Goal: Task Accomplishment & Management: Complete application form

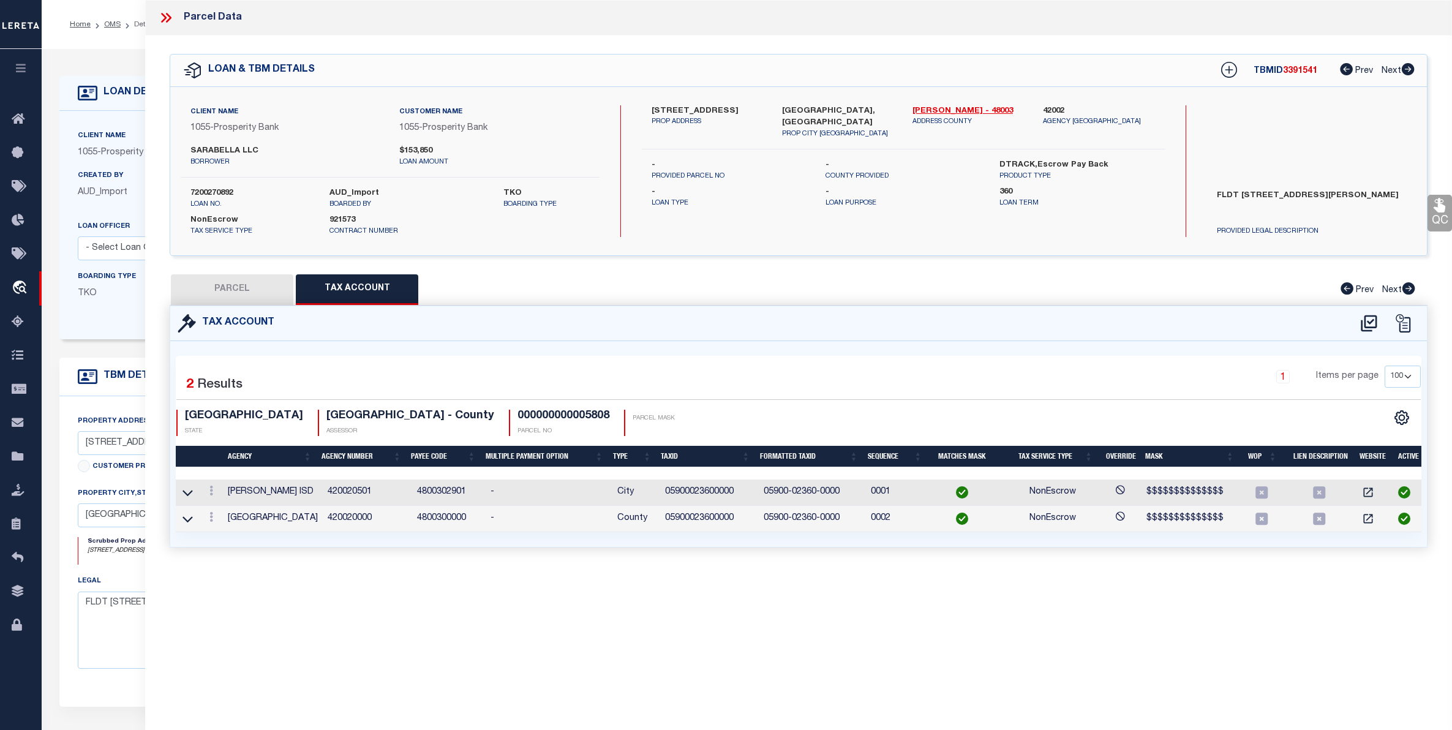
select select "[GEOGRAPHIC_DATA]"
select select "200"
select select "100"
select select "4000"
select select "NonEscrow"
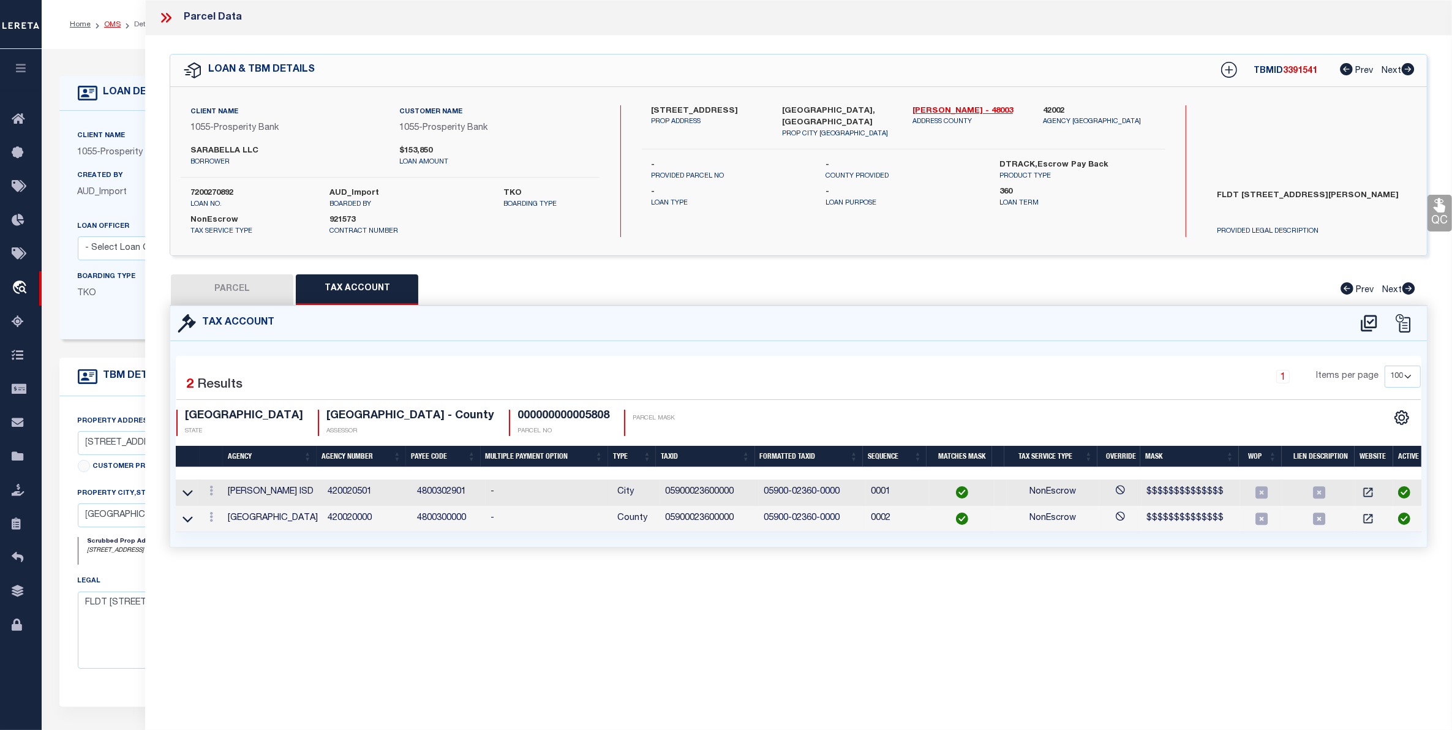
drag, startPoint x: 0, startPoint y: 0, endPoint x: 106, endPoint y: 26, distance: 109.0
click at [106, 26] on link "OMS" at bounding box center [112, 24] width 17 height 7
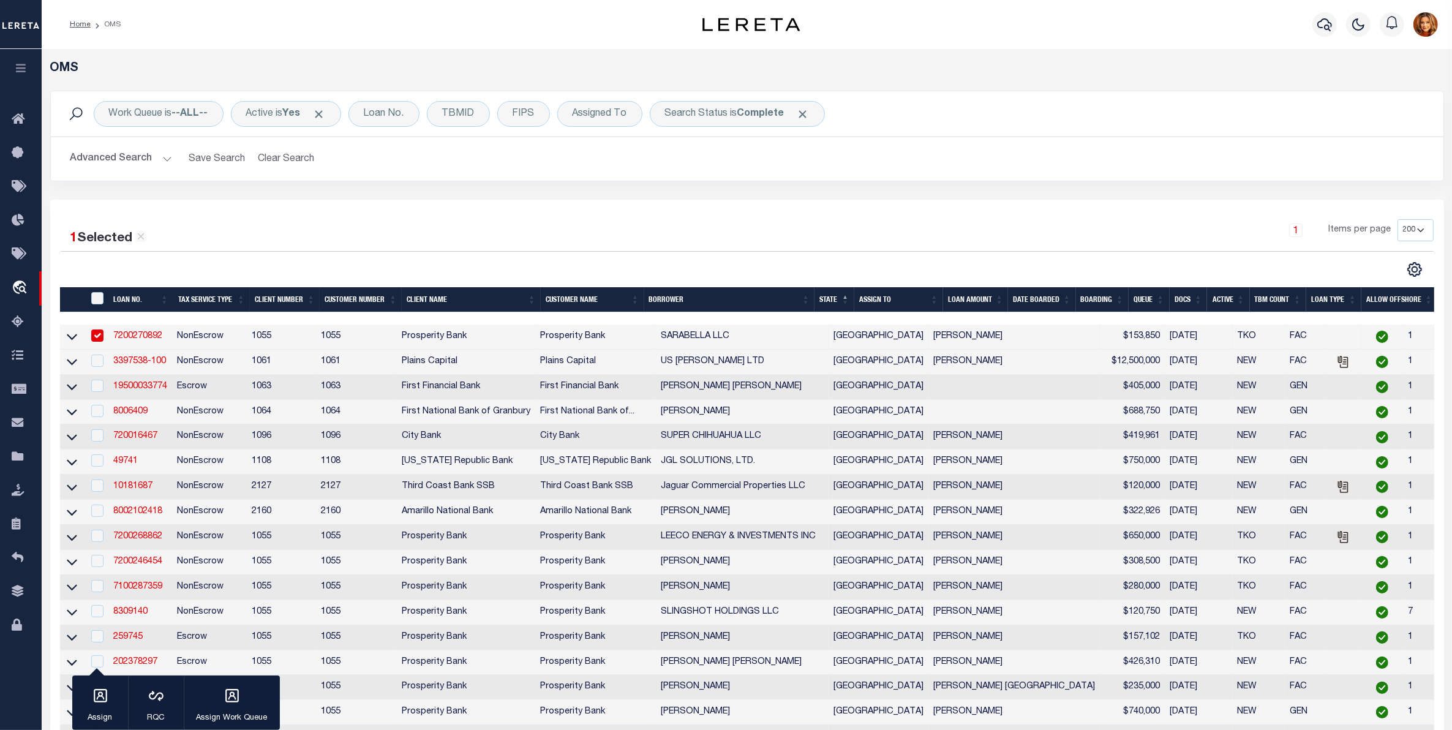
click at [108, 157] on button "Advanced Search" at bounding box center [121, 159] width 102 height 24
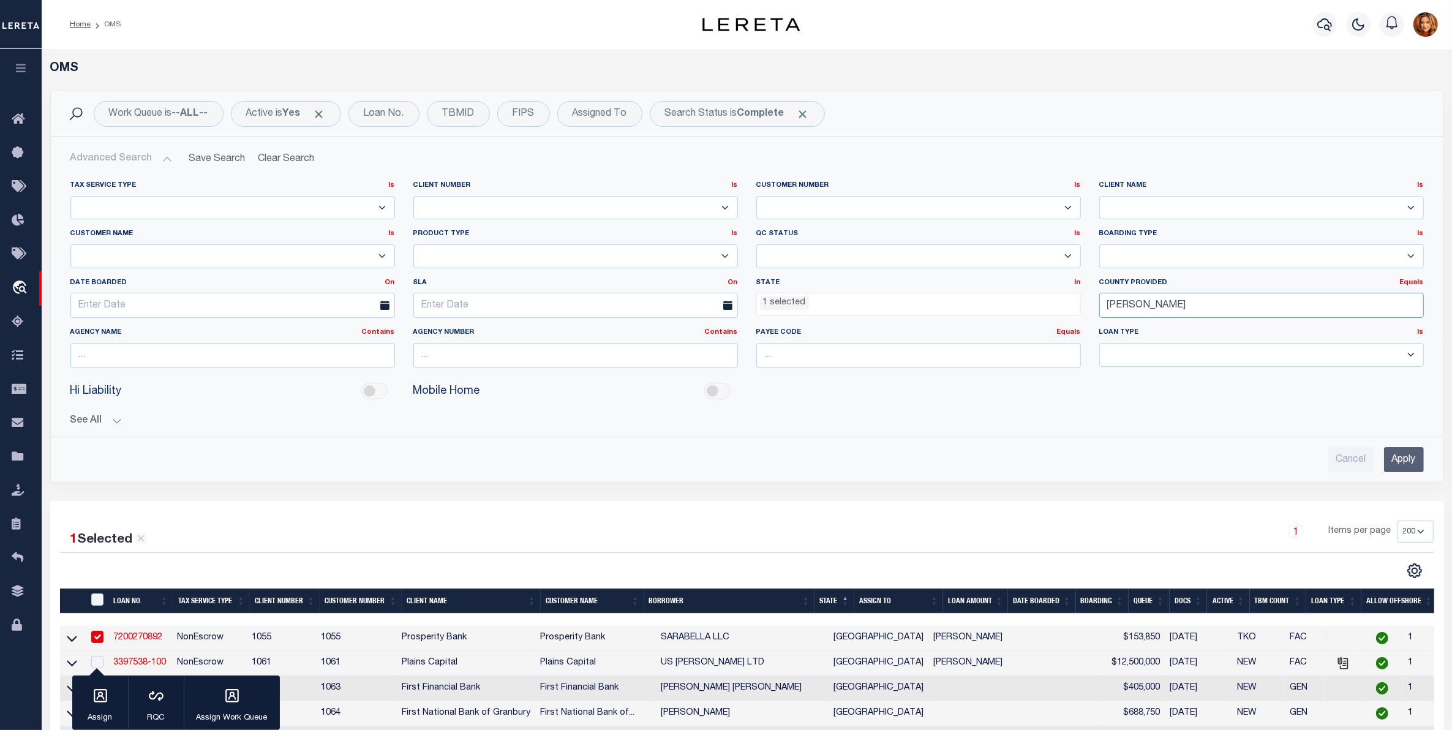
drag, startPoint x: 1146, startPoint y: 309, endPoint x: 1021, endPoint y: 300, distance: 125.3
click at [1021, 300] on div "Tax Service Type Is Is Contains Escrow NonEscrow Client Number Is Is Contains 1…" at bounding box center [747, 279] width 1372 height 197
click at [1127, 334] on div "[PERSON_NAME]" at bounding box center [1261, 330] width 323 height 20
type input "[PERSON_NAME]"
click at [1394, 454] on input "Apply" at bounding box center [1404, 459] width 40 height 25
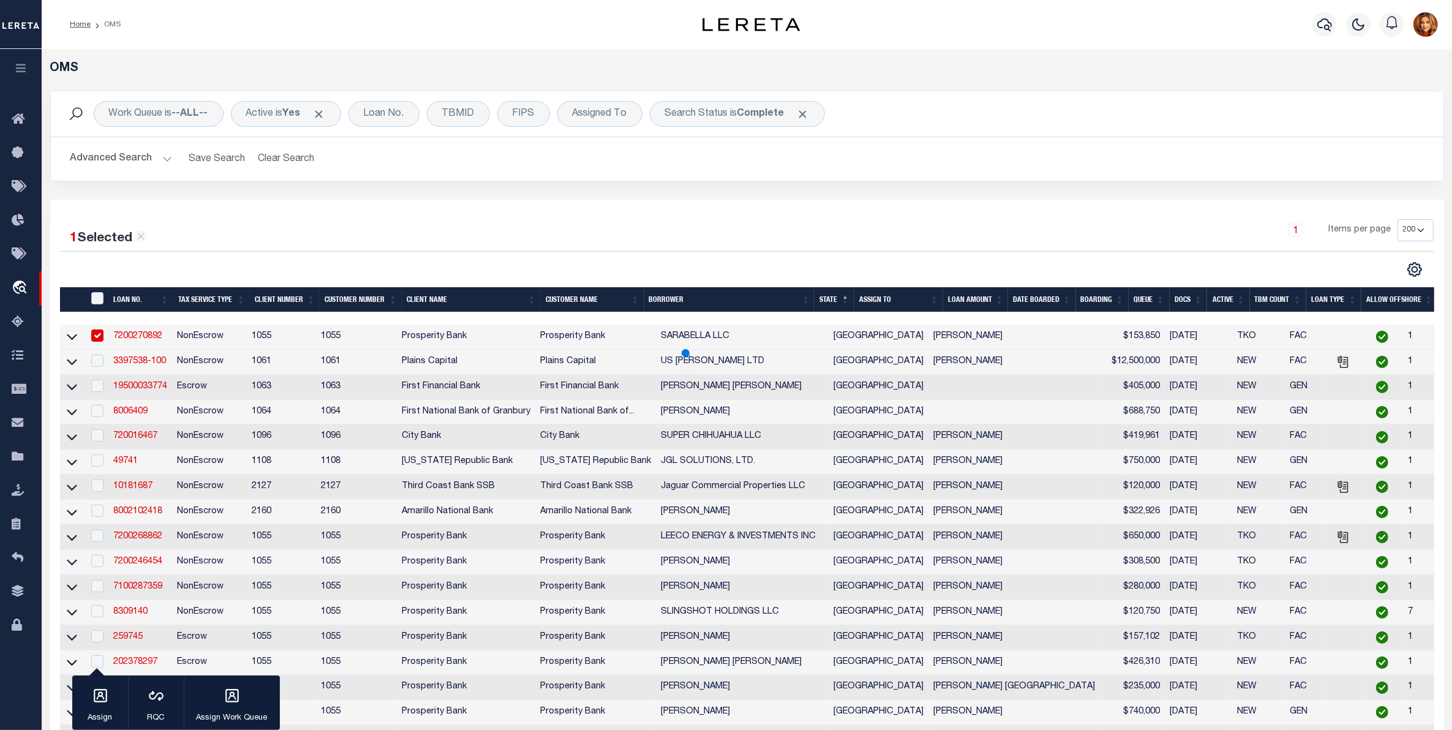
click at [96, 341] on input "checkbox" at bounding box center [97, 335] width 12 height 12
checkbox input "false"
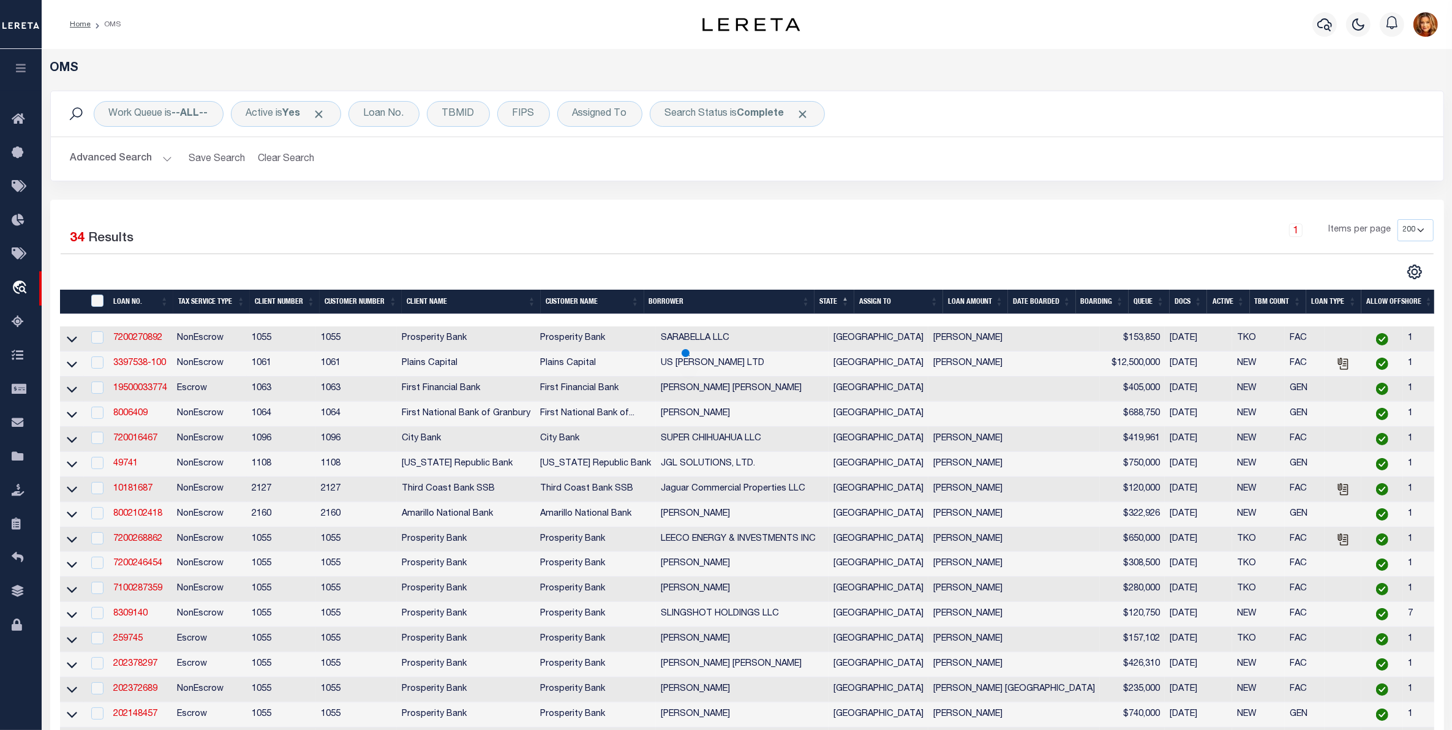
click at [150, 156] on button "Advanced Search" at bounding box center [121, 159] width 102 height 24
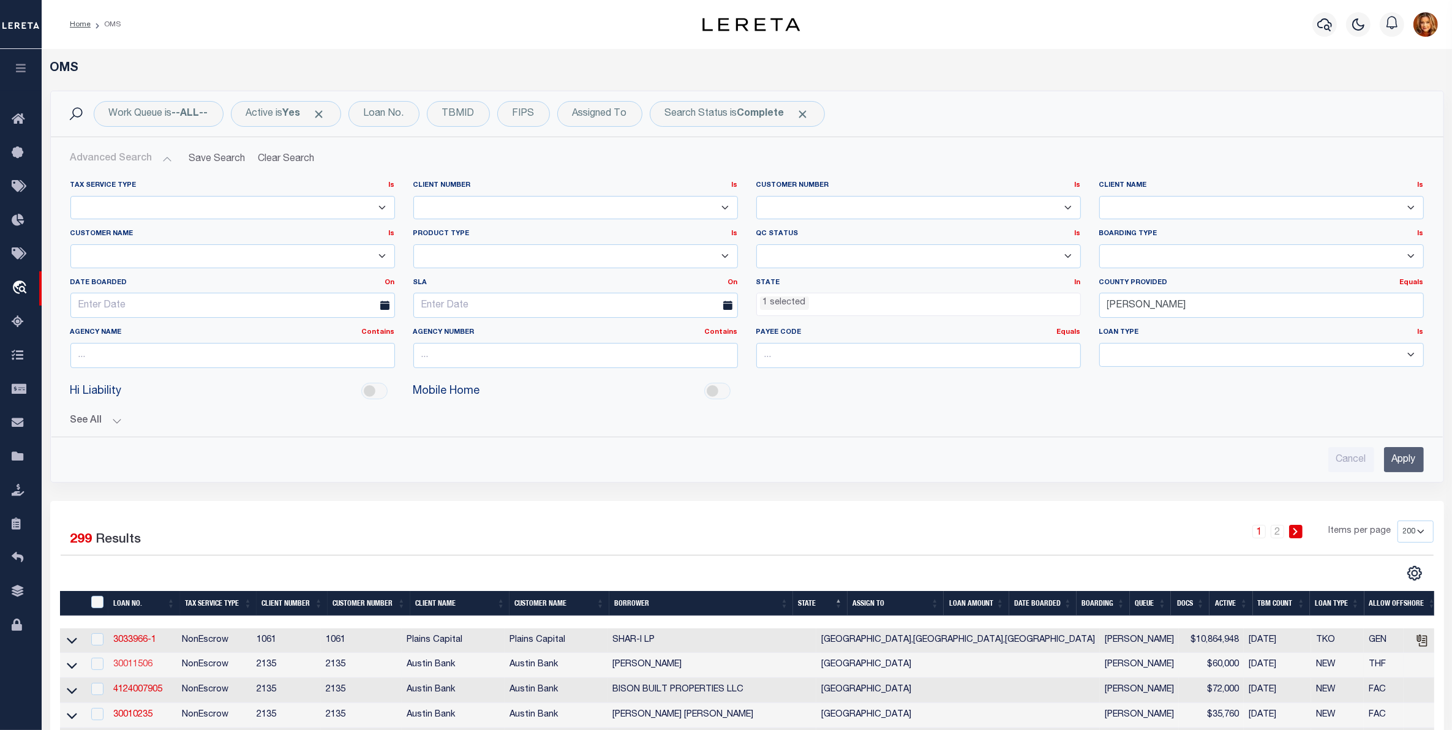
click at [127, 668] on link "30011506" at bounding box center [132, 664] width 39 height 9
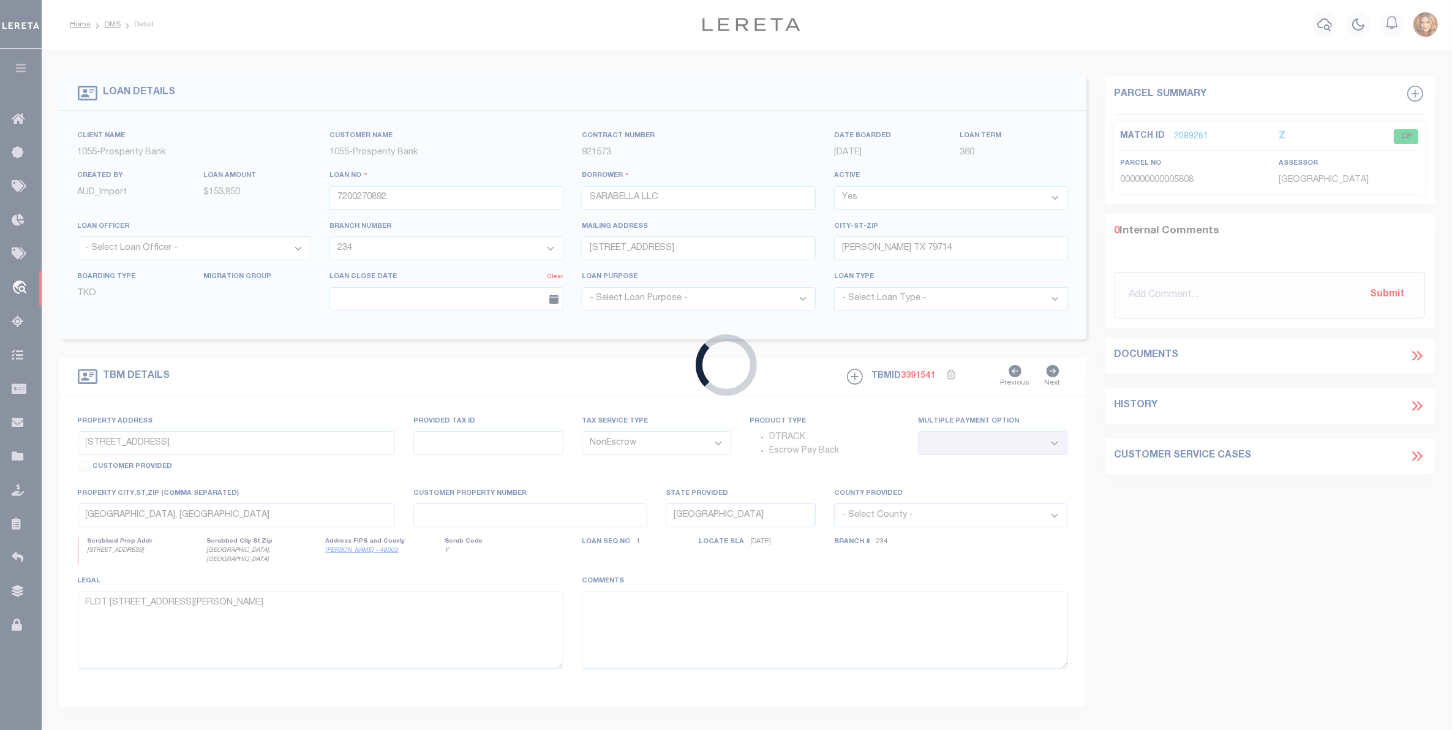
type input "30011506"
type input "[PERSON_NAME]"
select select
type input "[STREET_ADDRESS]"
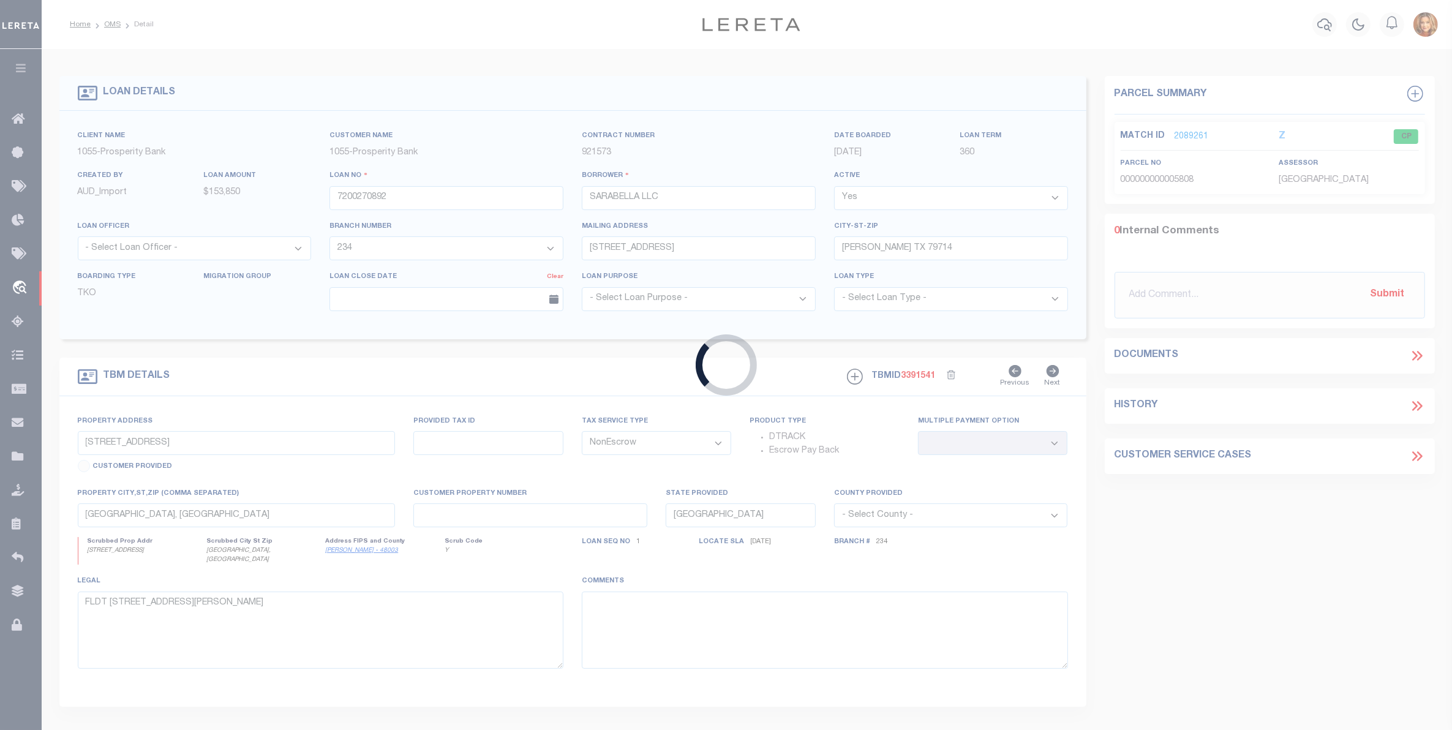
type input "[GEOGRAPHIC_DATA]"
select select "600"
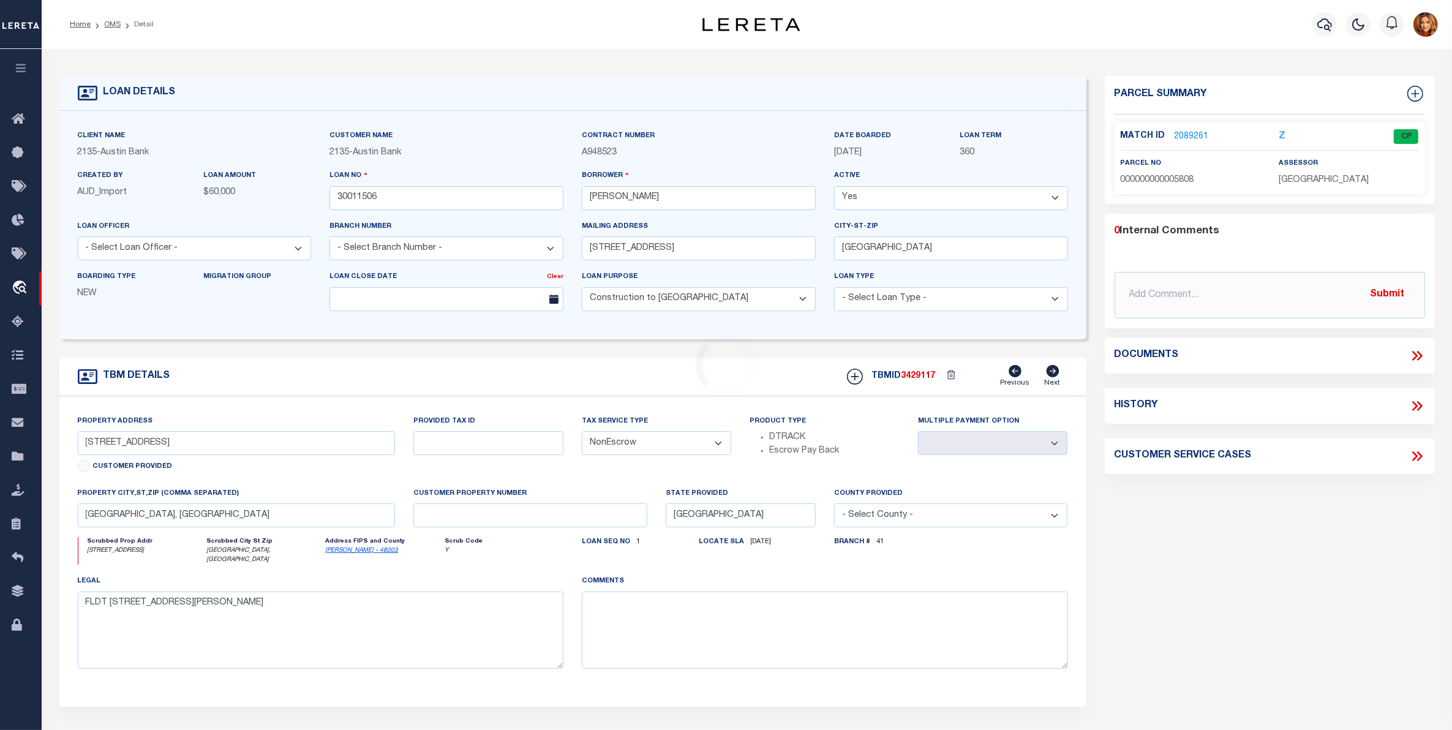
type input "[STREET_ADDRESS][PERSON_NAME]"
select select
type input "[GEOGRAPHIC_DATA] TX 75949"
select select
type textarea "DT 11.33 [PERSON_NAME] SVY A-537"
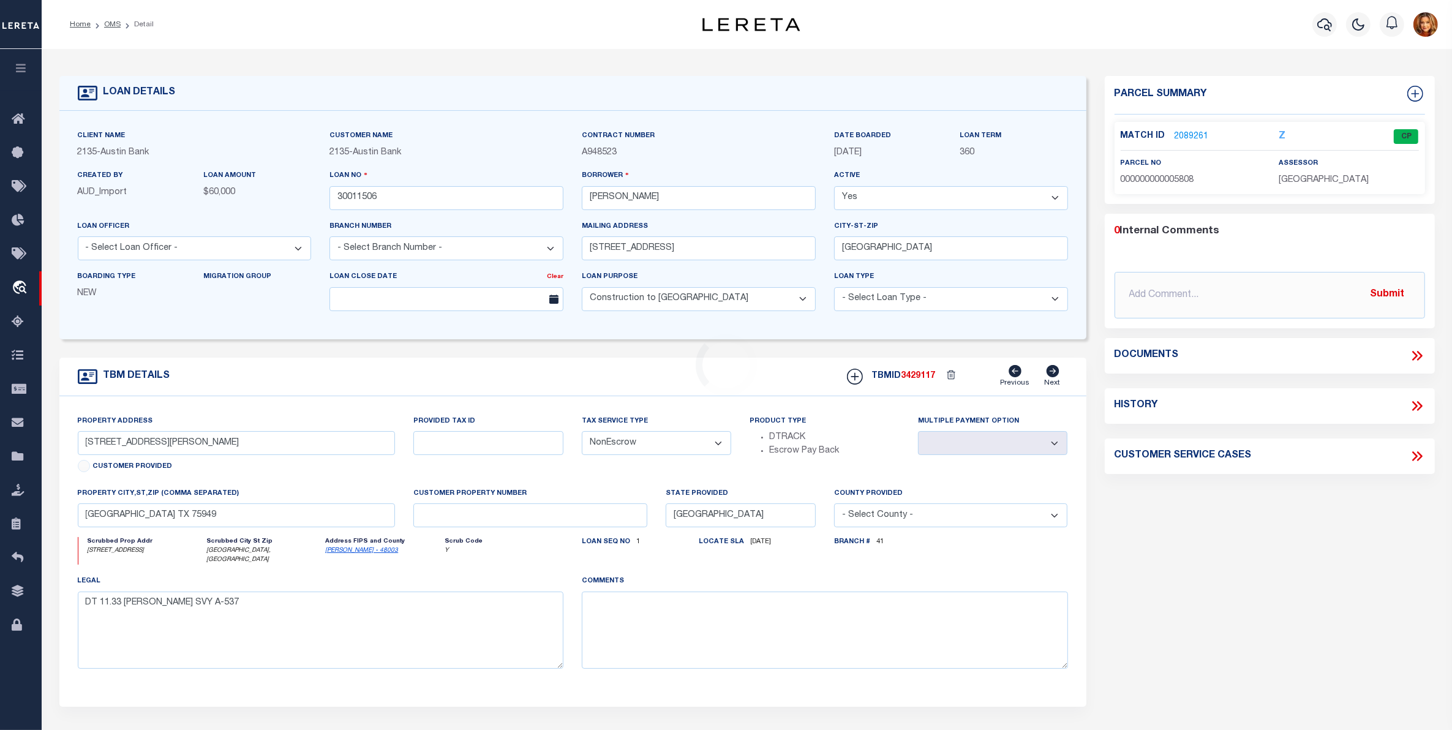
select select "43995"
select select "2584"
click at [1177, 136] on link "2132431" at bounding box center [1192, 136] width 34 height 13
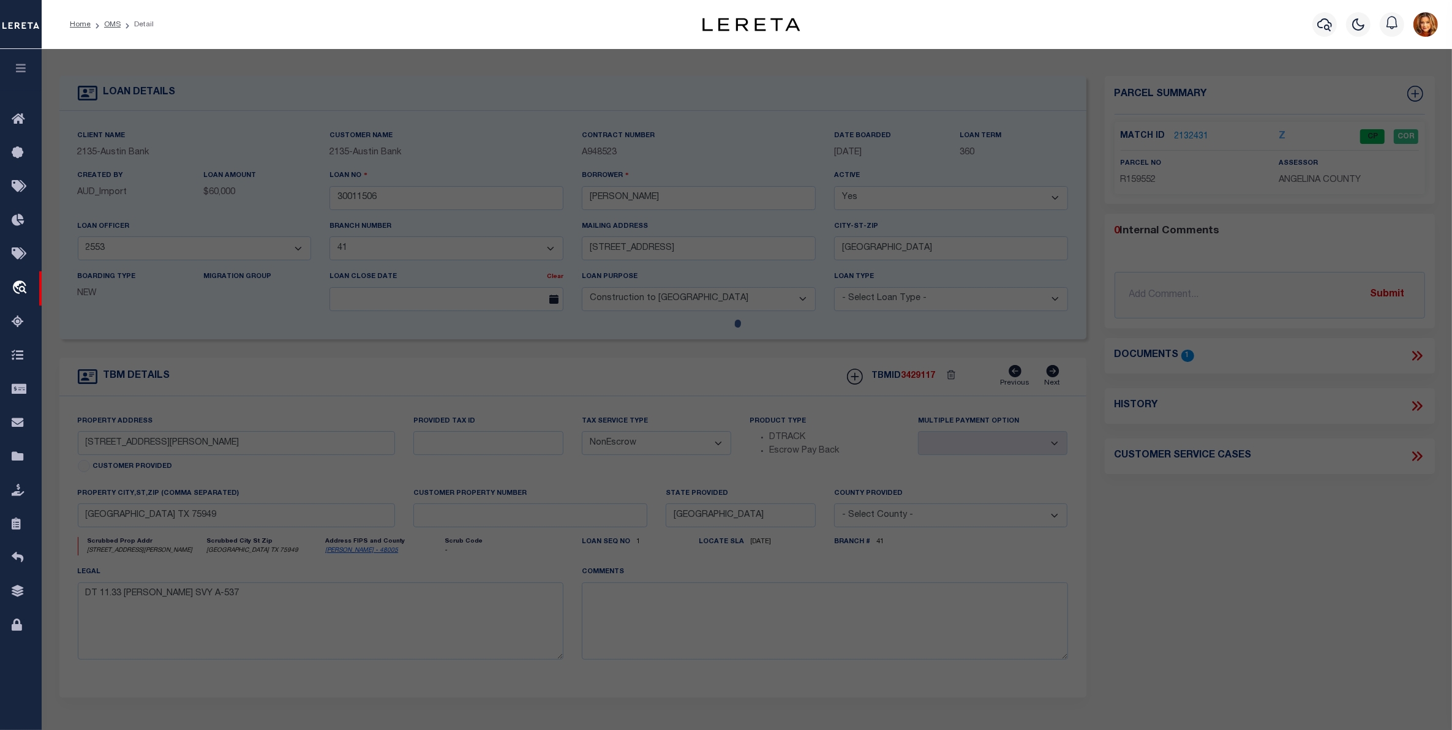
select select "AS"
select select
checkbox input "false"
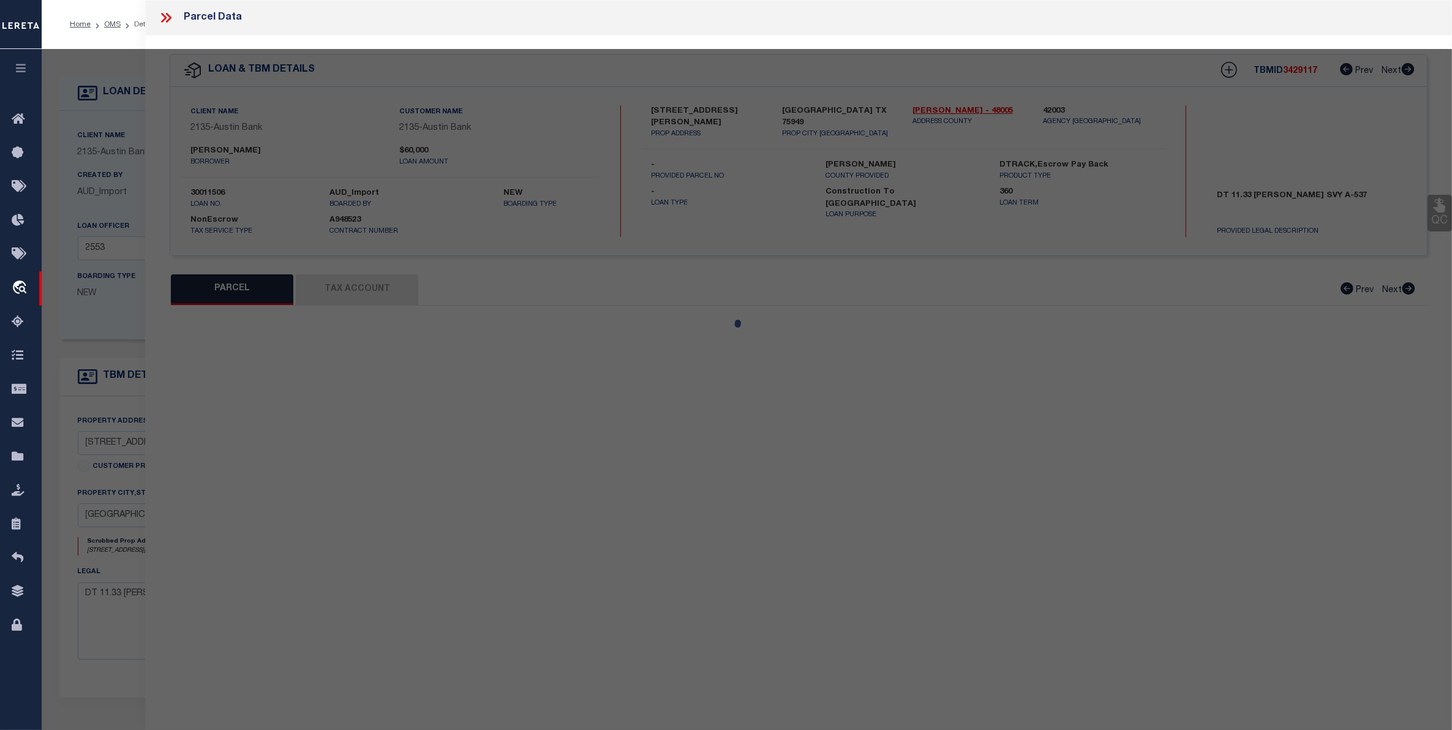
select select "CP"
type input "[PERSON_NAME] [PERSON_NAME] & [PERSON_NAME] [PERSON_NAME]"
select select "AGW"
select select
checkbox input "false"
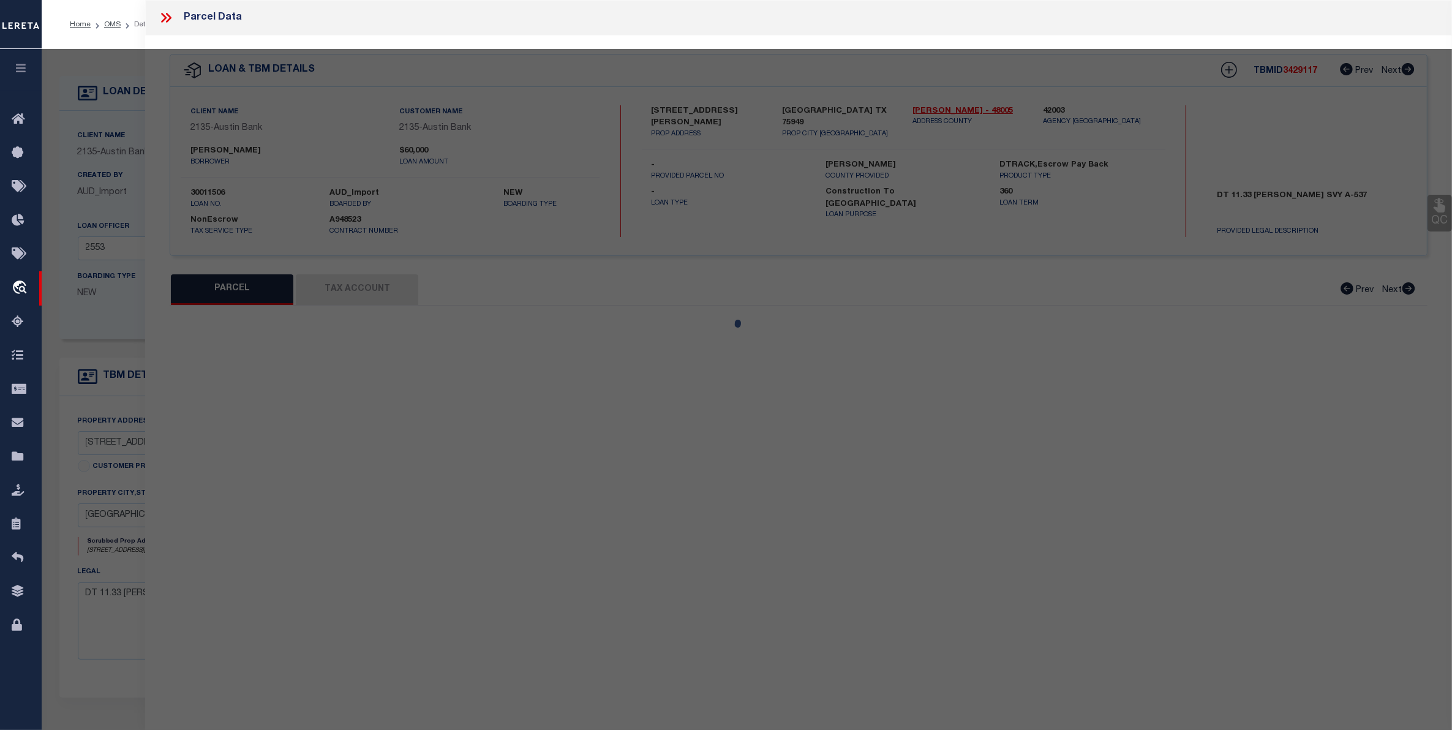
type textarea "ABS 0448 MCGRAW D.,TRACT 4.5.1, OUT OF ABS 0537 TR 2,ACRES 11.33"
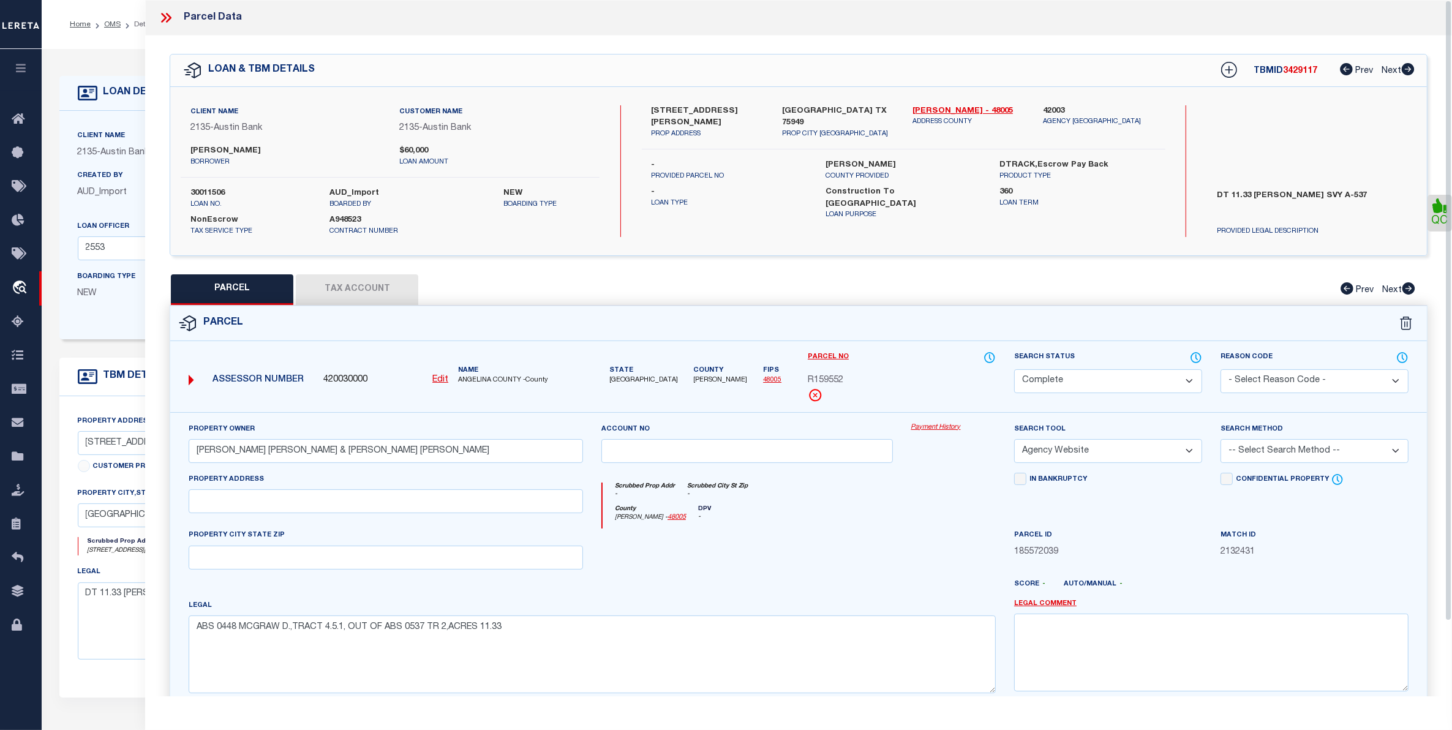
click at [371, 293] on button "Tax Account" at bounding box center [357, 289] width 122 height 31
select select "100"
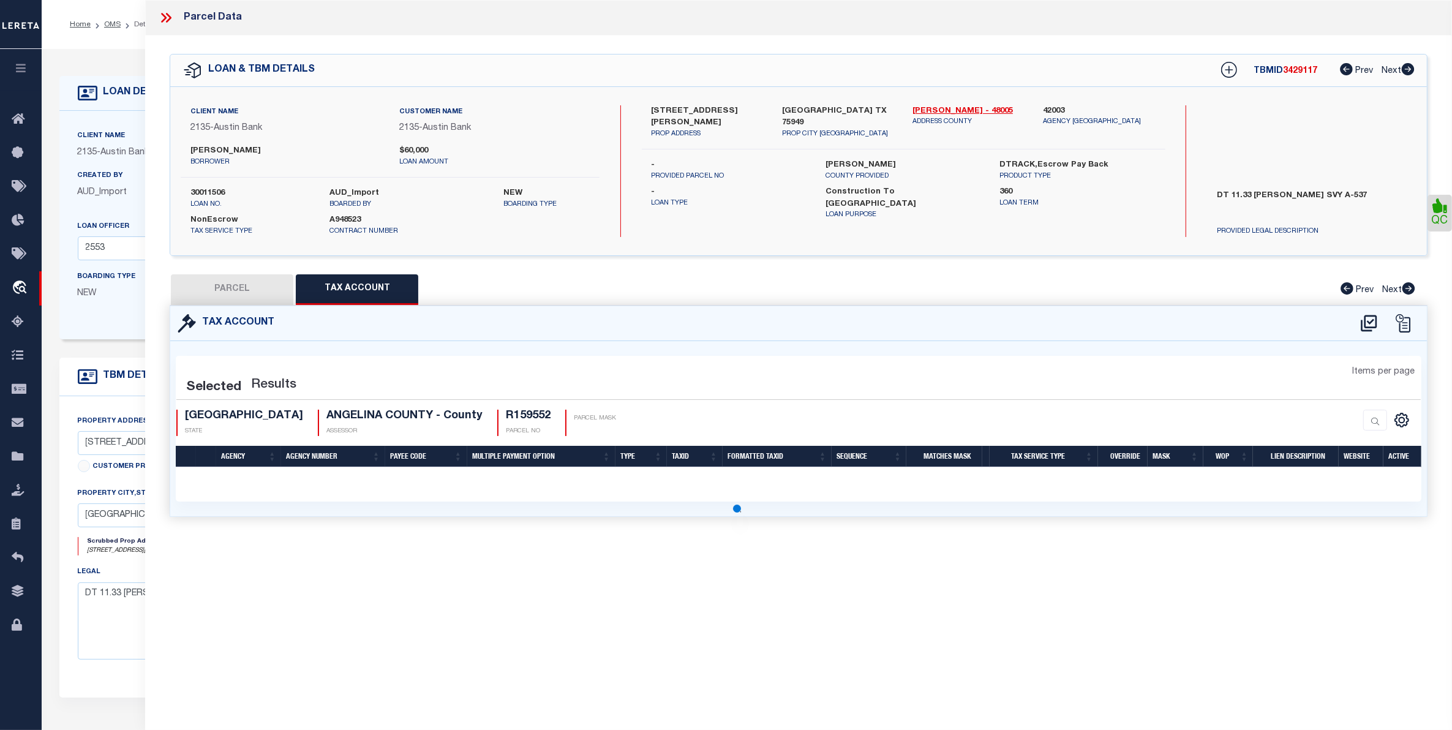
select select "100"
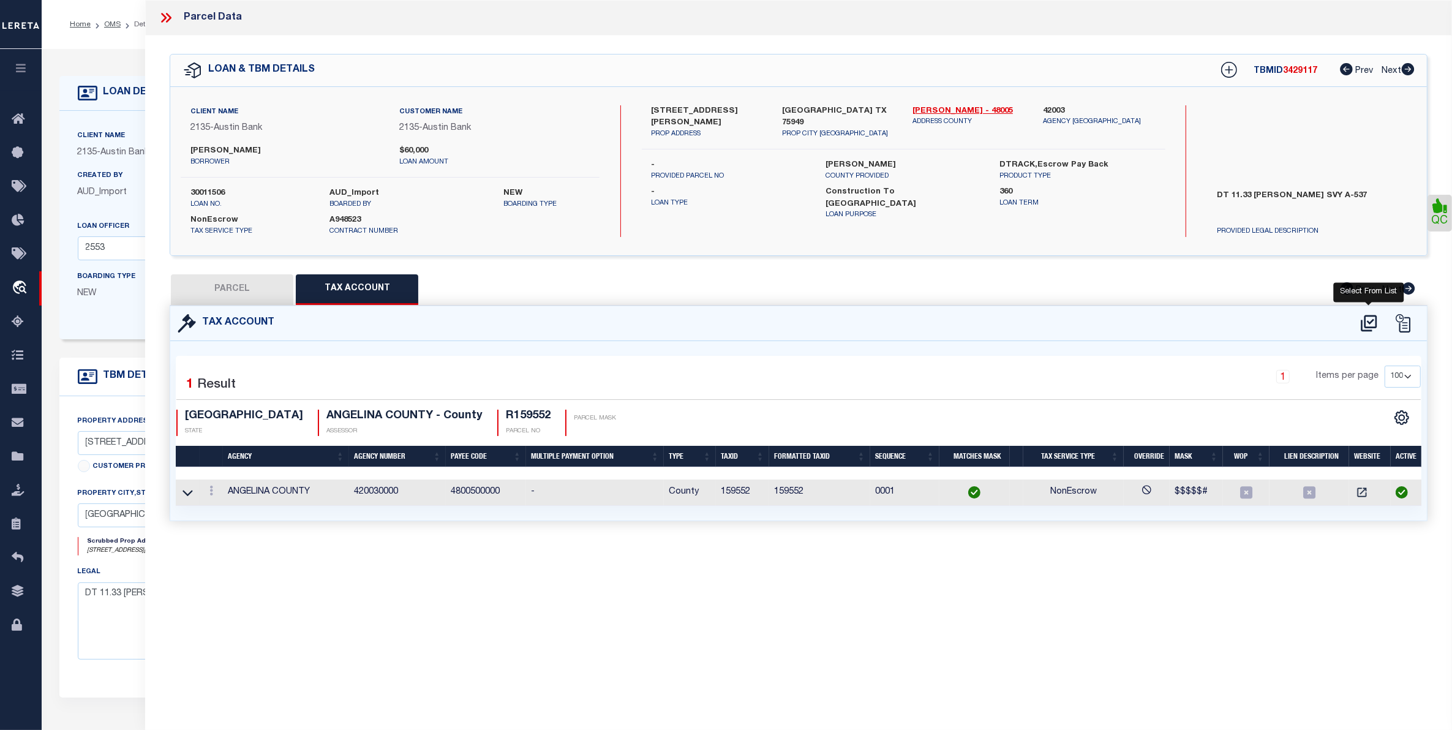
click at [1369, 315] on icon at bounding box center [1369, 323] width 16 height 17
select select "100"
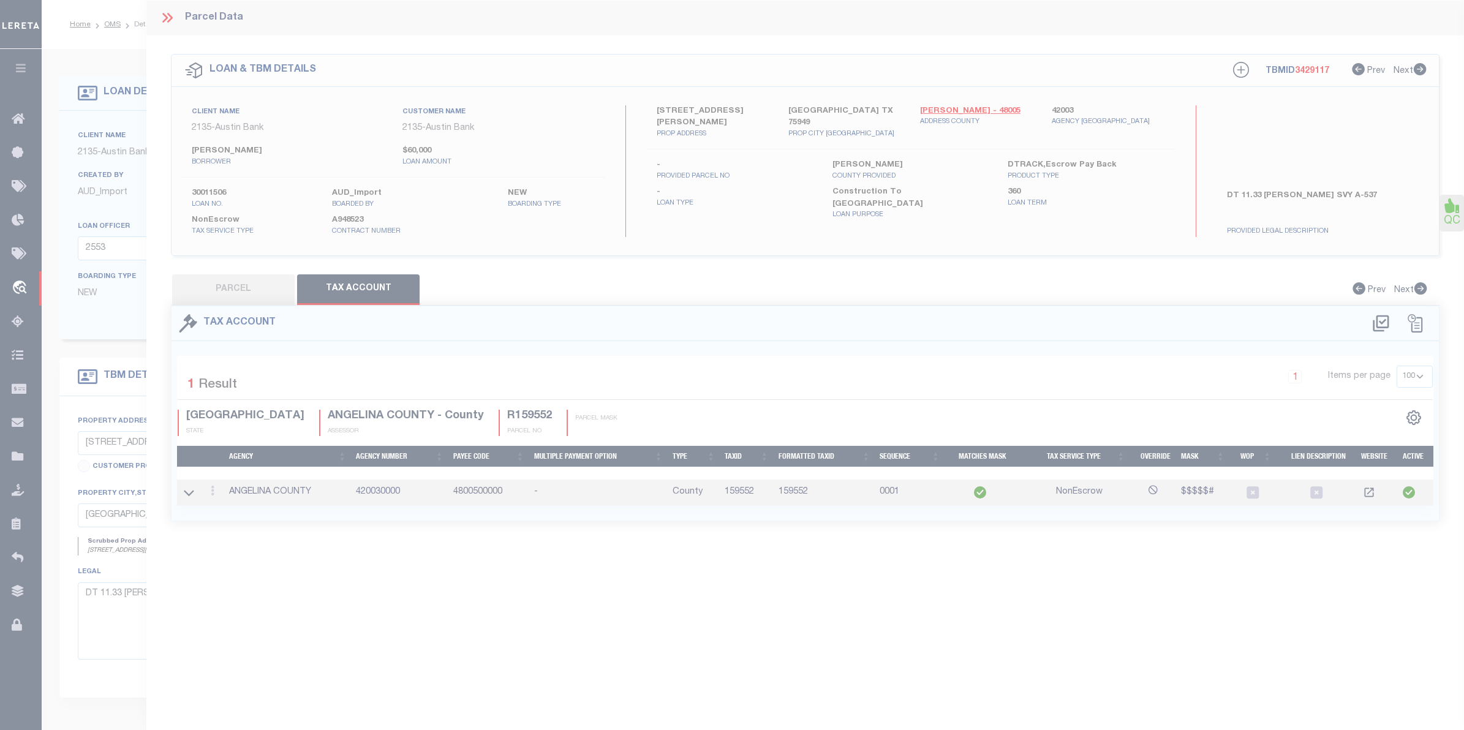
select select "100"
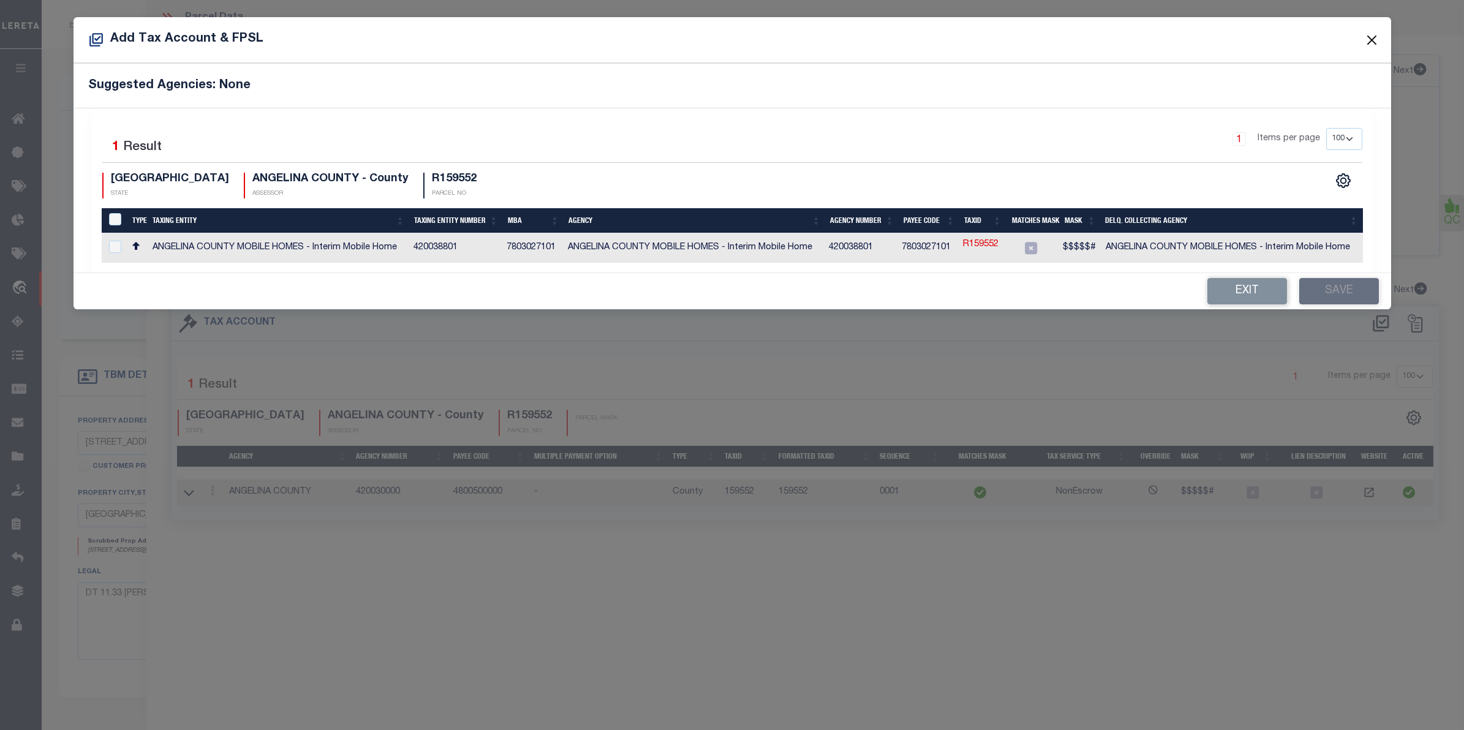
click at [1370, 44] on button "Close" at bounding box center [1371, 40] width 16 height 16
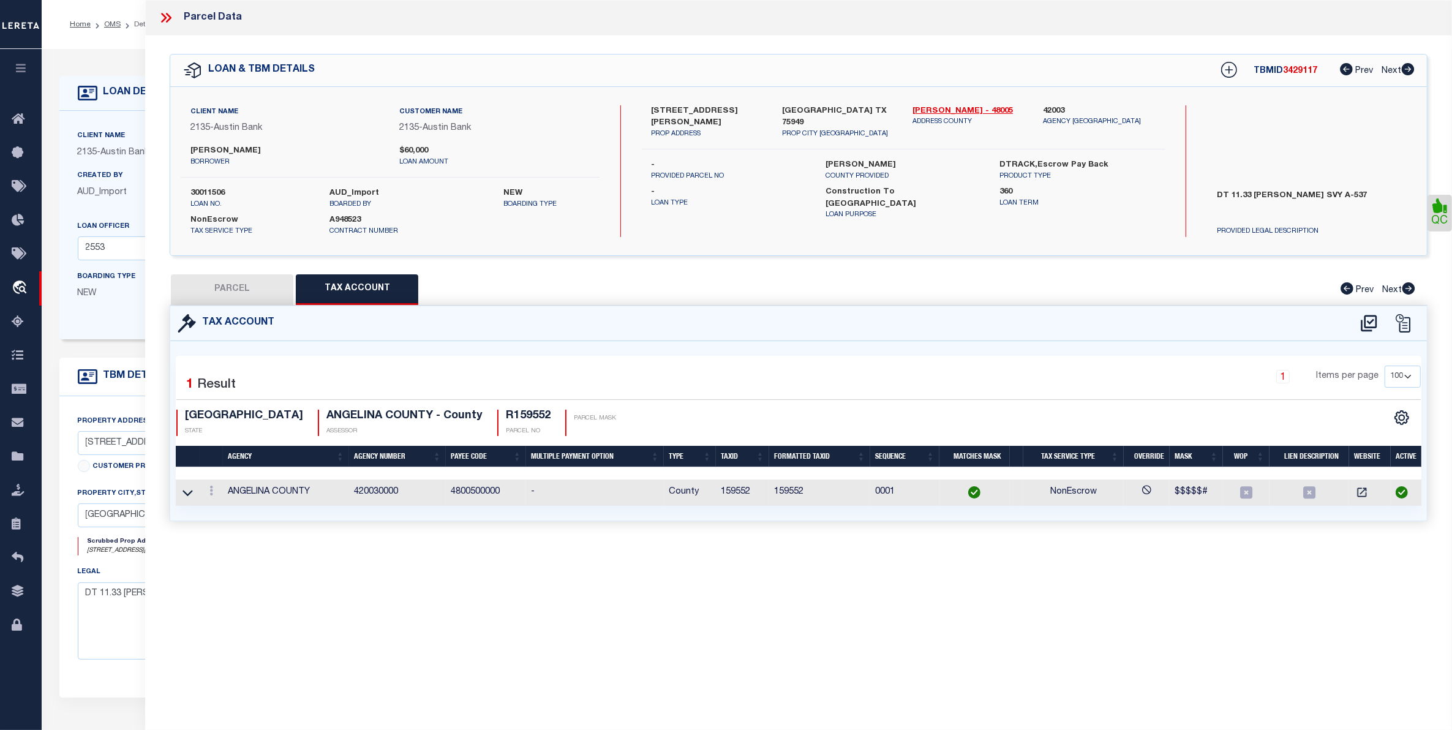
click at [169, 12] on icon at bounding box center [166, 18] width 16 height 16
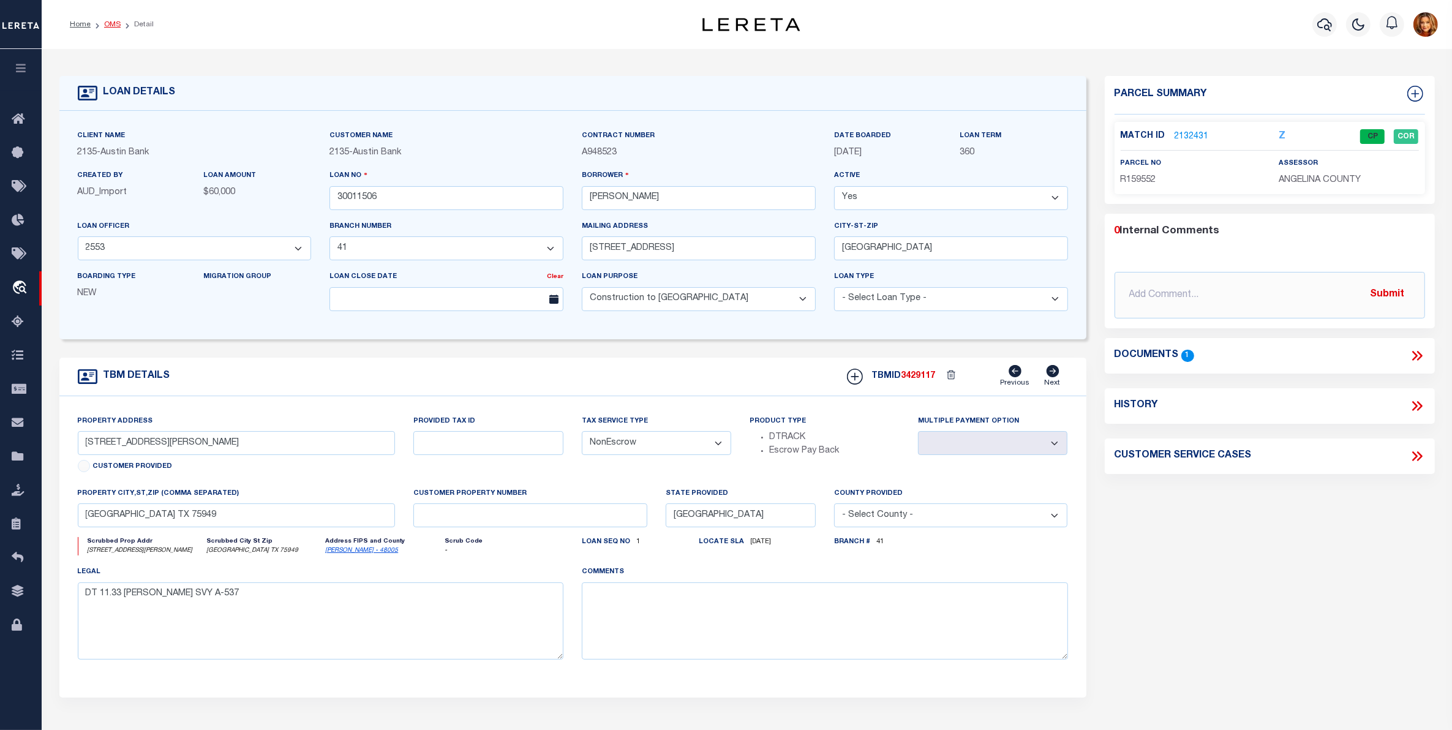
click at [109, 21] on link "OMS" at bounding box center [112, 24] width 17 height 7
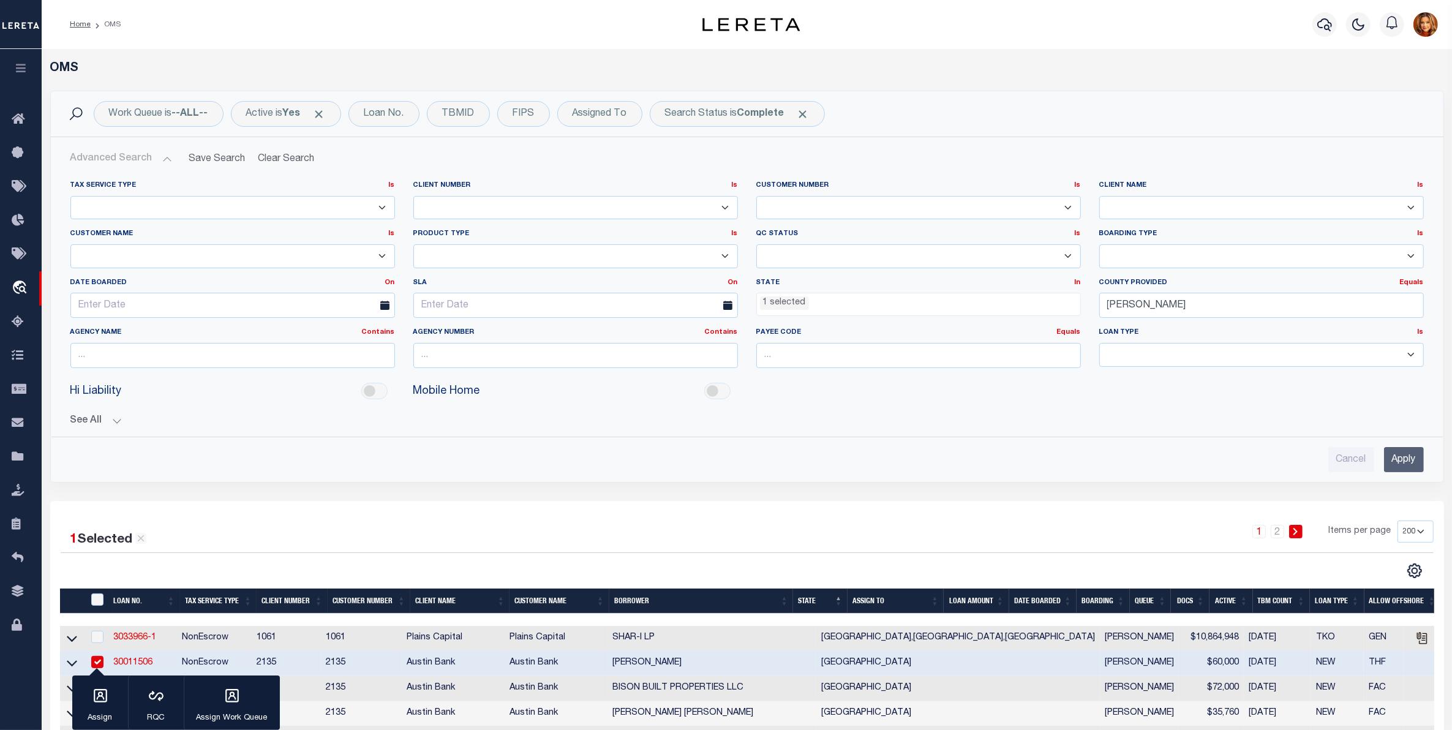
click at [123, 160] on button "Advanced Search" at bounding box center [121, 159] width 102 height 24
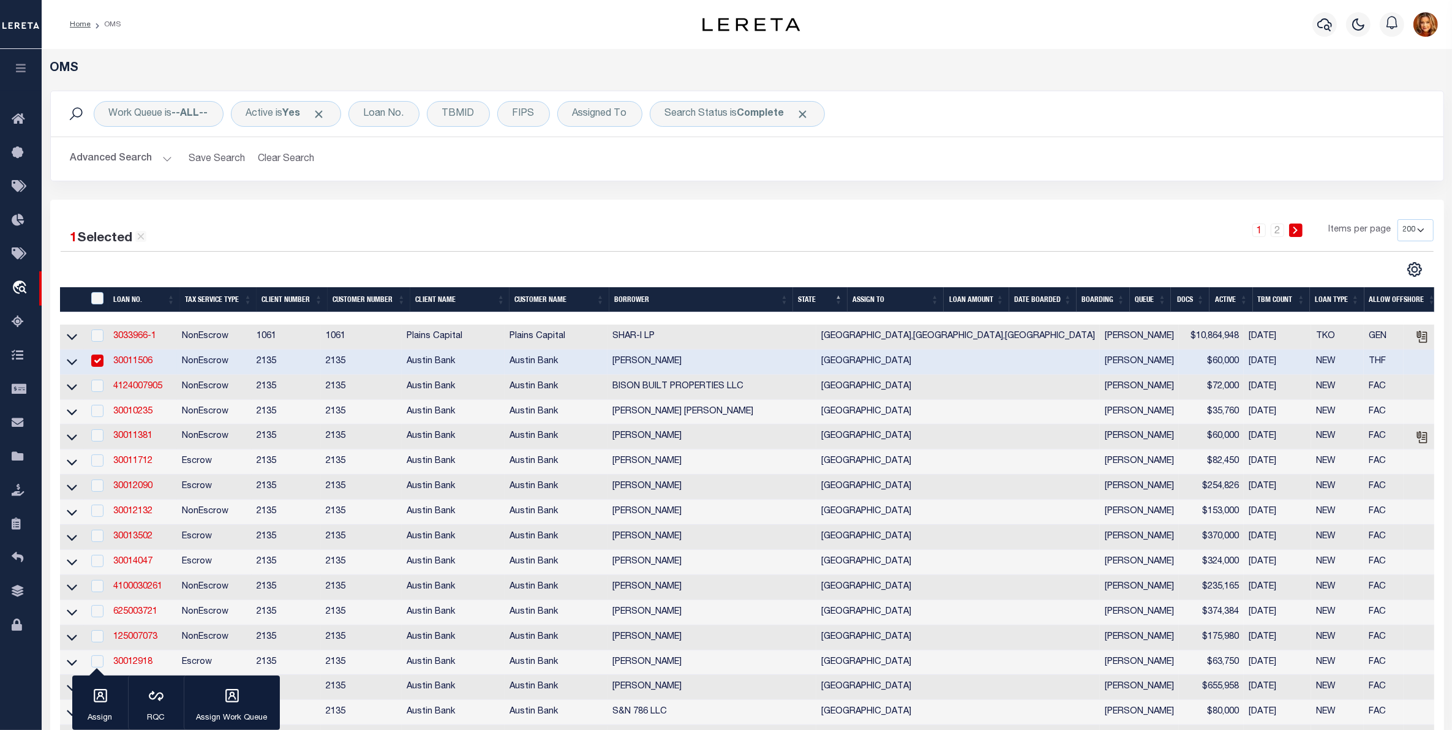
click at [111, 154] on button "Advanced Search" at bounding box center [121, 159] width 102 height 24
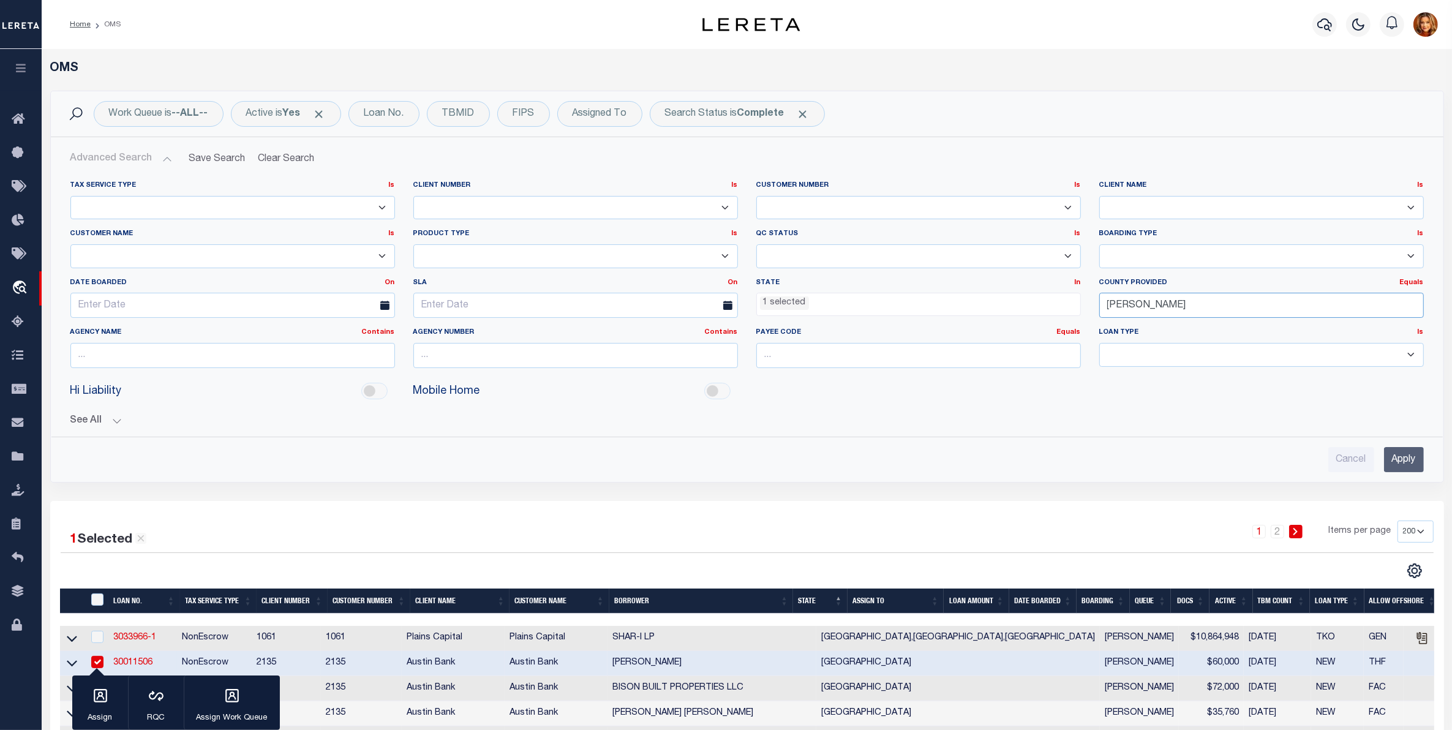
drag, startPoint x: 1156, startPoint y: 305, endPoint x: 1025, endPoint y: 298, distance: 131.2
click at [1026, 298] on div "Tax Service Type Is Is Contains Escrow NonEscrow Client Number Is Is Contains 1…" at bounding box center [747, 279] width 1372 height 197
type input "[US_STATE]"
click at [1400, 462] on input "Apply" at bounding box center [1404, 459] width 40 height 25
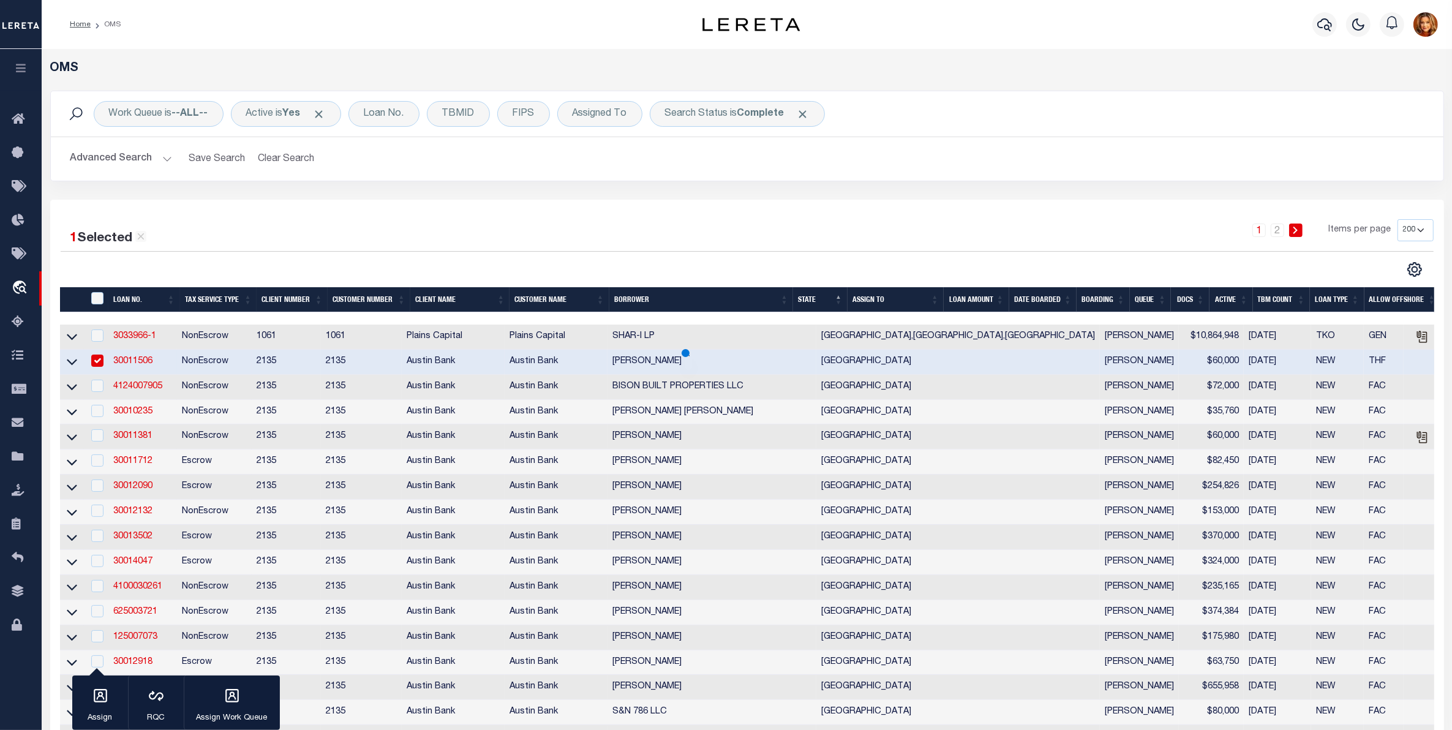
click at [92, 366] on input "checkbox" at bounding box center [97, 361] width 12 height 12
checkbox input "false"
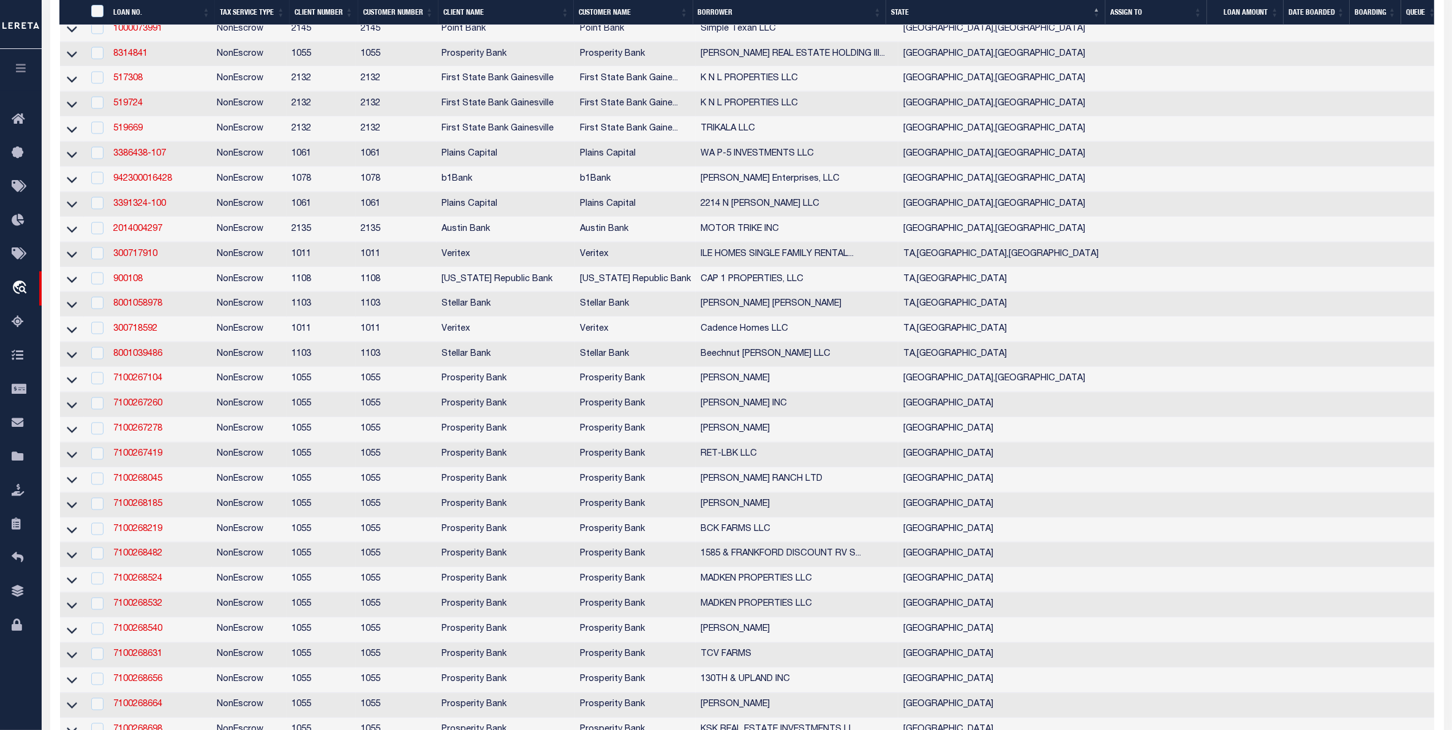
scroll to position [3062, 0]
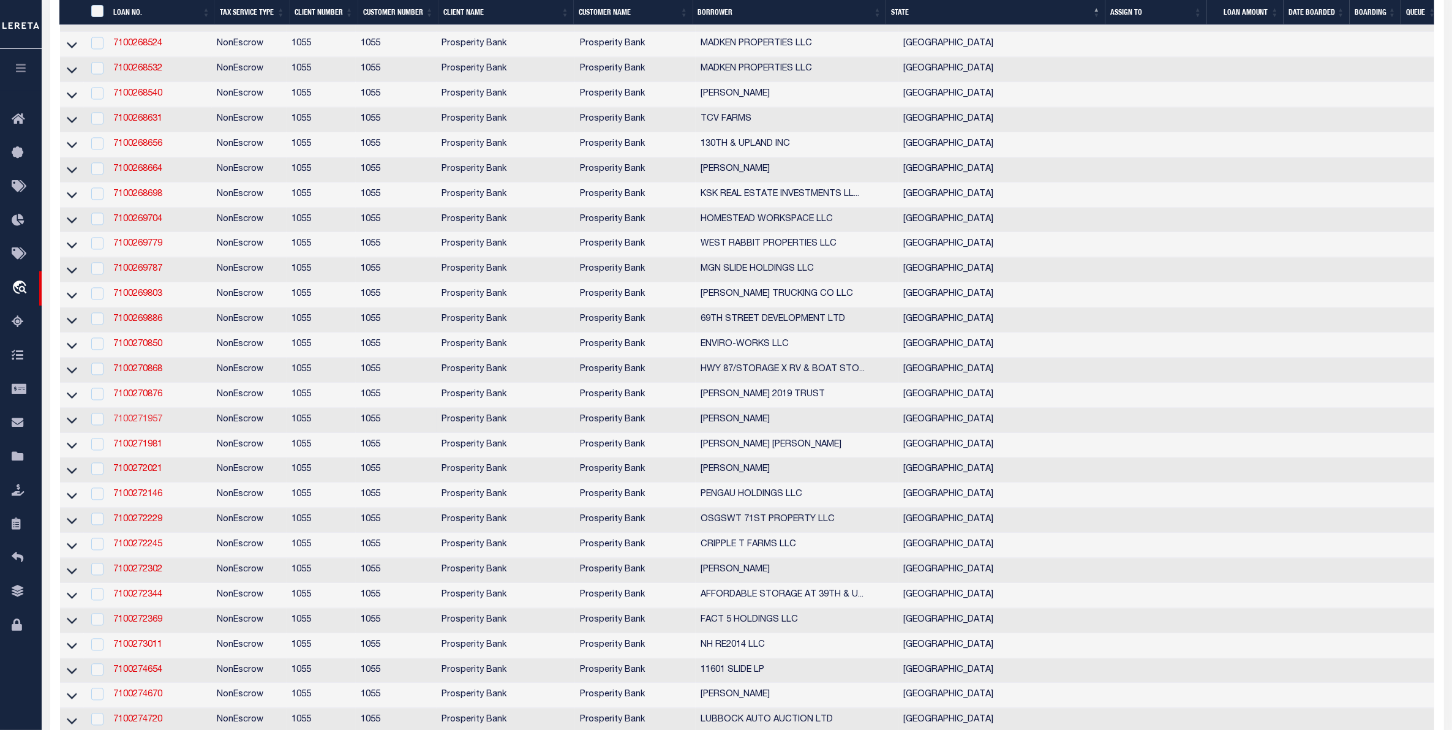
click at [136, 424] on link "7100271957" at bounding box center [137, 419] width 49 height 9
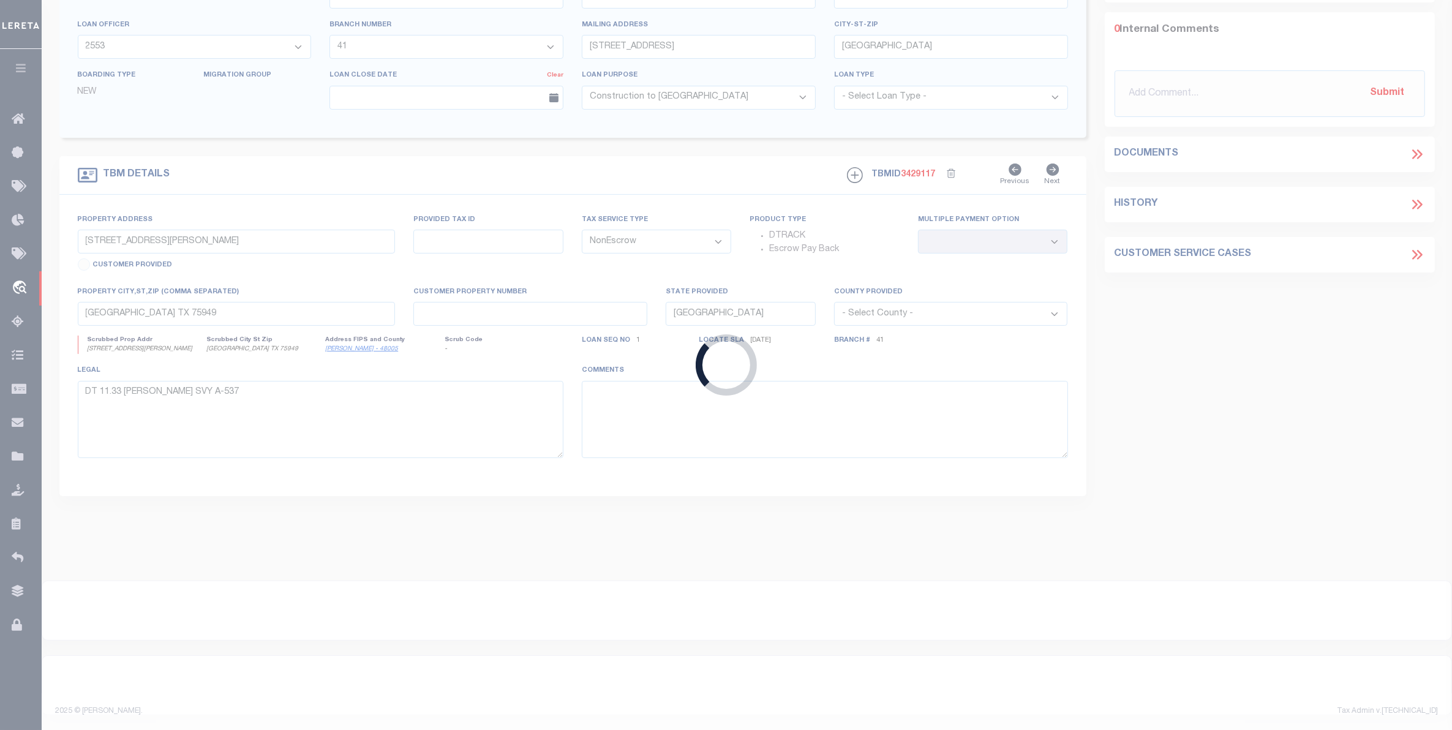
type input "7100271957"
type input "[PERSON_NAME]"
select select
type input "2931 CR 105"
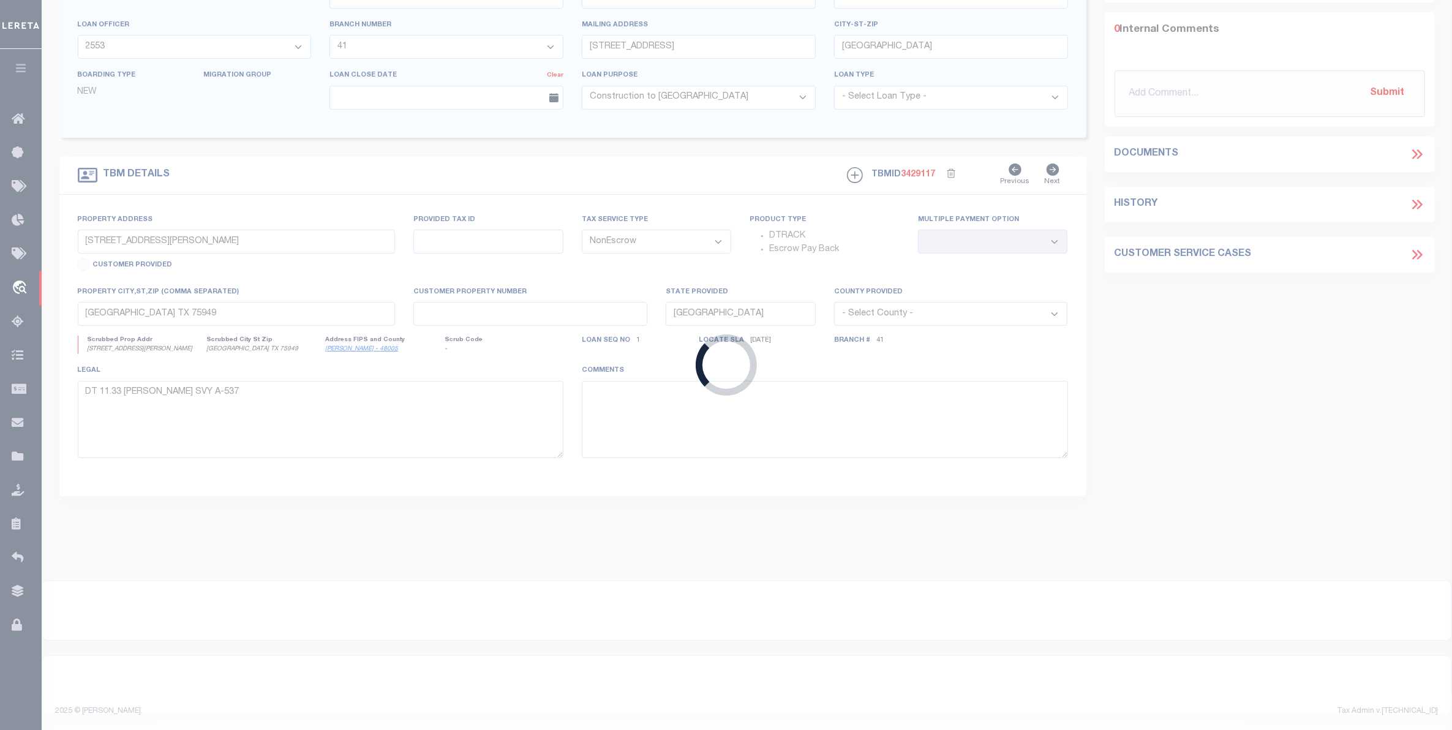
type input "[GEOGRAPHIC_DATA]"
select select
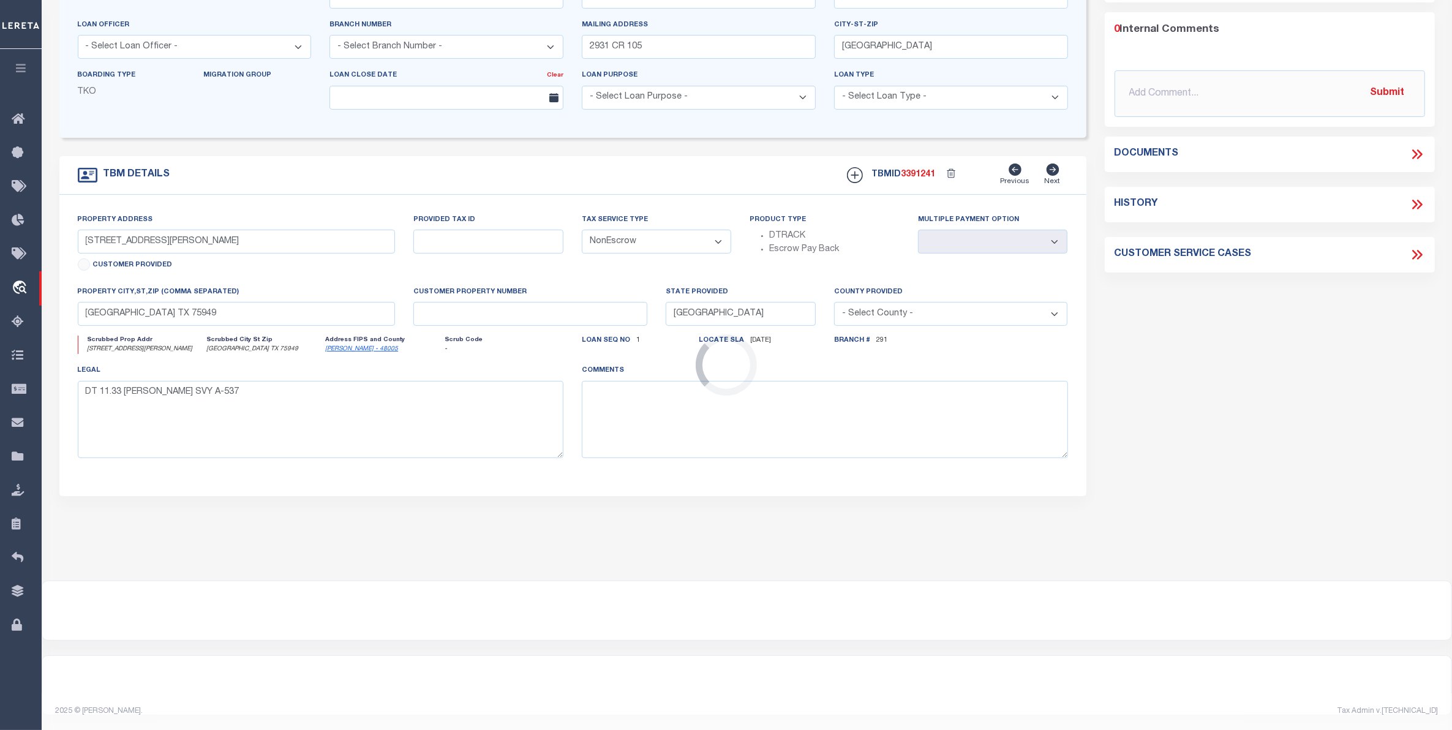
scroll to position [130, 0]
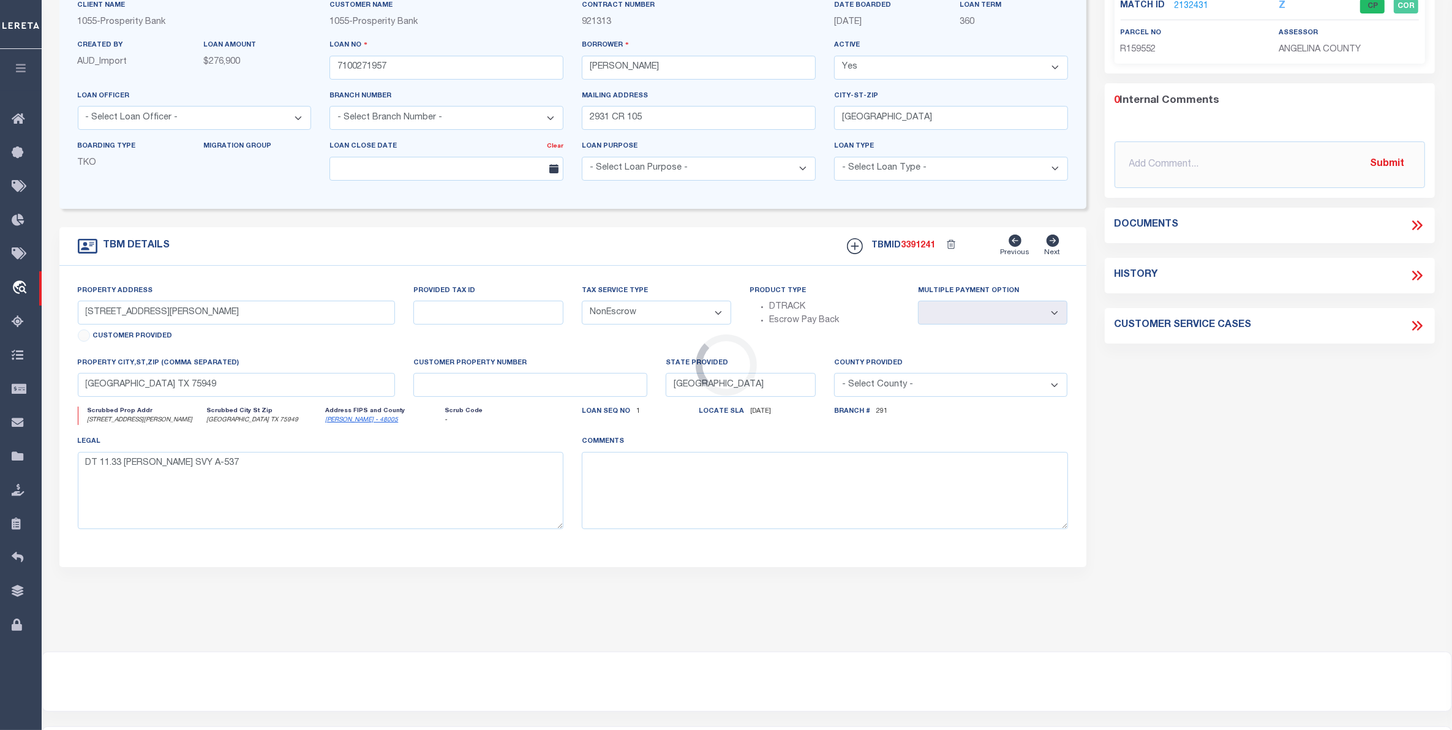
select select
type input ", TX 79529"
type textarea "FLDT 224.3 ACRES FARMLAND [GEOGRAPHIC_DATA] [GEOGRAPHIC_DATA] 79529"
select select "14726"
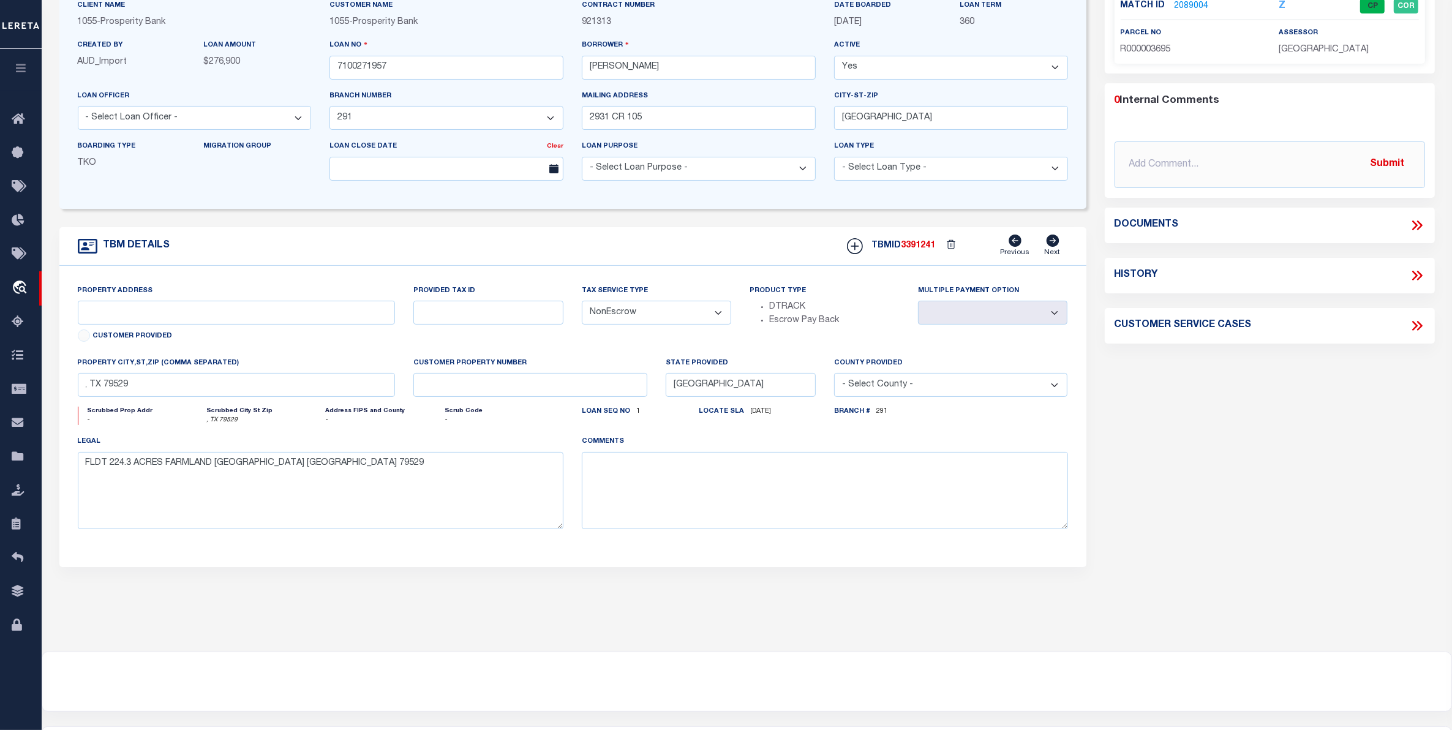
scroll to position [0, 0]
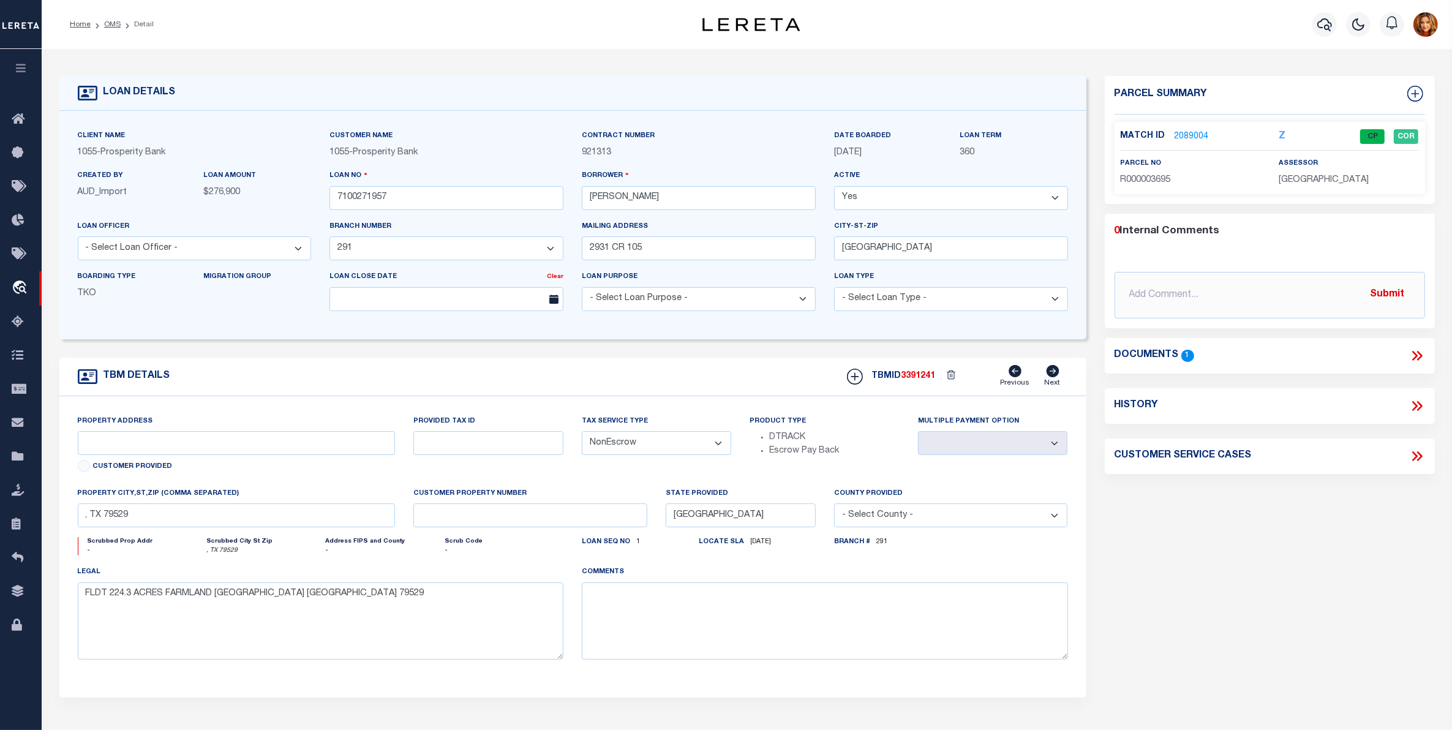
click at [110, 28] on li "OMS" at bounding box center [106, 24] width 30 height 11
click at [117, 23] on link "OMS" at bounding box center [112, 24] width 17 height 7
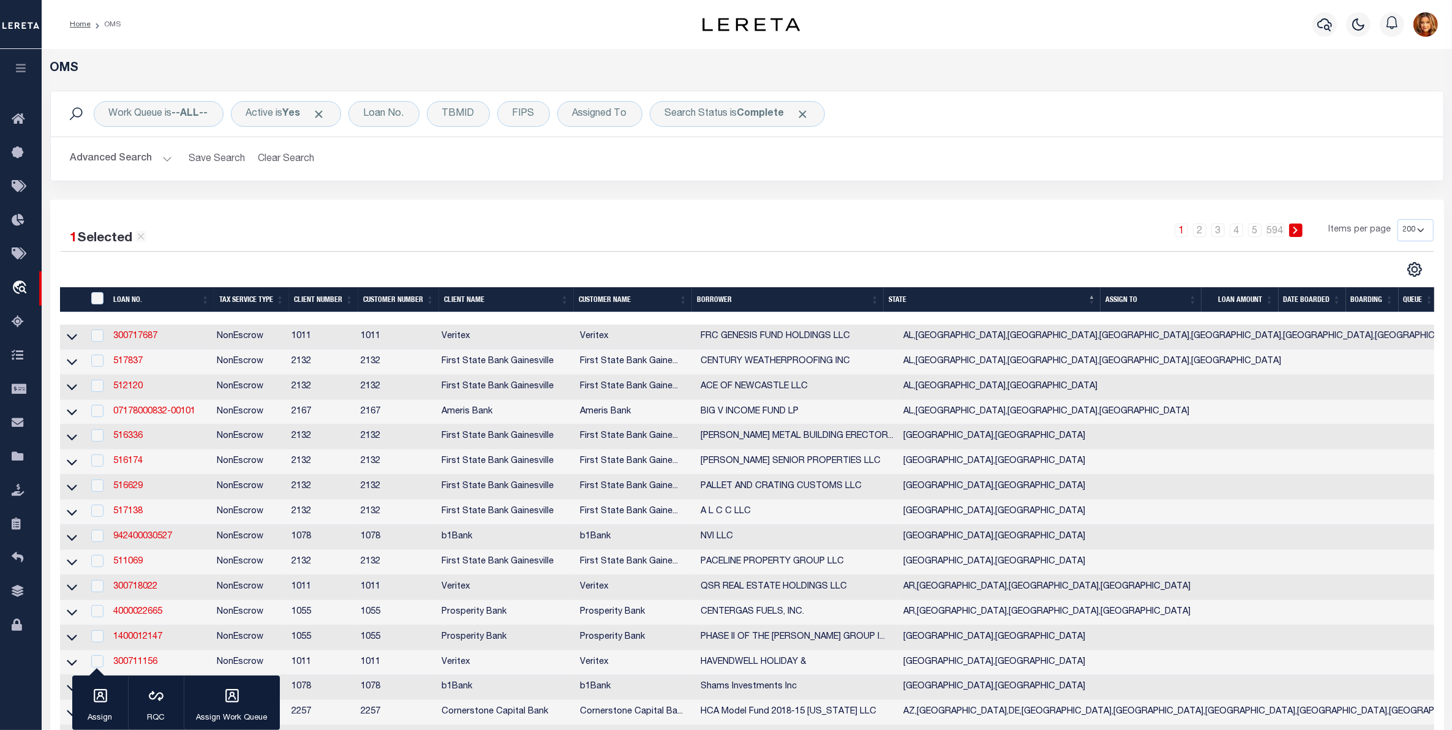
click at [108, 159] on button "Advanced Search" at bounding box center [121, 159] width 102 height 24
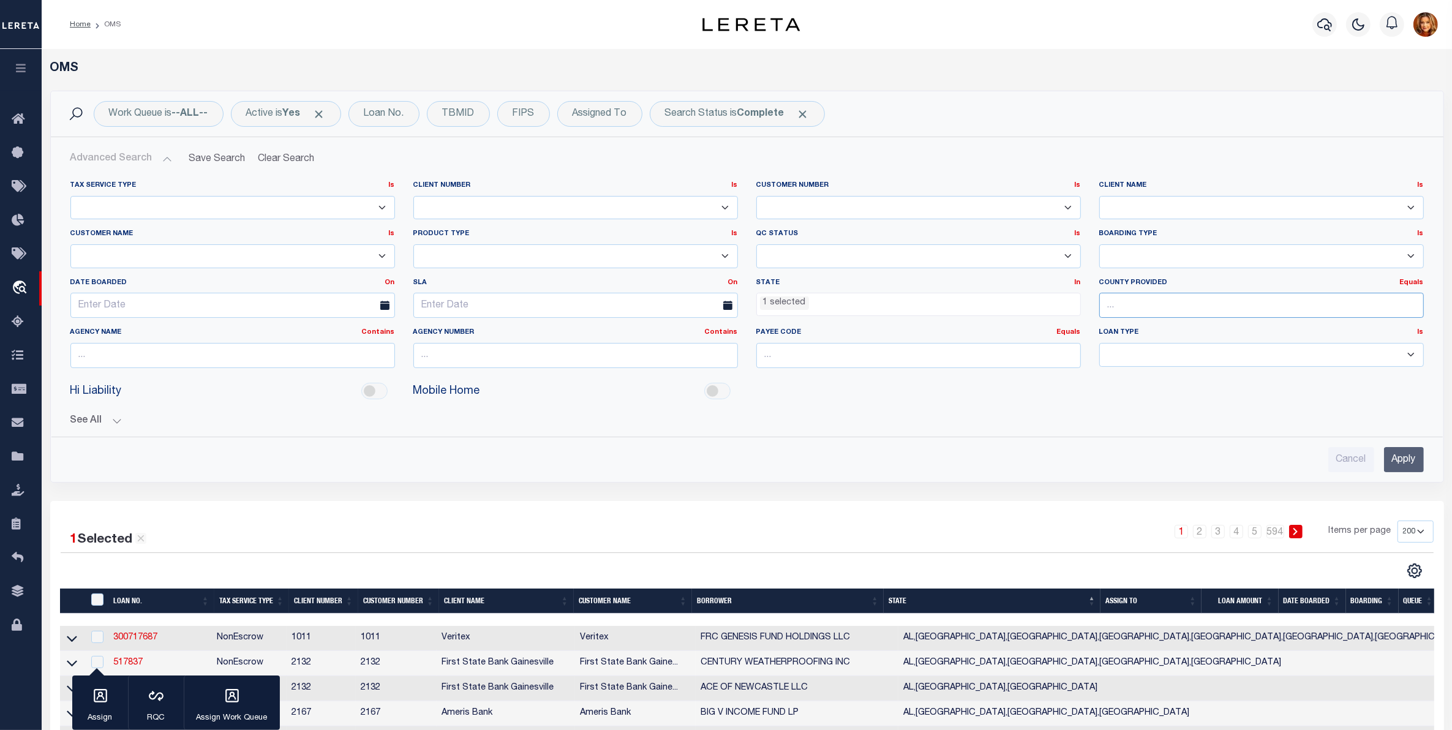
click at [1134, 301] on input "text" at bounding box center [1261, 305] width 325 height 25
type input "[US_STATE]"
click at [1404, 461] on input "Apply" at bounding box center [1404, 459] width 40 height 25
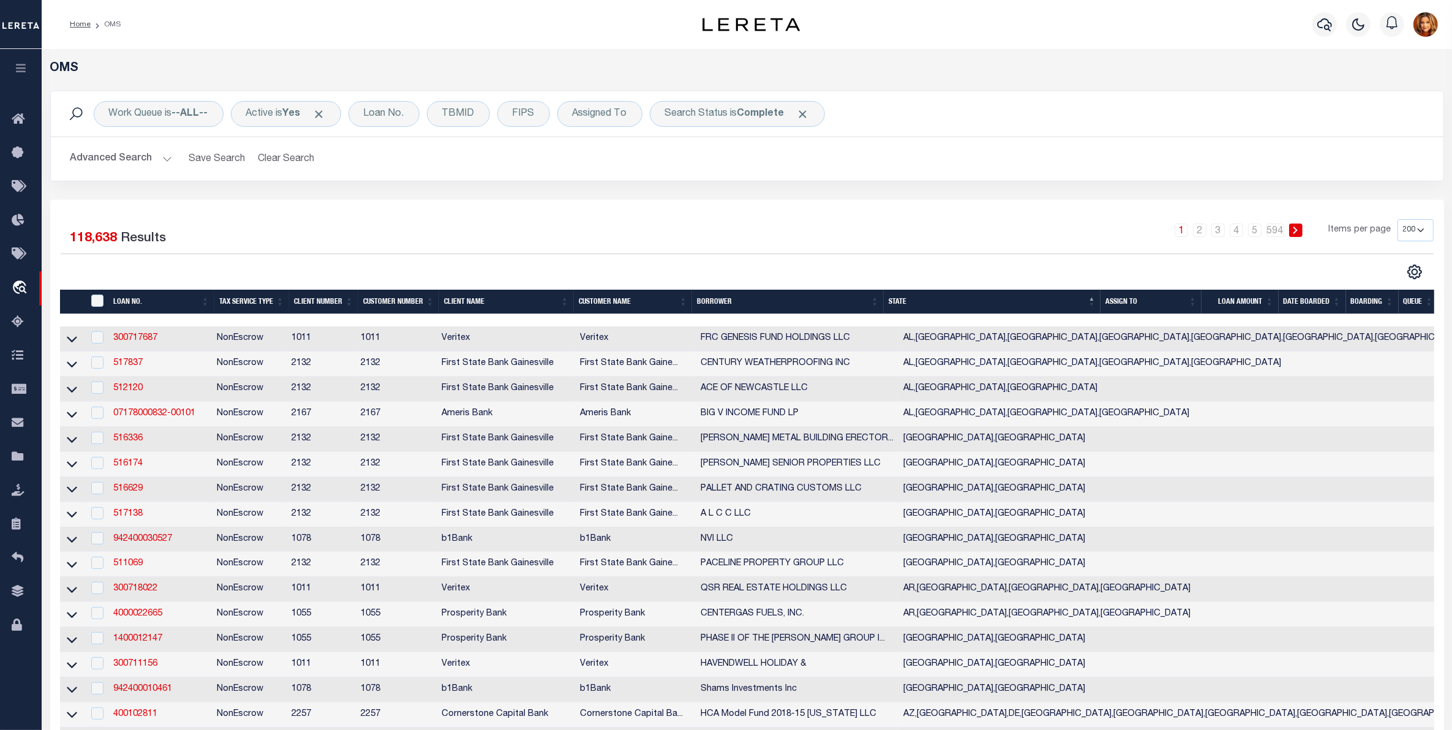
click at [113, 157] on button "Advanced Search" at bounding box center [121, 159] width 102 height 24
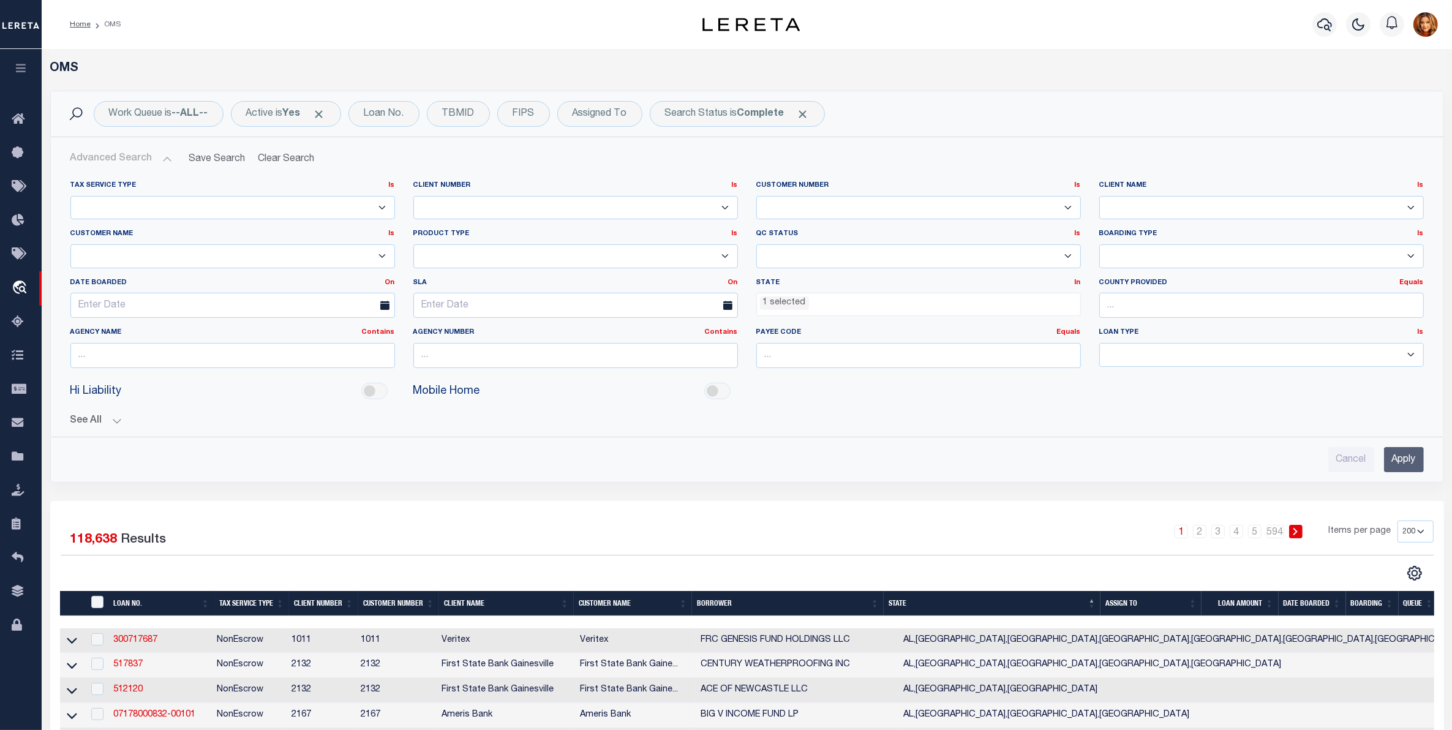
click at [830, 302] on ul "1 selected" at bounding box center [918, 301] width 323 height 17
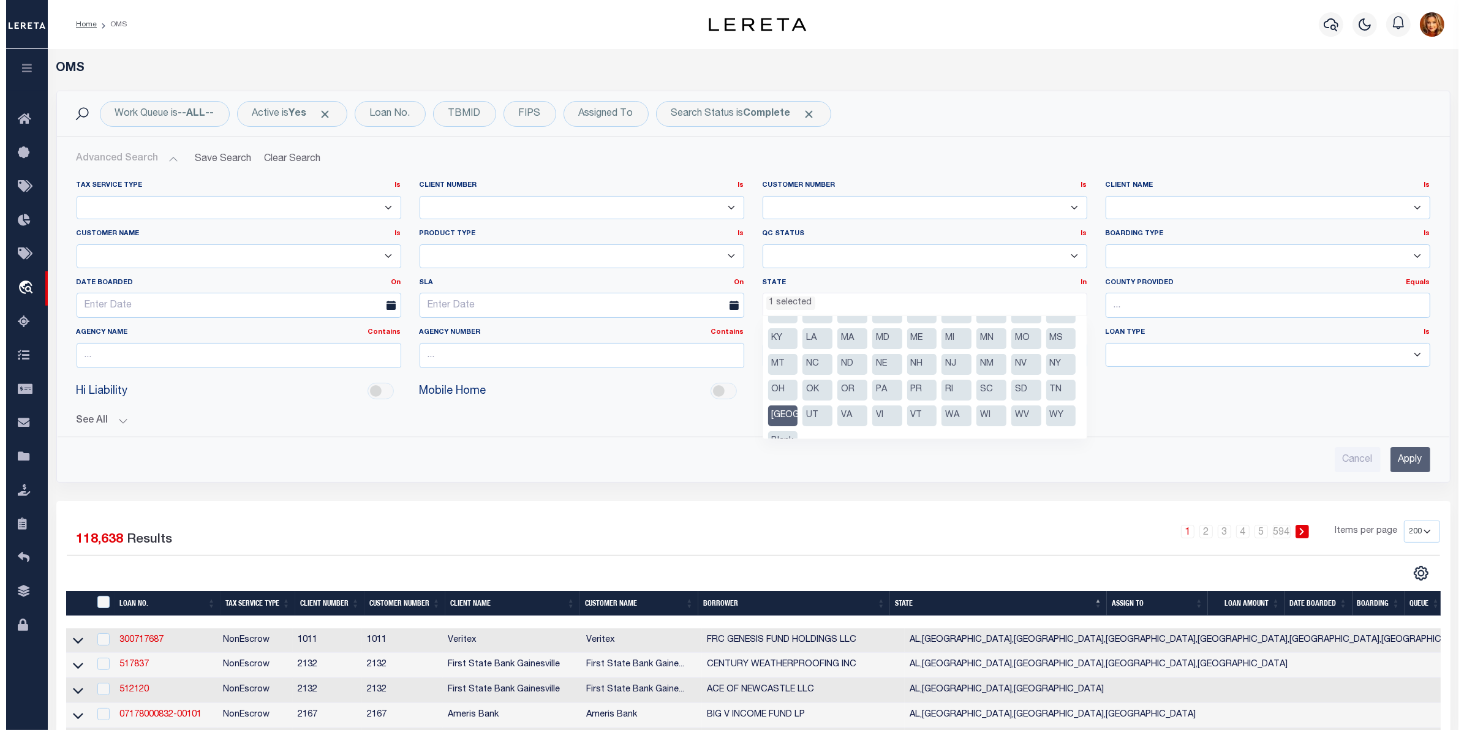
scroll to position [62, 0]
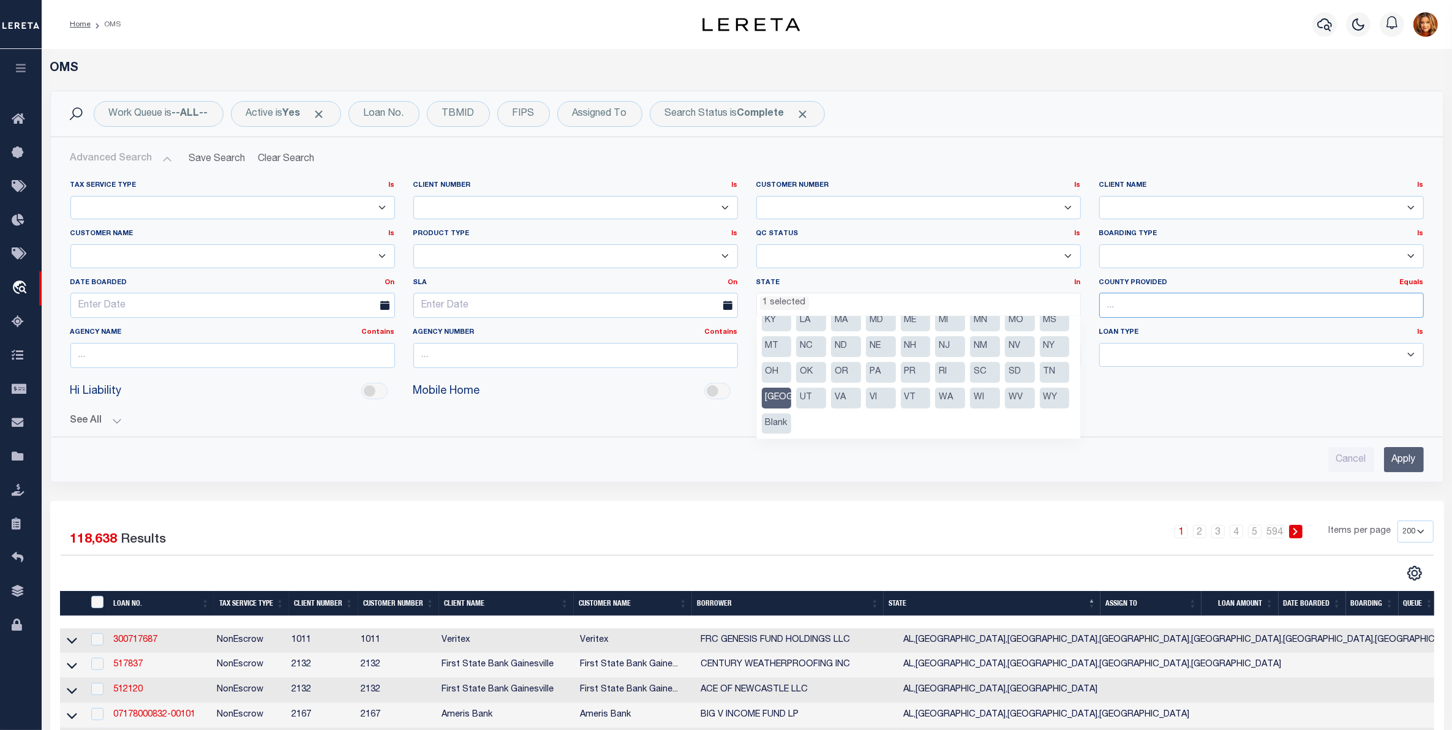
click at [1145, 307] on input "text" at bounding box center [1261, 305] width 325 height 25
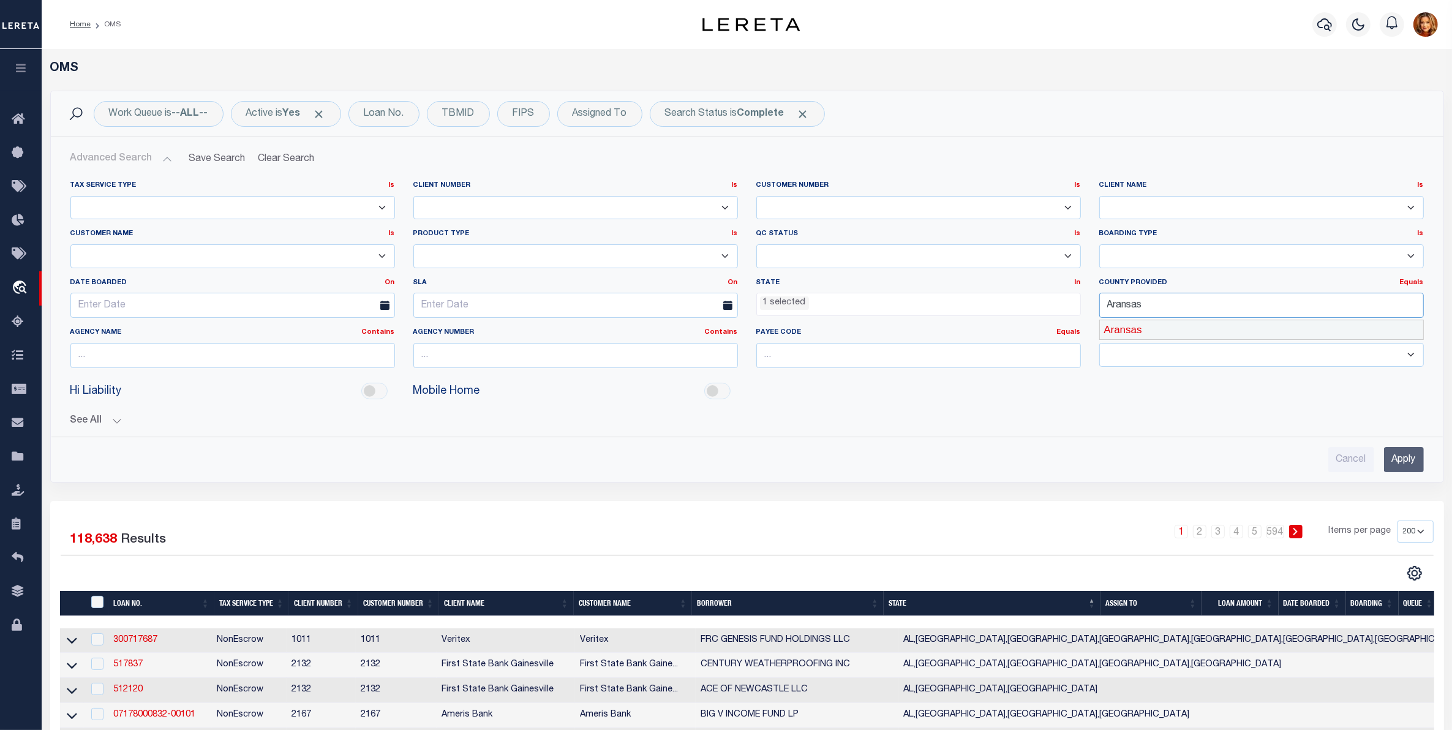
click at [1143, 323] on div "Aransas" at bounding box center [1261, 330] width 323 height 20
type input "Aransas"
click at [1401, 463] on input "Apply" at bounding box center [1404, 459] width 40 height 25
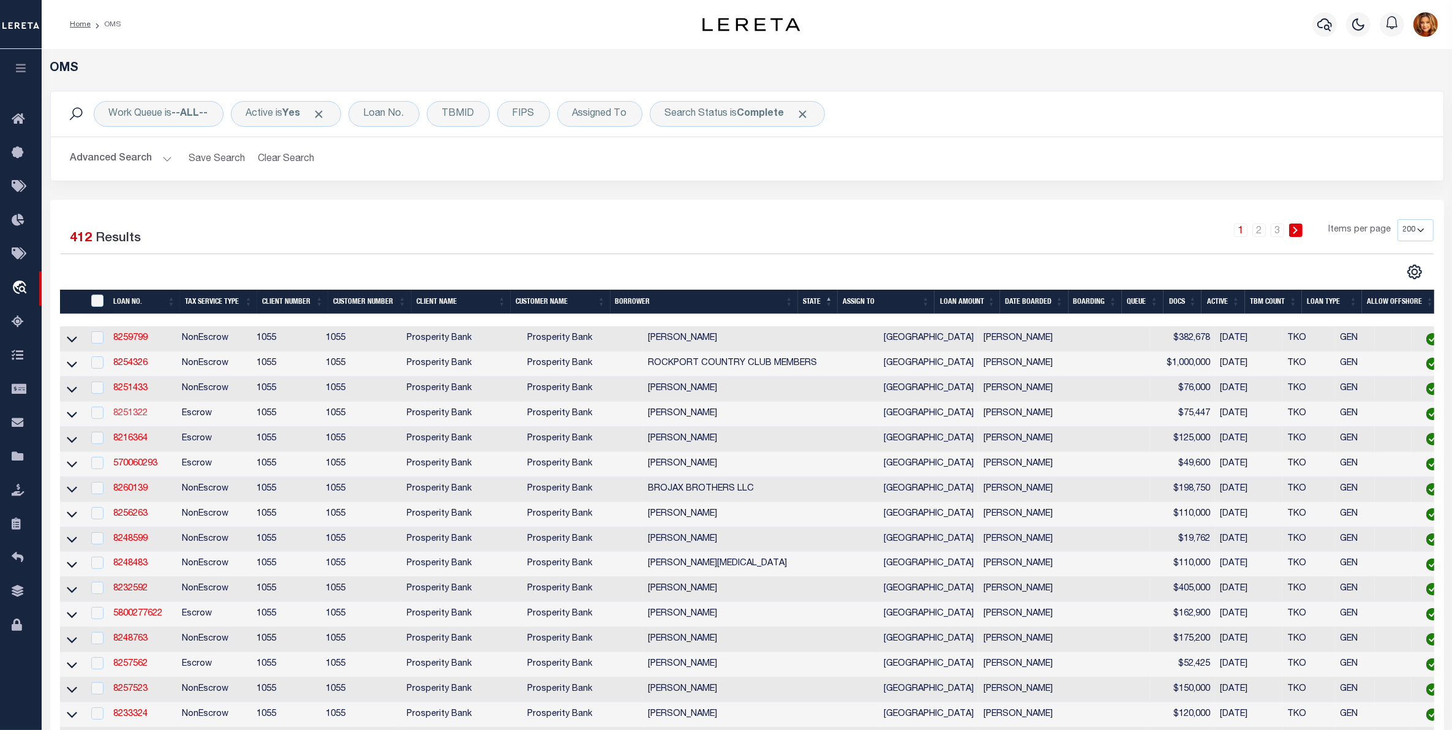
click at [121, 413] on link "8251322" at bounding box center [130, 413] width 34 height 9
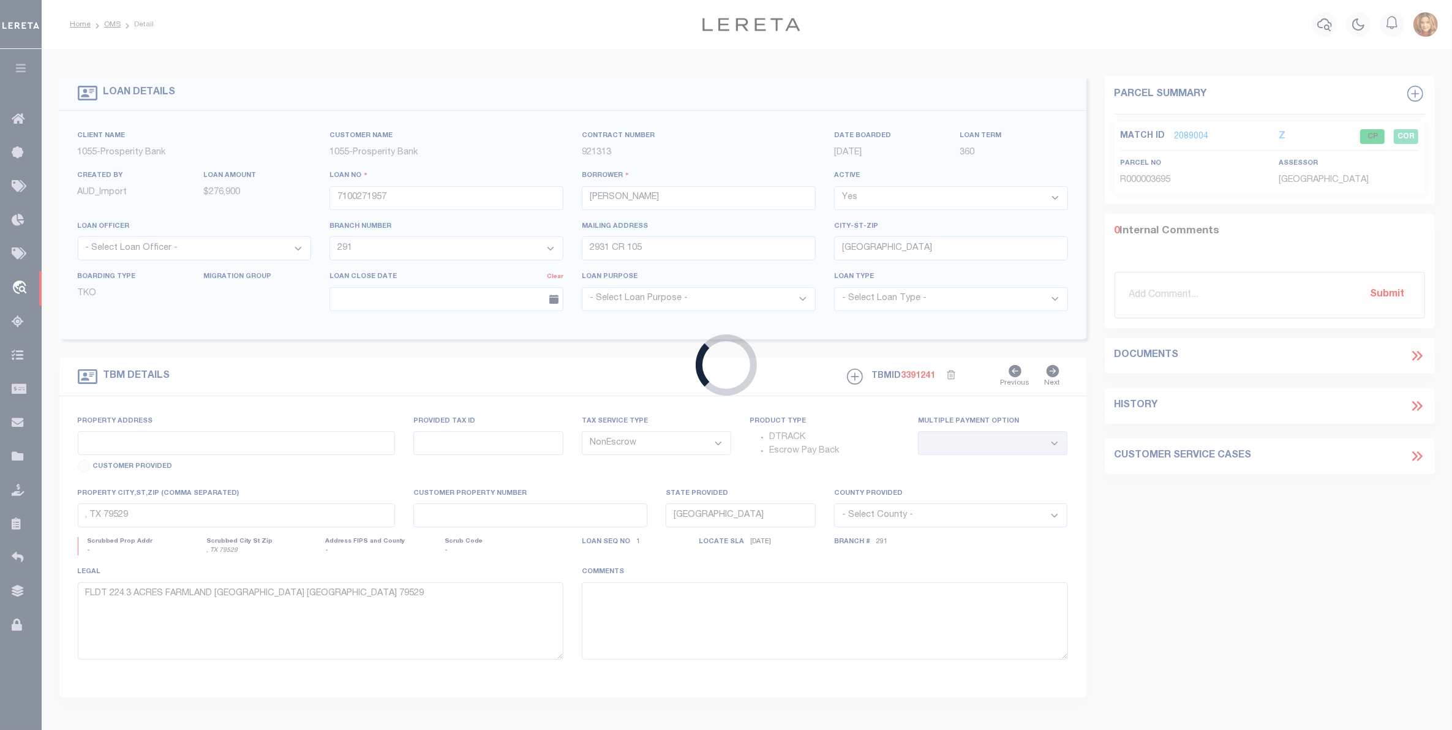
type input "8251322"
type input "[PERSON_NAME]"
select select "10609"
select select "4093"
type input "307 E POMPANO"
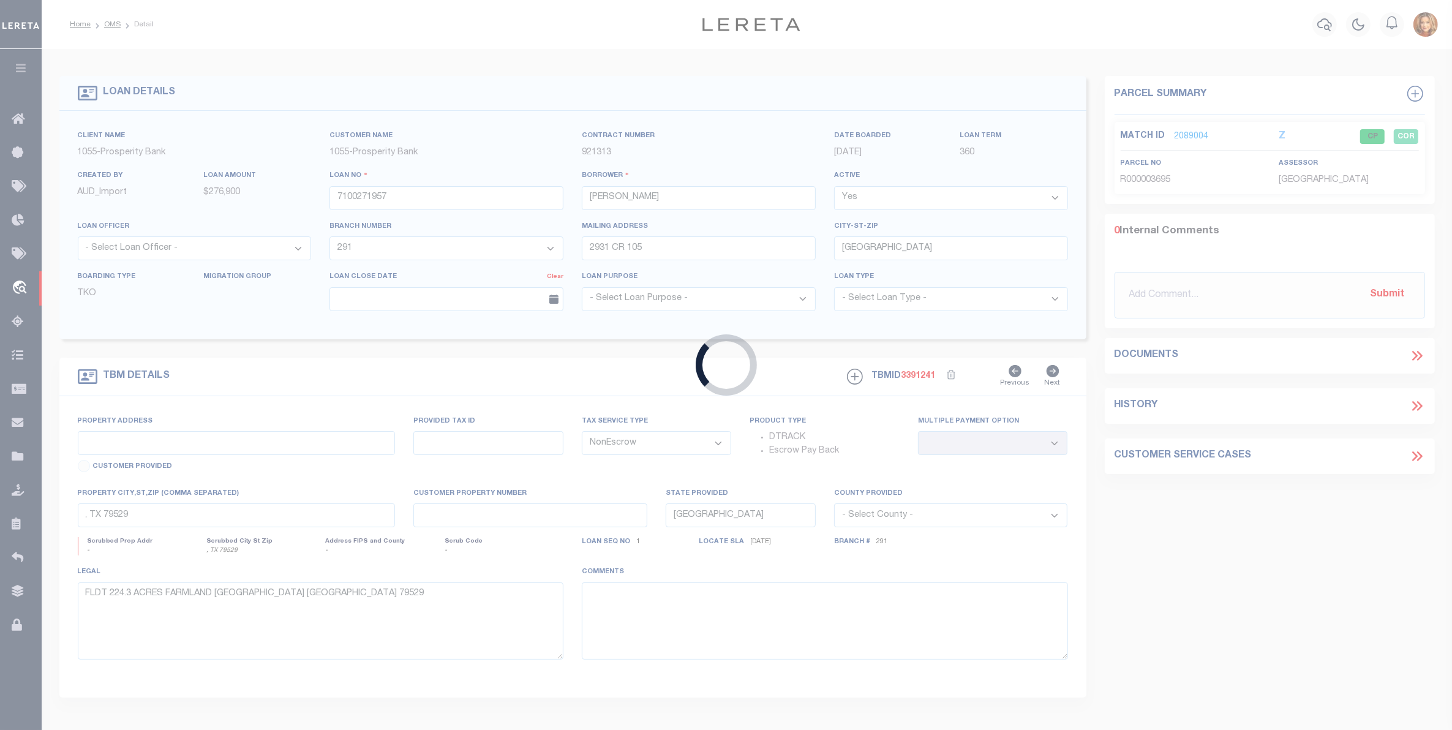
type input "ROCKPORT [GEOGRAPHIC_DATA] 78382"
select select "500"
select select "Escrow"
type input "307 E POMPANO"
type input "15786"
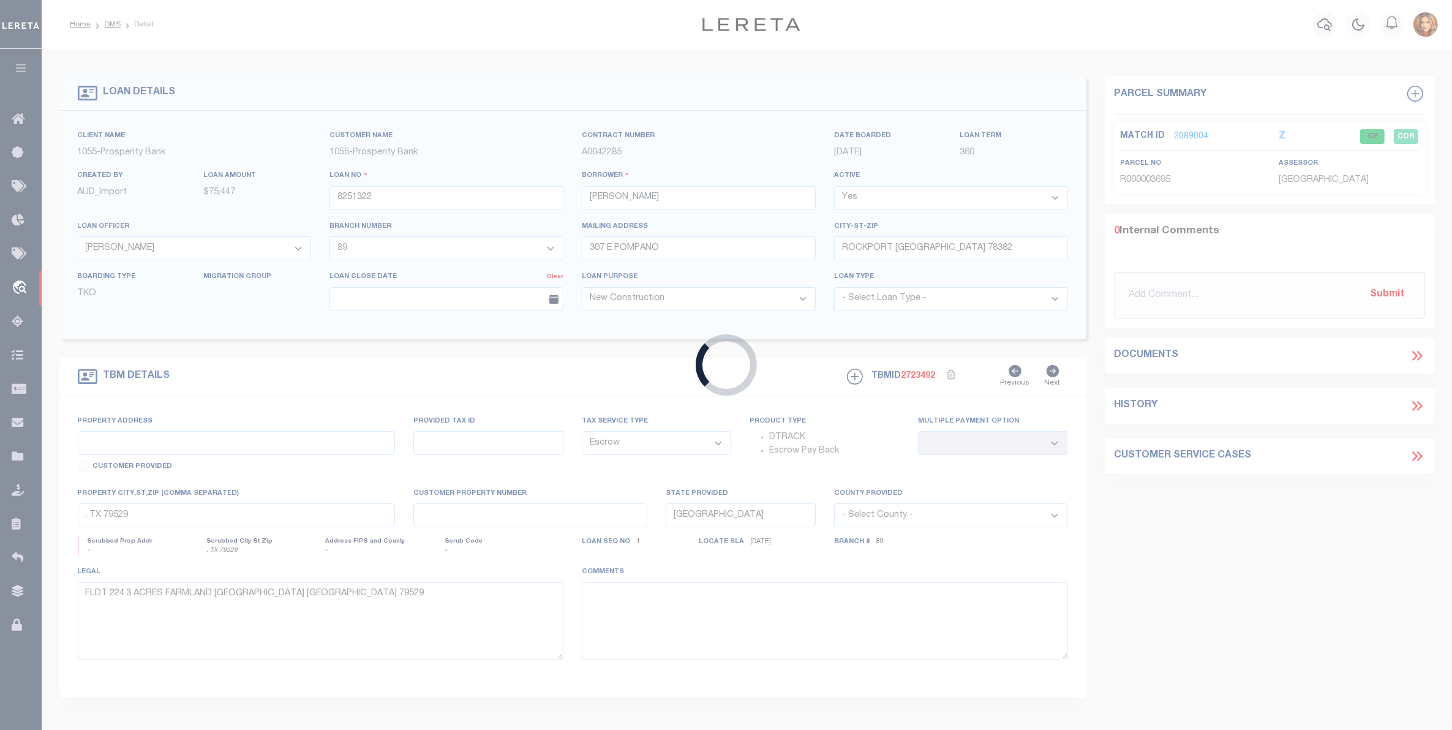
select select
type input "ROCKPORT [GEOGRAPHIC_DATA] 78382"
type input "1"
select select
type textarea "[STREET_ADDRESS] LOT 102 COPANO CAY SUBDIVISION UNIT 2 [GEOGRAPHIC_DATA] [GEOGR…"
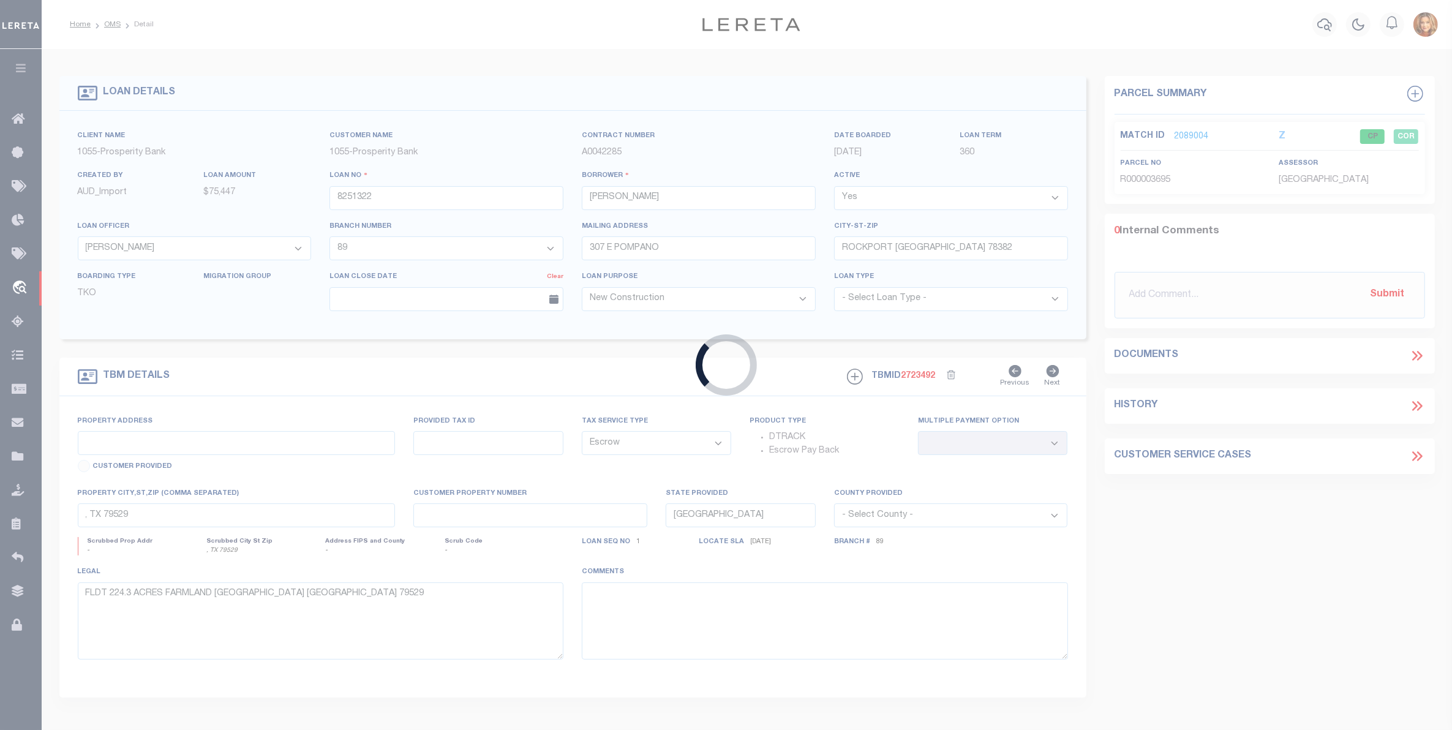
type textarea "1 OF 1"
select select "10609"
select select "4093"
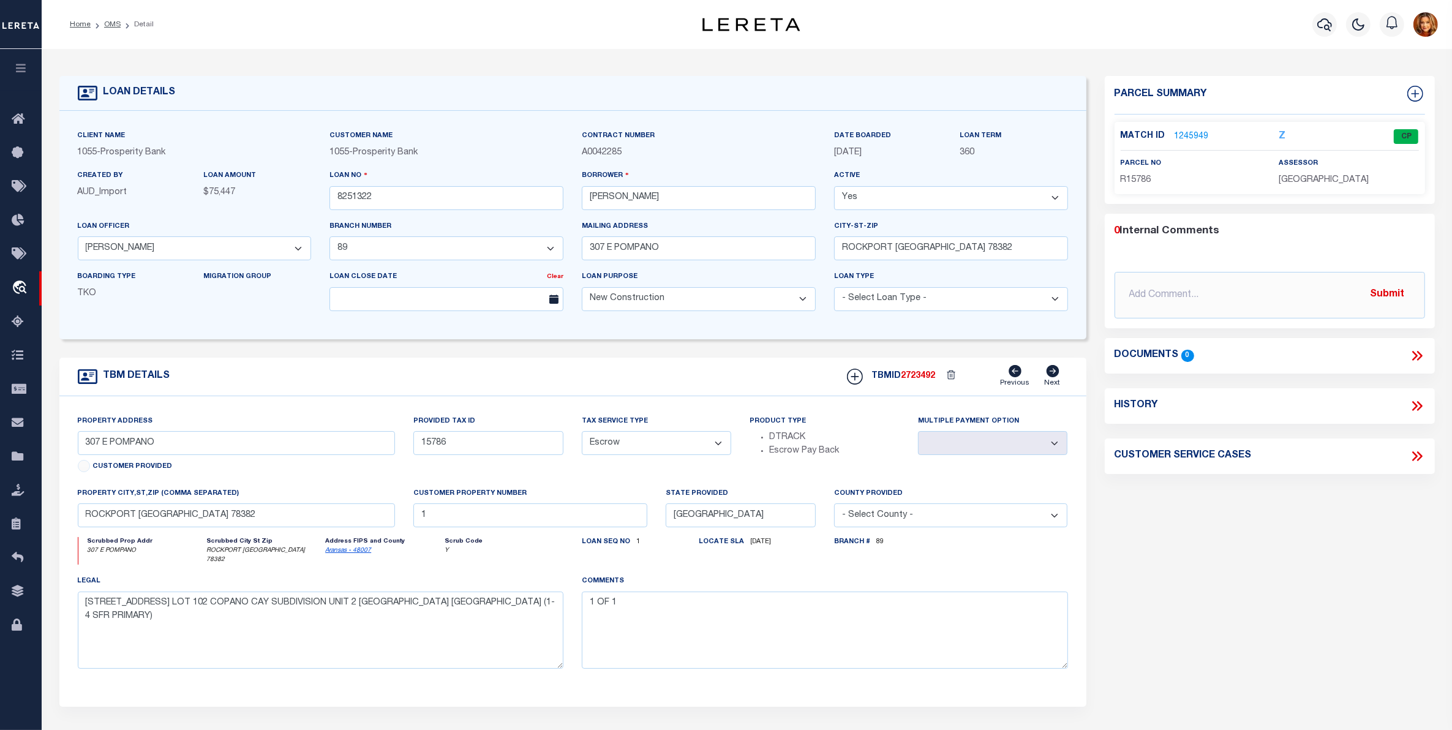
click at [1186, 132] on link "1245949" at bounding box center [1192, 136] width 34 height 13
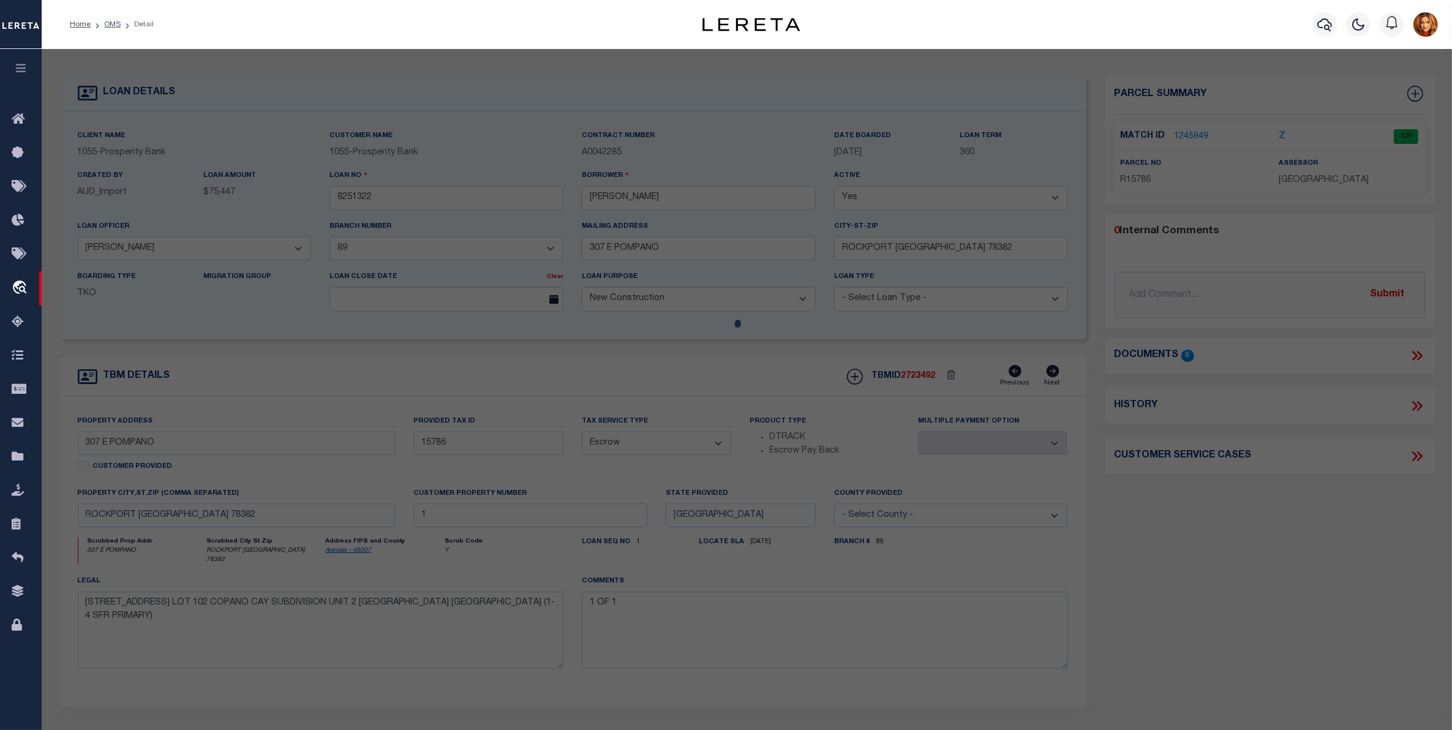
select select "AS"
select select
checkbox input "false"
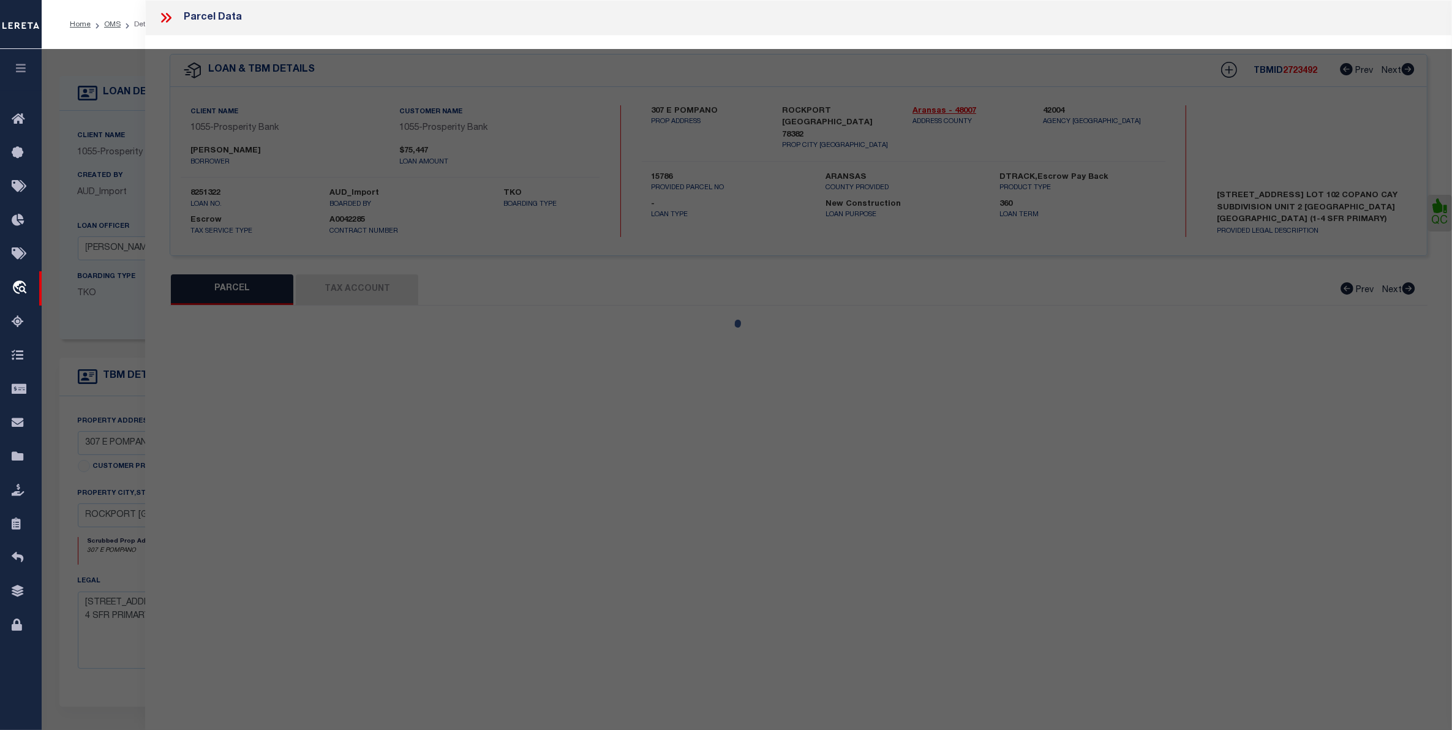
select select "CP"
type input "[PERSON_NAME] ETUX [PERSON_NAME]"
type input "307 E POMPANO"
checkbox input "false"
type textarea "COPANO CAY UNIT 2, LOT 102"
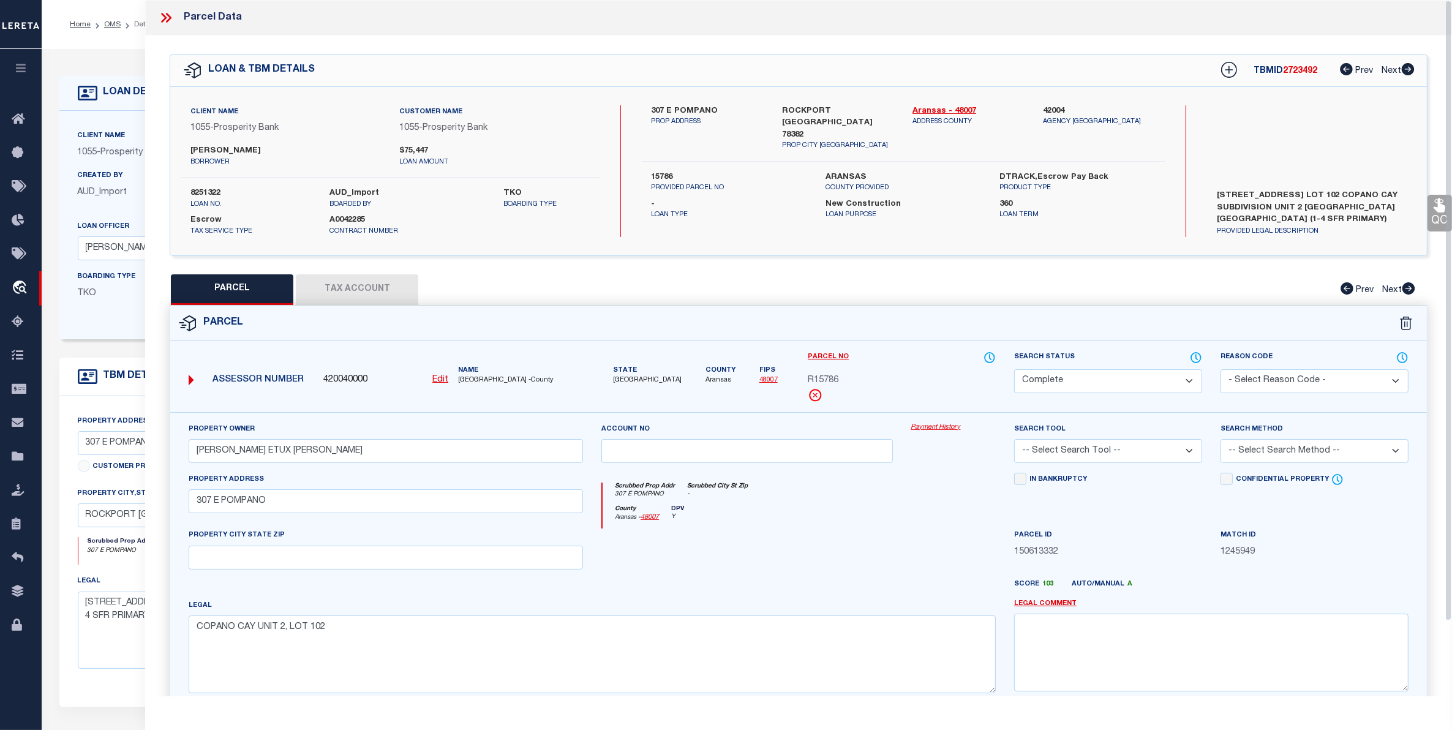
click at [366, 280] on button "Tax Account" at bounding box center [357, 289] width 122 height 31
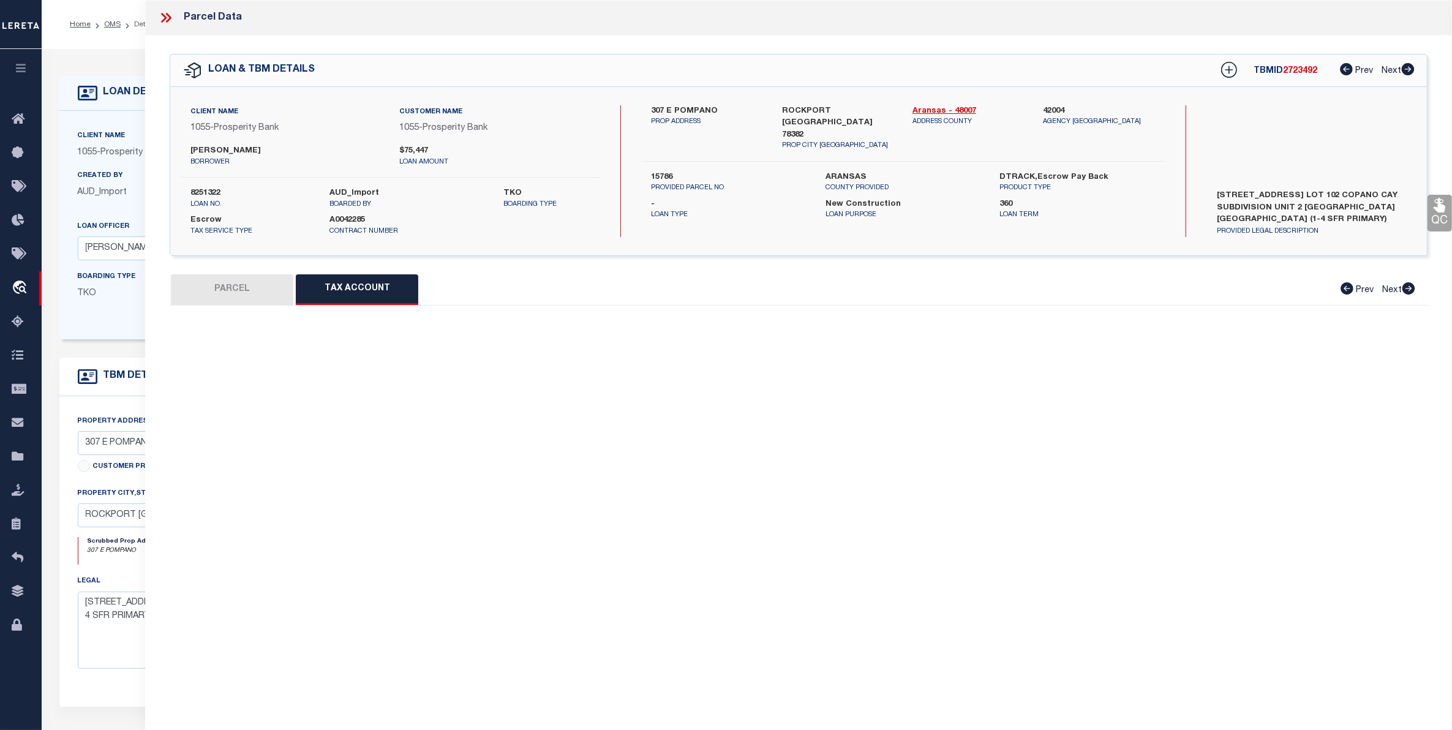
select select "100"
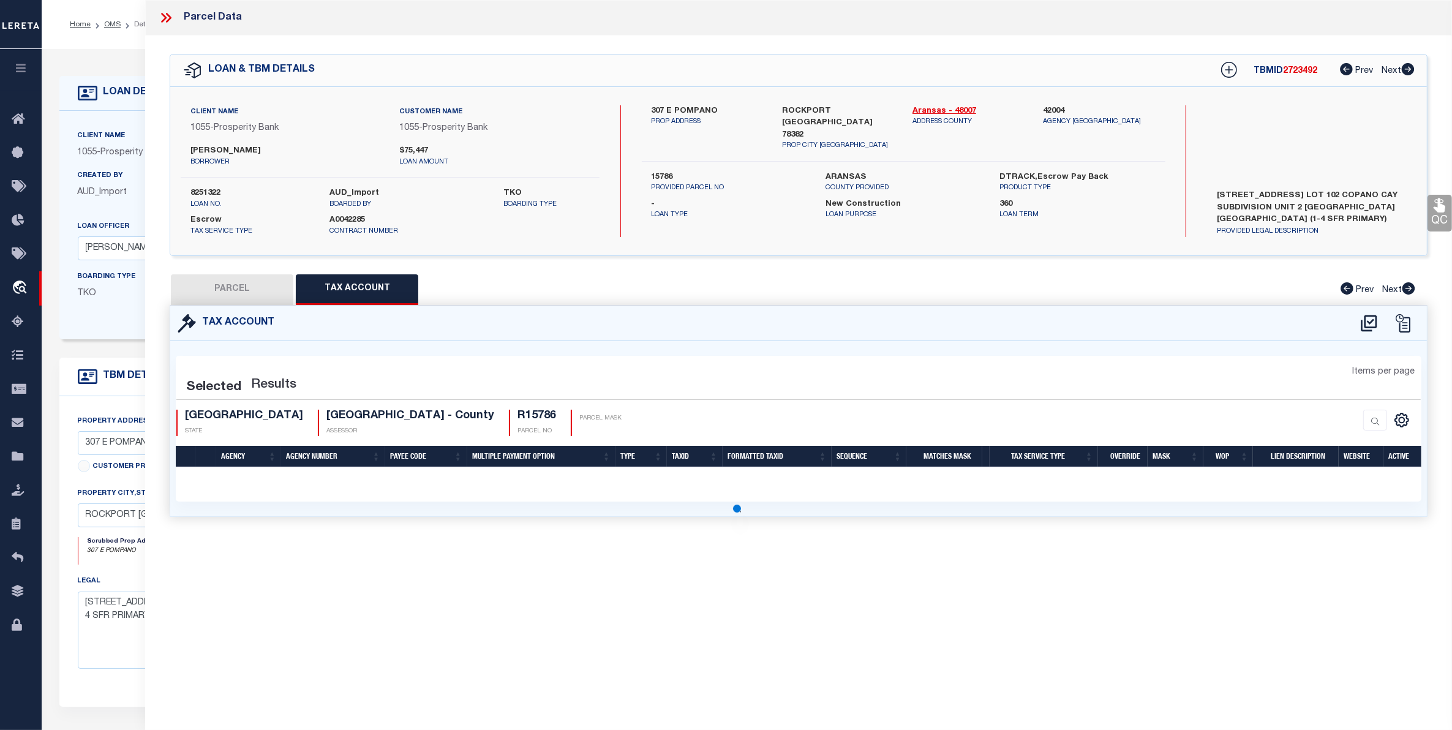
select select "100"
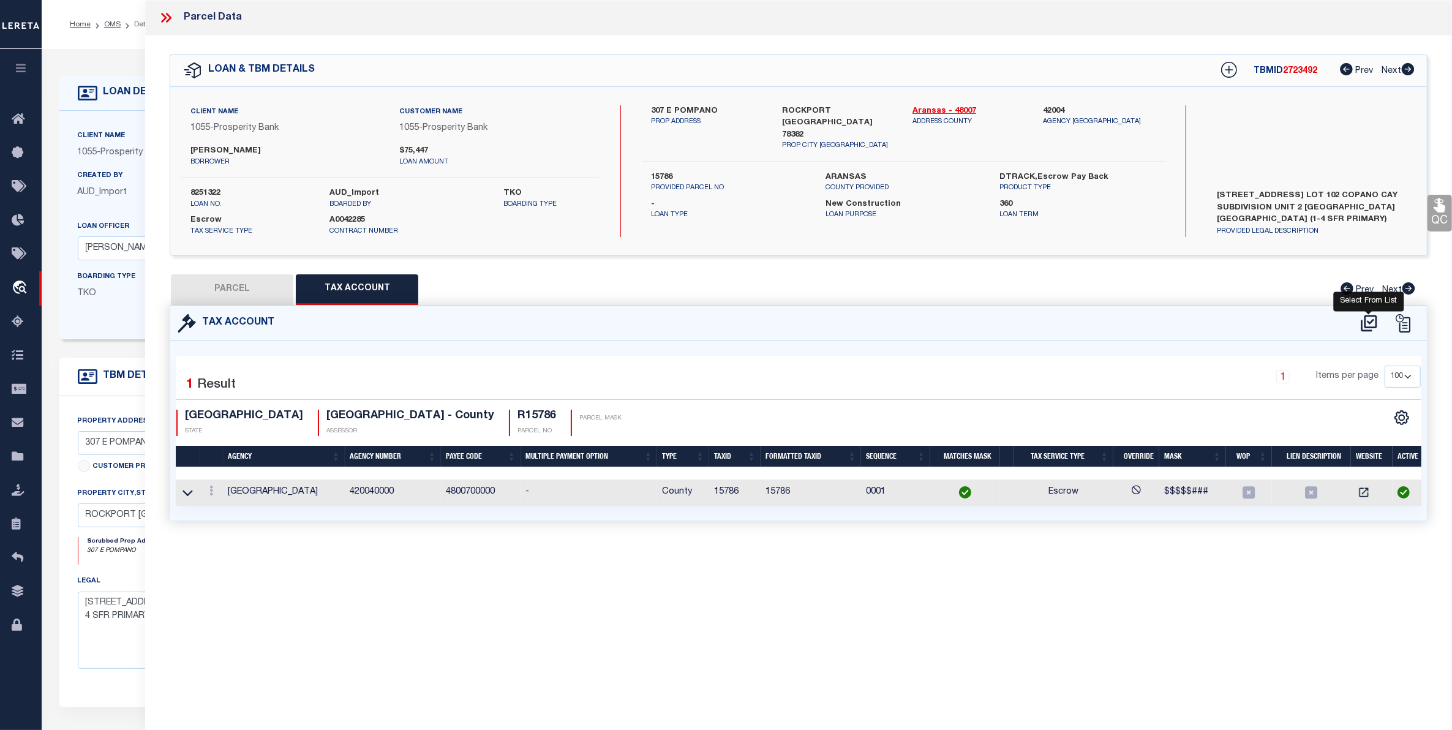
click at [1375, 314] on icon at bounding box center [1369, 324] width 20 height 20
select select "100"
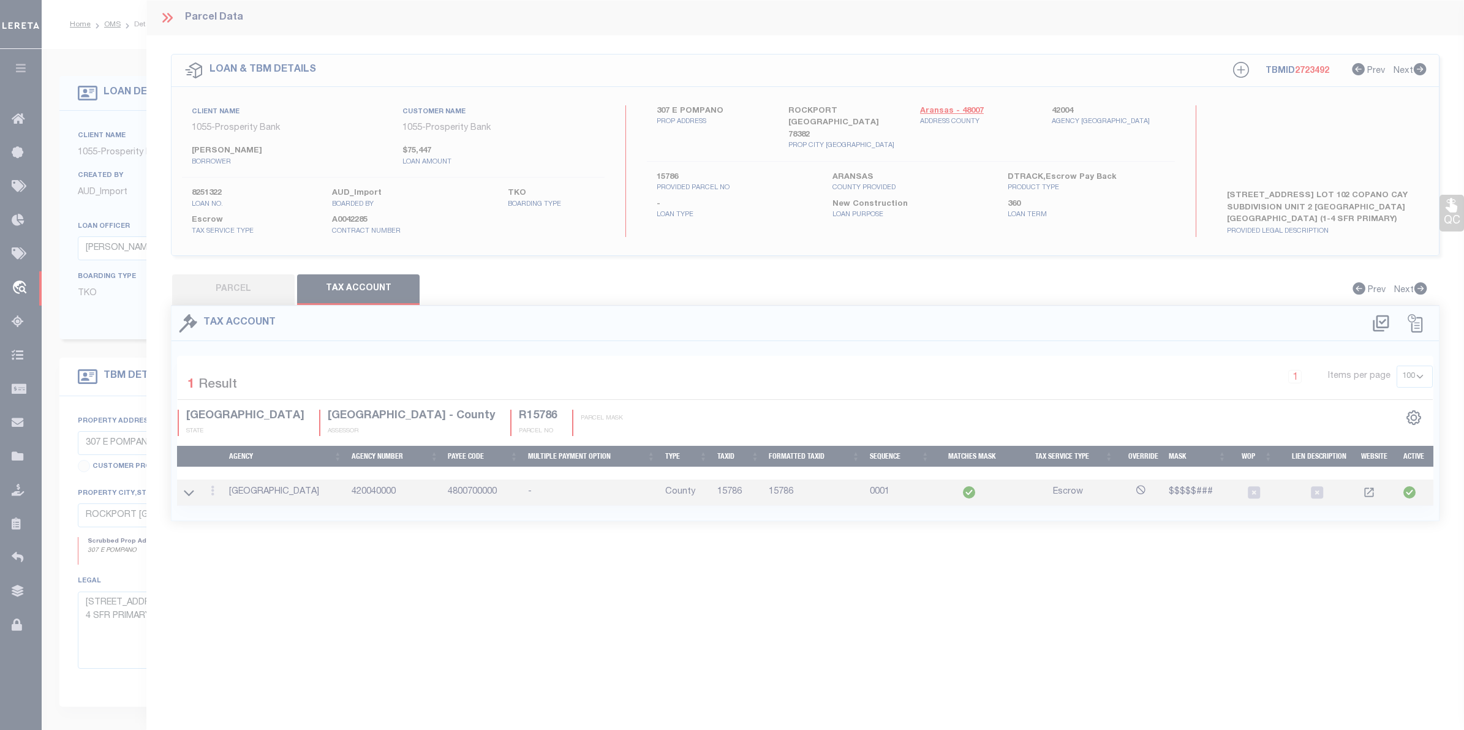
select select "100"
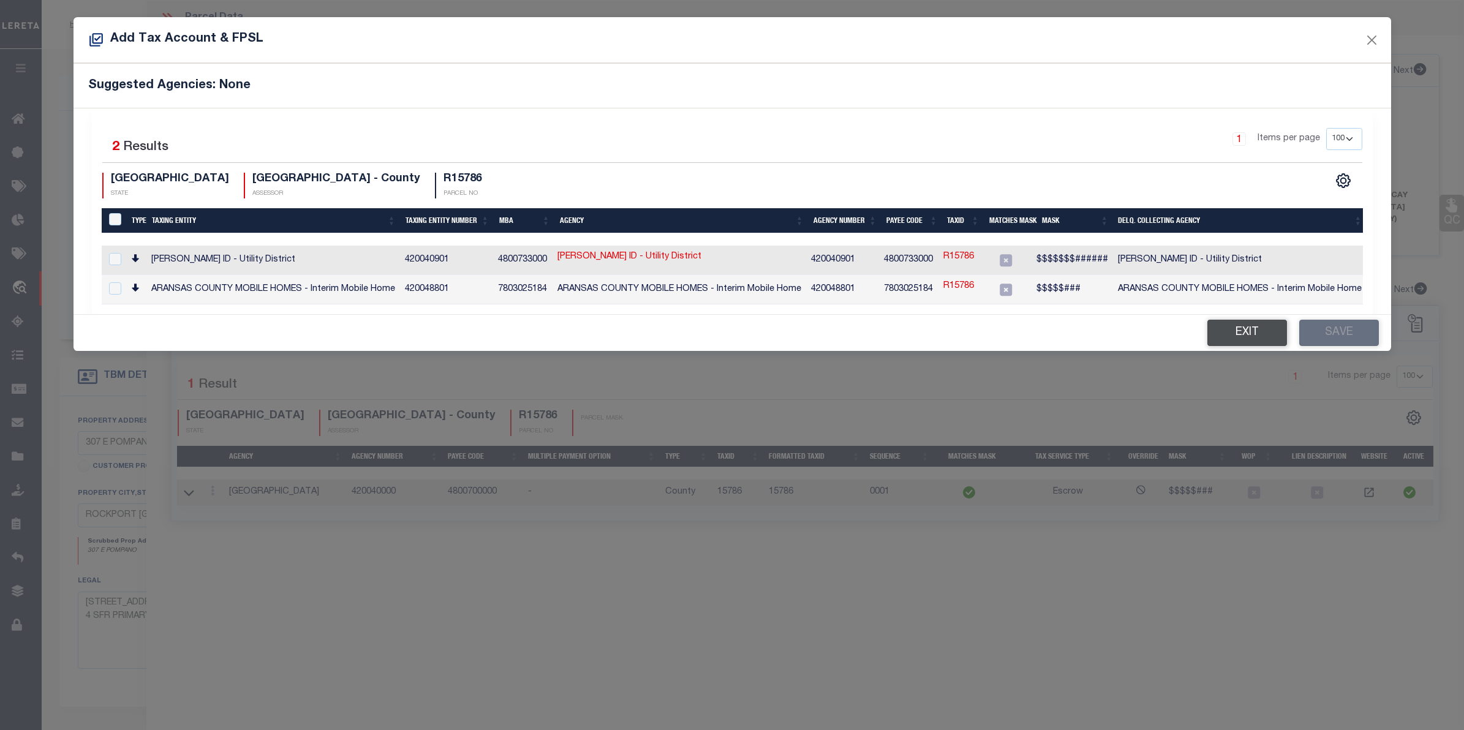
click at [1238, 333] on button "Exit" at bounding box center [1247, 333] width 80 height 26
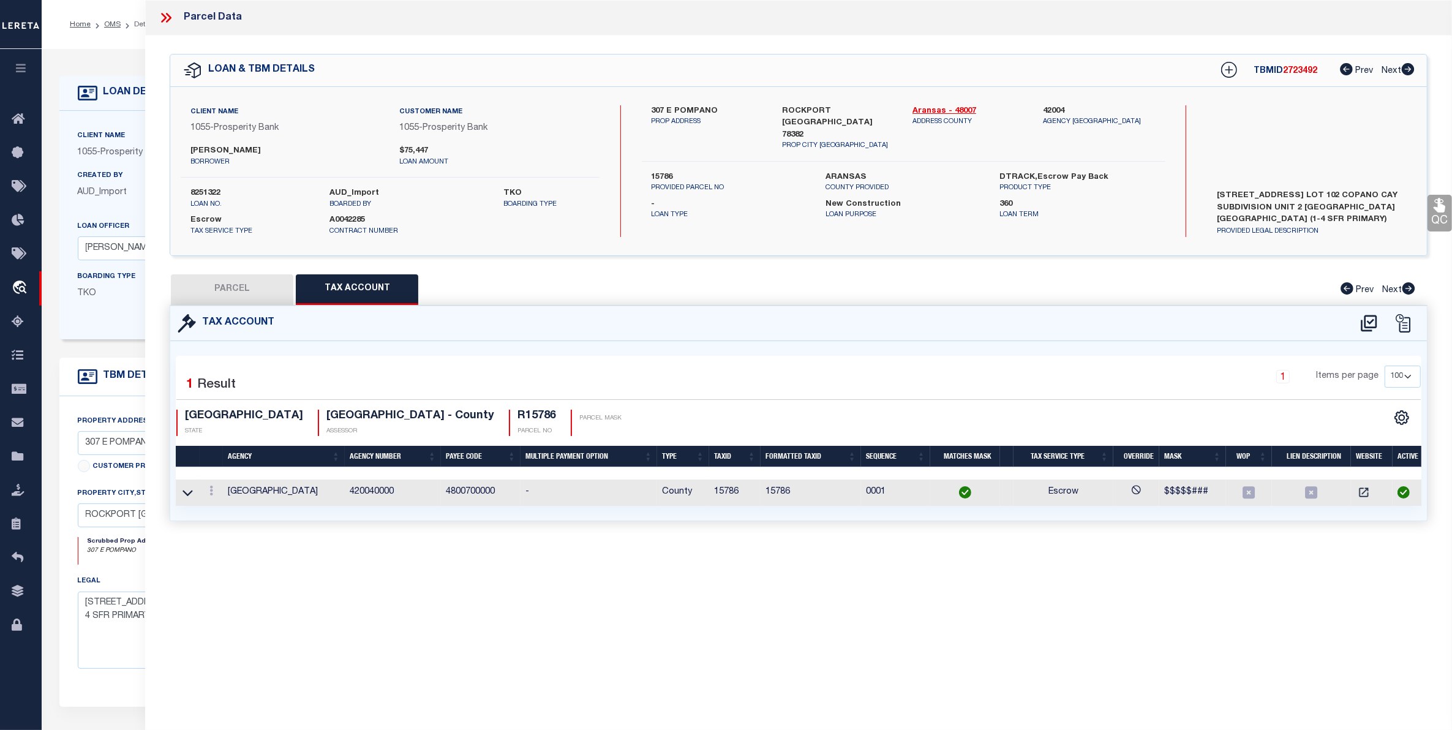
click at [164, 18] on icon at bounding box center [166, 18] width 16 height 16
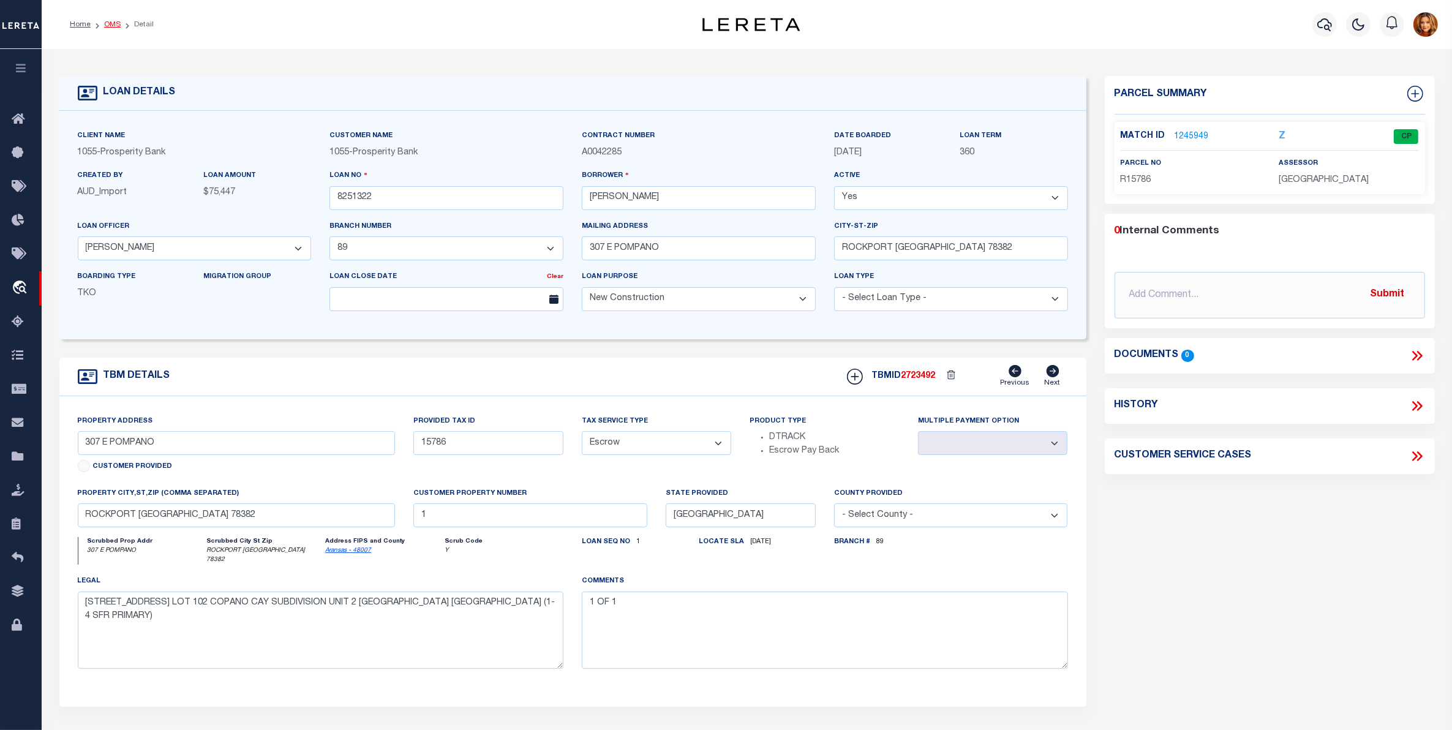
click at [109, 21] on link "OMS" at bounding box center [112, 24] width 17 height 7
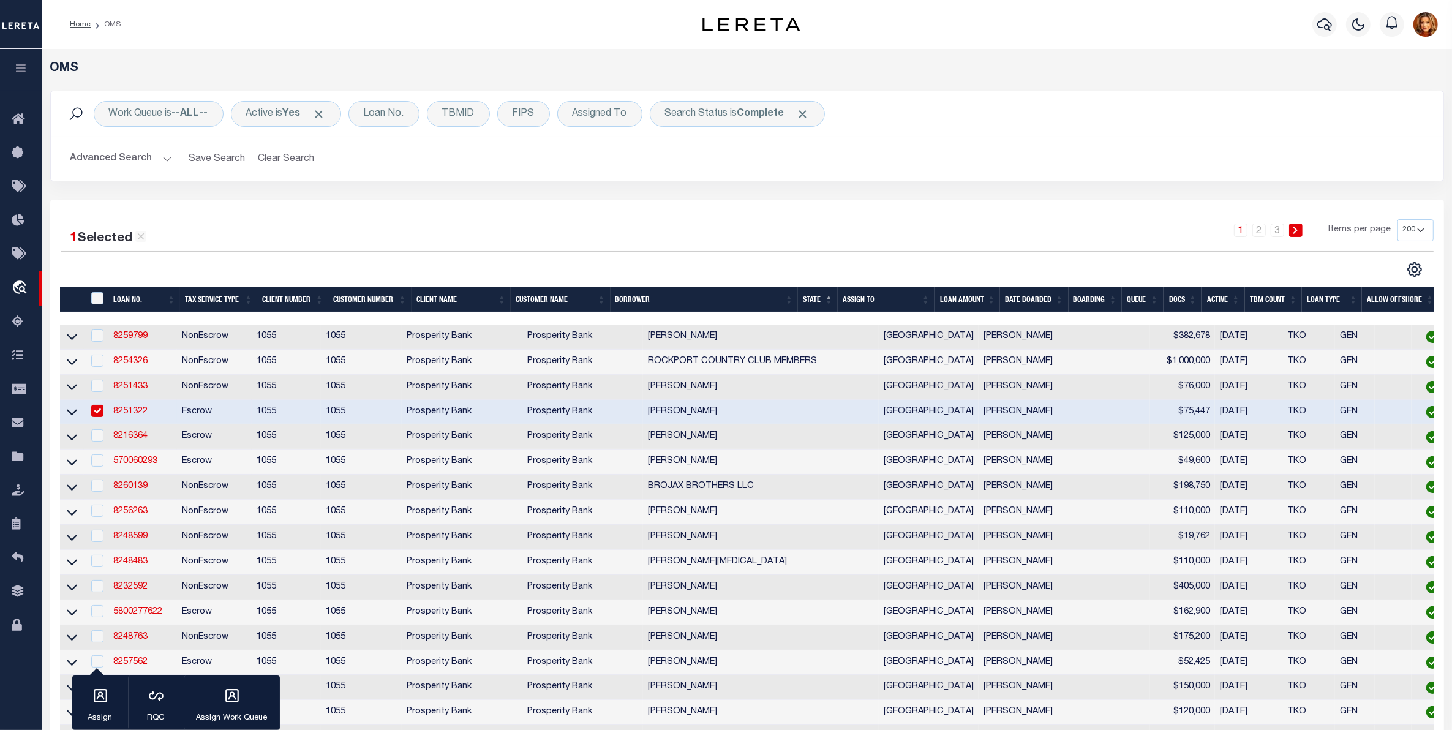
click at [109, 158] on button "Advanced Search" at bounding box center [121, 159] width 102 height 24
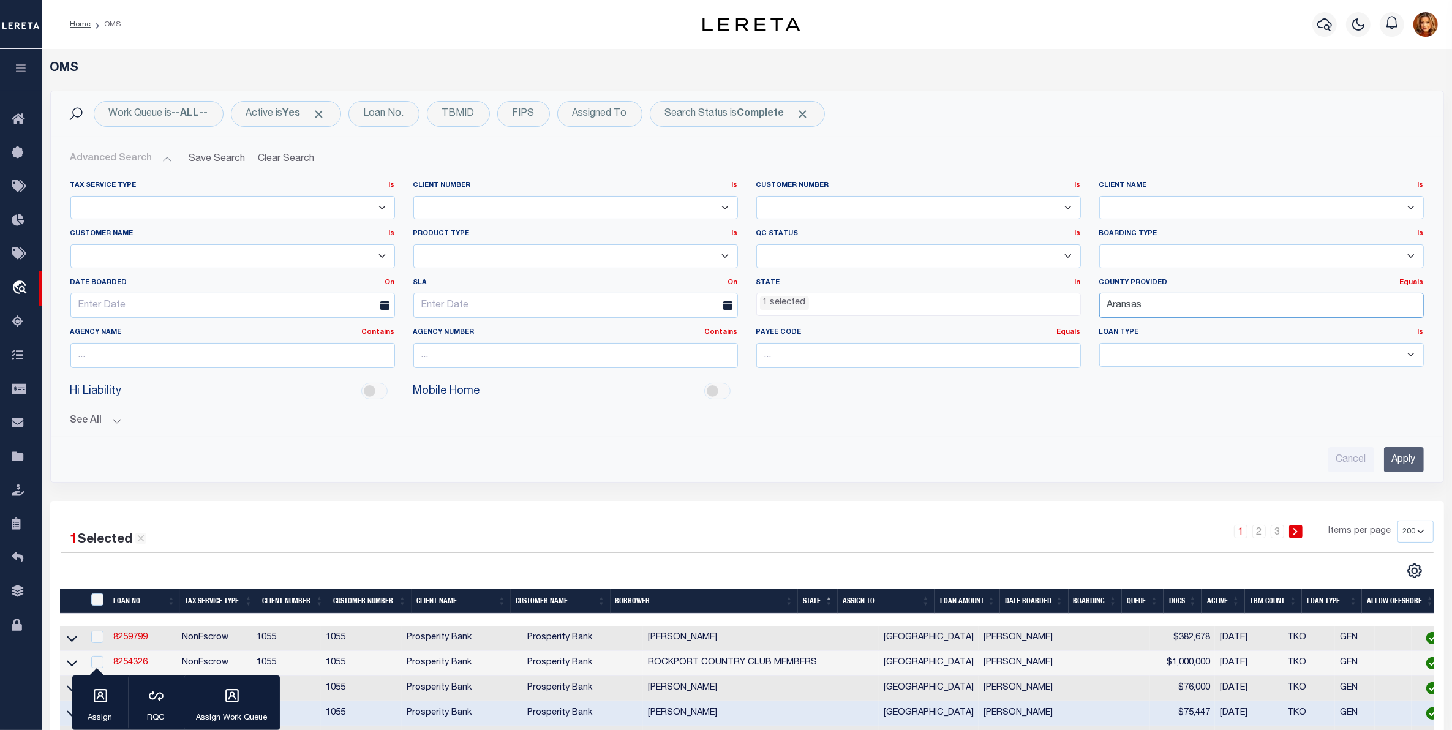
drag, startPoint x: 1154, startPoint y: 304, endPoint x: 1026, endPoint y: 280, distance: 130.7
click at [1026, 280] on div "Tax Service Type Is Is Contains Escrow NonEscrow Client Number Is Is Contains 1…" at bounding box center [747, 279] width 1372 height 197
click at [1137, 322] on div "[PERSON_NAME]" at bounding box center [1261, 330] width 323 height 20
type input "[PERSON_NAME]"
click at [1396, 465] on input "Apply" at bounding box center [1404, 459] width 40 height 25
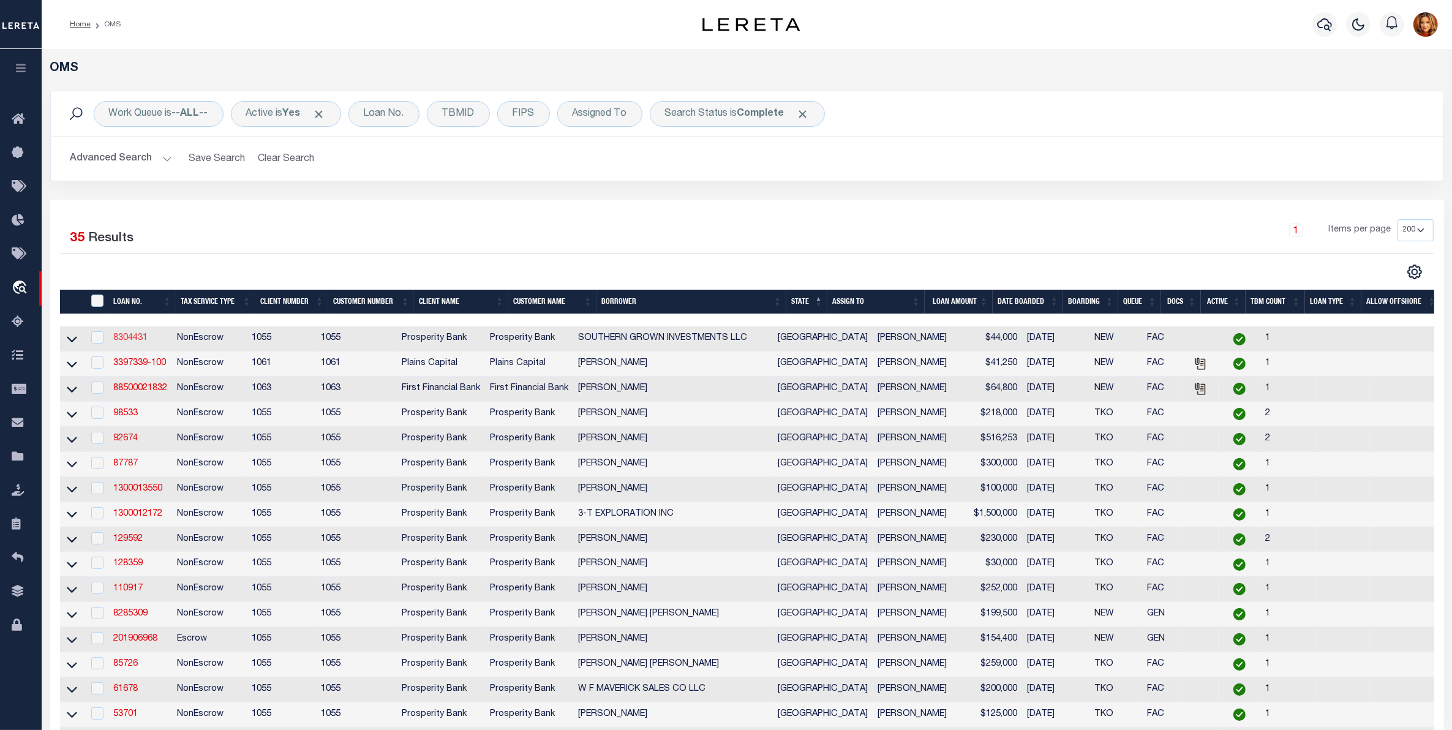
click at [135, 340] on link "8304431" at bounding box center [130, 338] width 34 height 9
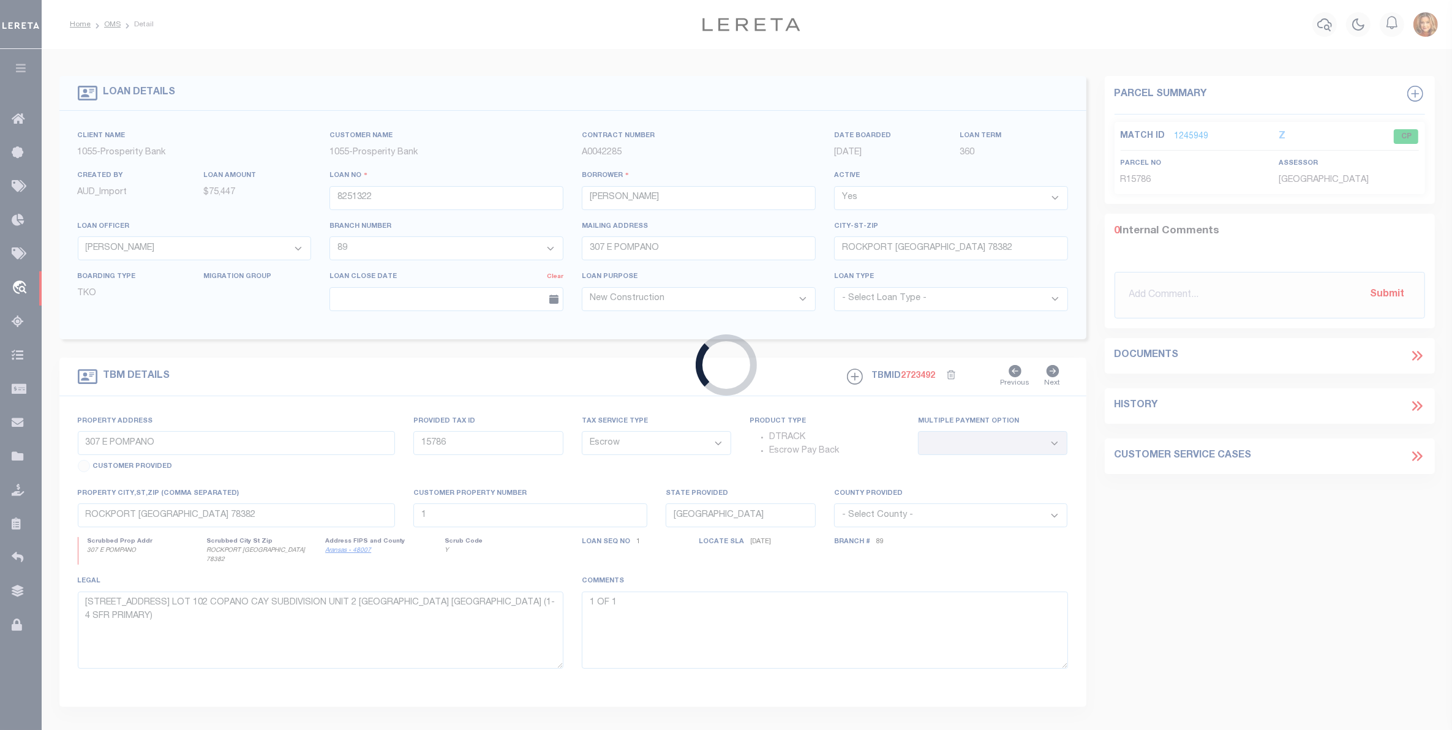
type input "8304431"
type input "SOUTHERN GROWN INVESTMENTS LLC"
select select "36938"
select select "14725"
type input "[STREET_ADDRESS]"
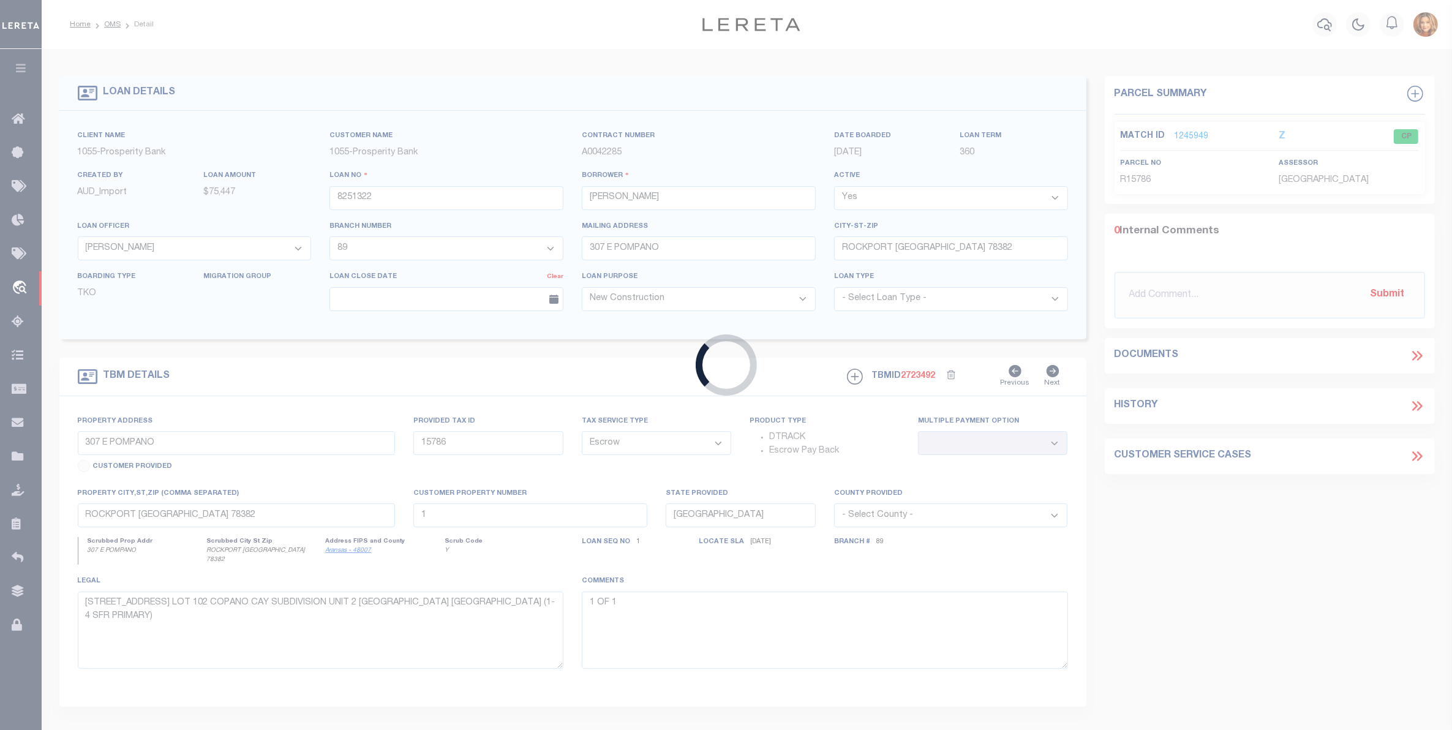
type input "[GEOGRAPHIC_DATA]"
select select
select select "NonEscrow"
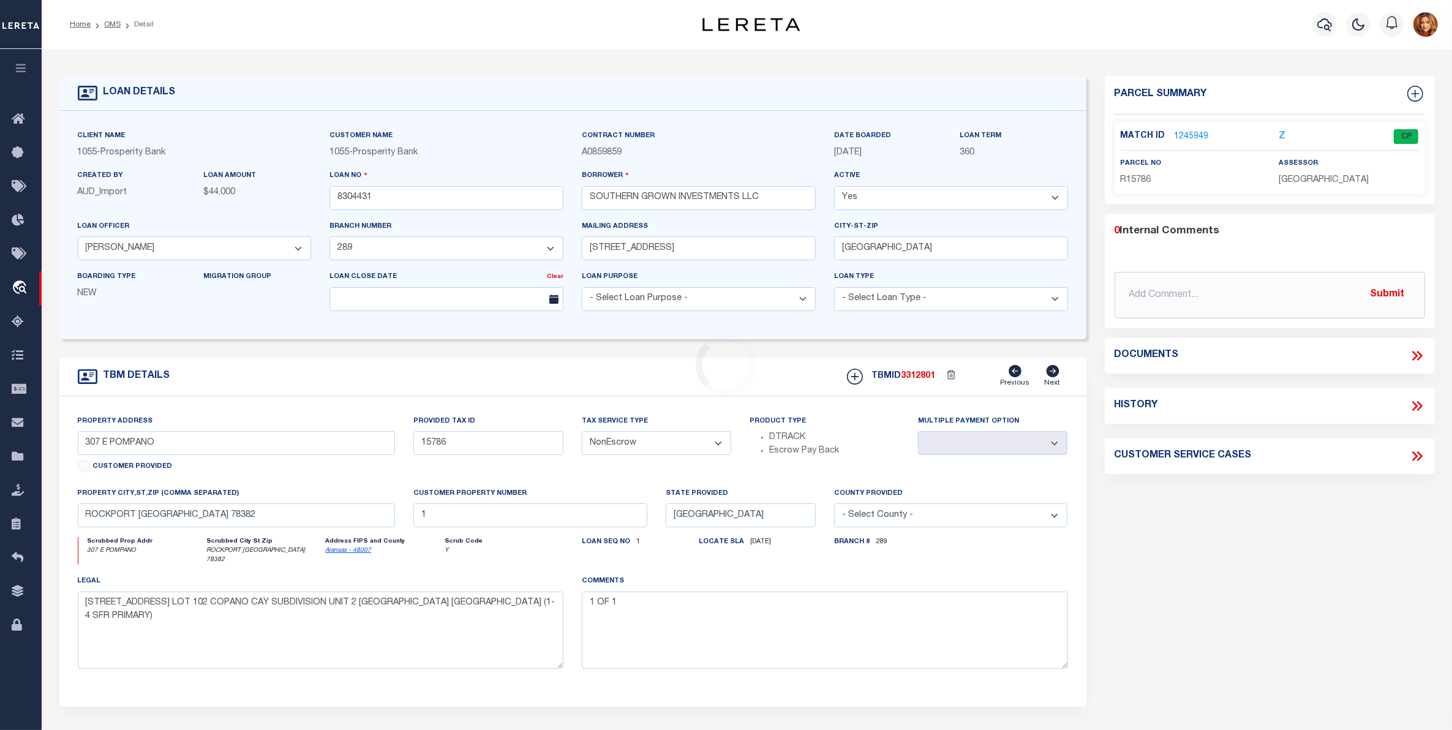
type input "TBD FM 368"
type input "R4006645"
select select
type textarea "3.997 AC BLK 6 DENTON COUNTY SCHOOL LAND LEAGUE 3"
select select "36938"
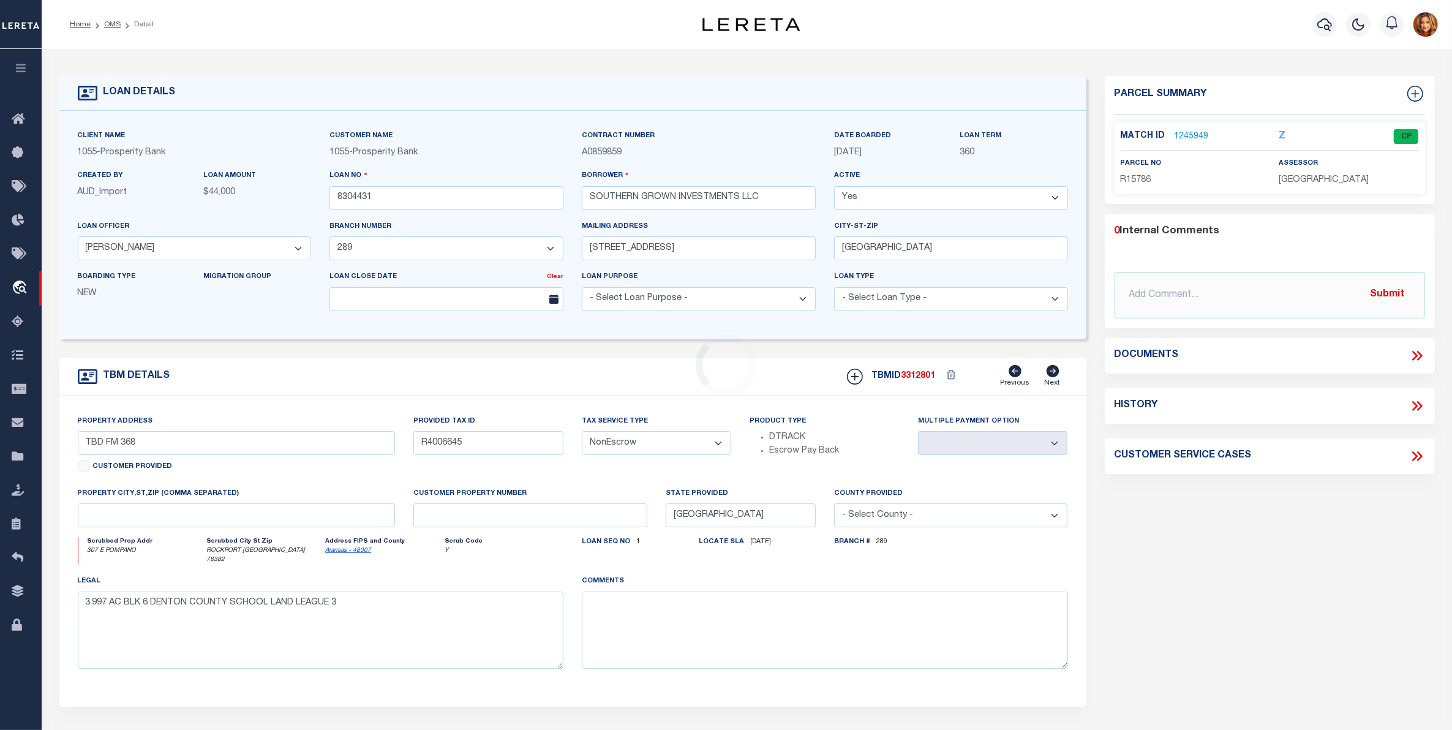
select select "14725"
click at [1198, 136] on link "1987002" at bounding box center [1192, 136] width 34 height 13
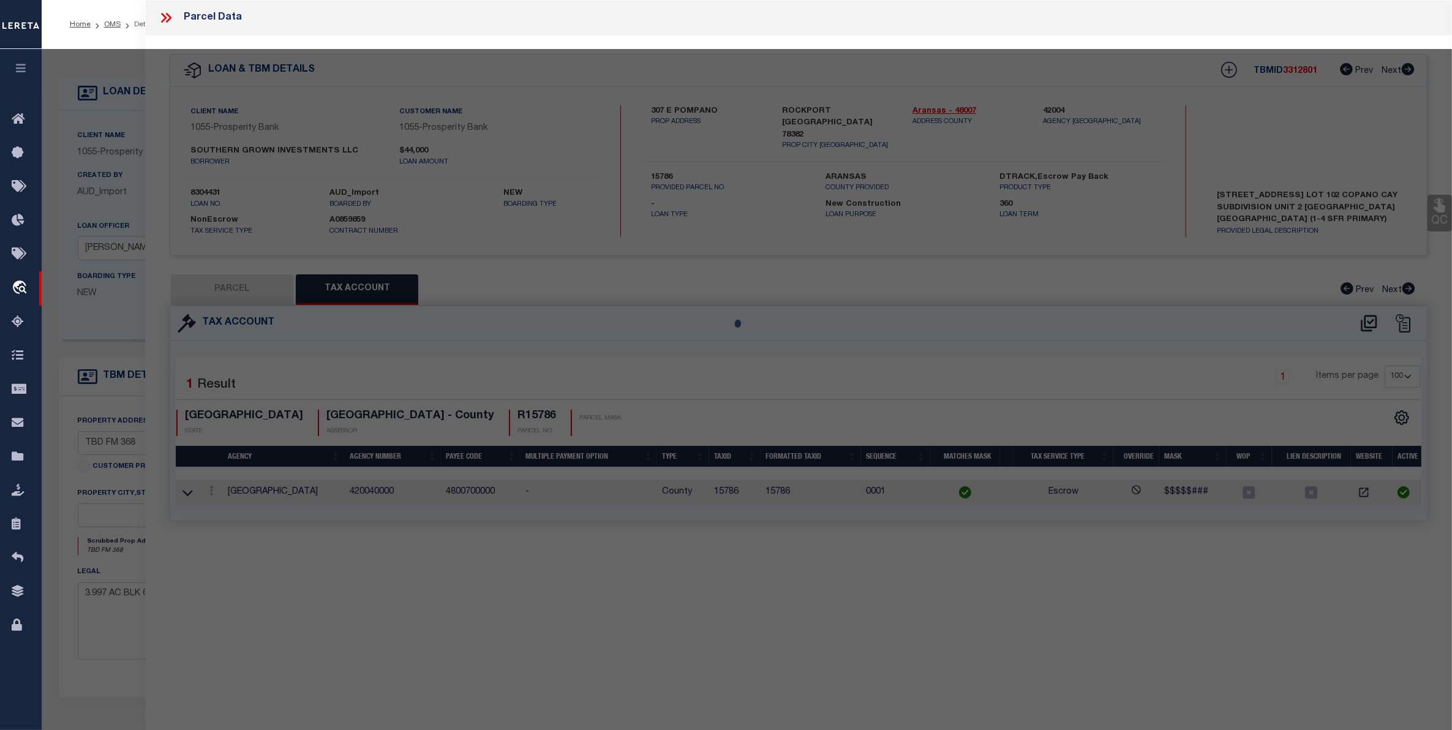
select select "AS"
checkbox input "false"
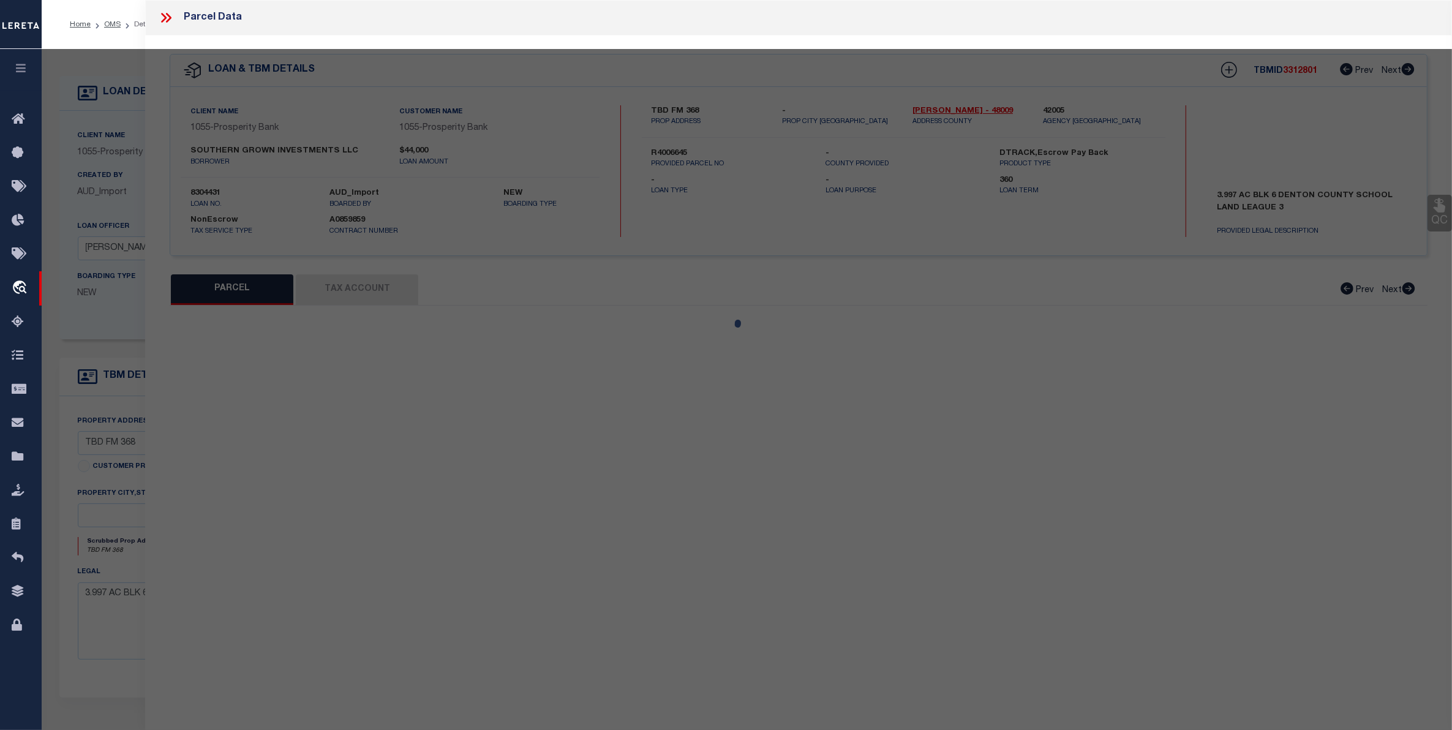
select select "CP"
type input "J & J [PERSON_NAME] PROPERTIES, LLC"
select select "AGW"
select select
checkbox input "false"
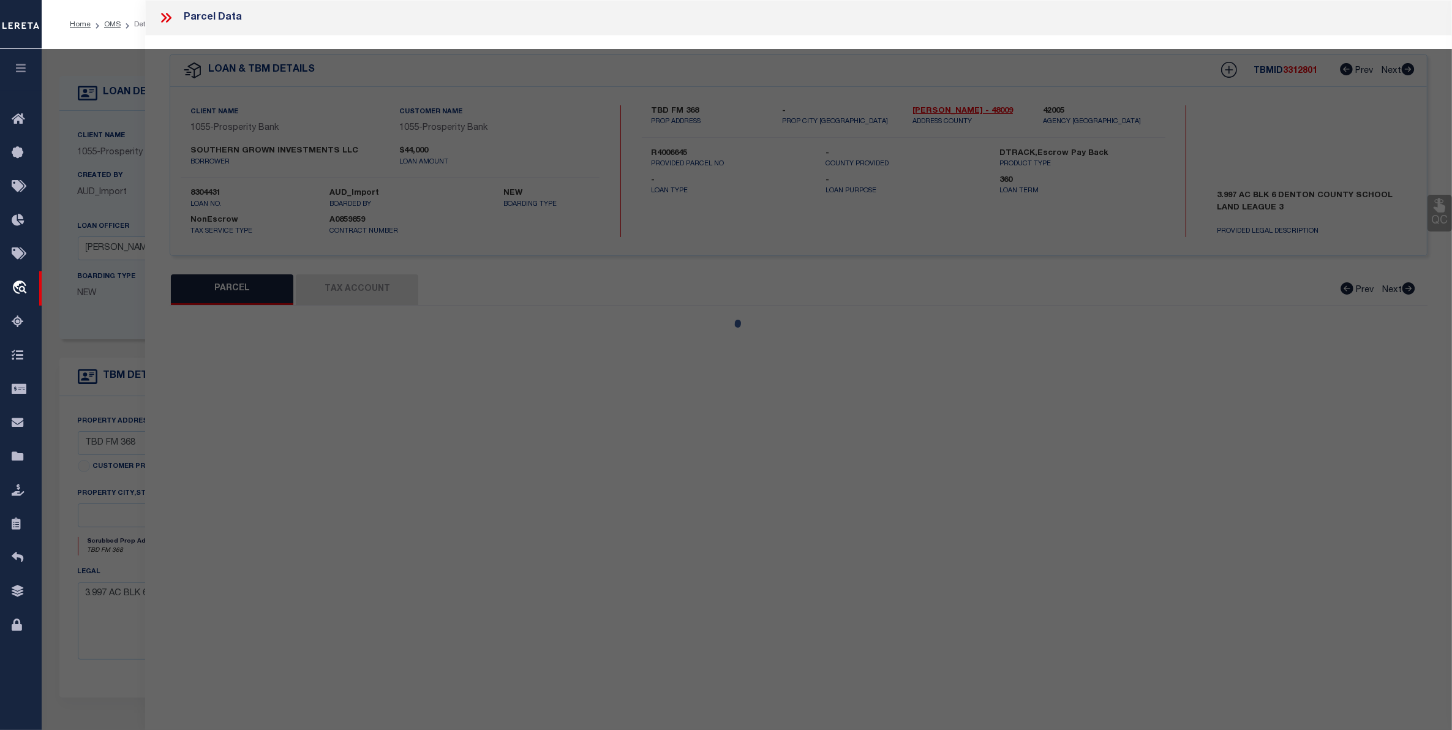
type input "[GEOGRAPHIC_DATA]"
type textarea "BLK 6 LG 3 [PERSON_NAME] CSL"
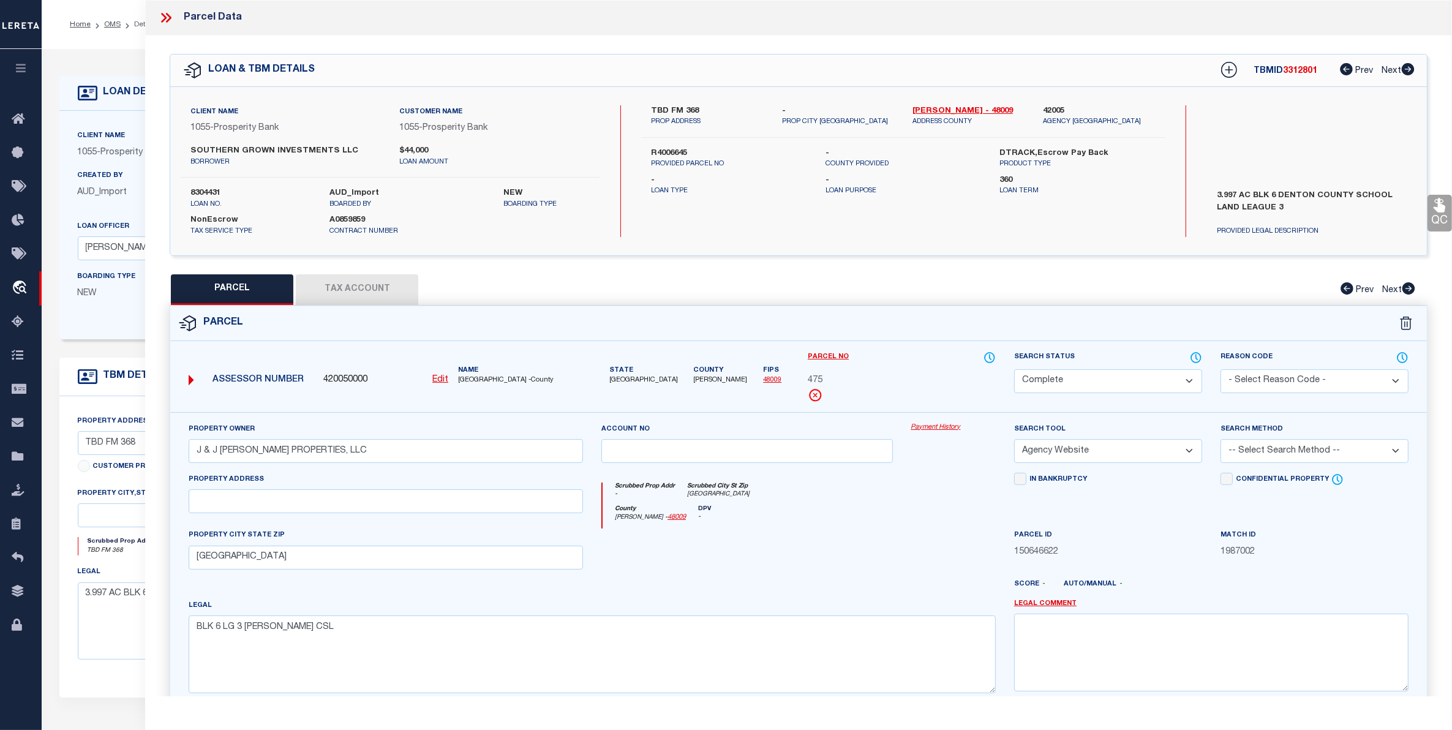
click at [338, 285] on button "Tax Account" at bounding box center [357, 289] width 122 height 31
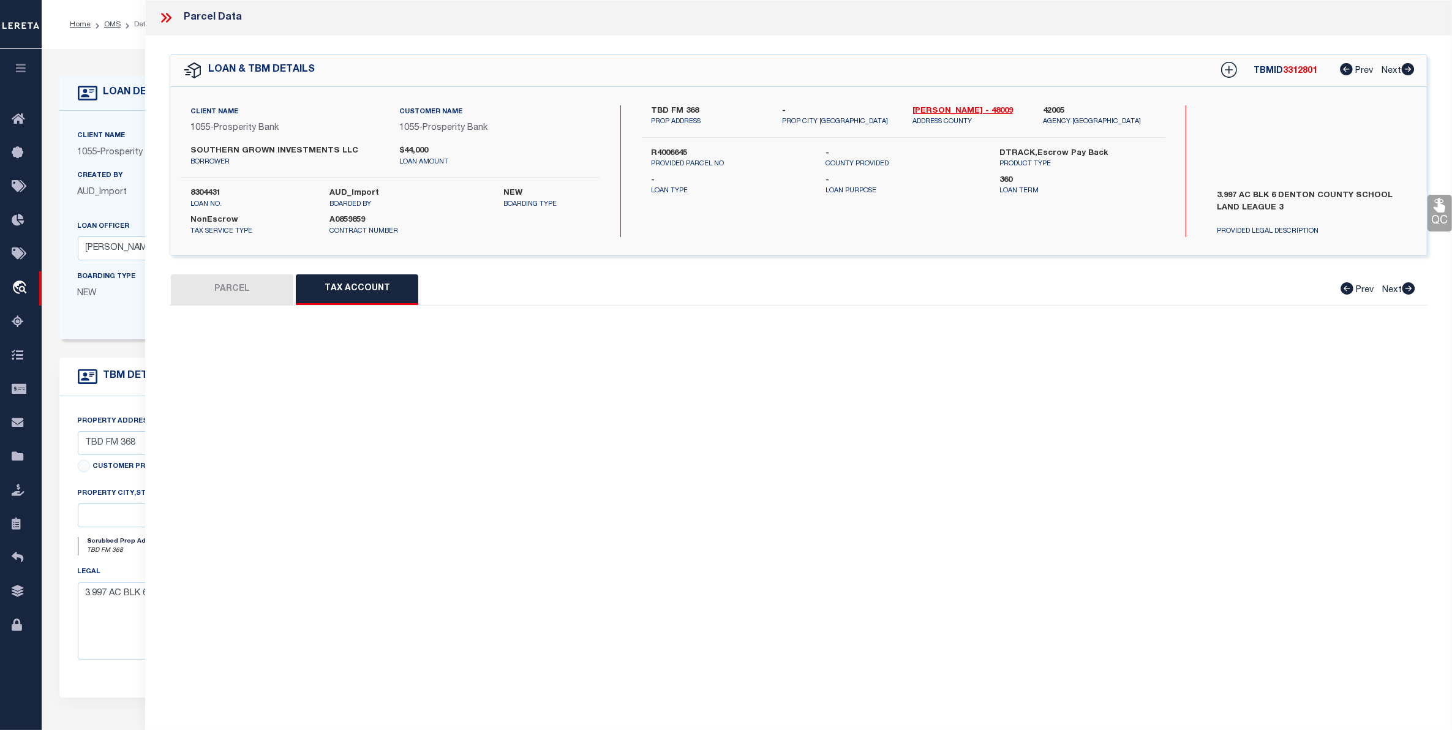
select select "100"
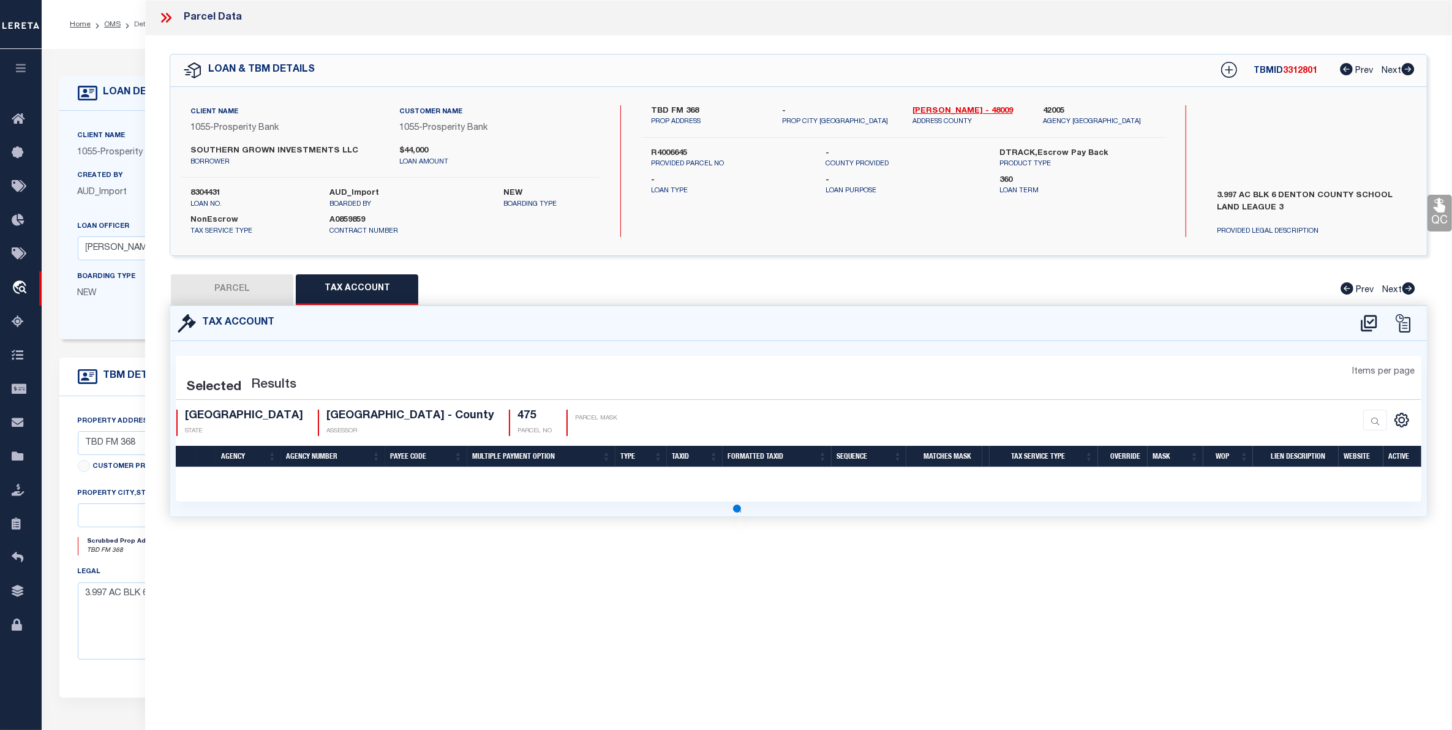
select select "100"
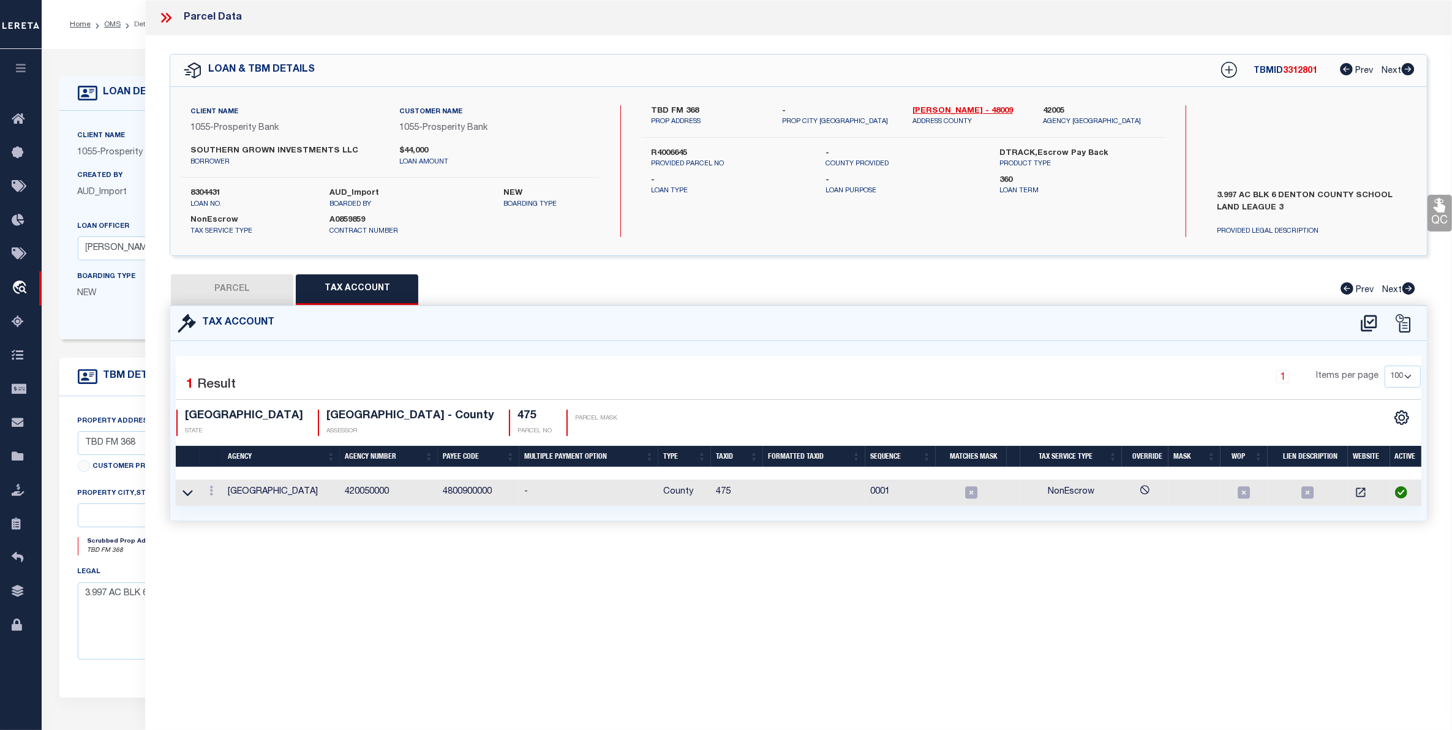
click at [166, 18] on icon at bounding box center [166, 18] width 16 height 16
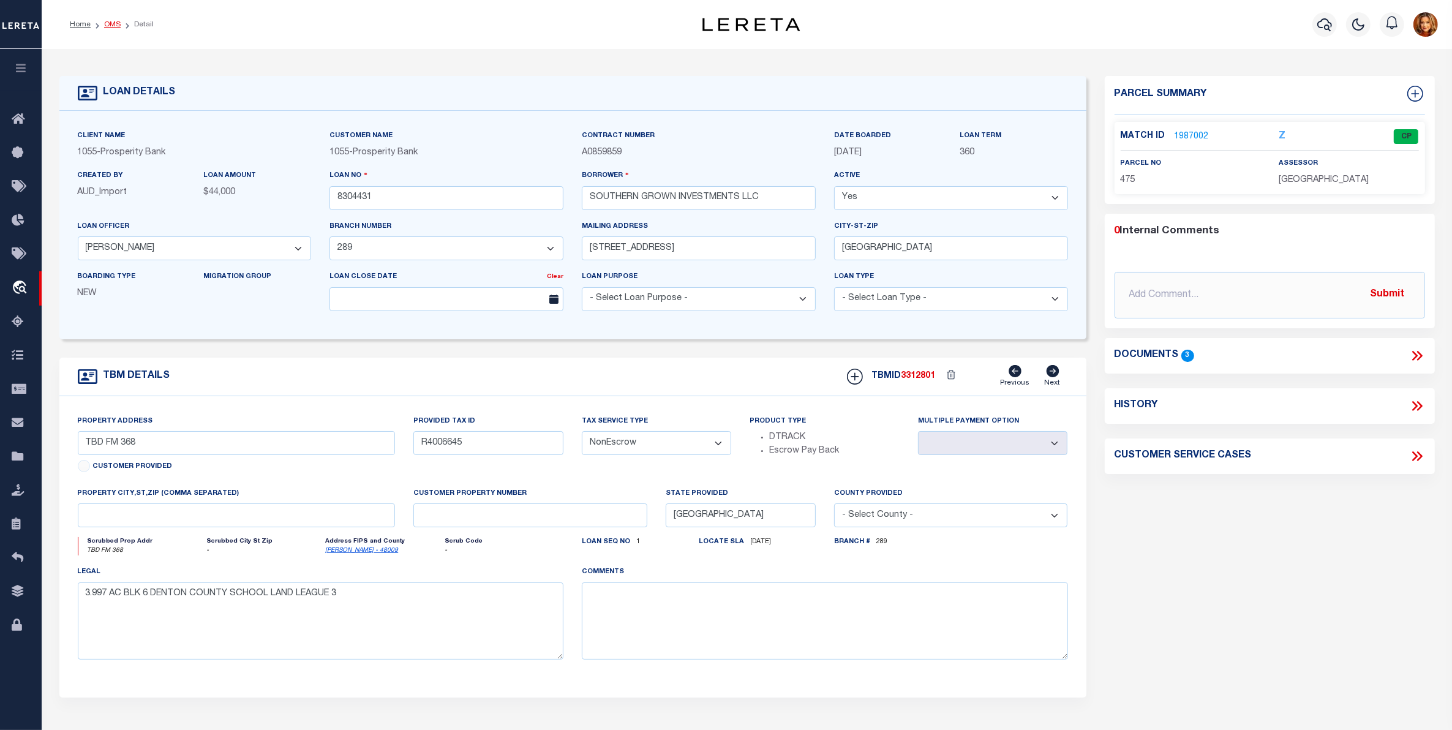
click at [111, 28] on link "OMS" at bounding box center [112, 24] width 17 height 7
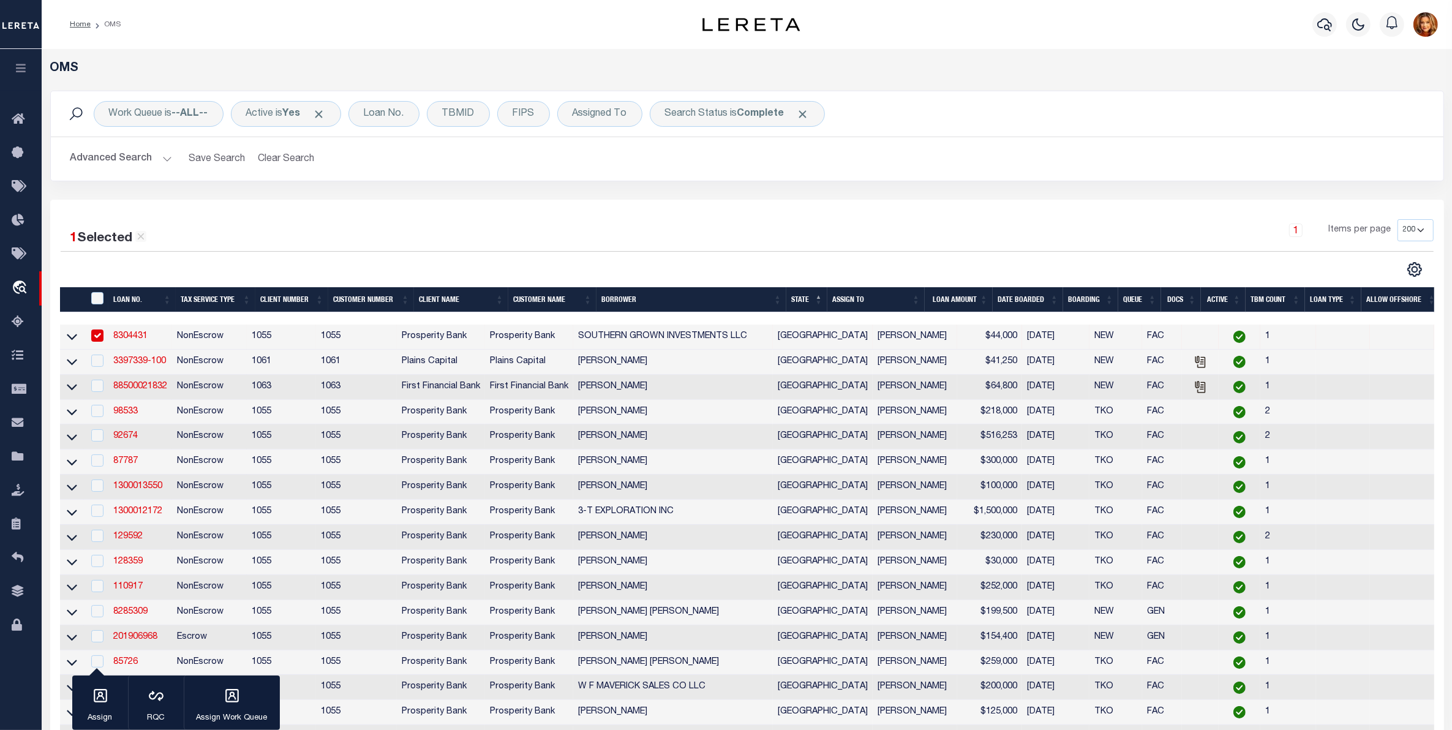
click at [121, 160] on button "Advanced Search" at bounding box center [121, 159] width 102 height 24
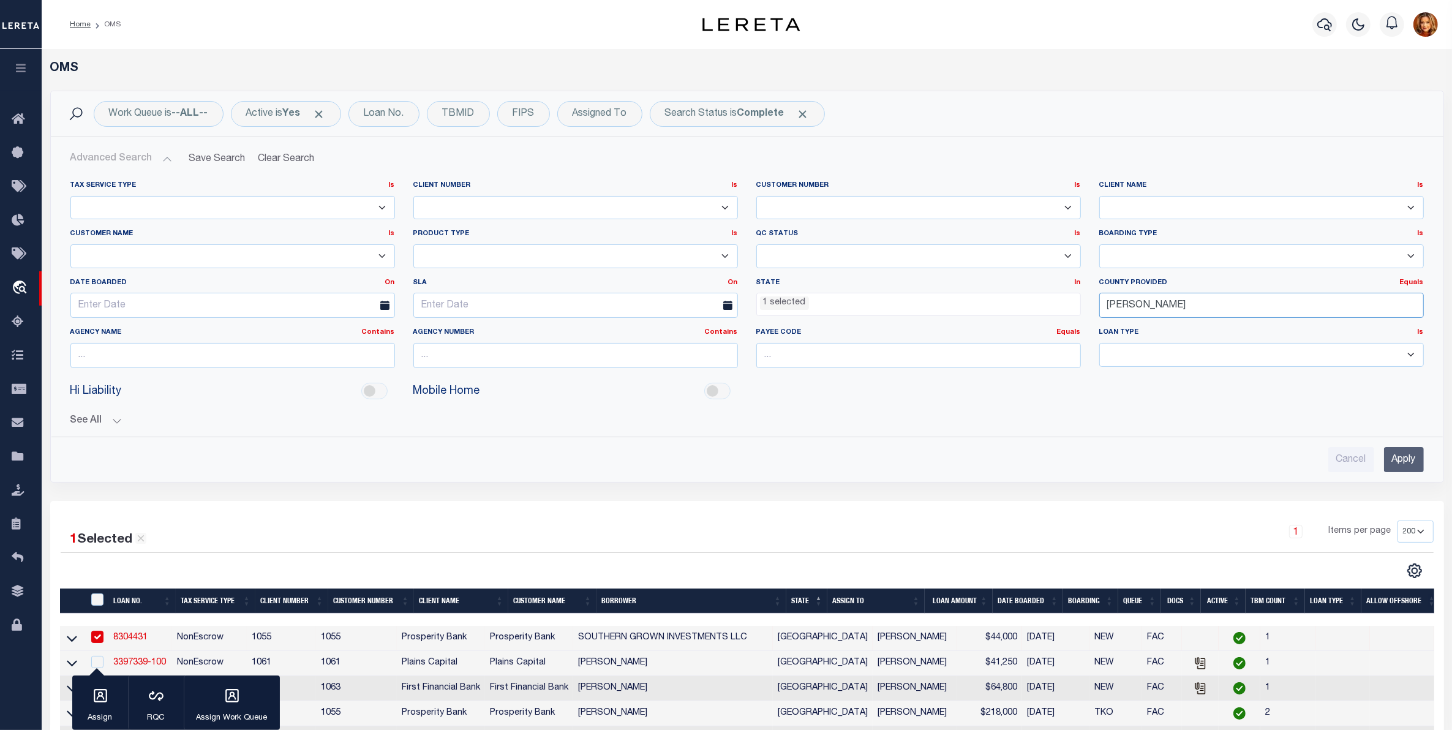
drag, startPoint x: 1152, startPoint y: 306, endPoint x: 1035, endPoint y: 298, distance: 117.2
click at [1035, 298] on div "Tax Service Type Is Is Contains Escrow NonEscrow Client Number Is Is Contains 1…" at bounding box center [747, 279] width 1372 height 197
click at [1129, 323] on div "Young" at bounding box center [1261, 330] width 323 height 20
type input "Young"
click at [1402, 463] on input "Apply" at bounding box center [1404, 459] width 40 height 25
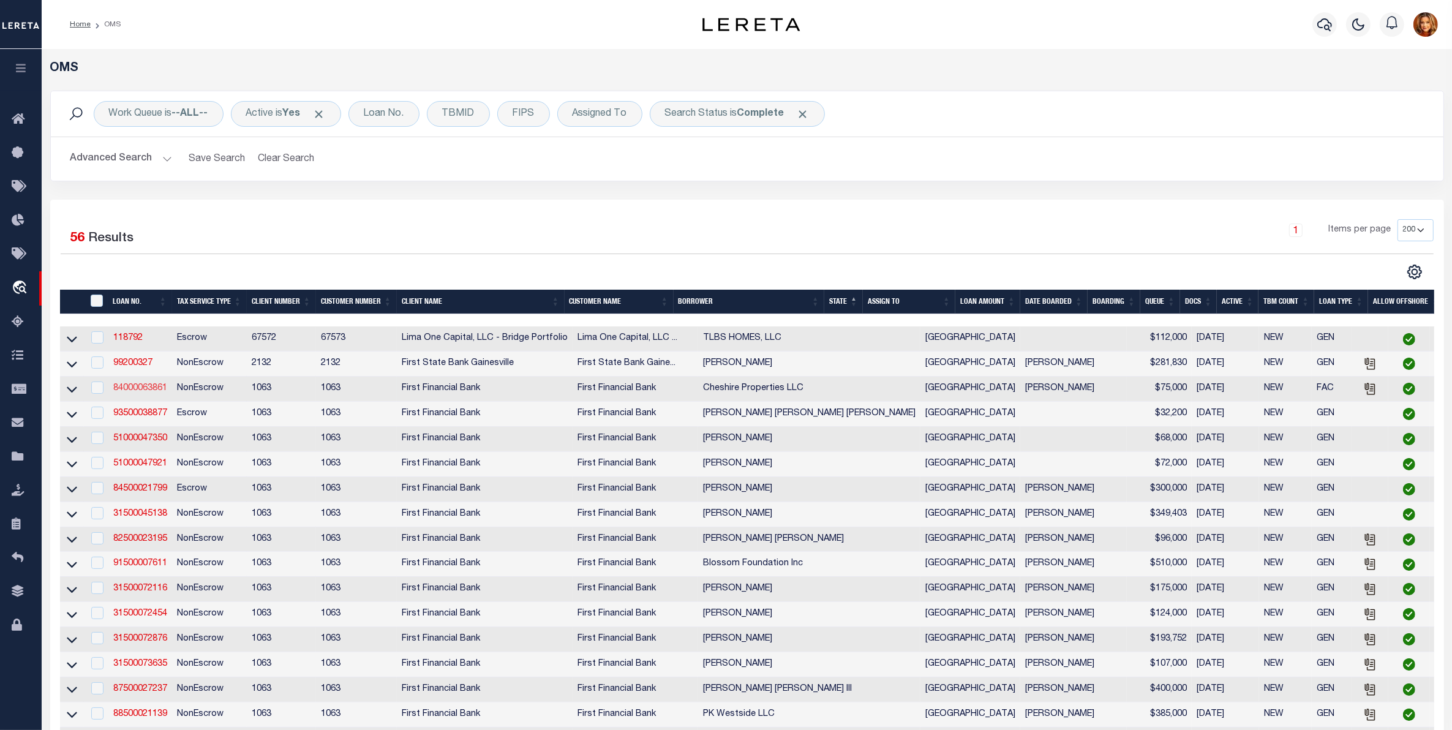
click at [141, 393] on link "84000063861" at bounding box center [140, 388] width 54 height 9
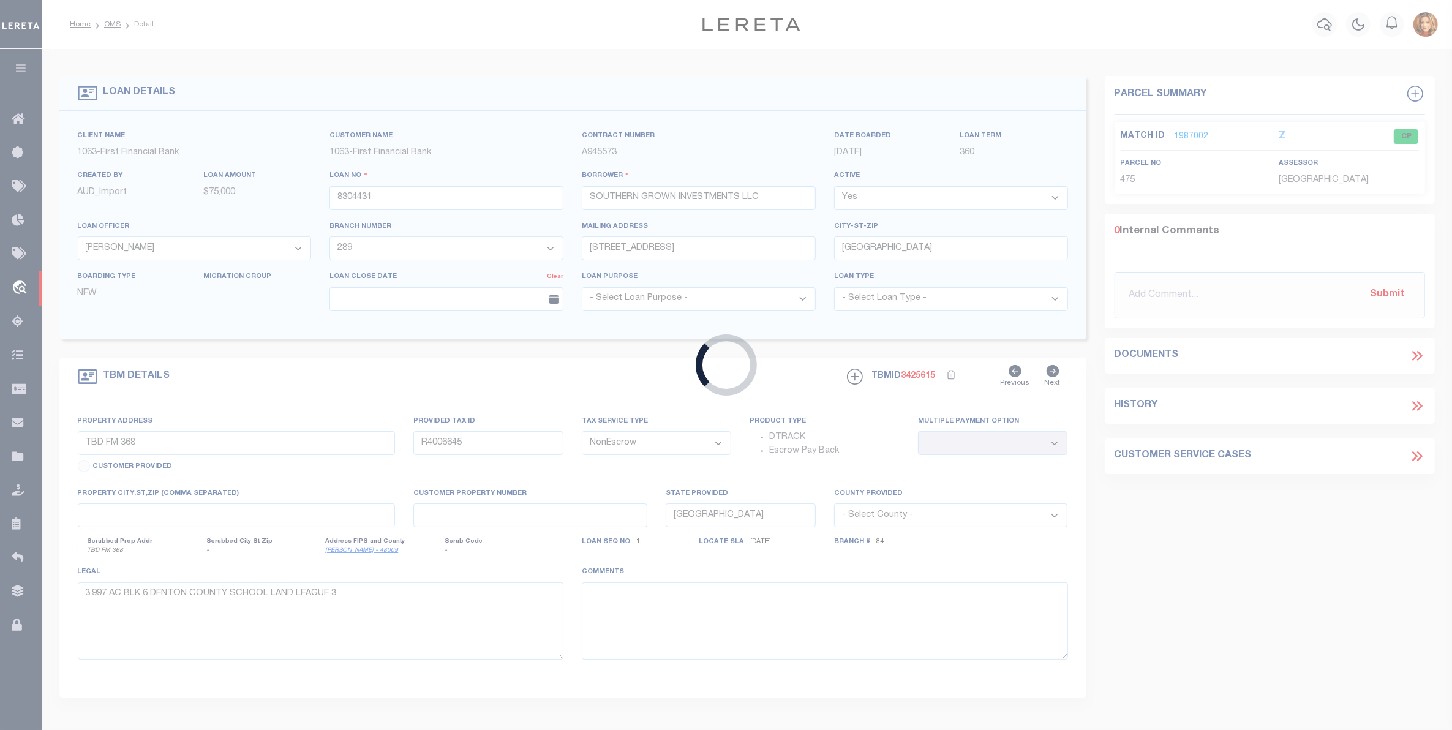
type input "84000063861"
type input "Cheshire Properties LLC"
select select
select select "100"
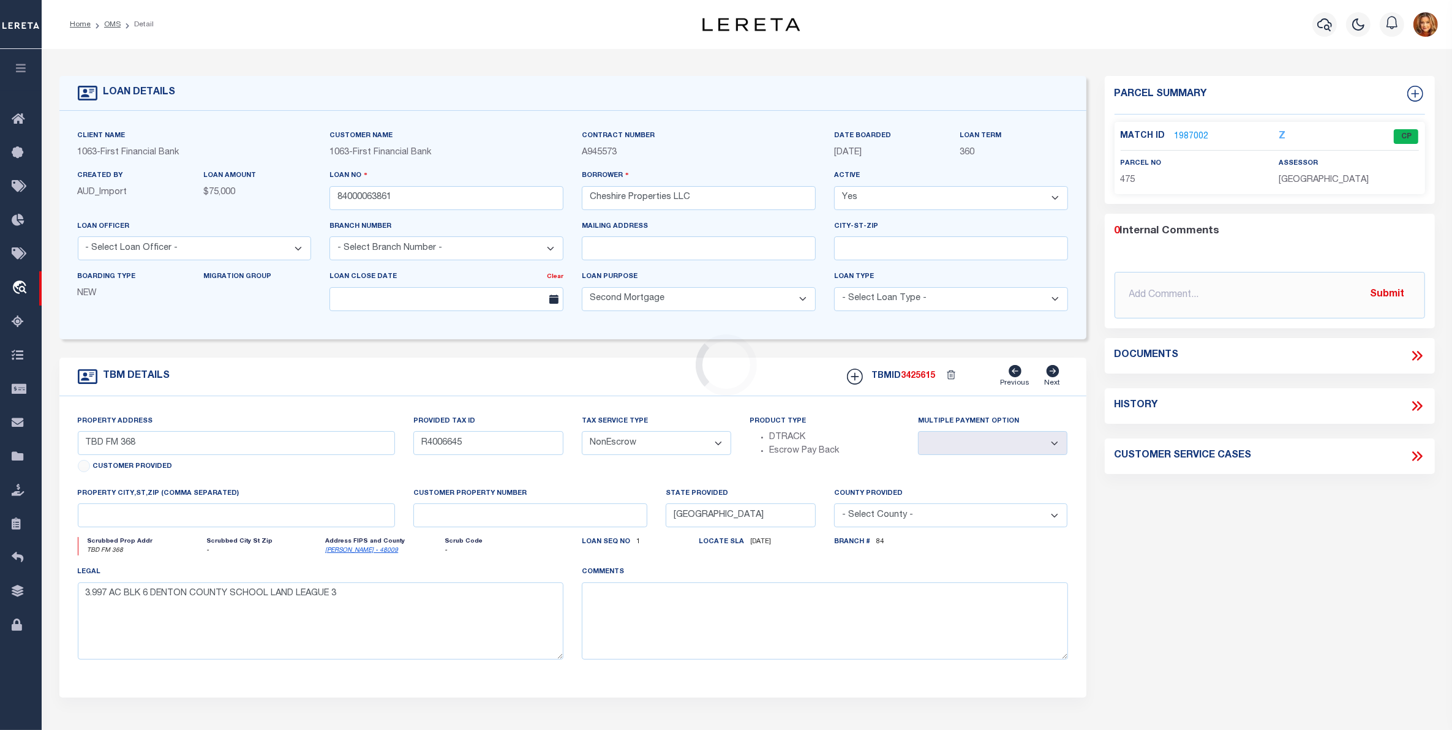
type input "0 FM 1287"
select select
type input "[PERSON_NAME] TX 76450"
select select "21050"
select select "532"
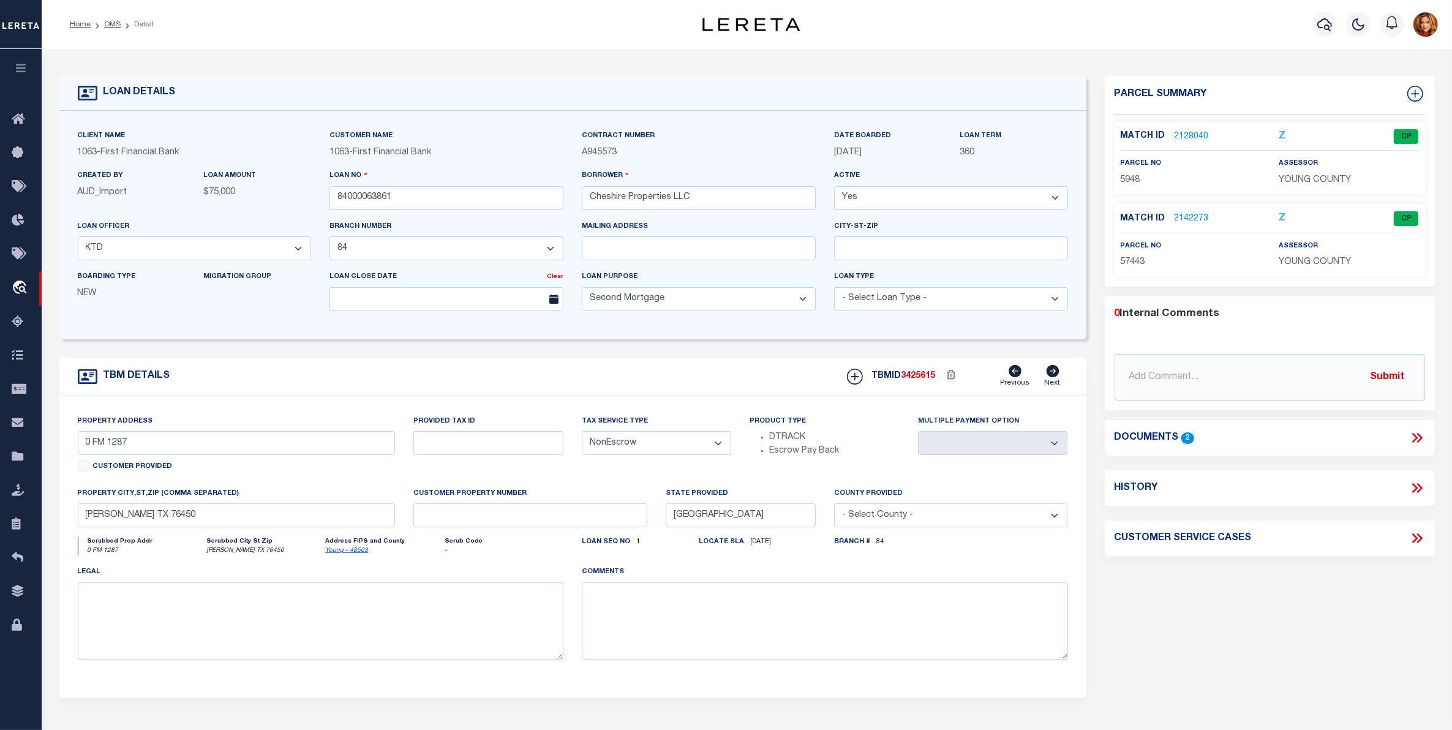
click at [1194, 136] on link "2128040" at bounding box center [1192, 136] width 34 height 13
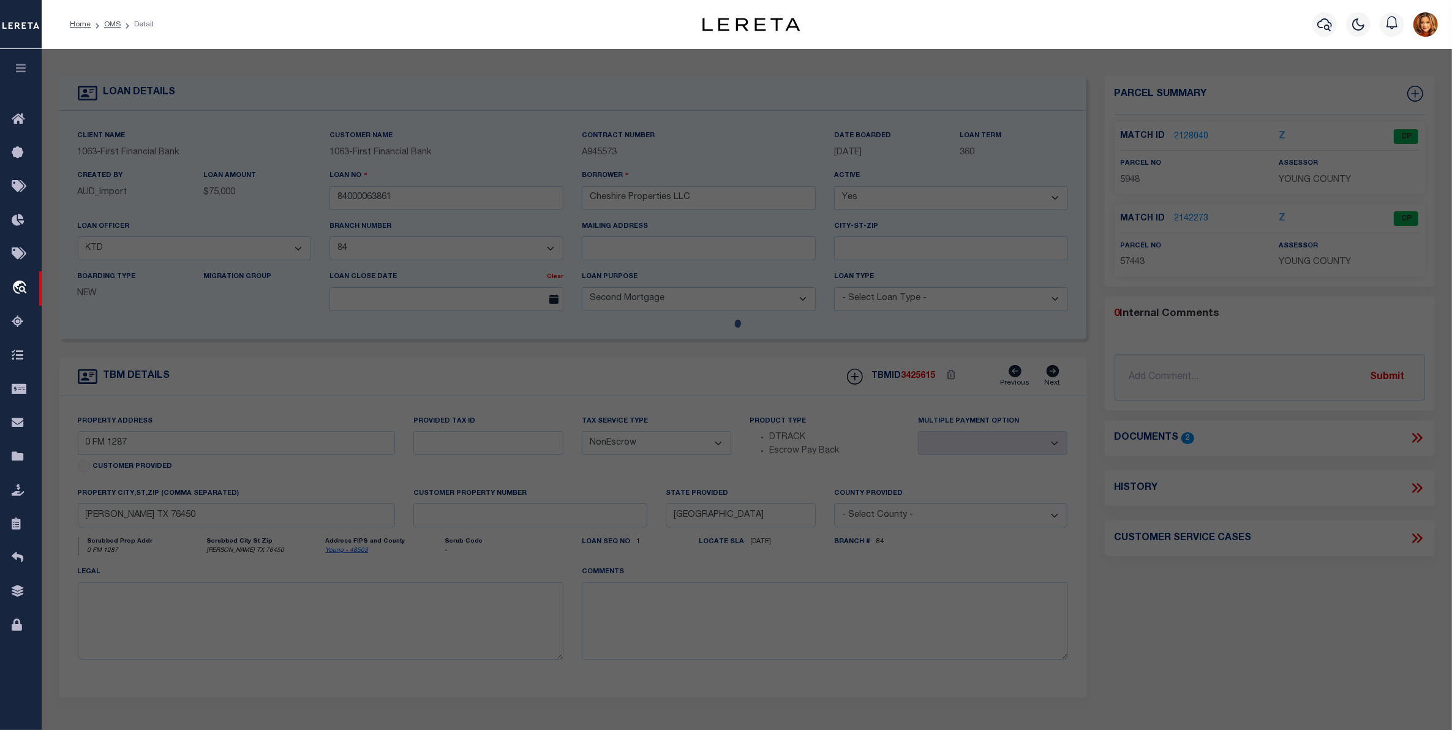
select select "AS"
select select
checkbox input "false"
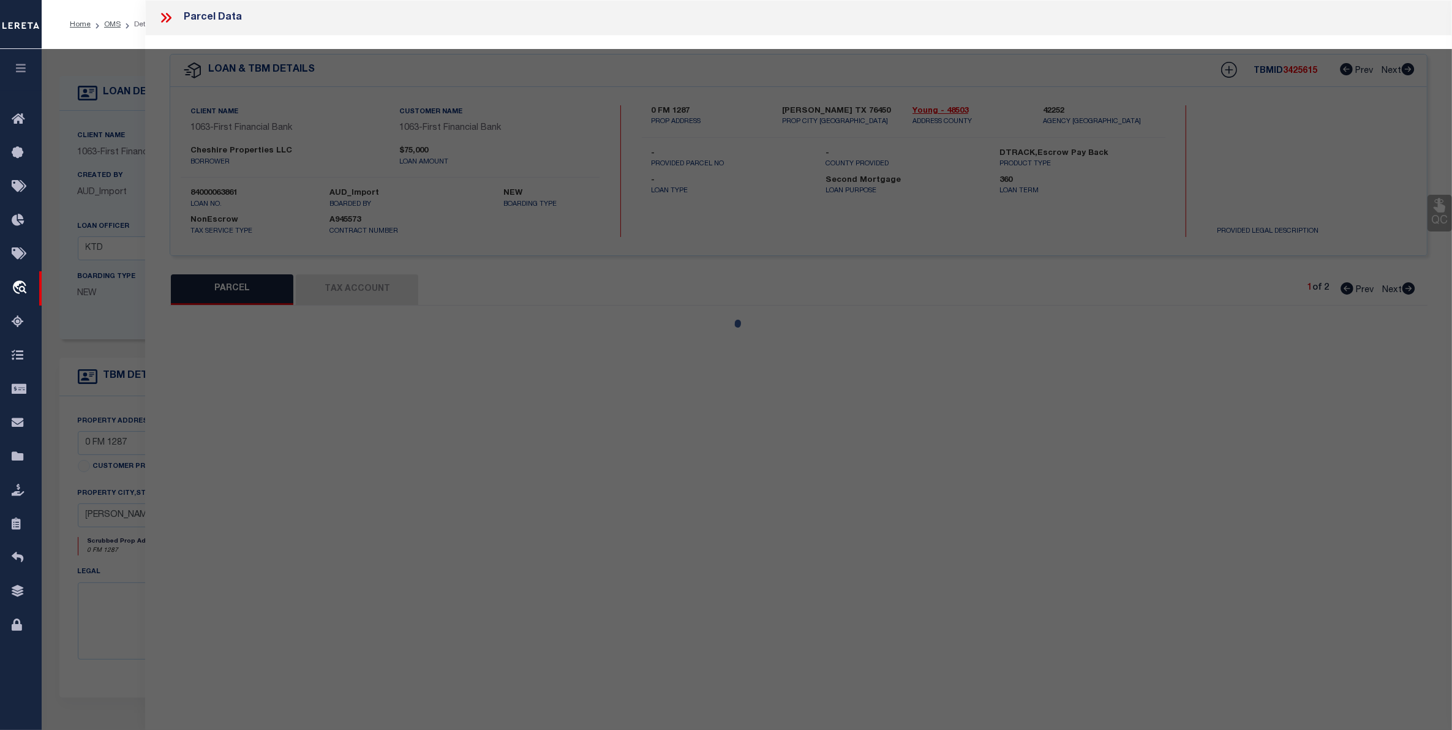
select select "CP"
type input "[PERSON_NAME] ET UX"
select select "AGW"
select select
type input "1335 FM 1287"
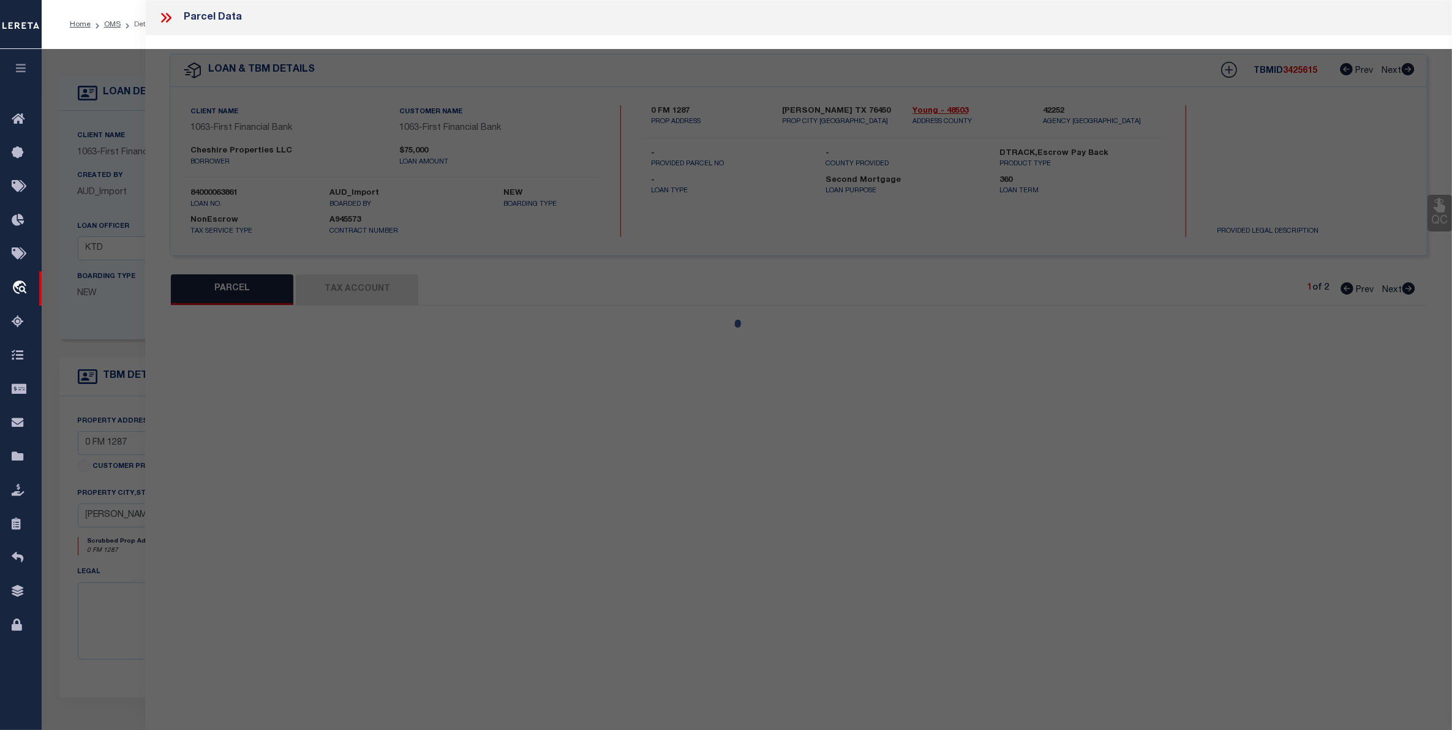
type input "[PERSON_NAME], TX 76450"
type textarea "F L [PERSON_NAME] - A-1259 - TR 5 TR 8"
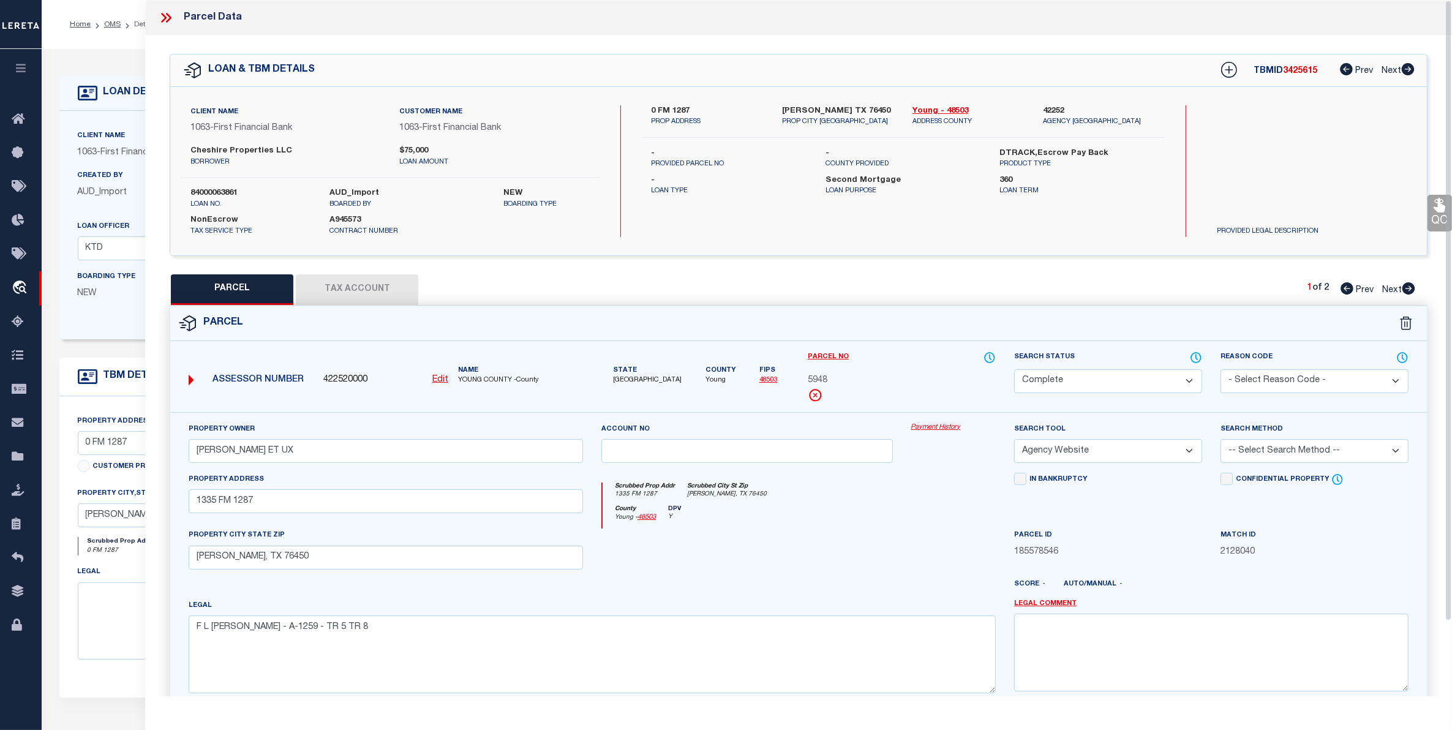
click at [362, 280] on button "Tax Account" at bounding box center [357, 289] width 122 height 31
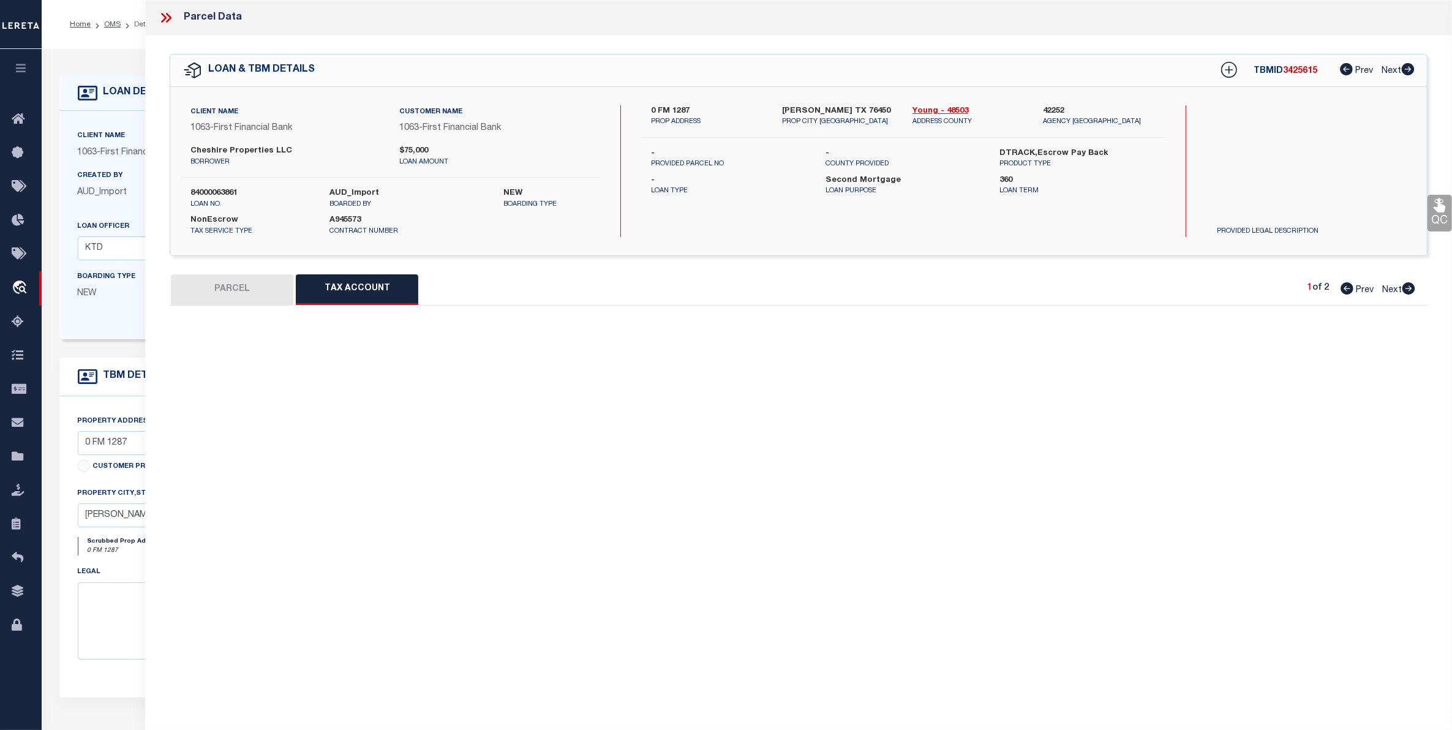
select select "100"
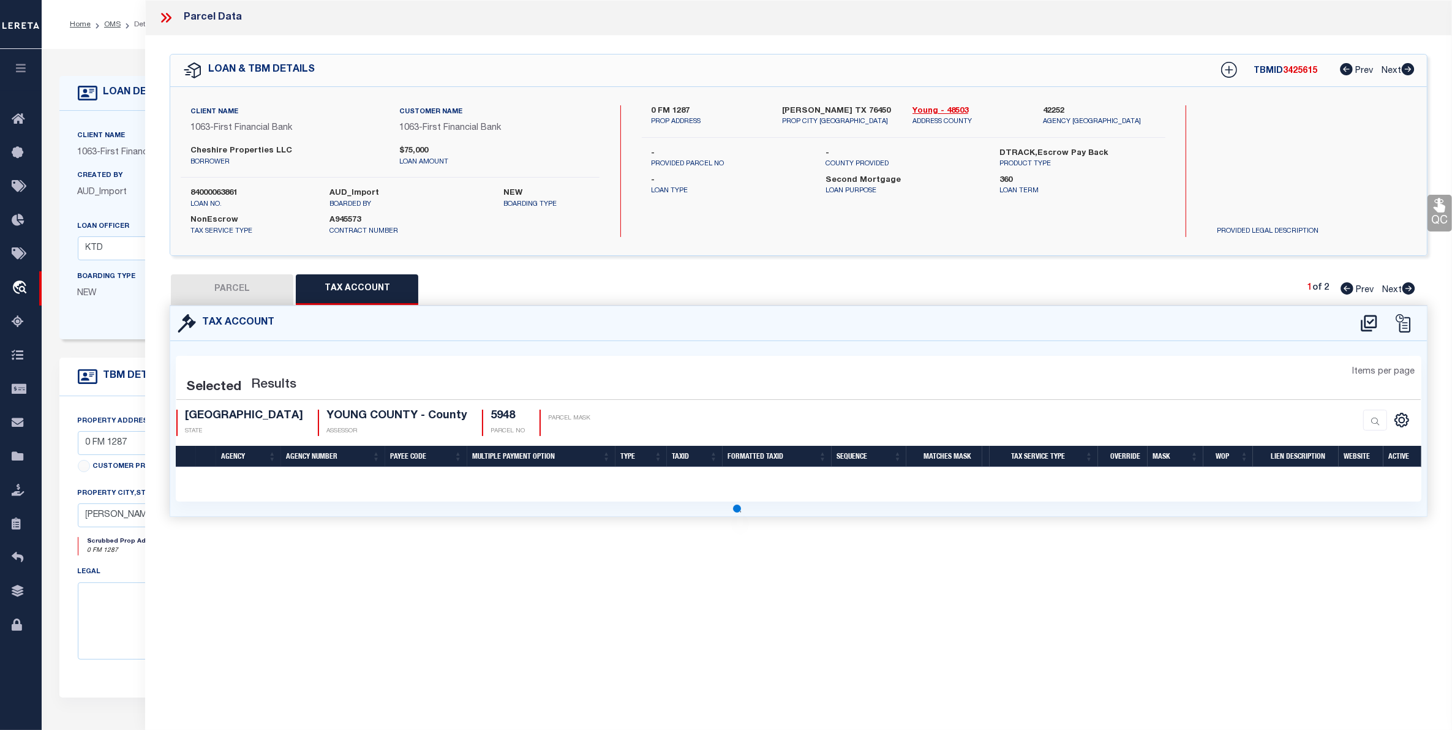
select select "100"
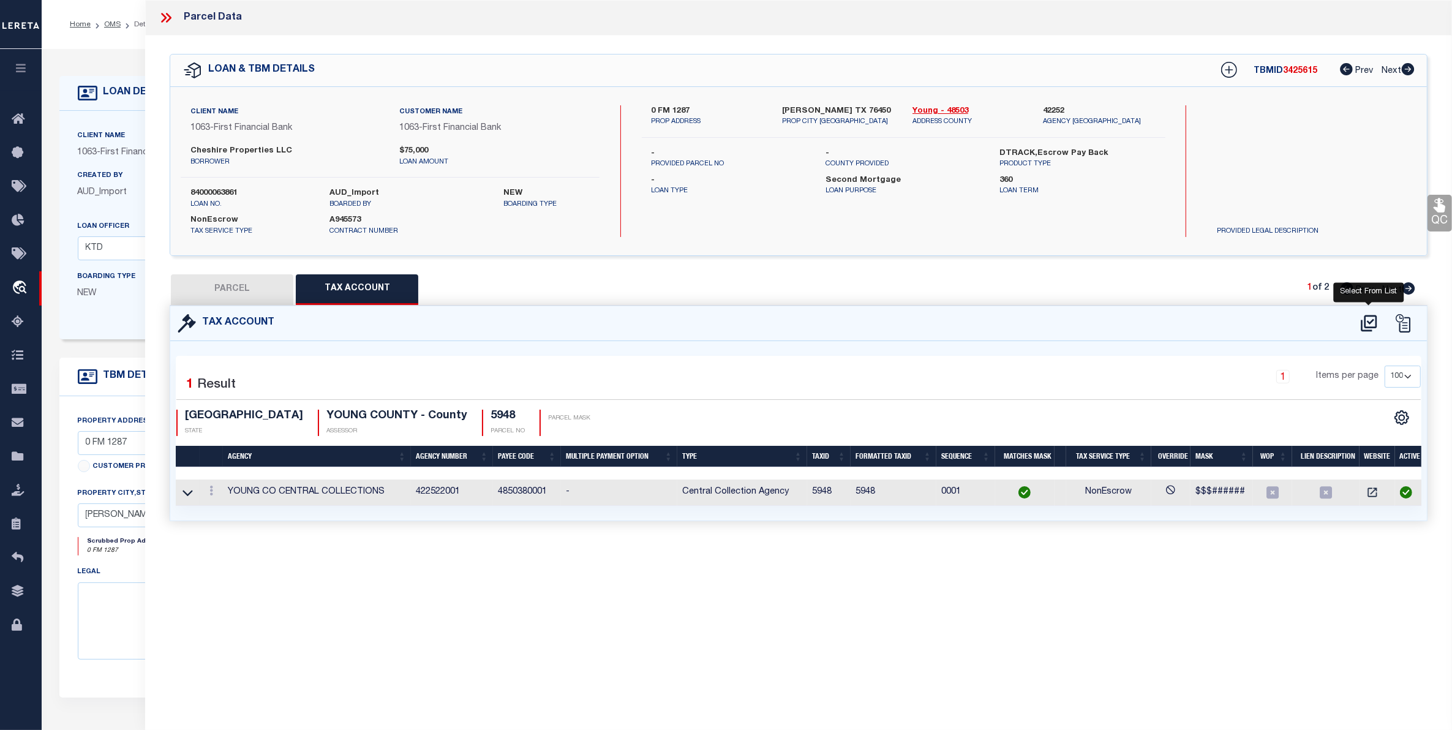
click at [1367, 322] on icon at bounding box center [1369, 324] width 20 height 20
select select "100"
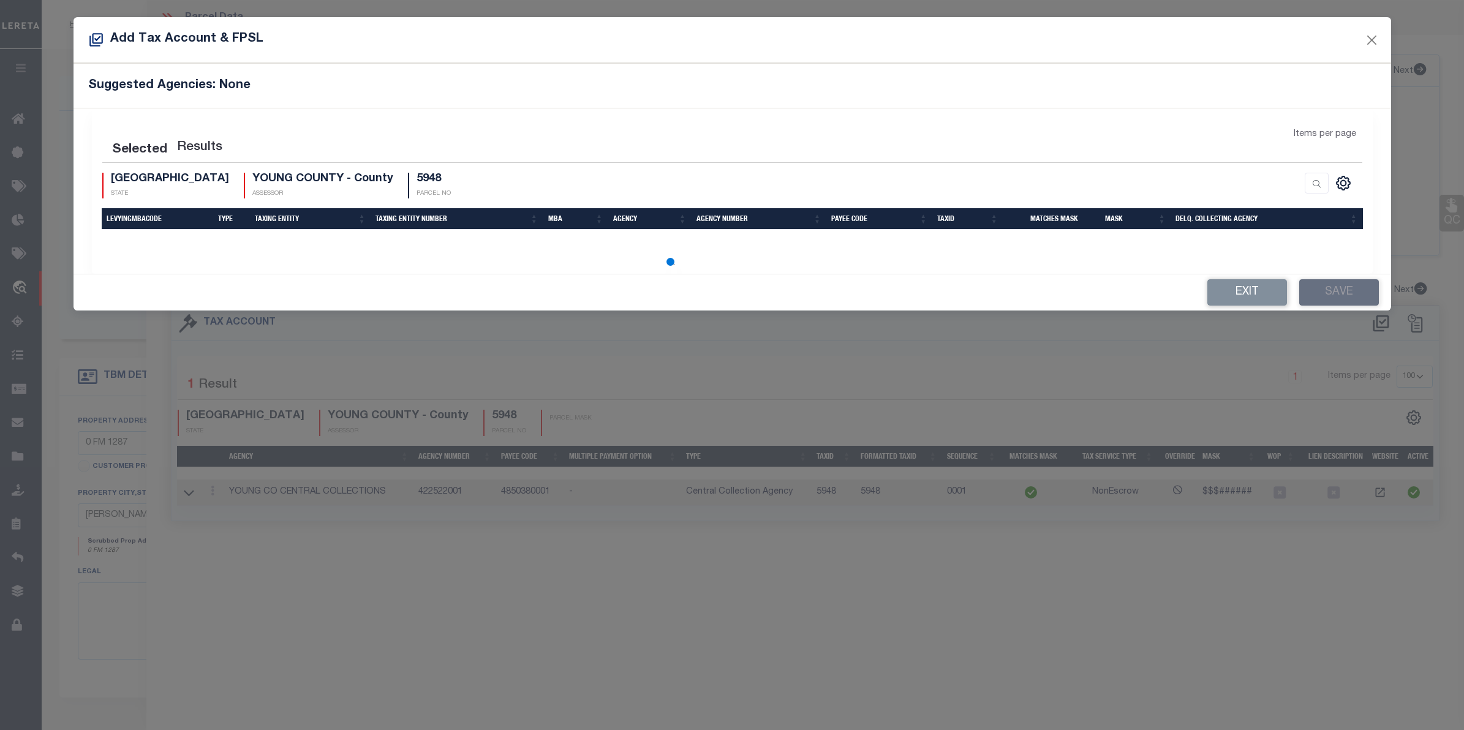
select select "100"
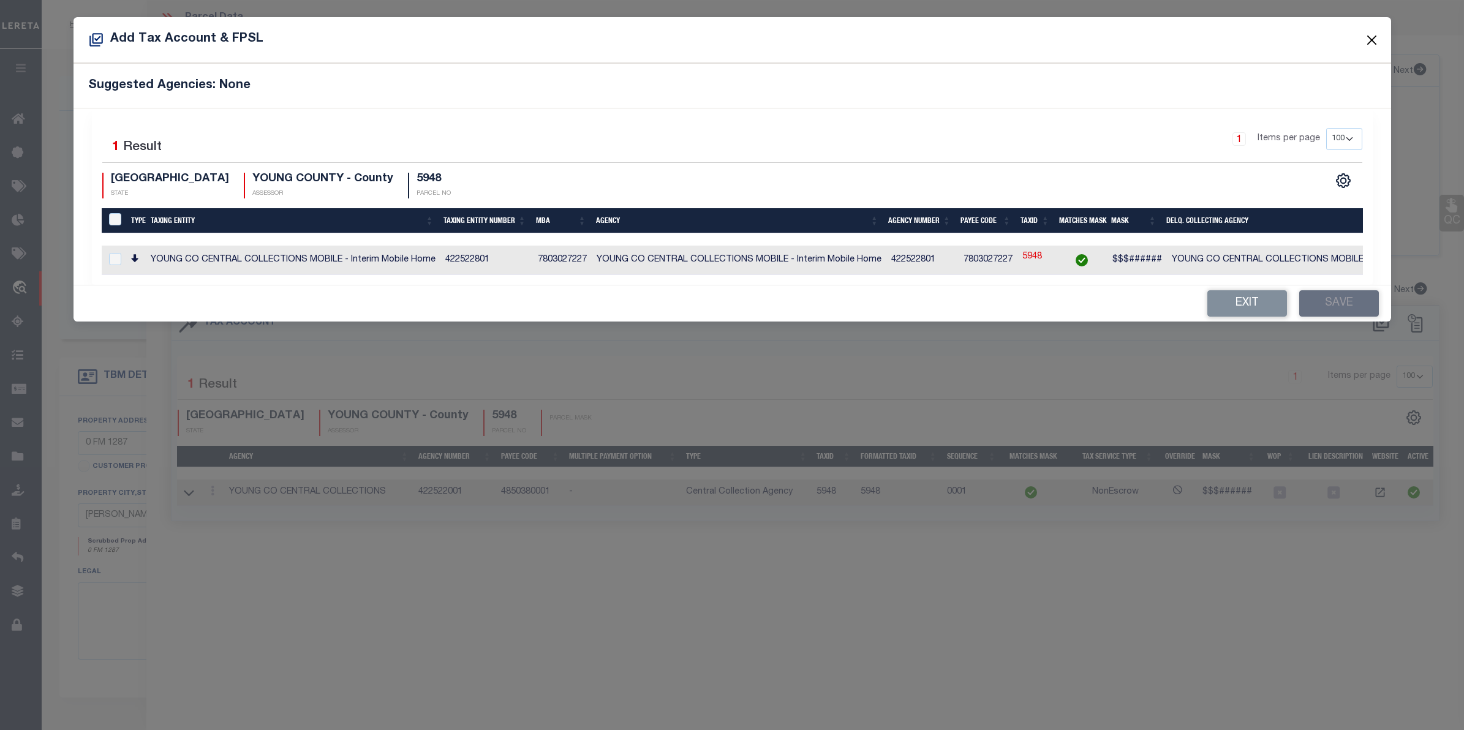
click at [1372, 40] on button "Close" at bounding box center [1371, 40] width 16 height 16
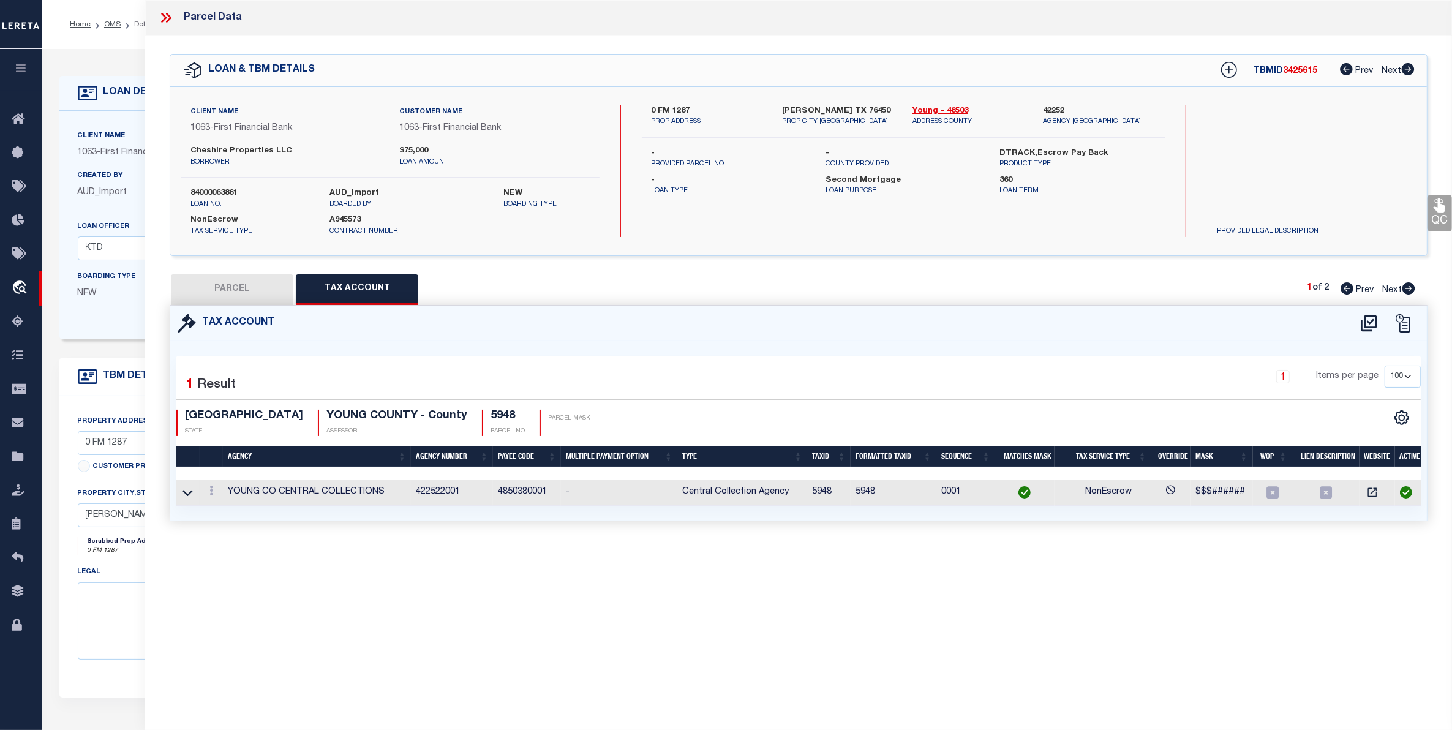
click at [165, 13] on icon at bounding box center [166, 18] width 16 height 16
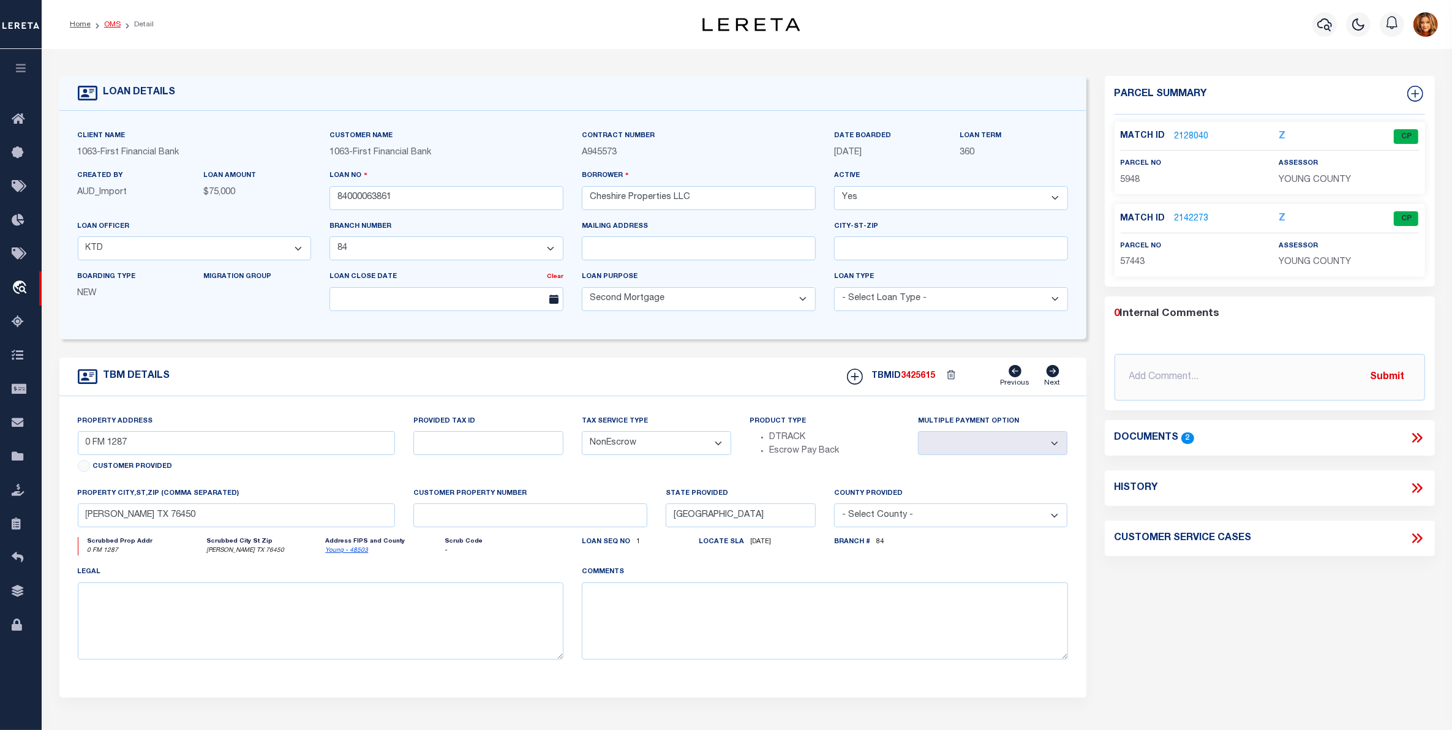
click at [111, 25] on link "OMS" at bounding box center [112, 24] width 17 height 7
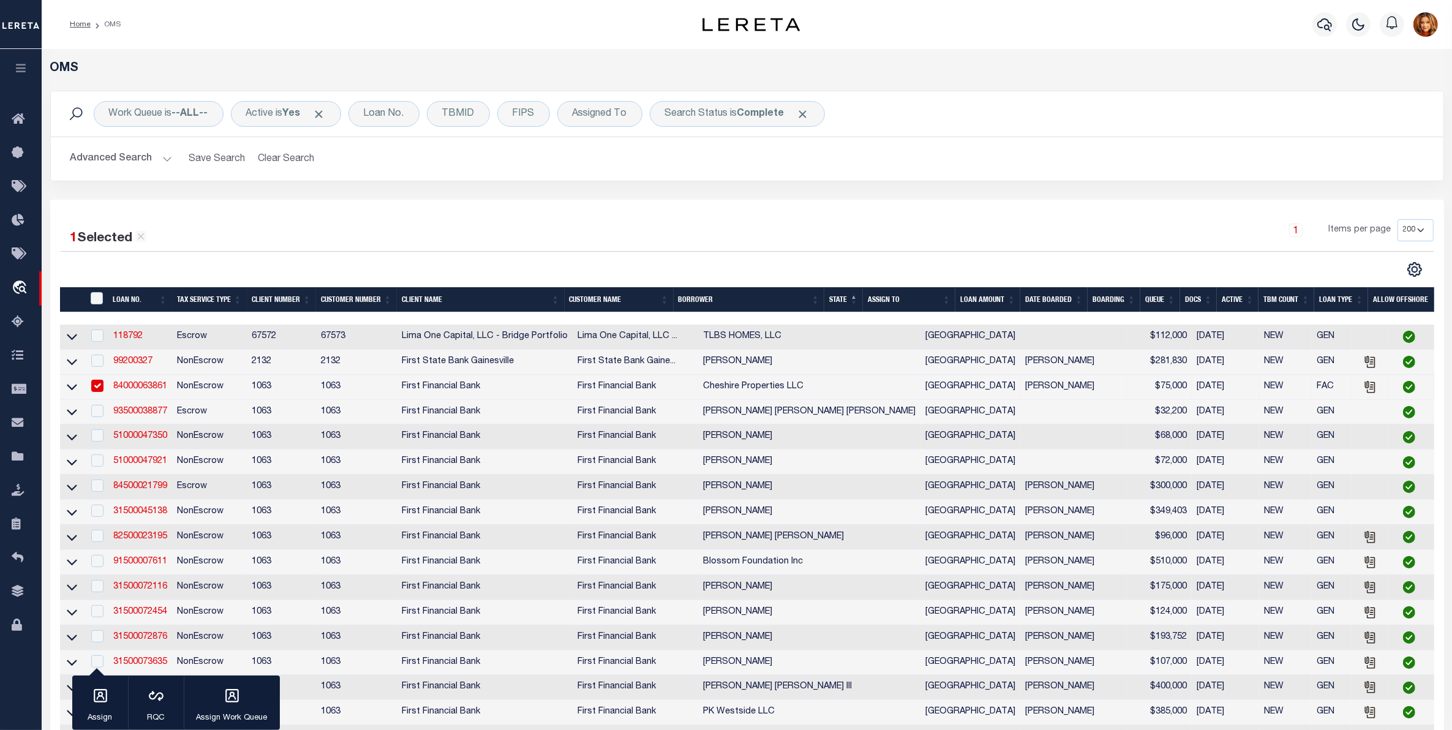
drag, startPoint x: 107, startPoint y: 157, endPoint x: 113, endPoint y: 158, distance: 6.2
click at [107, 157] on button "Advanced Search" at bounding box center [121, 159] width 102 height 24
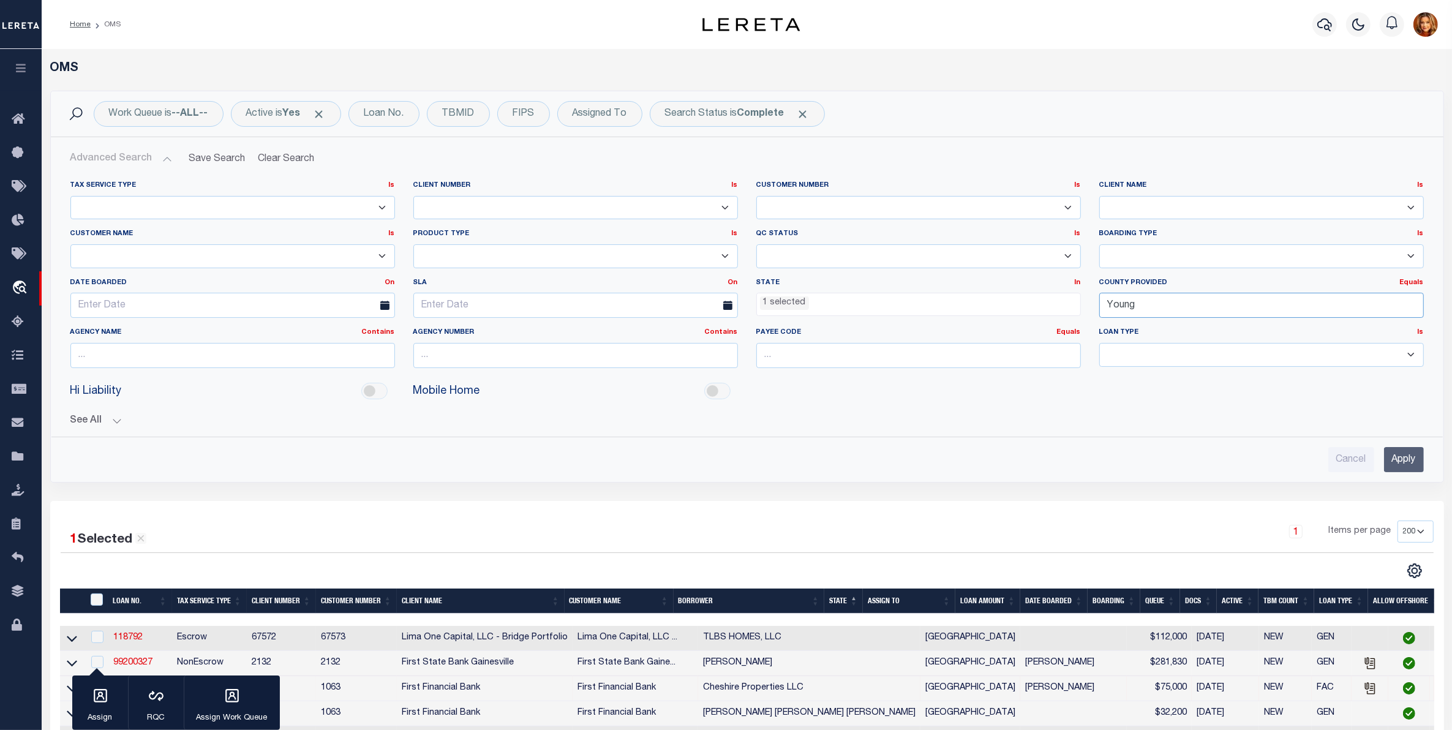
drag, startPoint x: 1122, startPoint y: 304, endPoint x: 1033, endPoint y: 304, distance: 89.4
click at [1033, 304] on div "Tax Service Type Is Is Contains Escrow NonEscrow Client Number Is Is Contains 1…" at bounding box center [747, 279] width 1372 height 197
click at [1122, 326] on div "[PERSON_NAME]" at bounding box center [1261, 330] width 323 height 20
type input "[PERSON_NAME]"
click at [1396, 461] on input "Apply" at bounding box center [1404, 459] width 40 height 25
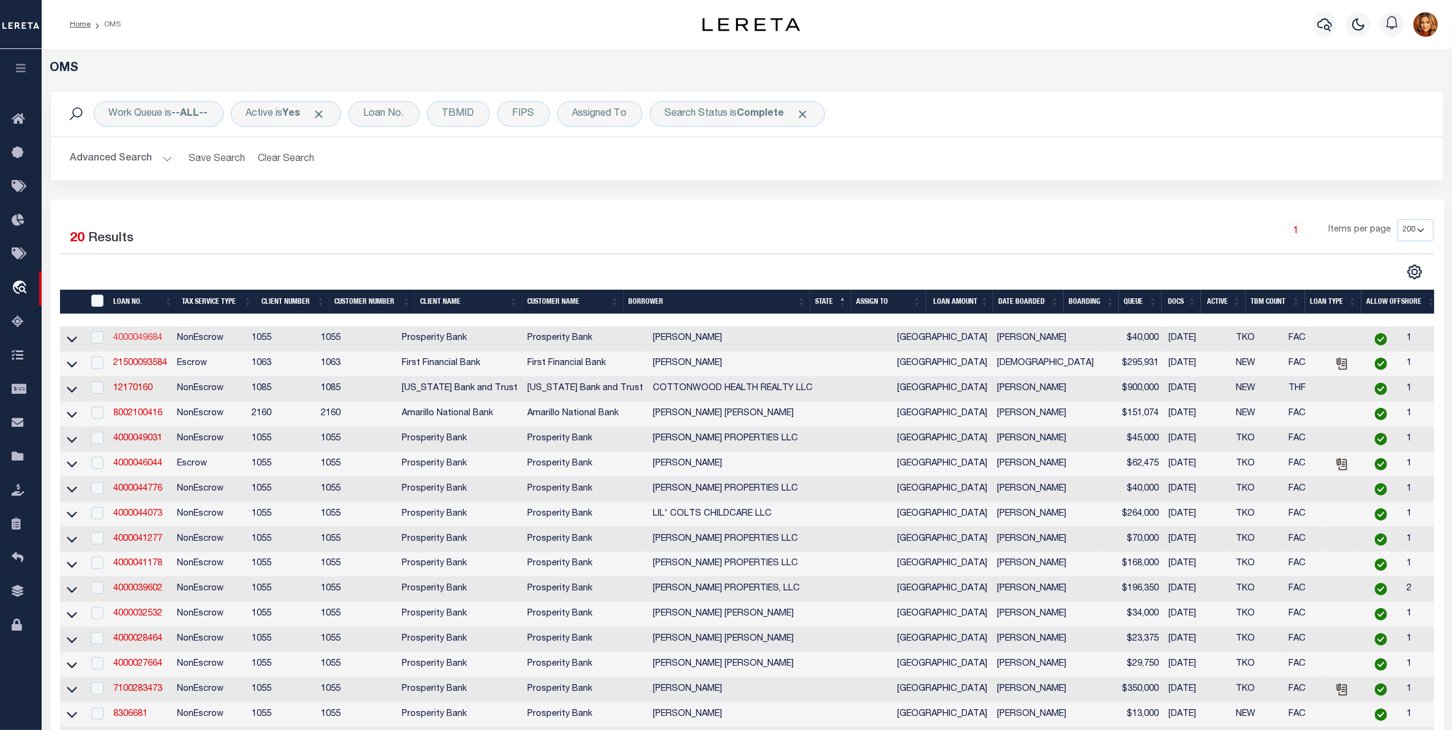
click at [127, 338] on link "4000049684" at bounding box center [137, 338] width 49 height 9
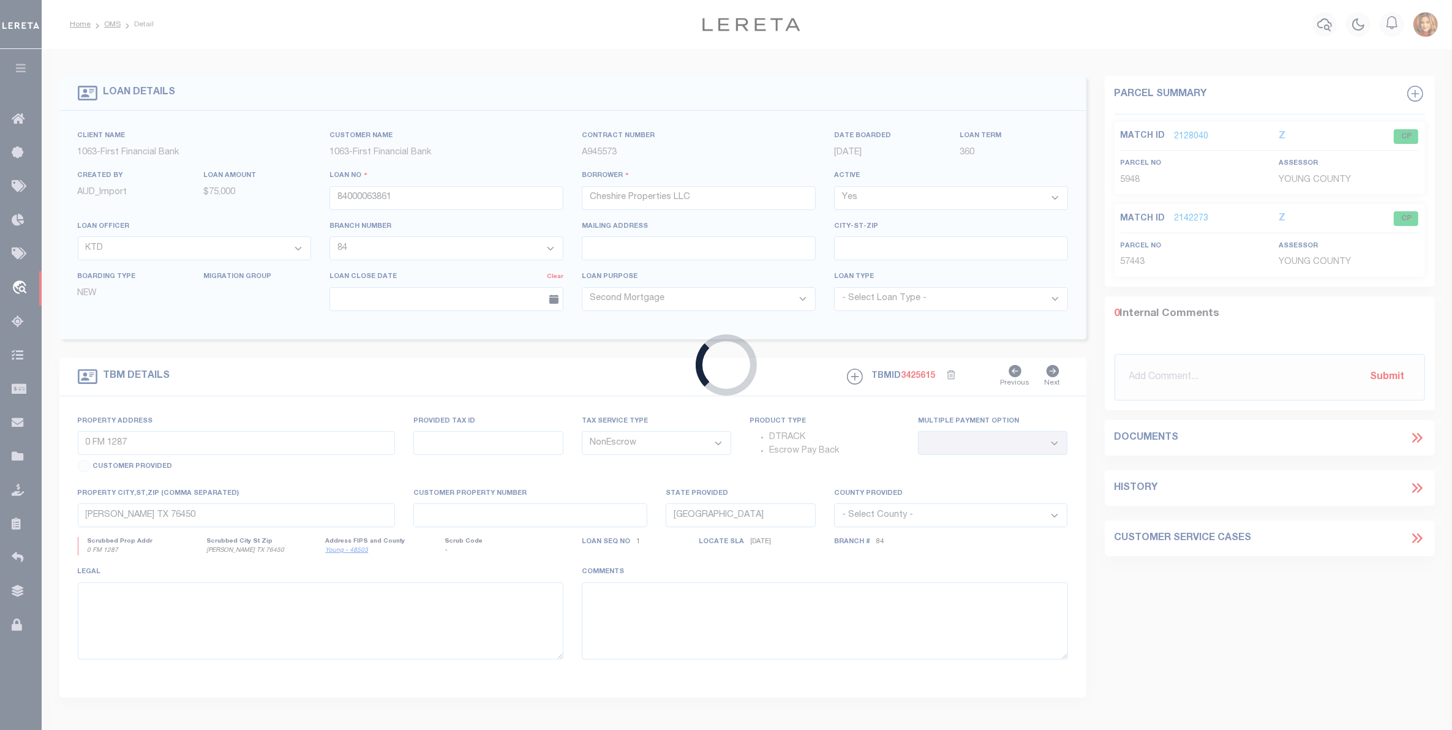
type input "4000049684"
type input "[PERSON_NAME]"
select select
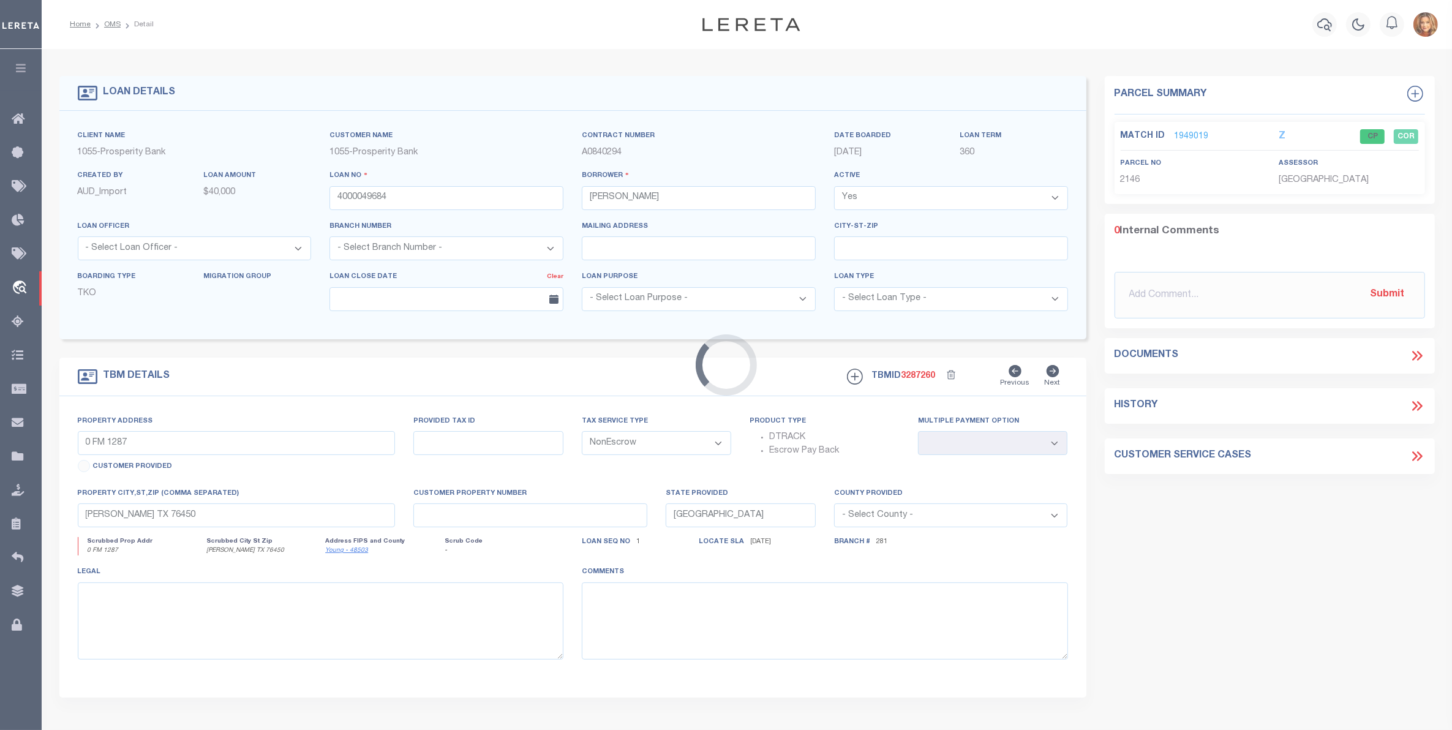
select select "14718"
type input "[STREET_ADDRESS]"
type input "043000100000800000000"
select select
type input "[PERSON_NAME] TX 790191844"
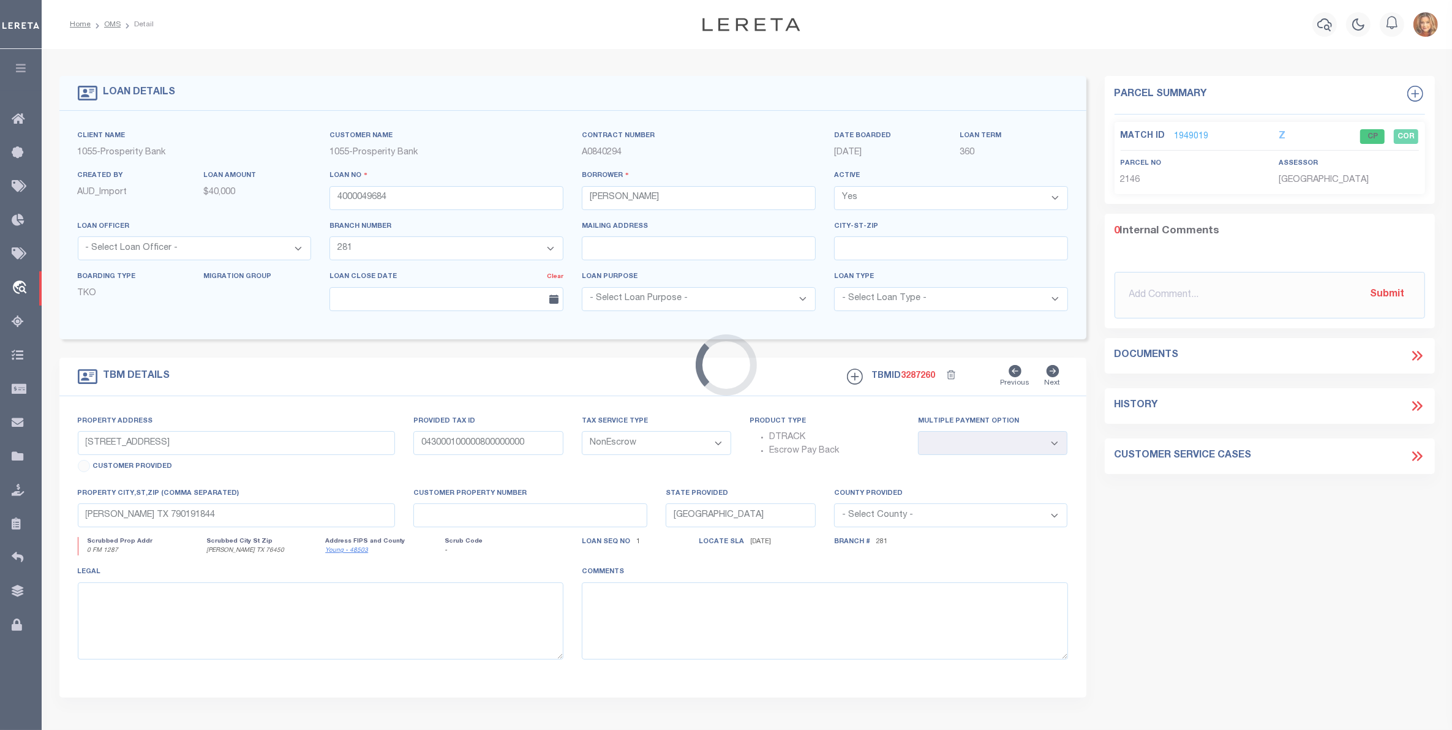
select select
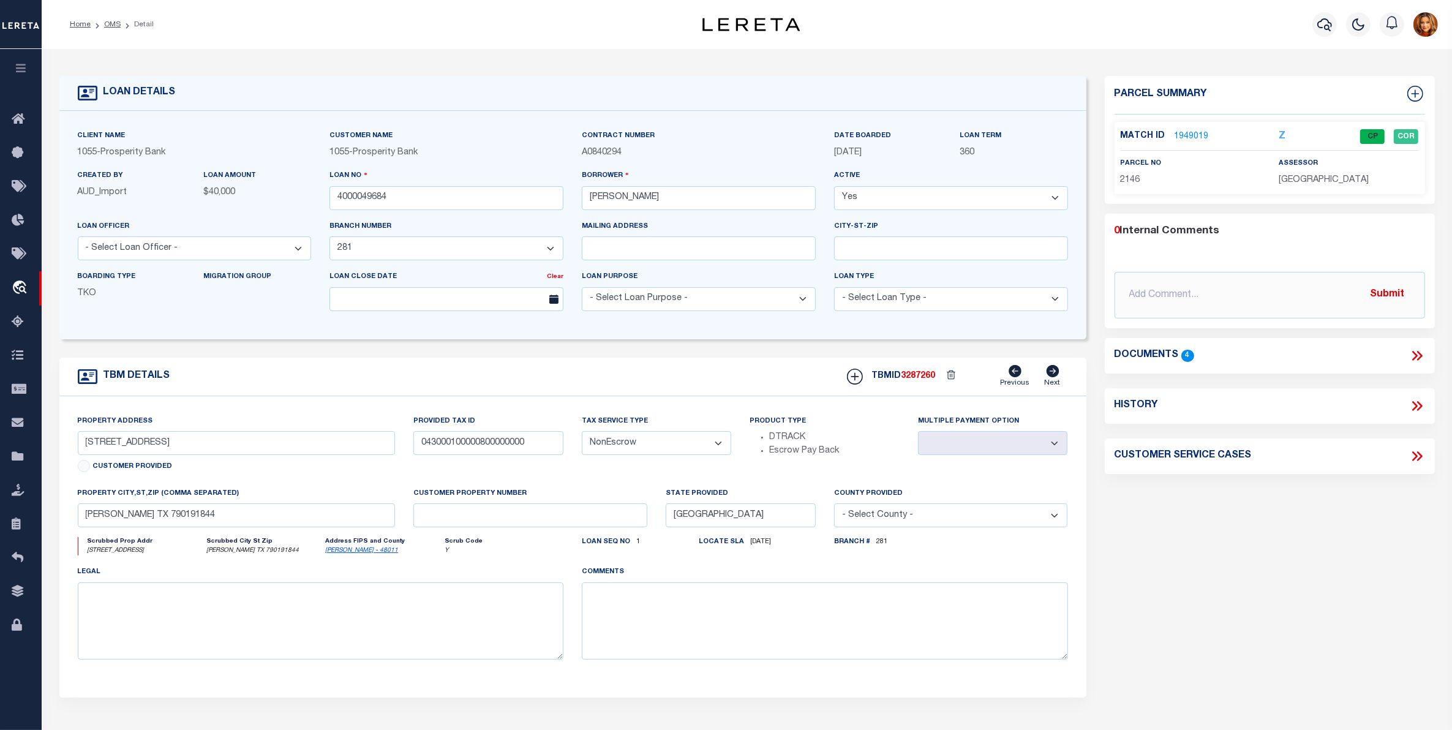
click at [1197, 135] on link "1949019" at bounding box center [1192, 136] width 34 height 13
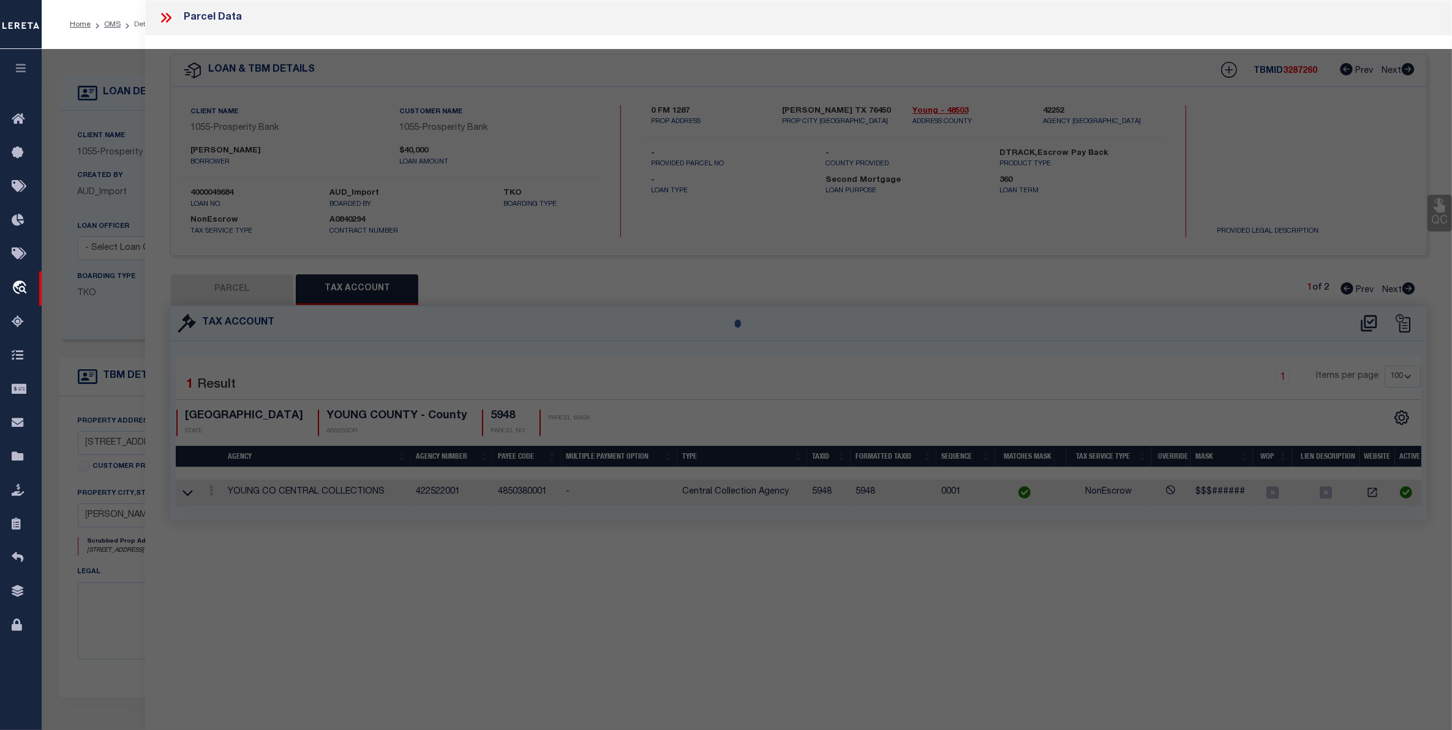
select select "AS"
select select
checkbox input "false"
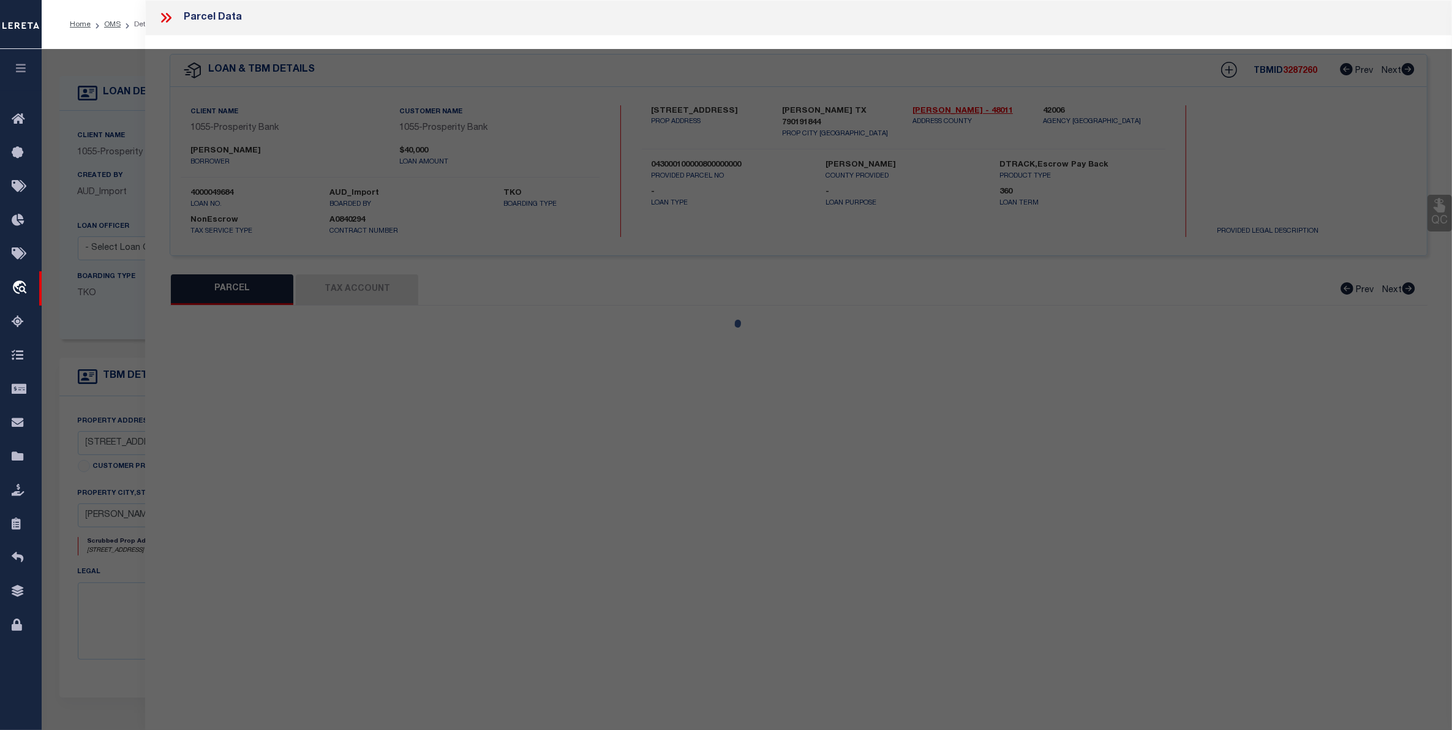
select select "CP"
type input "[PERSON_NAME] & [PERSON_NAME]"
select select
type input "[STREET_ADDRESS]"
checkbox input "false"
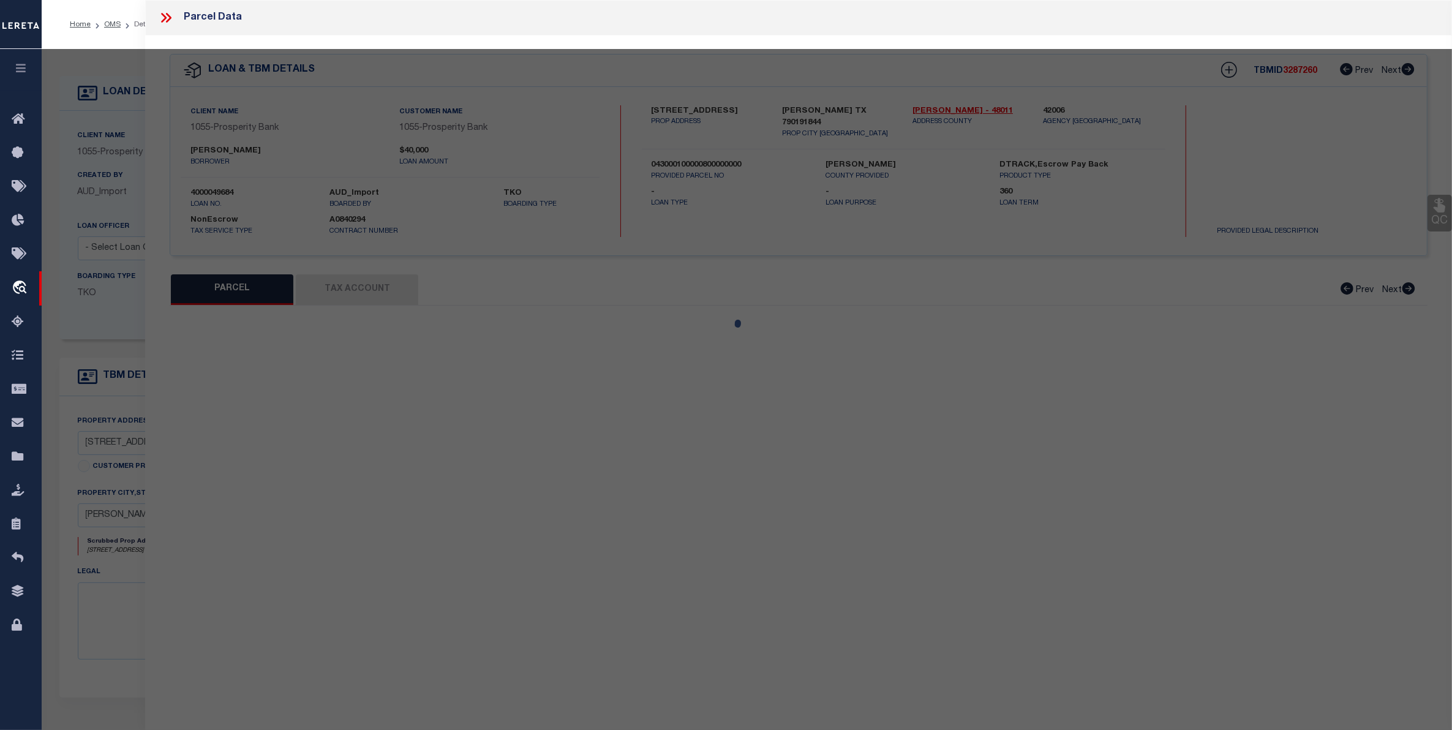
type input "[PERSON_NAME] TX 79019"
type textarea "LTS 8-12 BLK 10 RAILWAY [PERSON_NAME]"
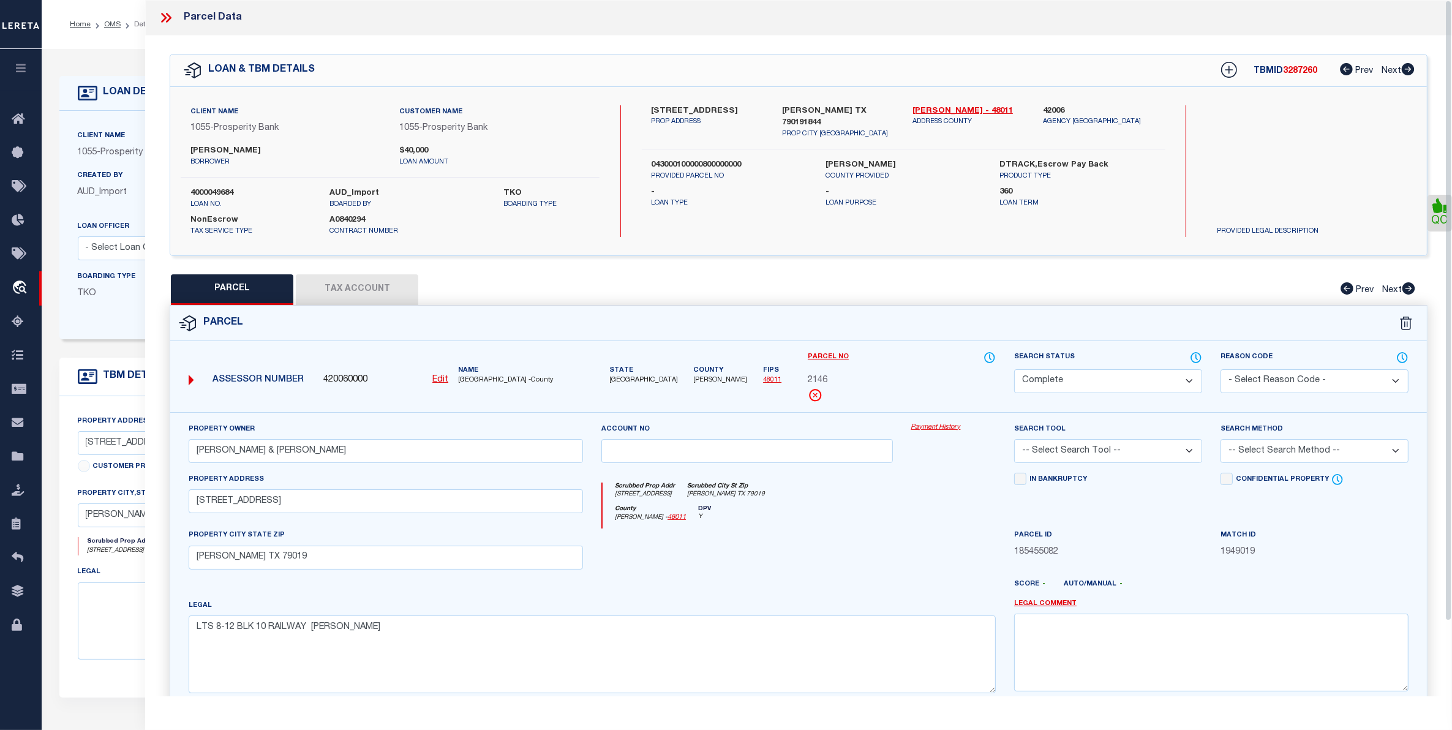
click at [377, 290] on button "Tax Account" at bounding box center [357, 289] width 122 height 31
select select "100"
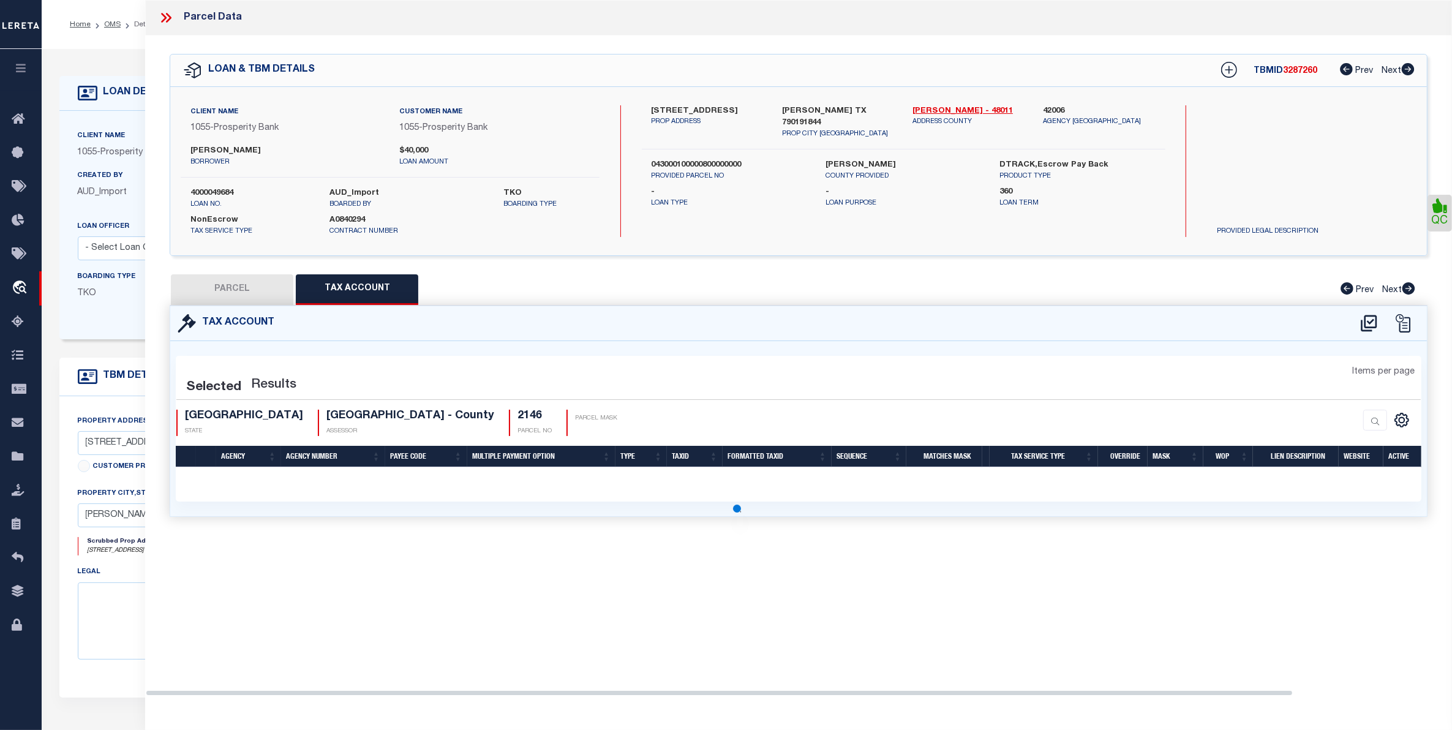
select select "100"
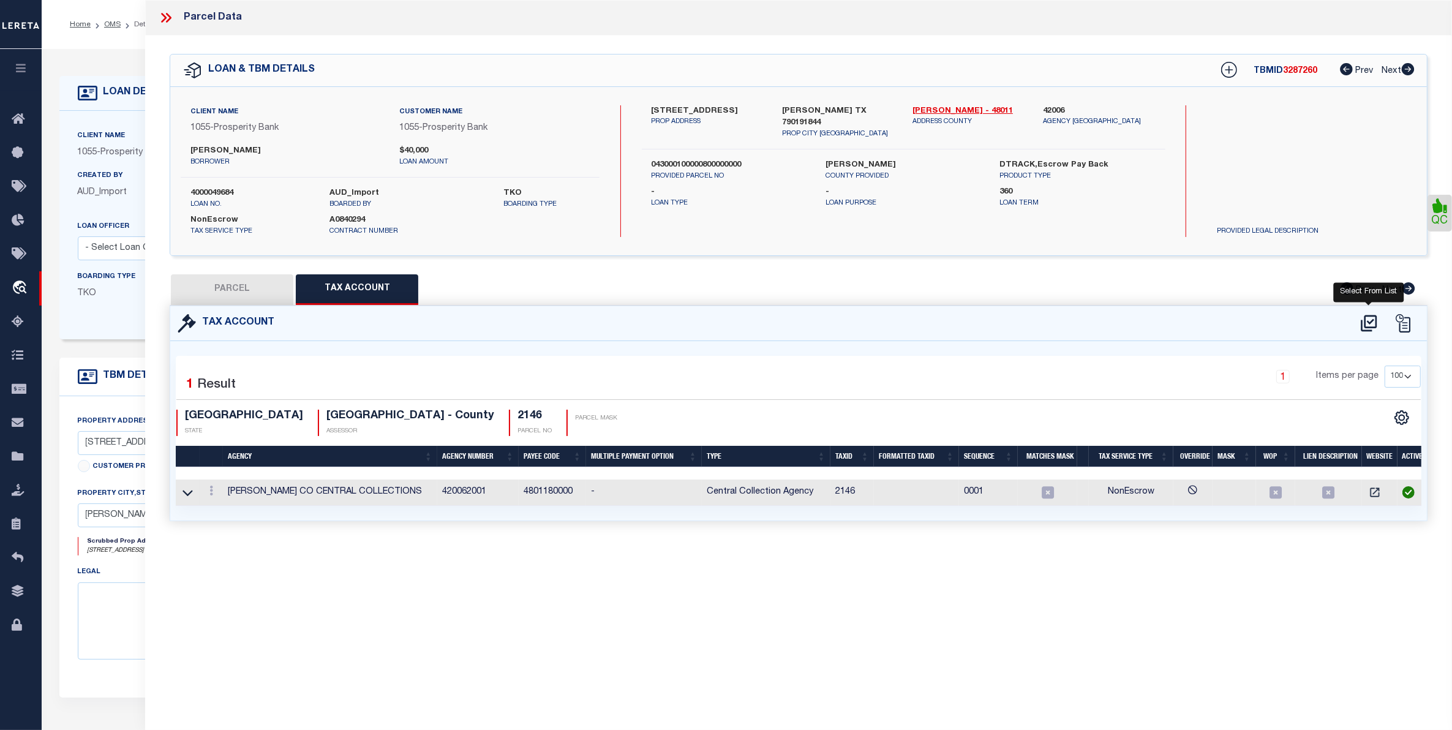
click at [1369, 322] on icon at bounding box center [1369, 323] width 16 height 17
select select "100"
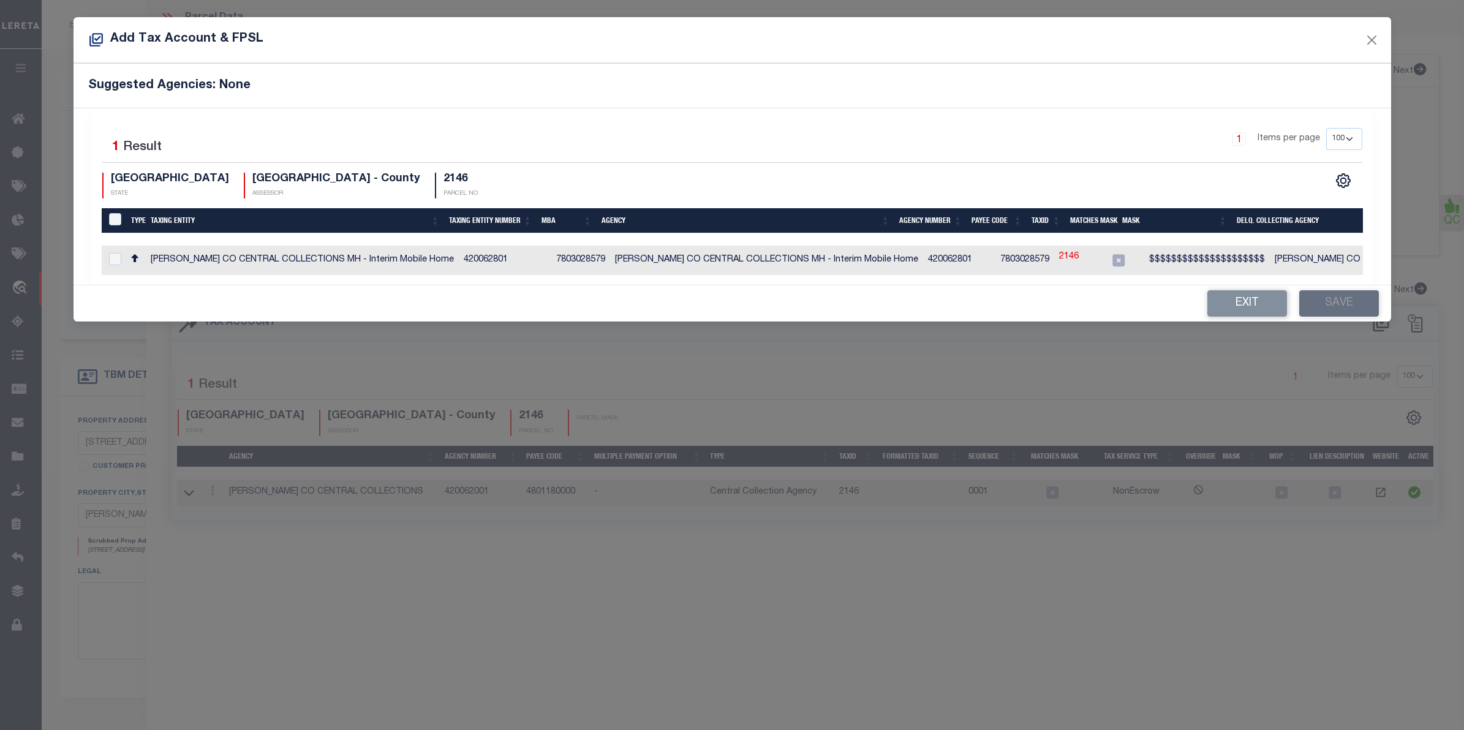
click at [1202, 43] on div "Add Tax Account & FPSL" at bounding box center [731, 40] width 1317 height 46
click at [1372, 42] on button "Close" at bounding box center [1371, 40] width 16 height 16
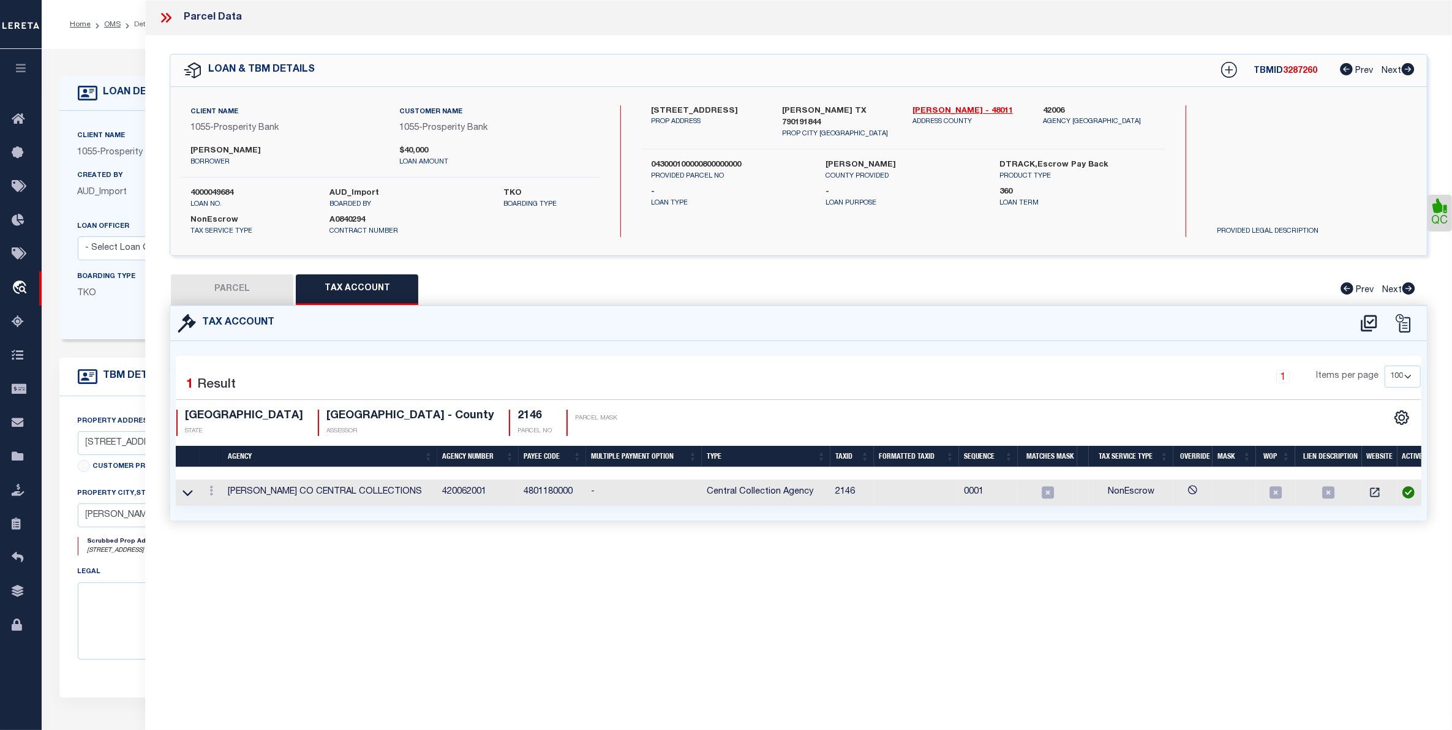
click at [169, 19] on icon at bounding box center [169, 18] width 6 height 10
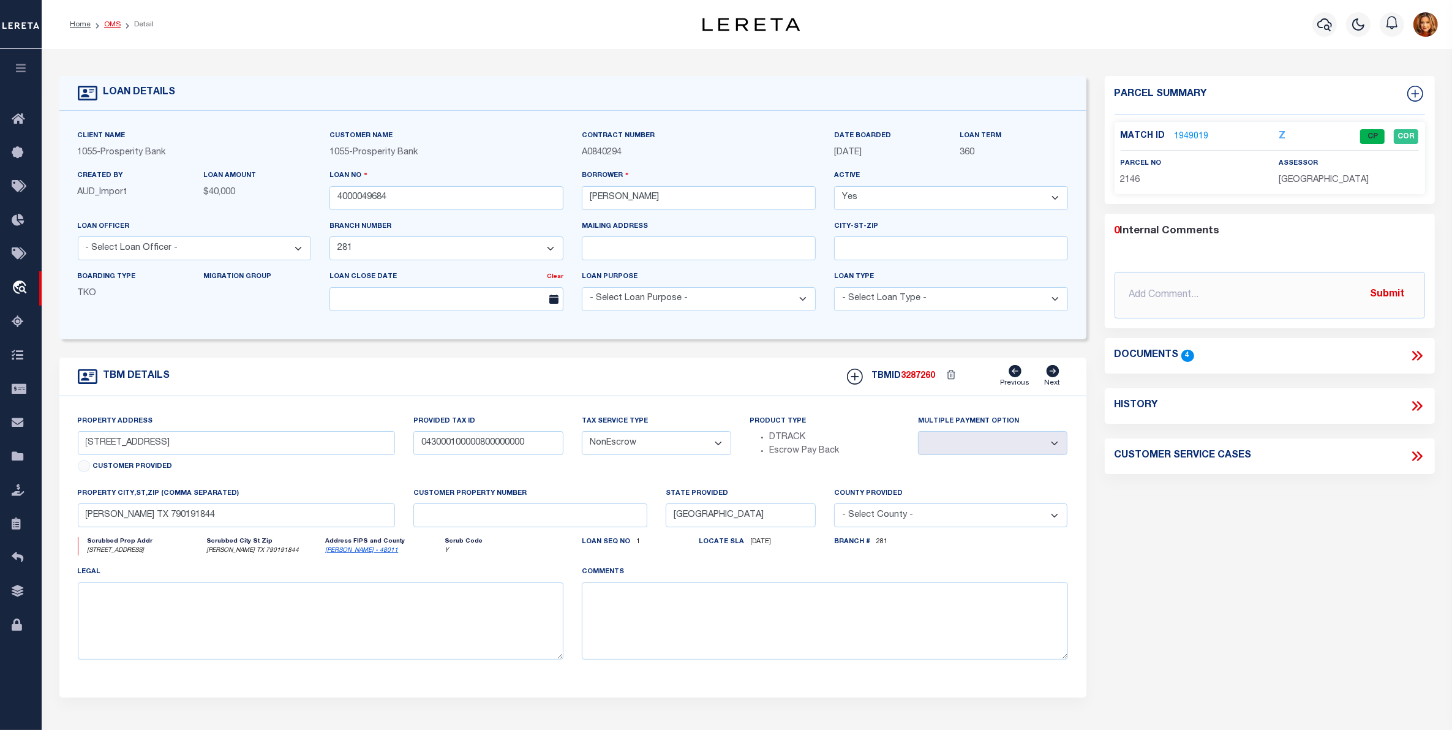
click at [111, 23] on link "OMS" at bounding box center [112, 24] width 17 height 7
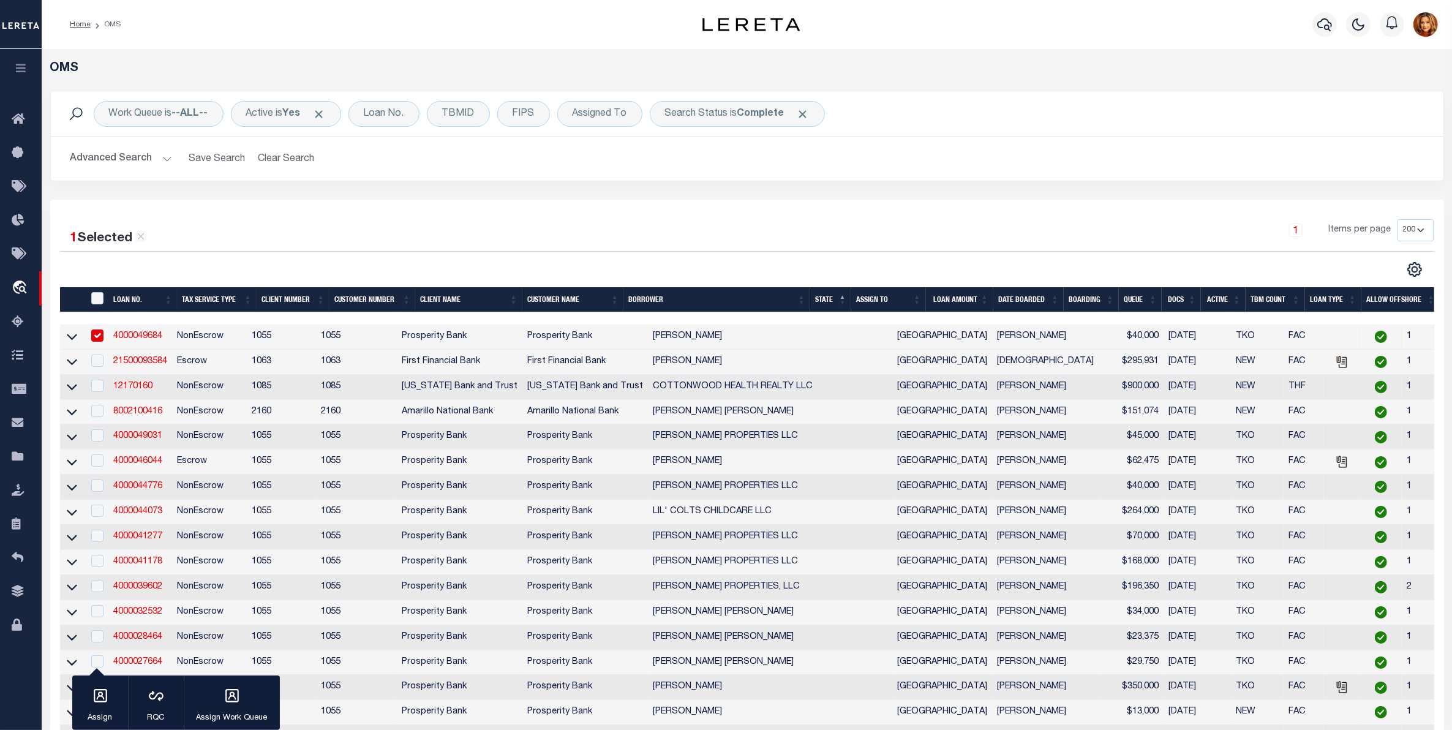
click at [96, 160] on button "Advanced Search" at bounding box center [121, 159] width 102 height 24
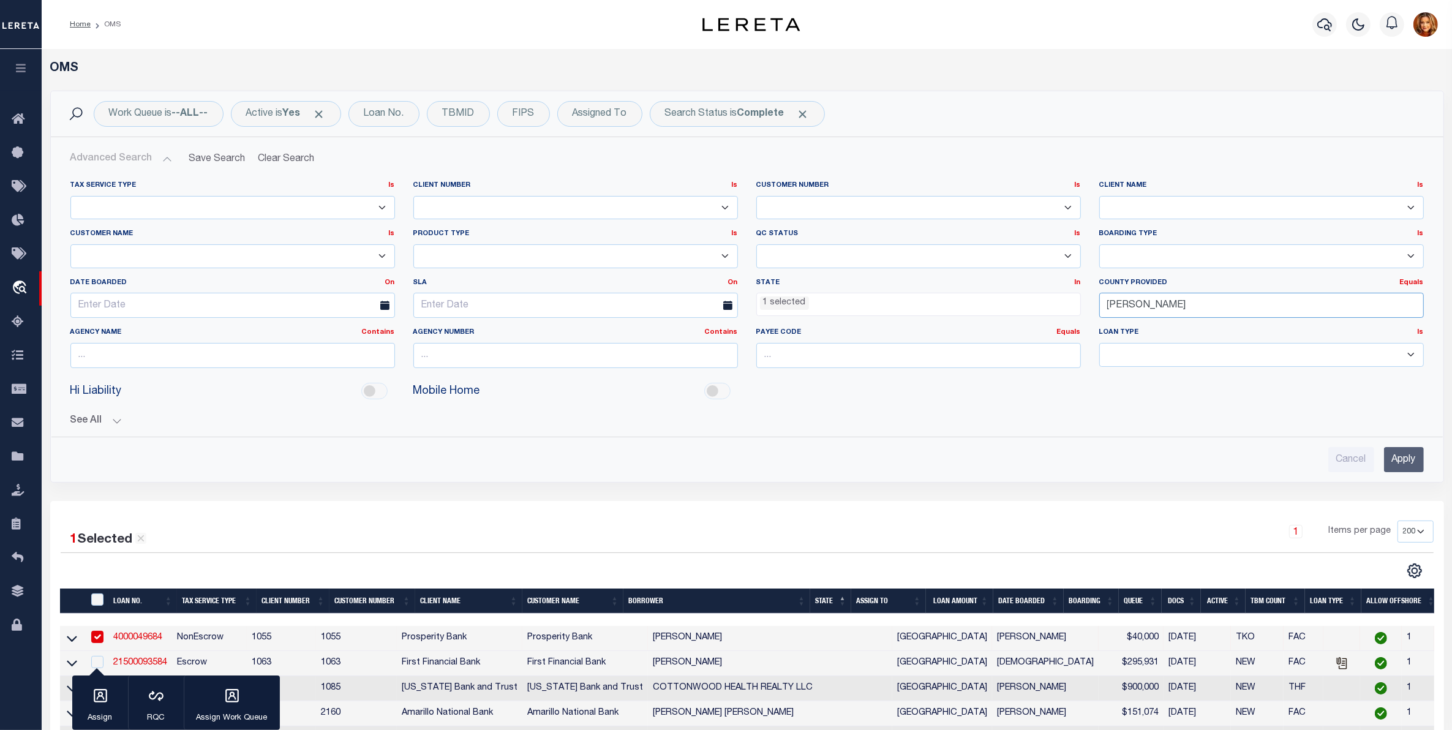
drag, startPoint x: 1162, startPoint y: 309, endPoint x: 1037, endPoint y: 301, distance: 125.8
click at [1037, 301] on div "Tax Service Type Is Is Contains Escrow NonEscrow Client Number Is Is Contains 1…" at bounding box center [747, 279] width 1372 height 197
click at [1156, 309] on input "[PERSON_NAME]" at bounding box center [1261, 305] width 325 height 25
drag, startPoint x: 1161, startPoint y: 310, endPoint x: 1066, endPoint y: 314, distance: 95.0
click at [1066, 314] on div "Tax Service Type Is Is Contains Escrow NonEscrow Client Number Is Is Contains 1…" at bounding box center [747, 279] width 1372 height 197
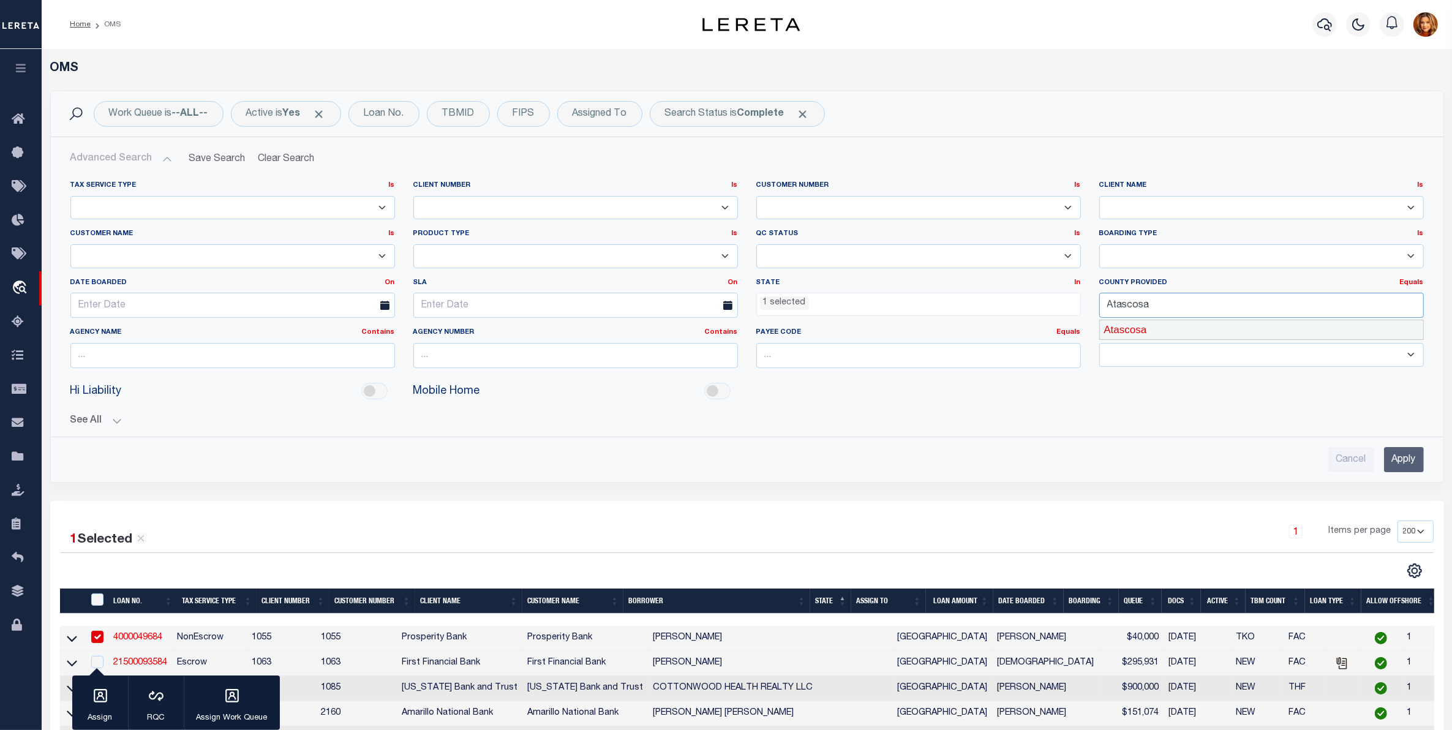
click at [1142, 332] on div "Atascosa" at bounding box center [1261, 330] width 323 height 20
type input "Atascosa"
click at [1399, 459] on input "Apply" at bounding box center [1404, 459] width 40 height 25
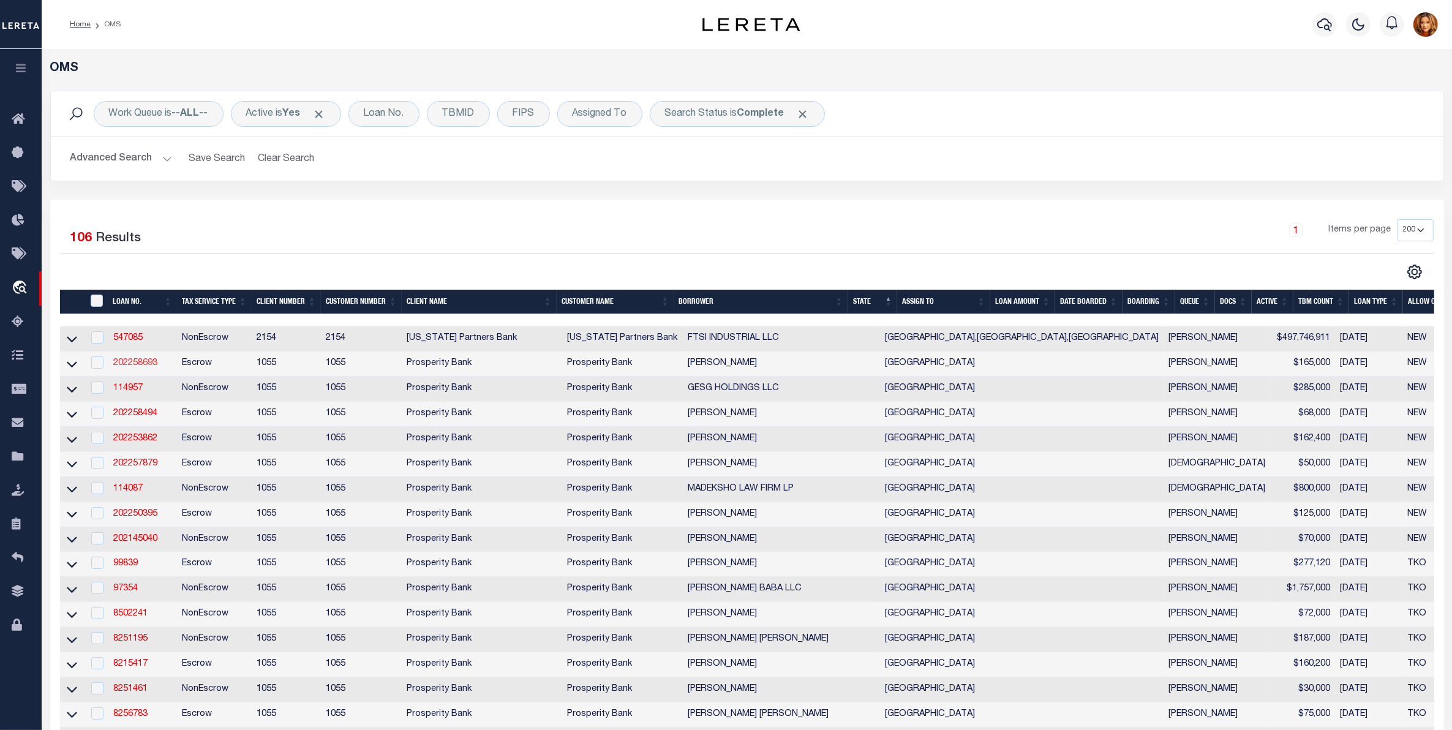
click at [137, 364] on link "202258693" at bounding box center [135, 363] width 44 height 9
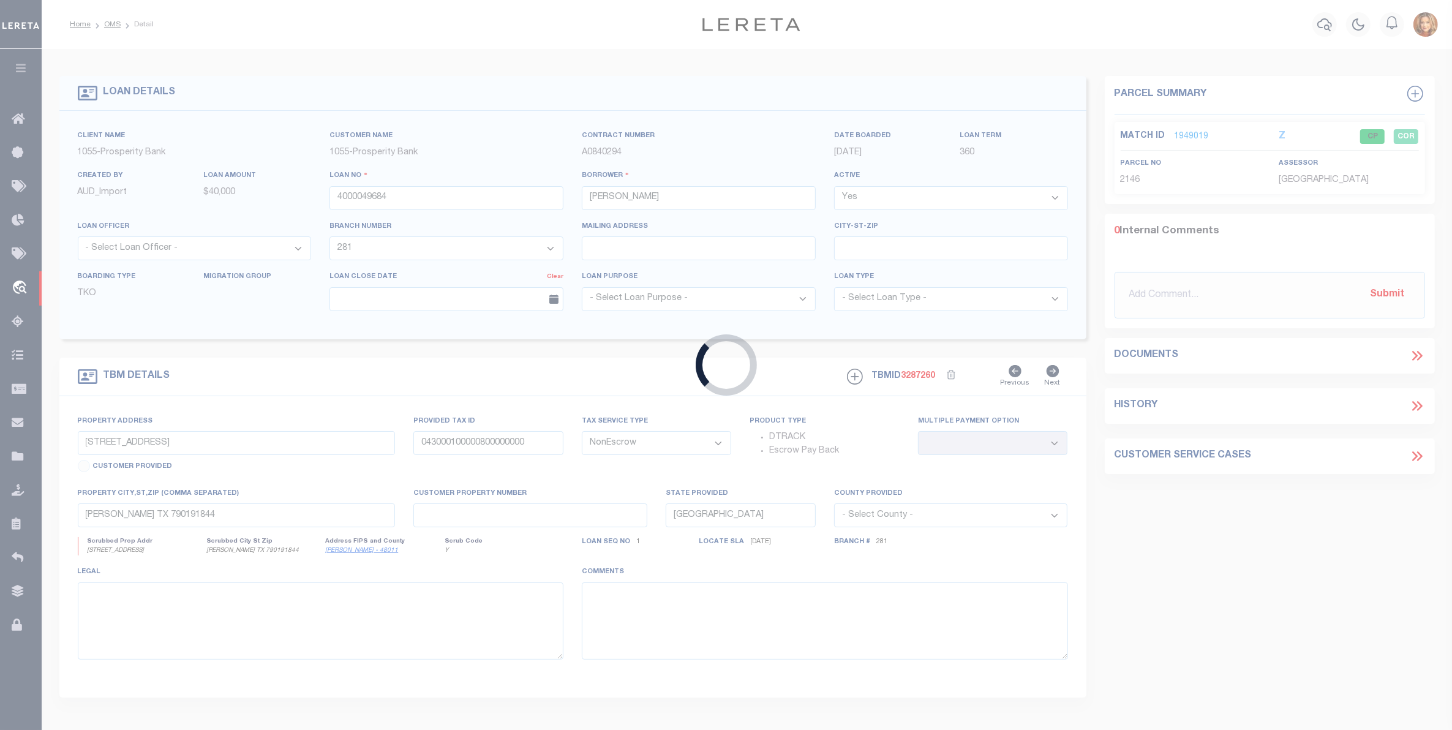
type input "202258693"
type input "[PERSON_NAME]"
select select "10645"
select select "3946"
type input "[STREET_ADDRESS]"
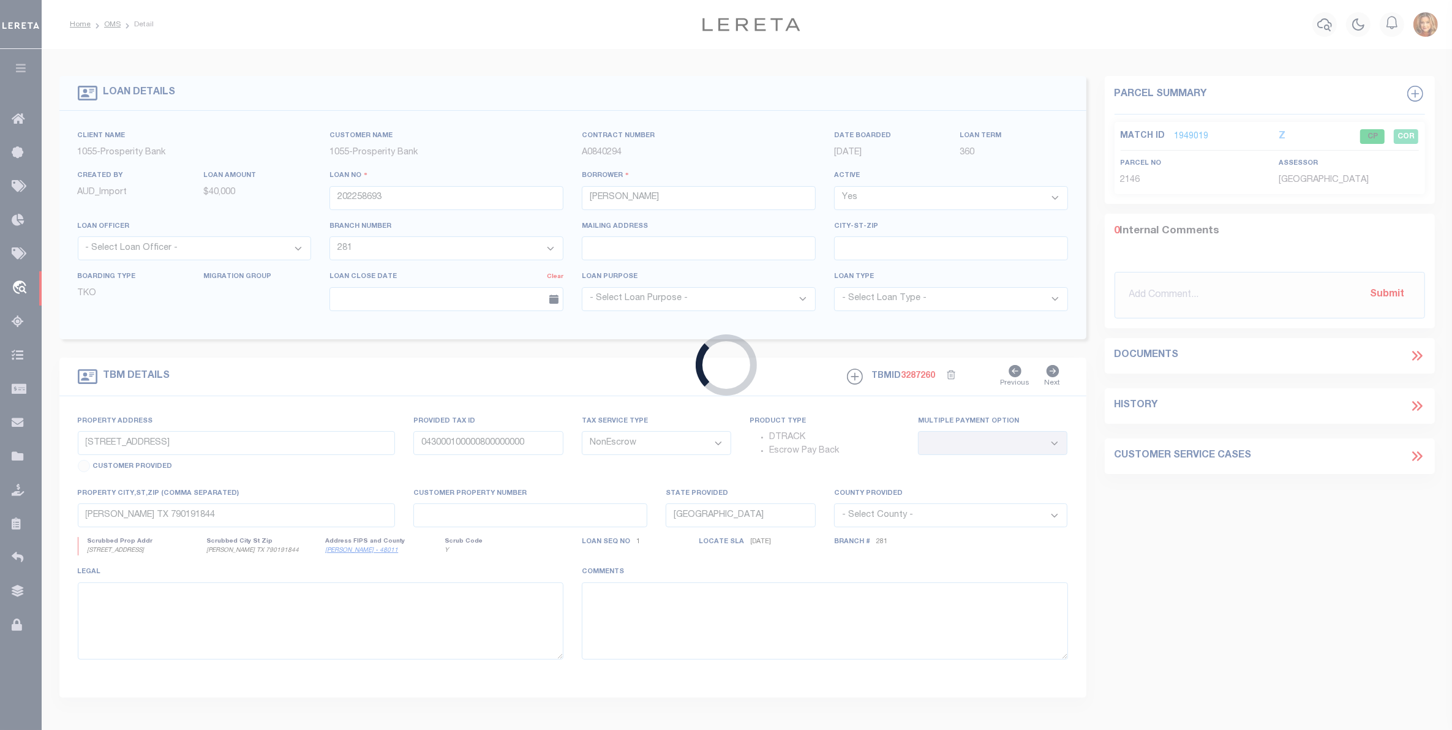
type input "[PERSON_NAME] TX 780654376"
select select "100"
select select "Escrow"
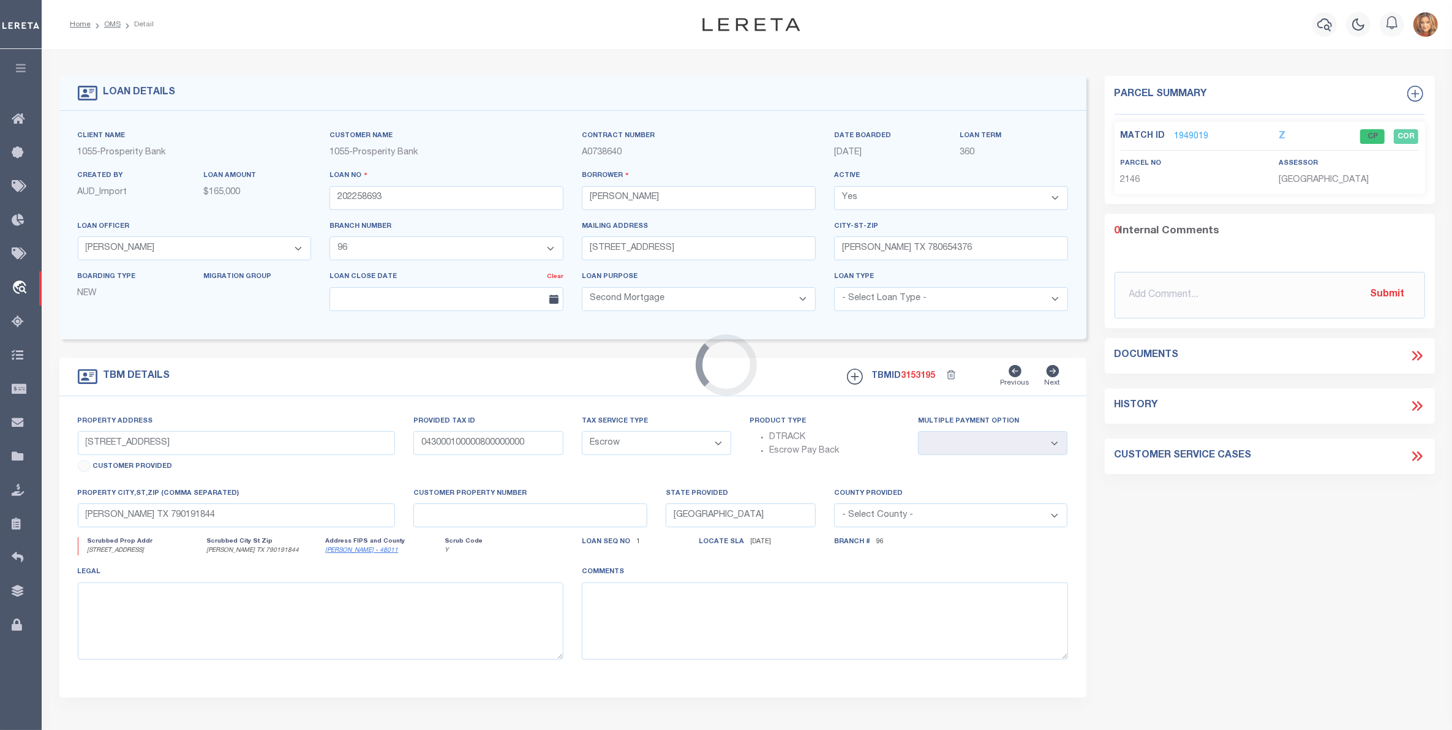
select select "10645"
select select "3946"
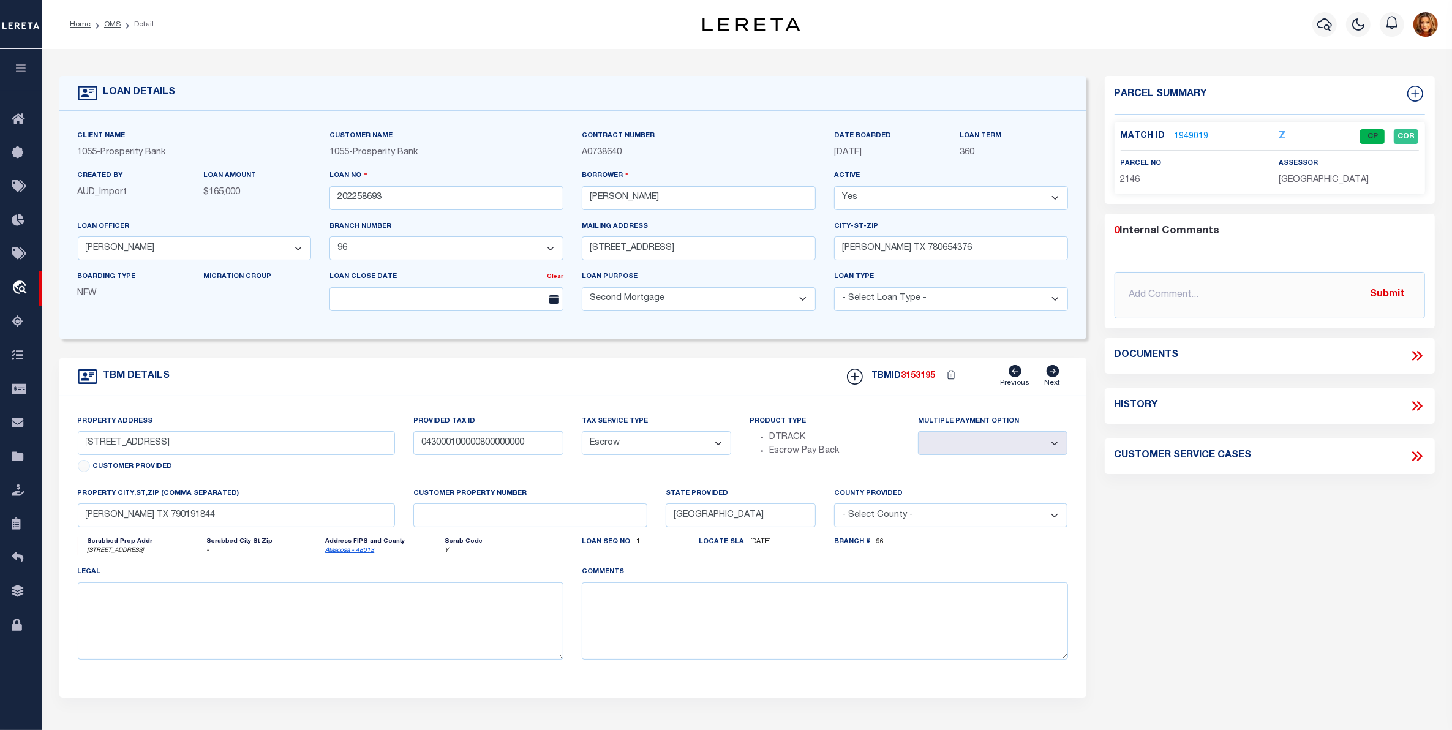
type input "[STREET_ADDRESS]"
type input "24920"
select select
click at [1183, 135] on link "1782650" at bounding box center [1192, 136] width 34 height 13
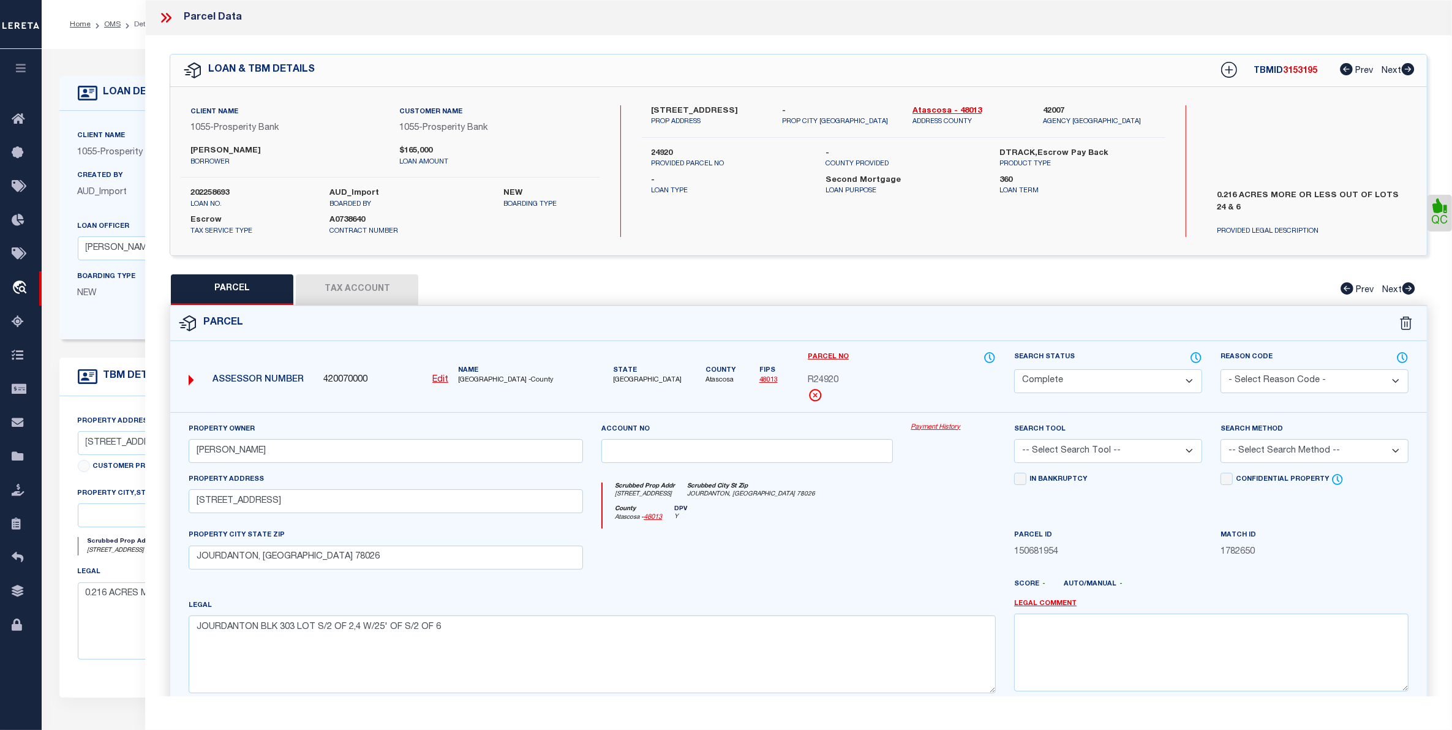
click at [351, 282] on button "Tax Account" at bounding box center [357, 289] width 122 height 31
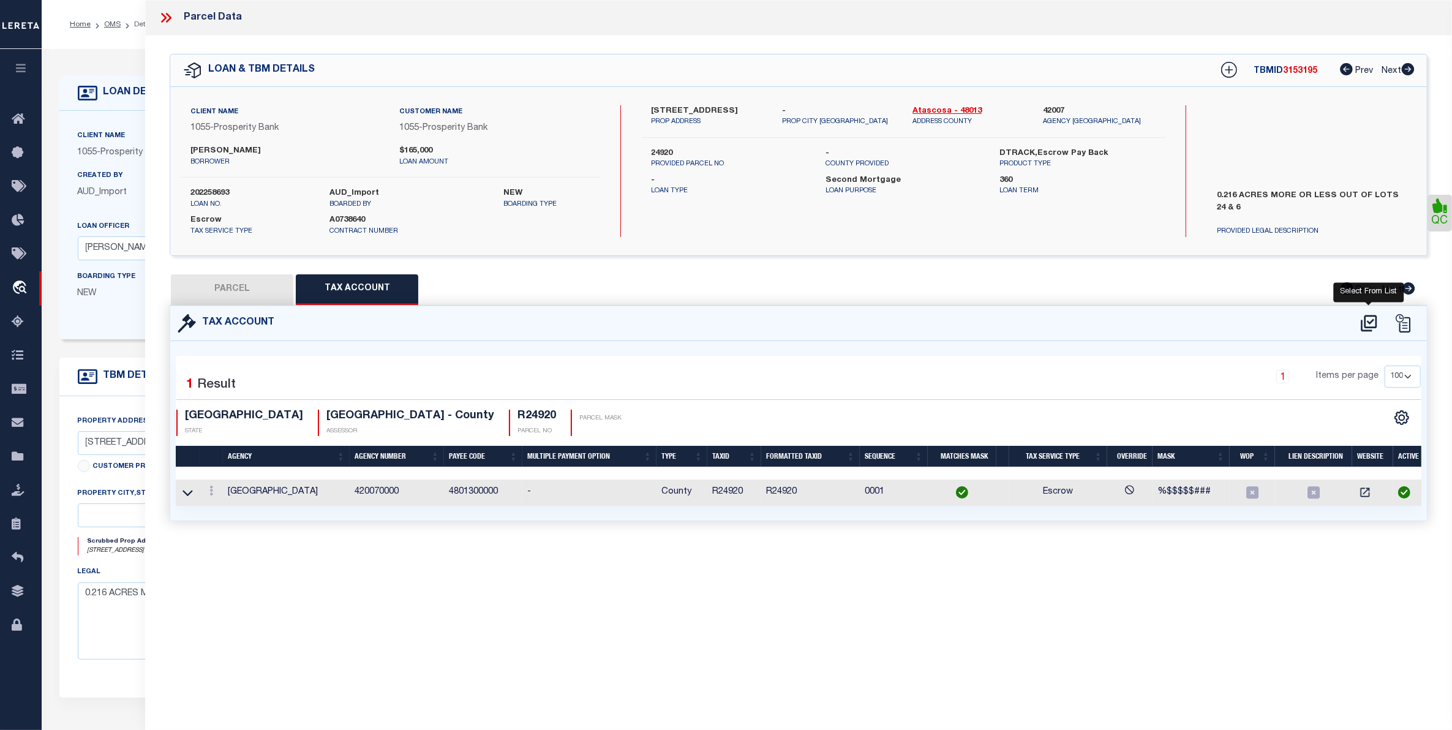
click at [1361, 317] on icon at bounding box center [1369, 324] width 20 height 20
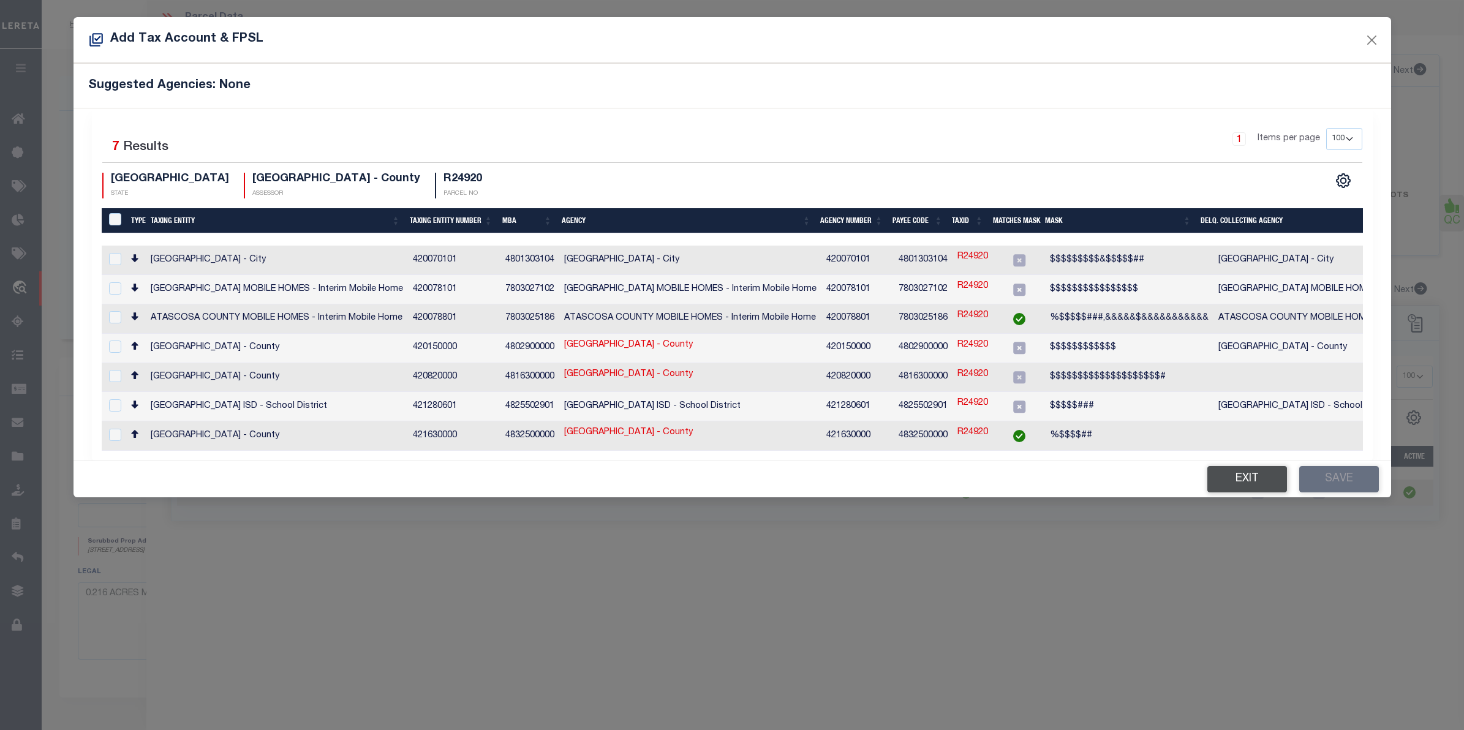
click at [1239, 466] on button "Exit" at bounding box center [1247, 479] width 80 height 26
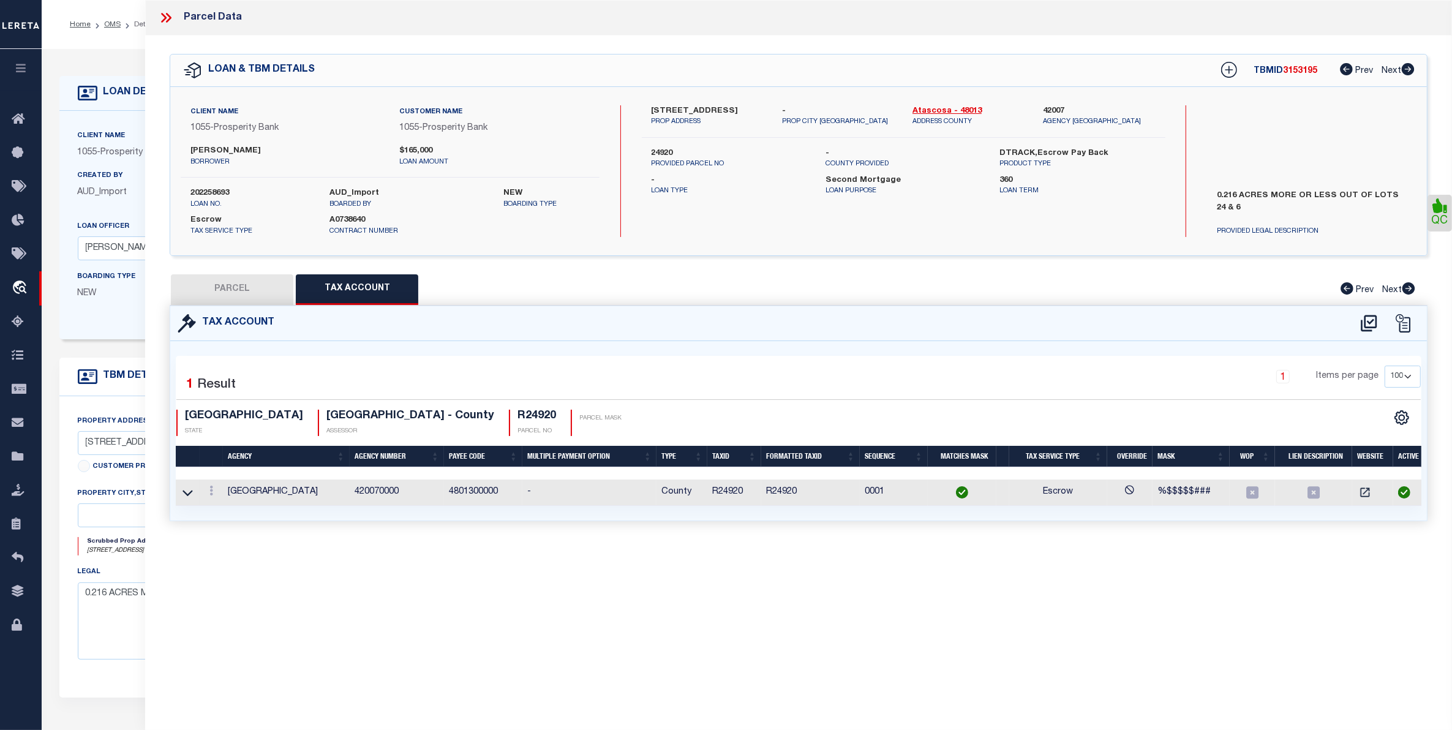
click at [167, 16] on icon at bounding box center [166, 18] width 16 height 16
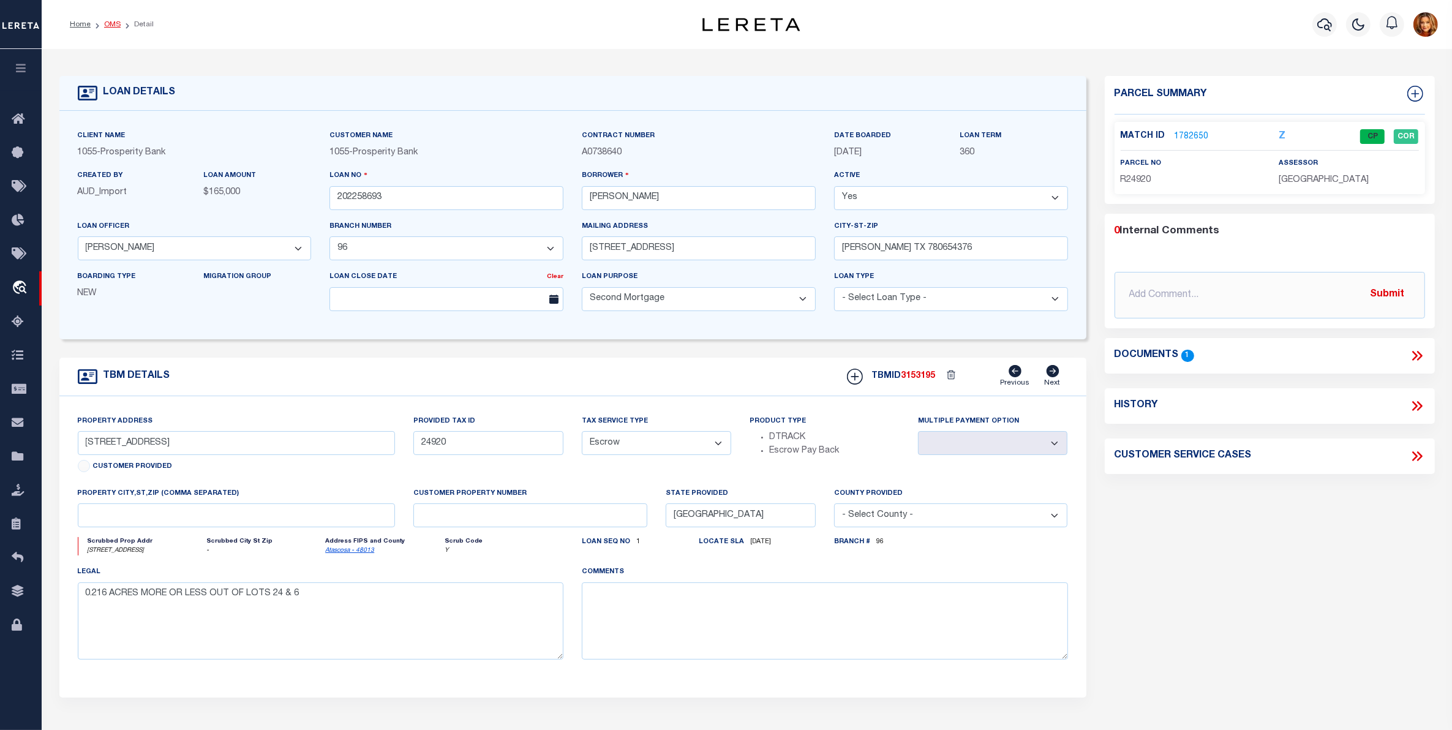
click at [107, 21] on link "OMS" at bounding box center [112, 24] width 17 height 7
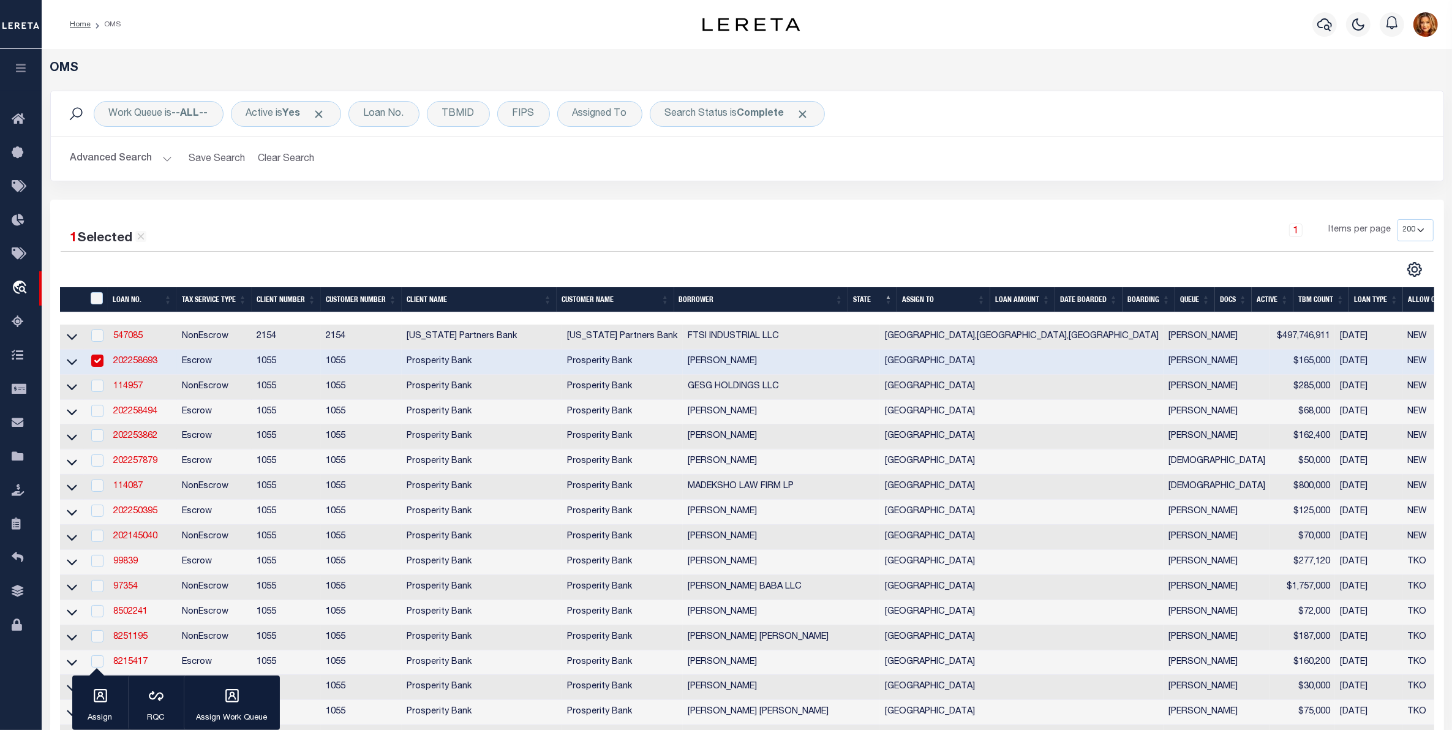
click at [102, 157] on button "Advanced Search" at bounding box center [121, 159] width 102 height 24
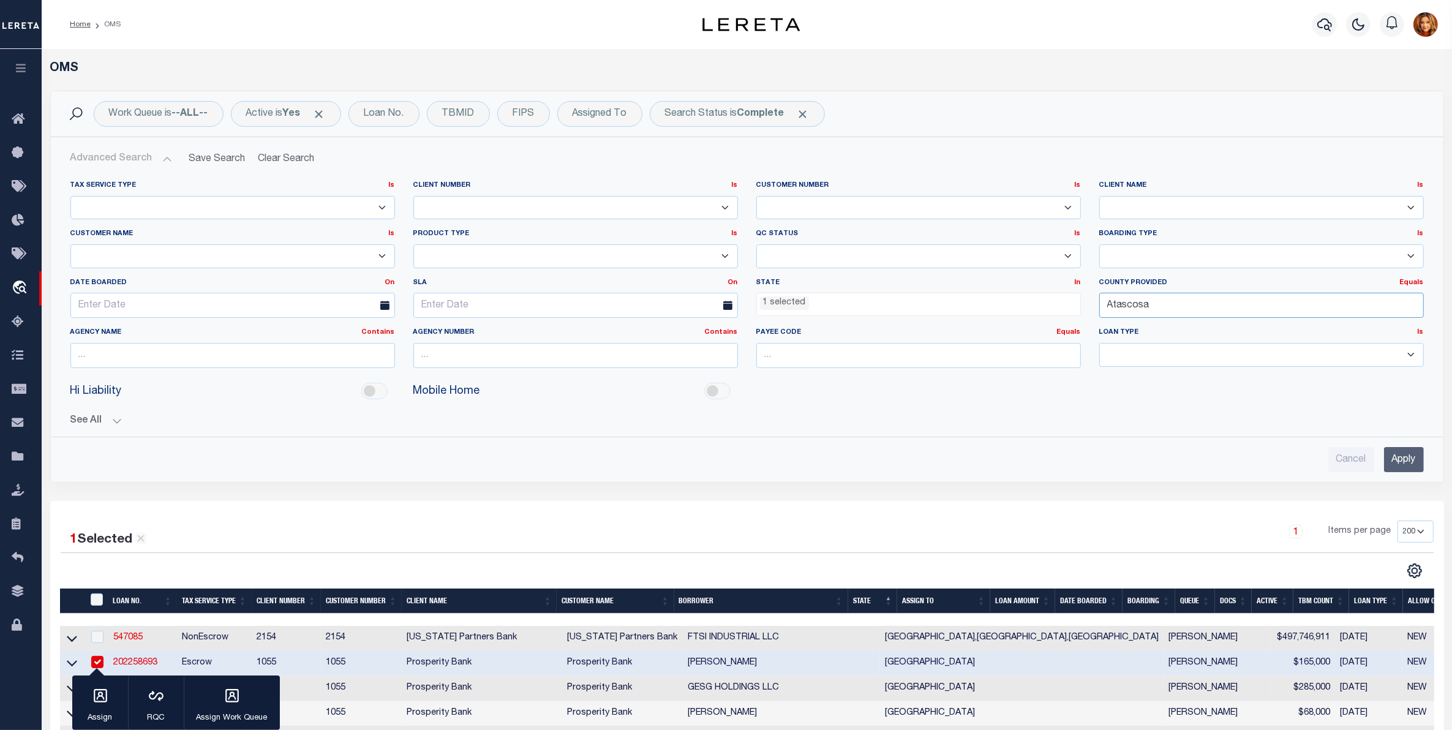
drag, startPoint x: 1161, startPoint y: 305, endPoint x: 963, endPoint y: 301, distance: 197.8
click at [963, 301] on div "Tax Service Type Is Is Contains Escrow NonEscrow Client Number Is Is Contains 1…" at bounding box center [747, 279] width 1372 height 197
click at [1115, 325] on div "Frio" at bounding box center [1261, 330] width 323 height 20
click at [1410, 455] on input "Apply" at bounding box center [1404, 459] width 40 height 25
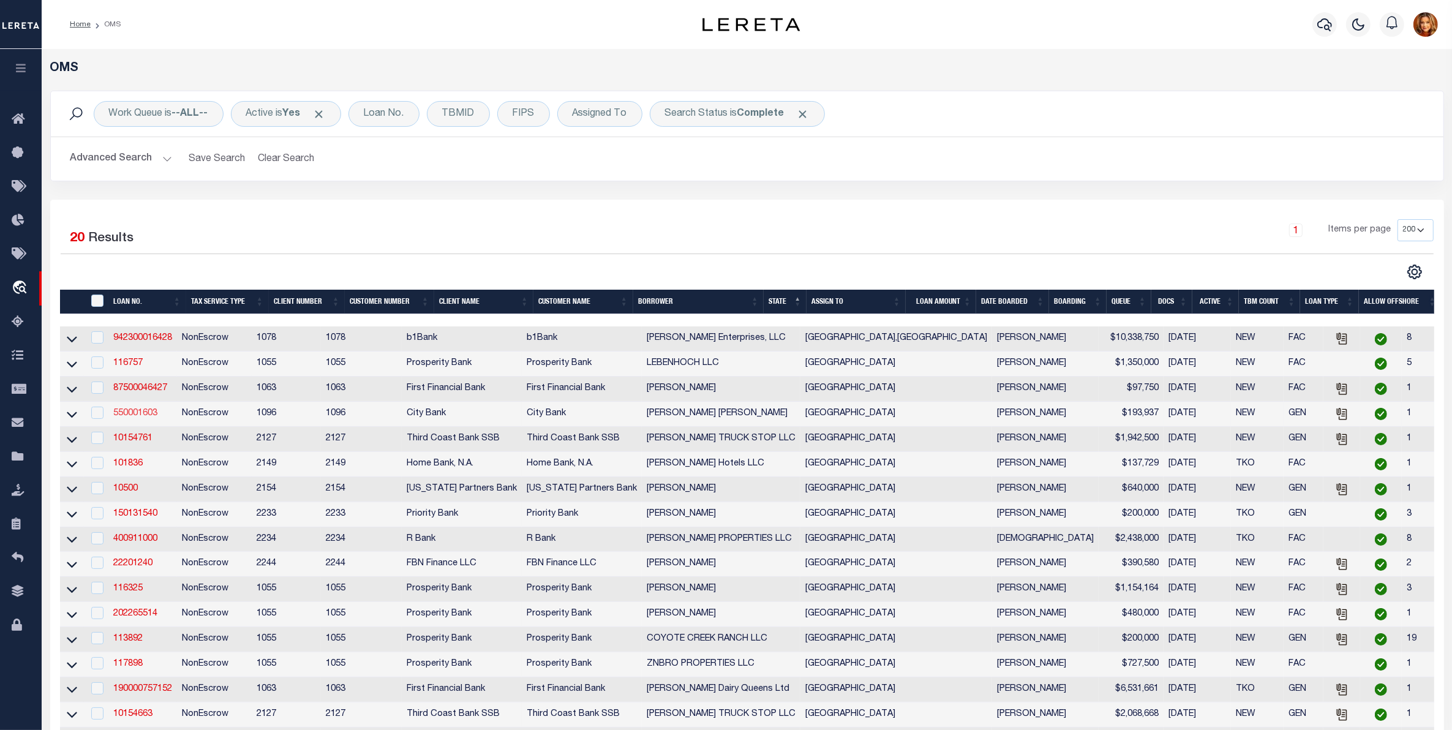
click at [127, 415] on link "550001603" at bounding box center [135, 413] width 44 height 9
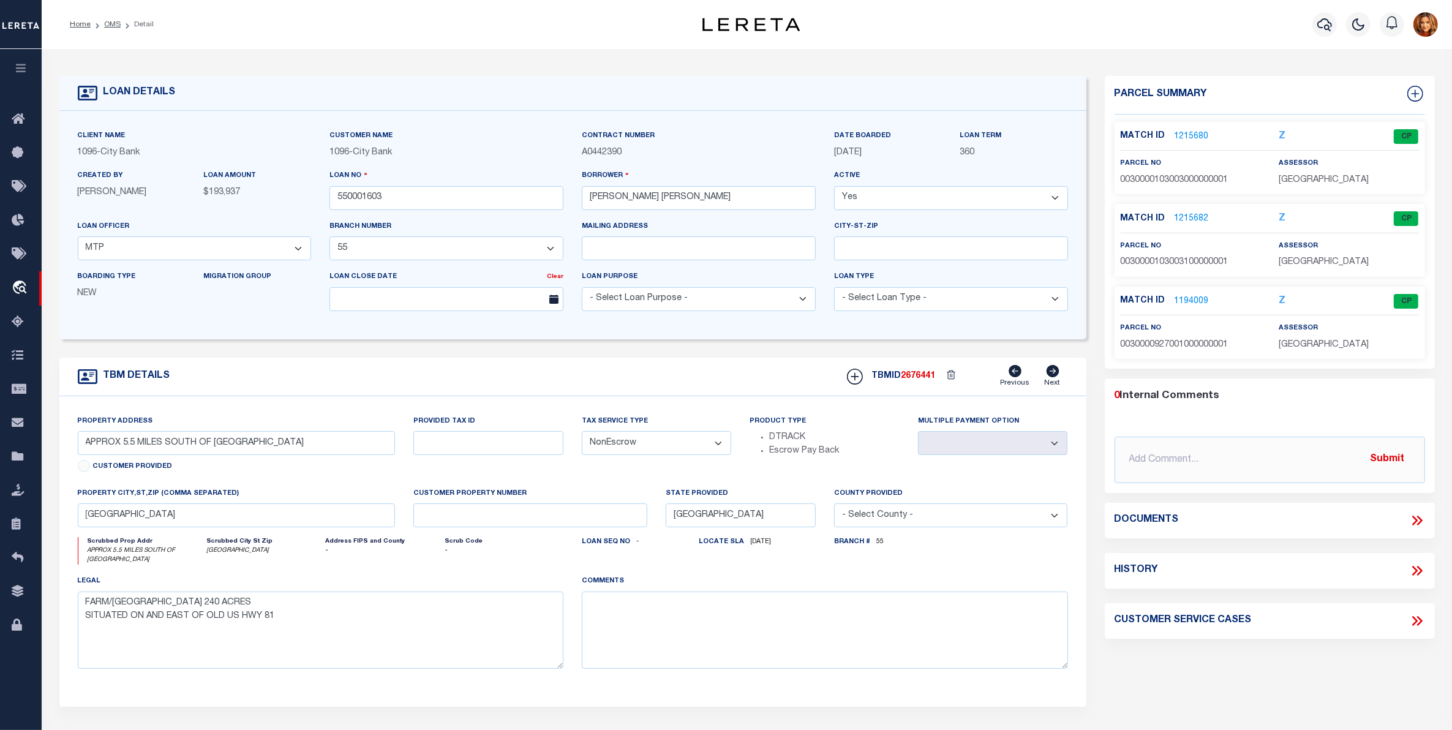
click at [1175, 139] on link "1215680" at bounding box center [1192, 136] width 34 height 13
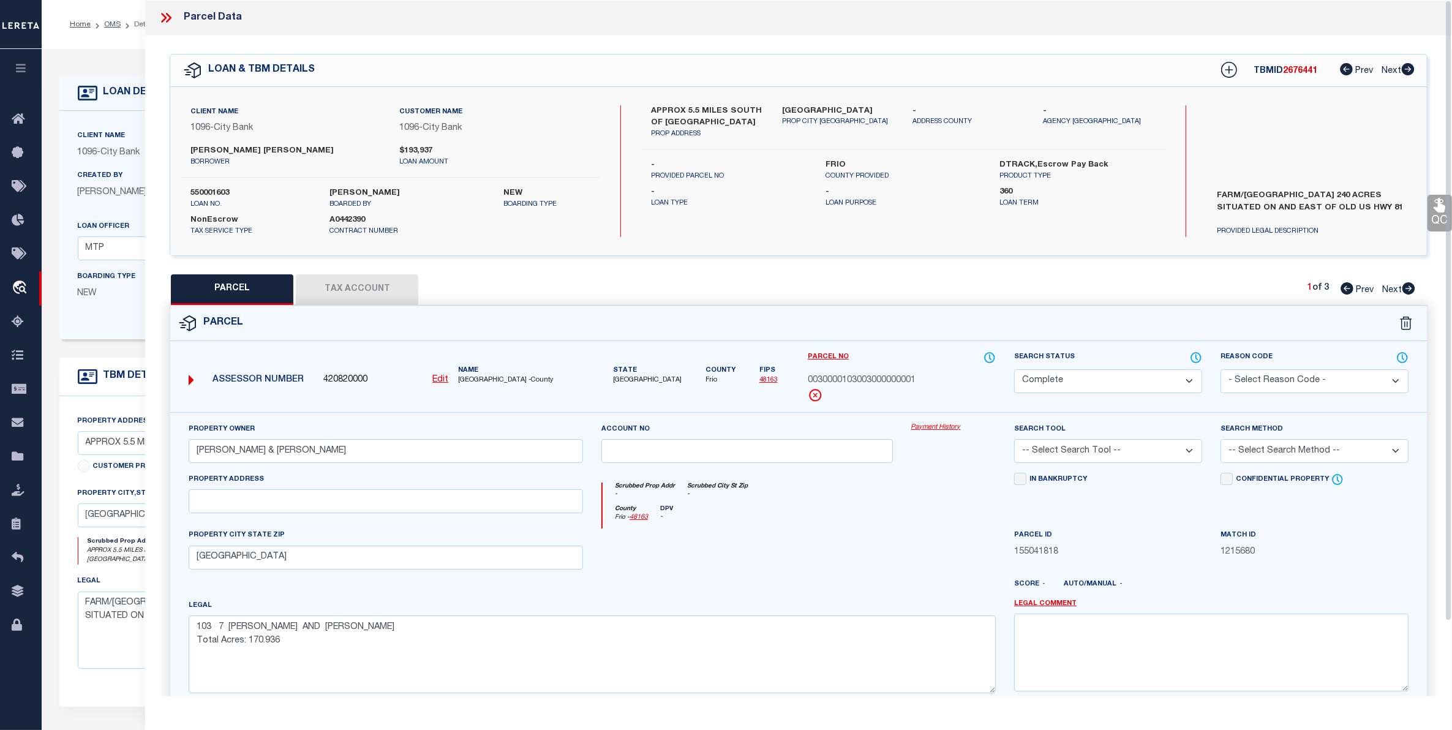
click at [362, 279] on button "Tax Account" at bounding box center [357, 289] width 122 height 31
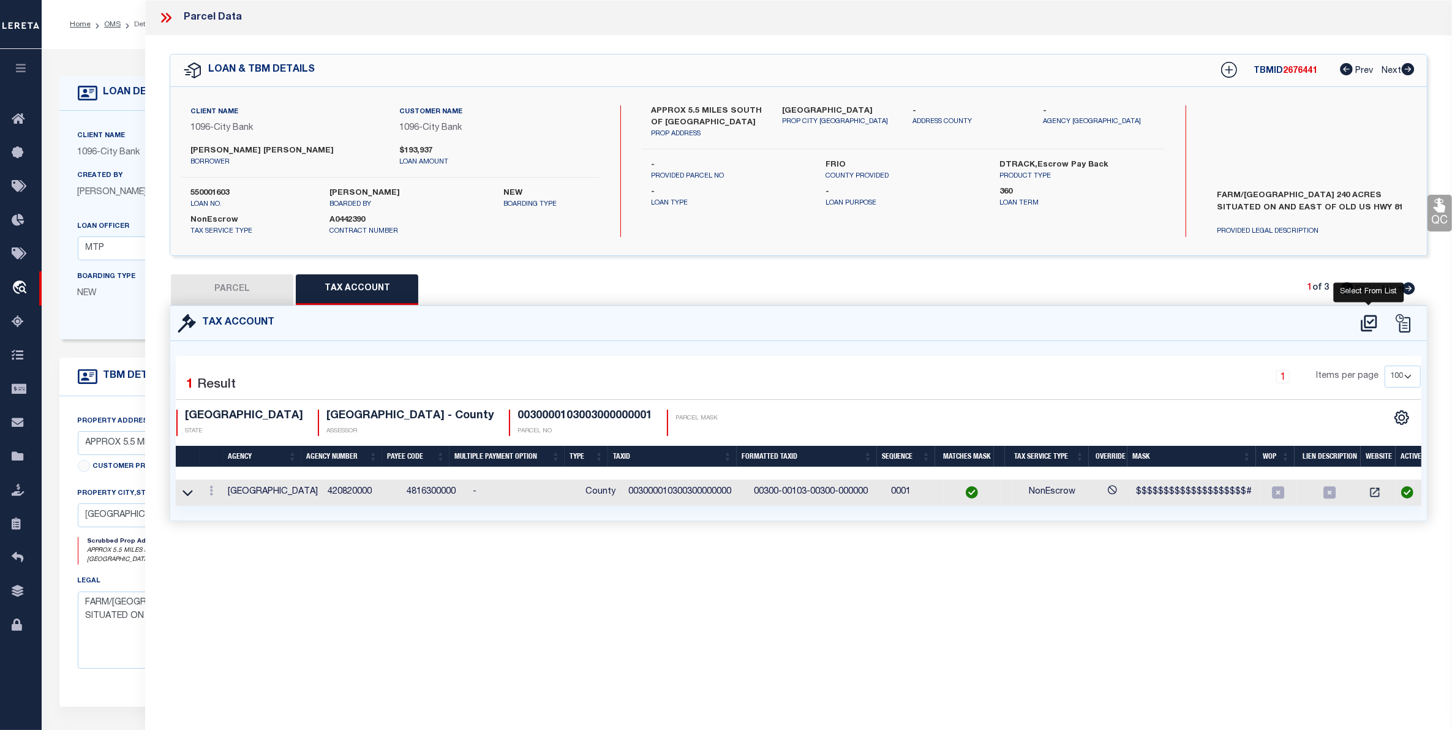
click at [1367, 320] on icon at bounding box center [1369, 323] width 16 height 17
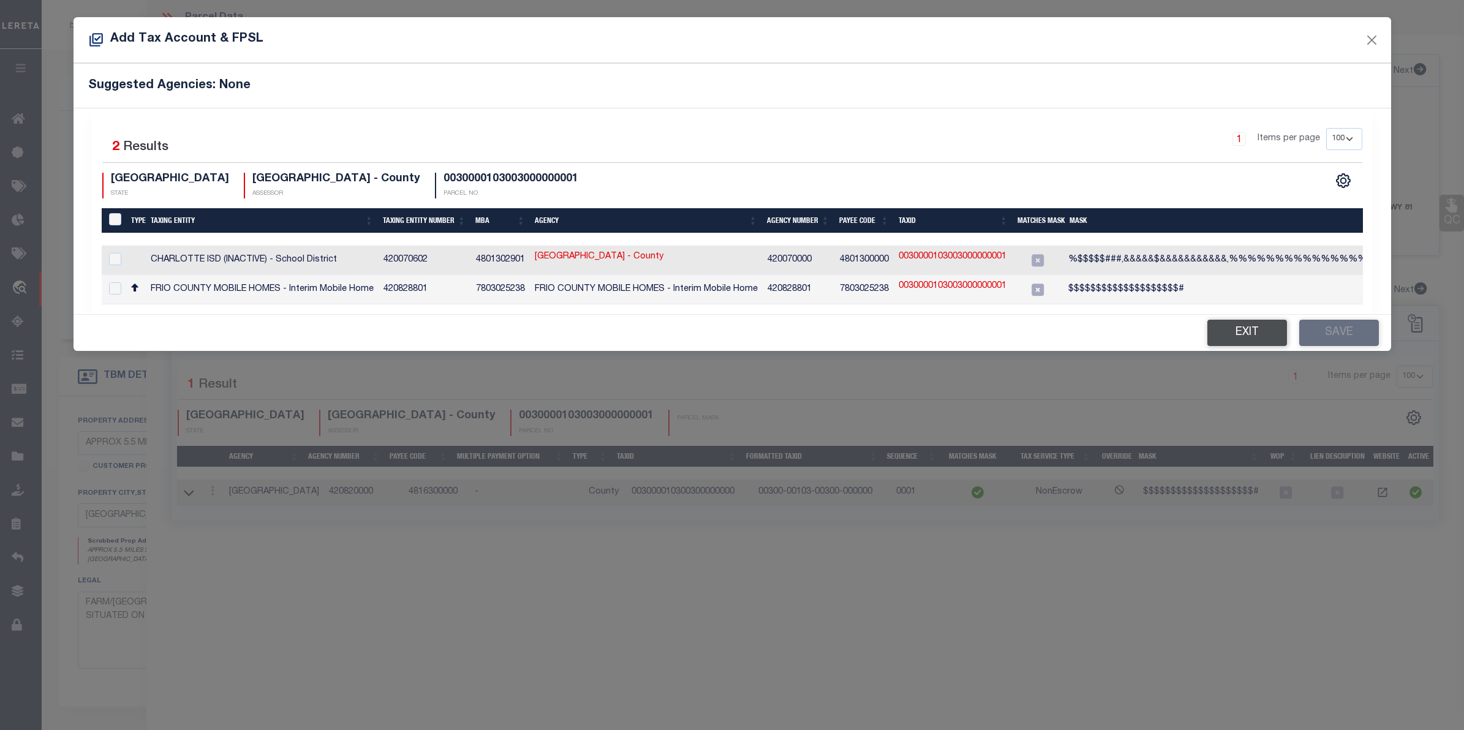
click at [1242, 329] on button "Exit" at bounding box center [1247, 333] width 80 height 26
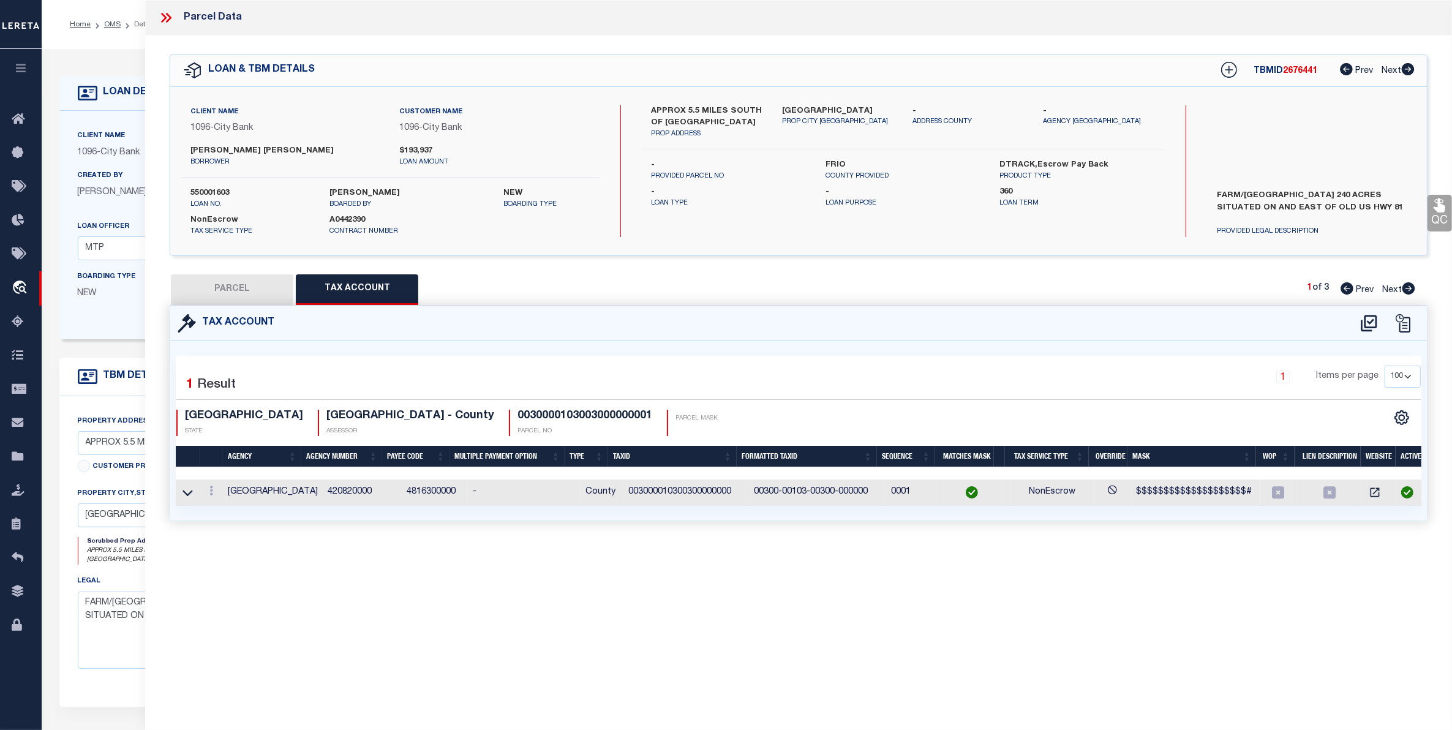
click at [164, 13] on icon at bounding box center [166, 18] width 16 height 16
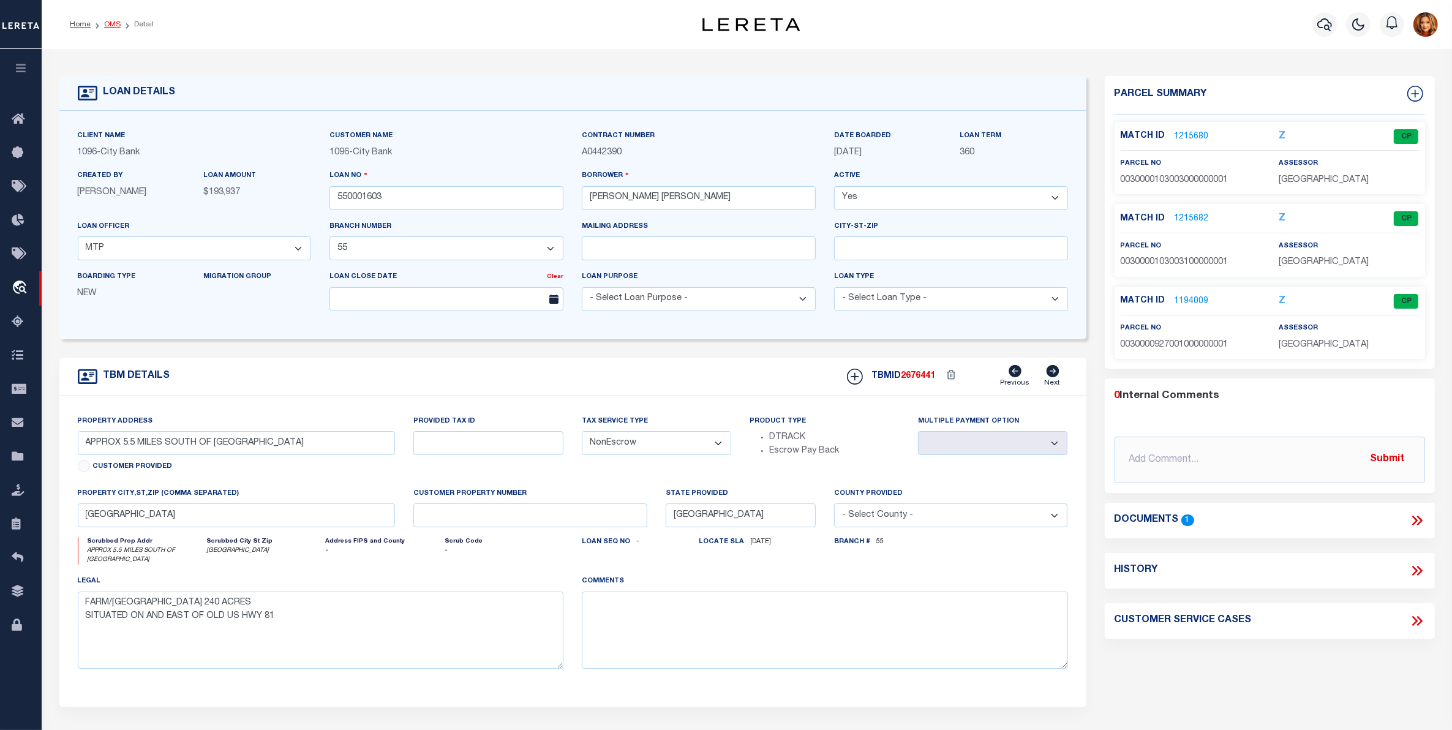
click at [109, 22] on link "OMS" at bounding box center [112, 24] width 17 height 7
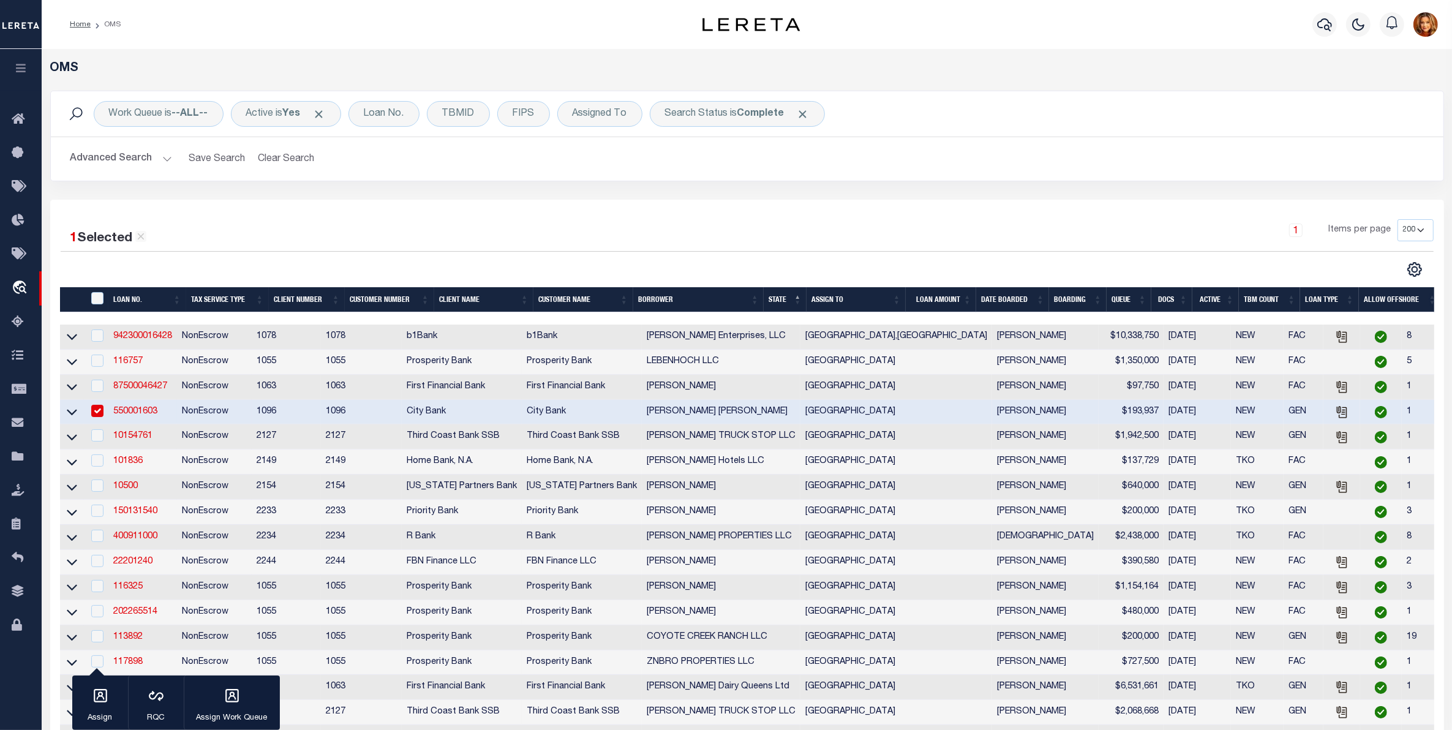
click at [101, 157] on button "Advanced Search" at bounding box center [121, 159] width 102 height 24
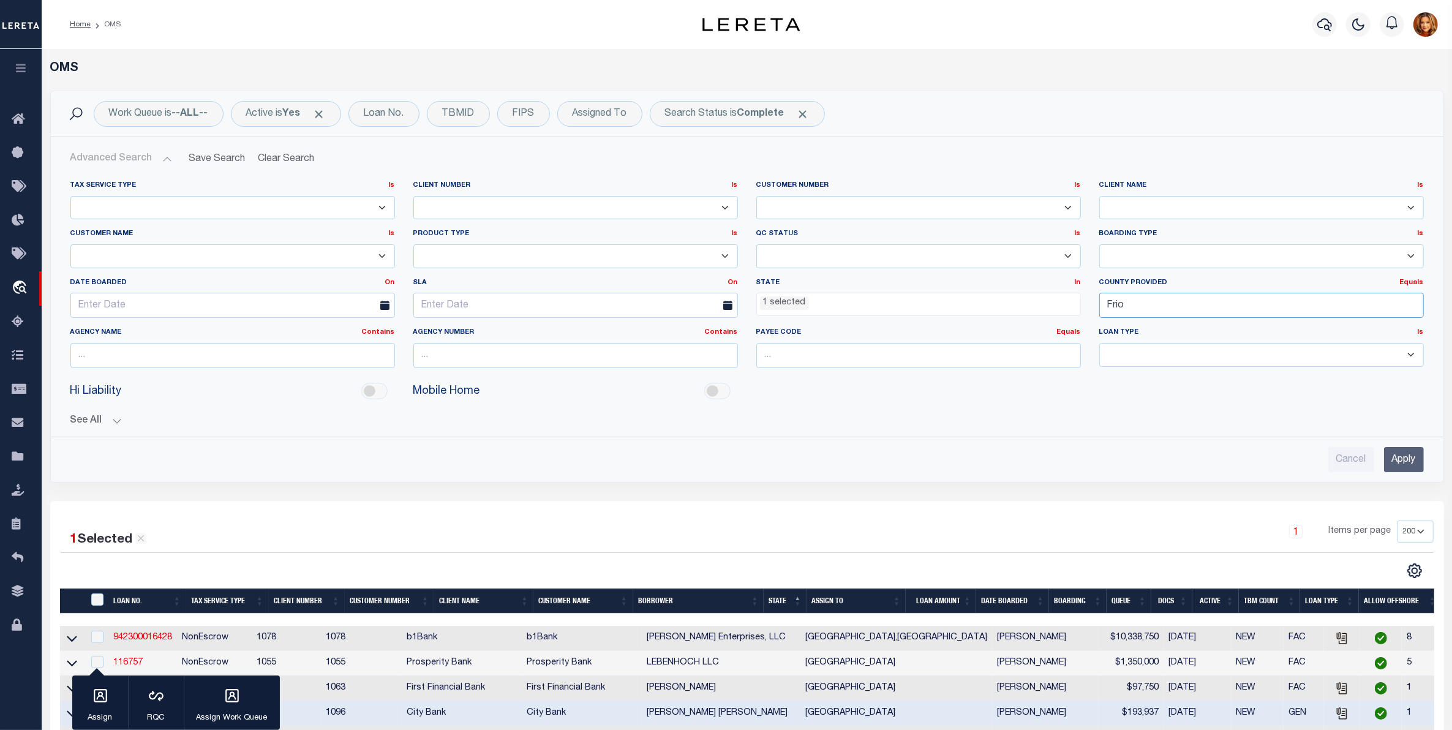
drag, startPoint x: 1134, startPoint y: 305, endPoint x: 1015, endPoint y: 298, distance: 119.0
click at [1015, 298] on div "Tax Service Type Is Is Contains Escrow NonEscrow Client Number Is Is Contains 1…" at bounding box center [747, 279] width 1372 height 197
click at [1140, 328] on div "Atascosa" at bounding box center [1261, 330] width 323 height 20
click at [1403, 459] on input "Apply" at bounding box center [1404, 459] width 40 height 25
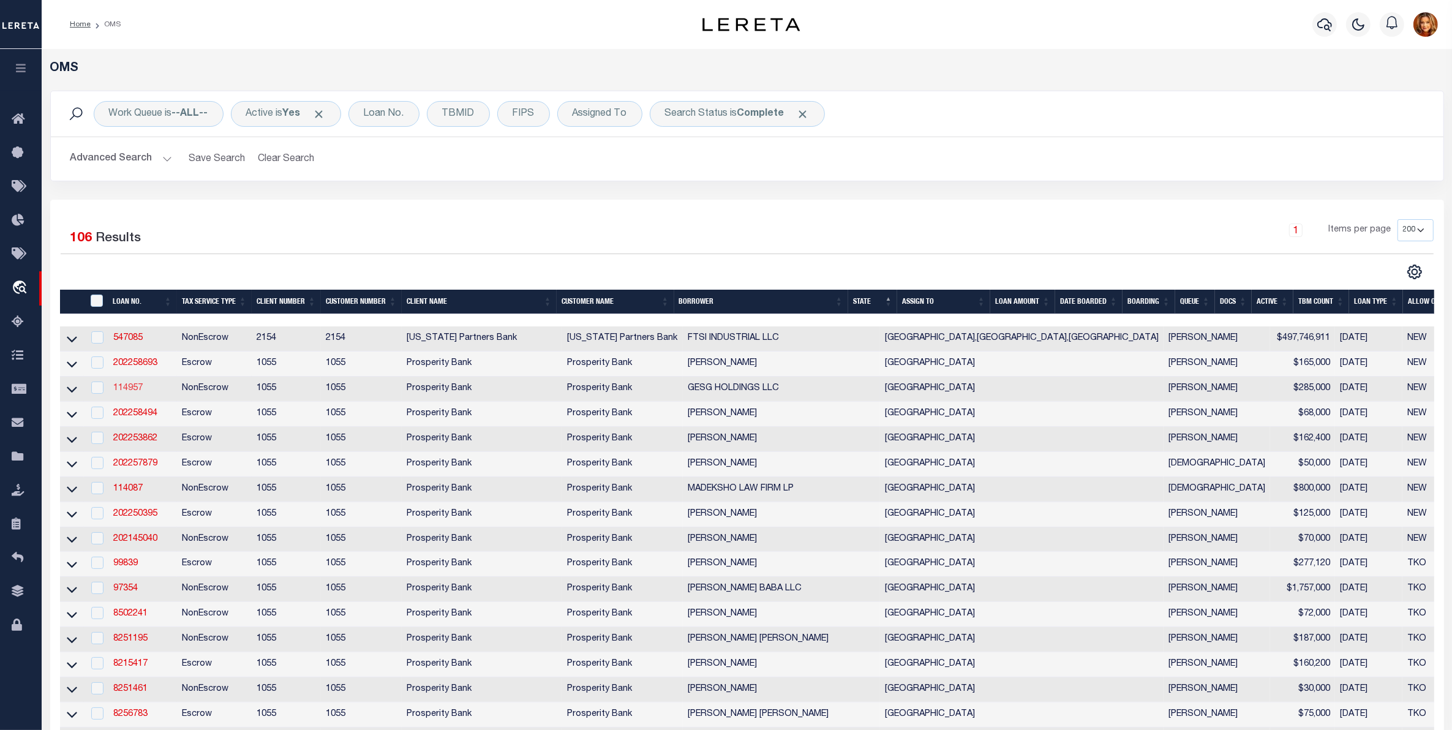
click at [129, 393] on link "114957" at bounding box center [127, 388] width 29 height 9
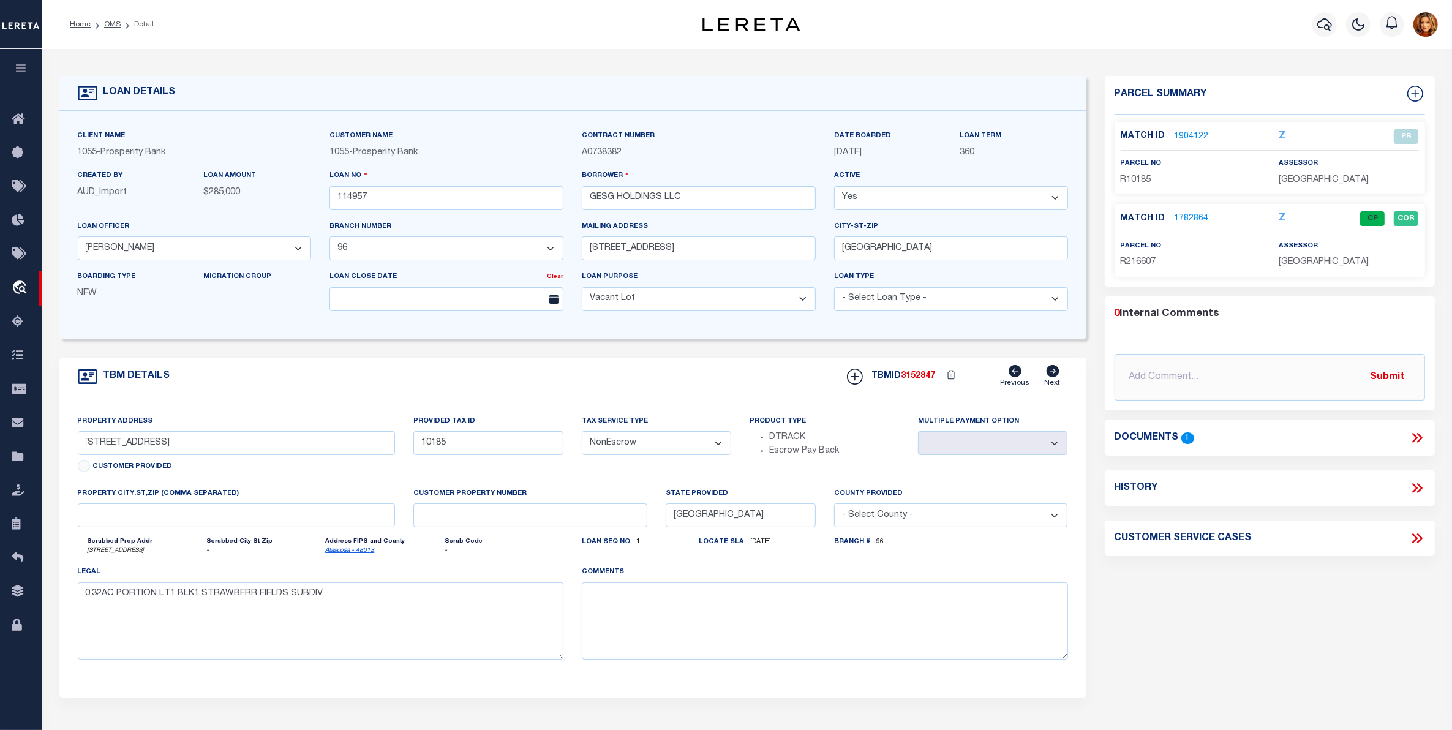
click at [1189, 133] on link "1904122" at bounding box center [1192, 136] width 34 height 13
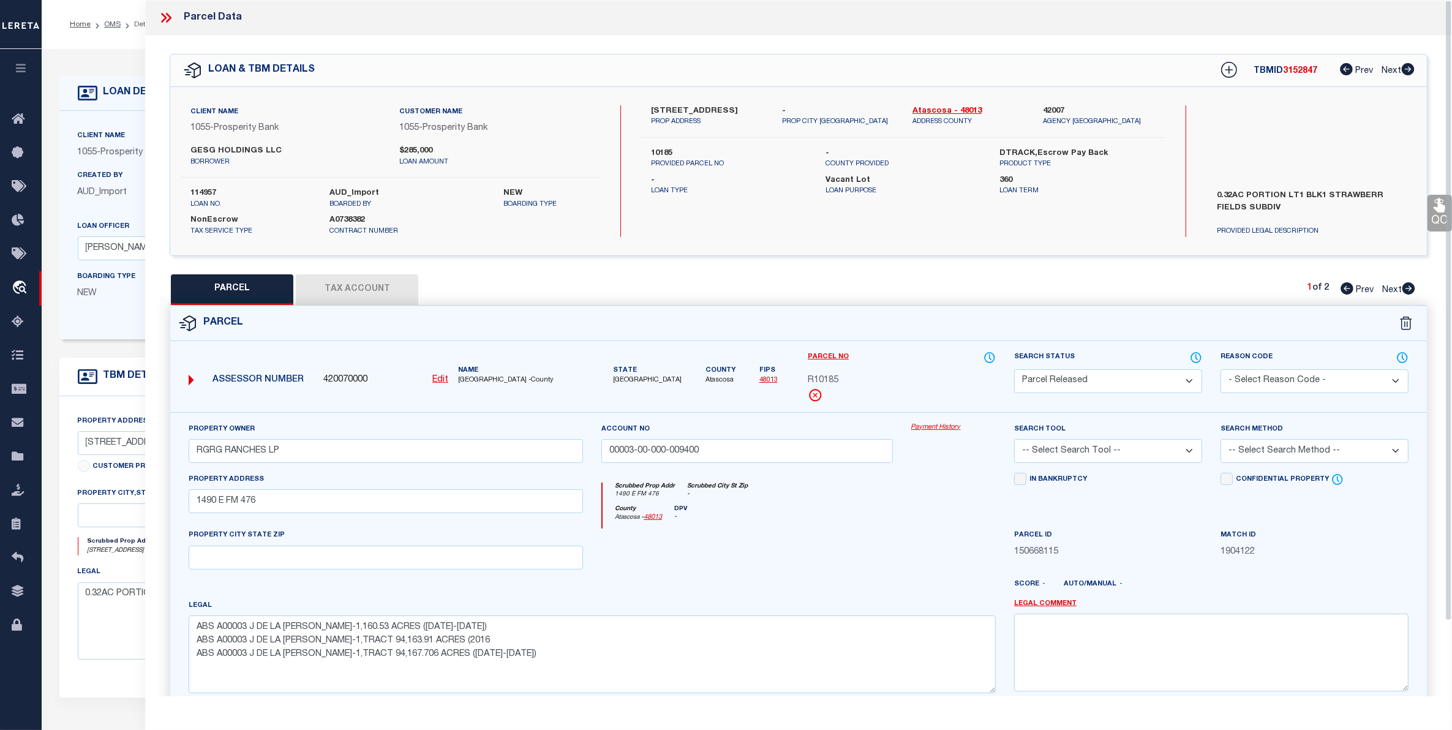
click at [355, 286] on button "Tax Account" at bounding box center [357, 289] width 122 height 31
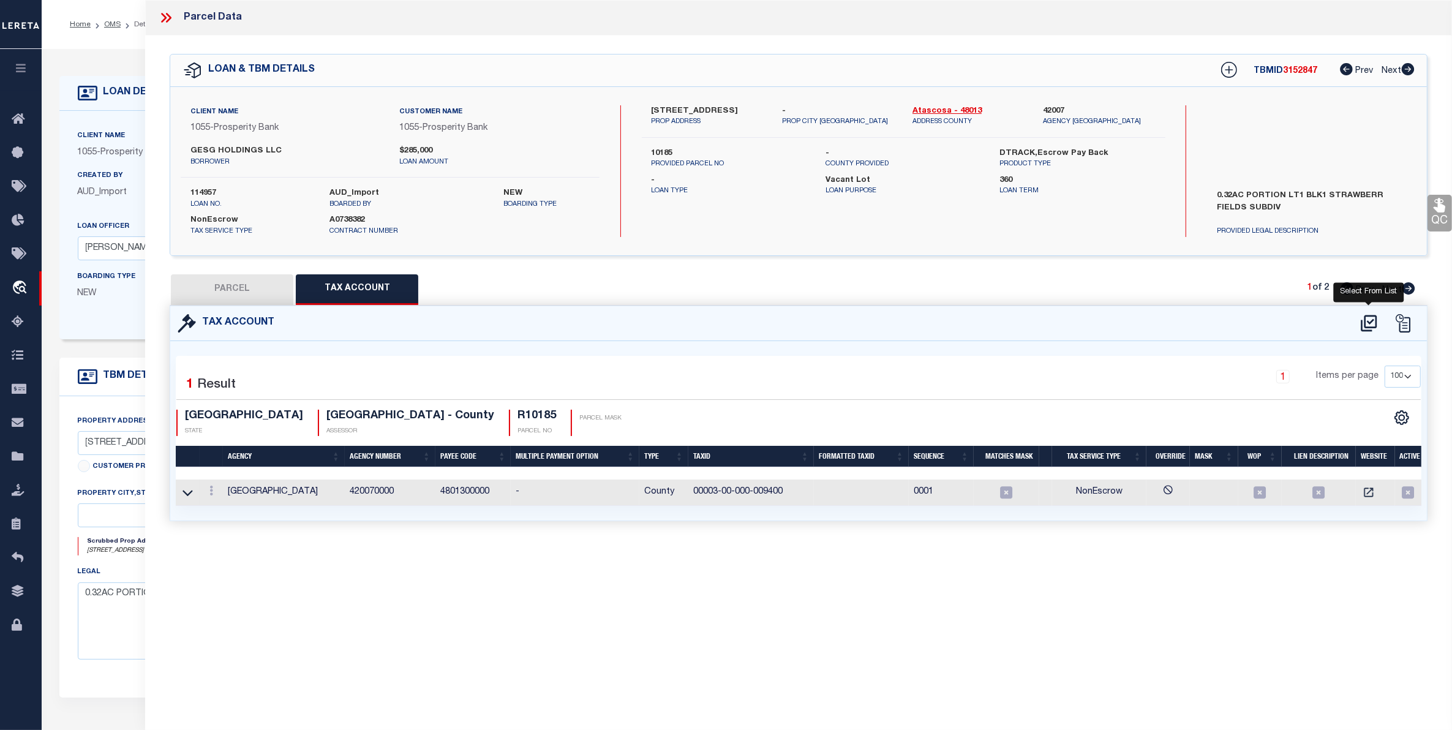
click at [1371, 323] on icon at bounding box center [1369, 324] width 20 height 20
